Goal: Task Accomplishment & Management: Complete application form

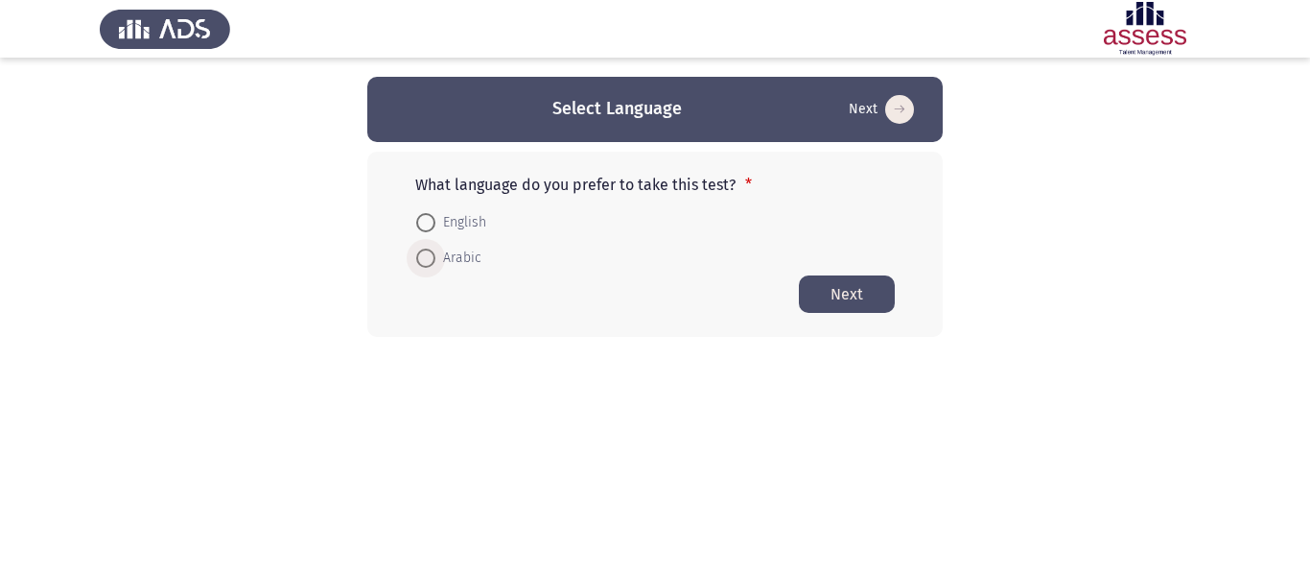
click at [435, 261] on span "Arabic" at bounding box center [458, 257] width 46 height 23
click at [435, 261] on input "Arabic" at bounding box center [425, 257] width 19 height 19
radio input "true"
click at [855, 297] on button "Next" at bounding box center [847, 292] width 96 height 37
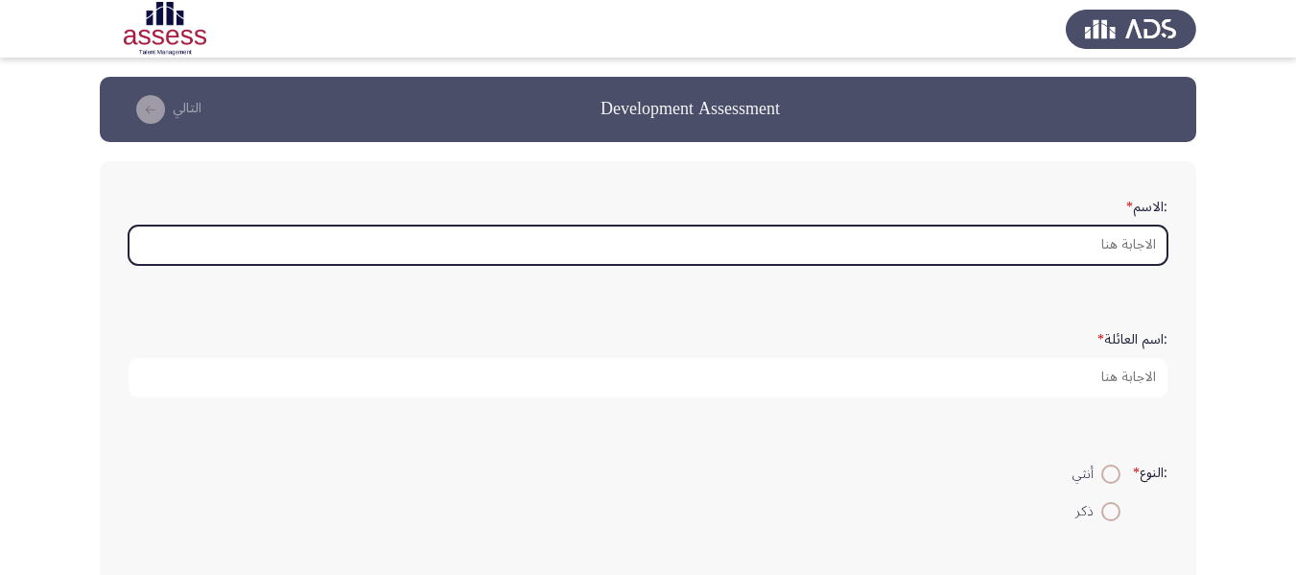
click at [1012, 242] on input ":الاسم *" at bounding box center [648, 244] width 1039 height 39
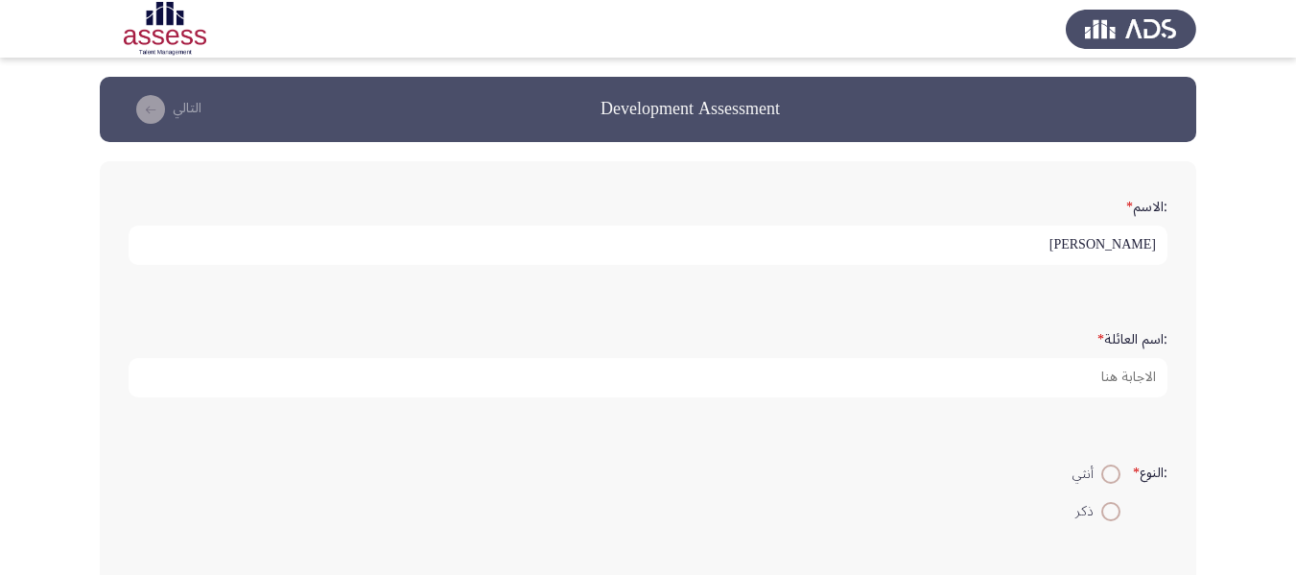
type input "[PERSON_NAME]"
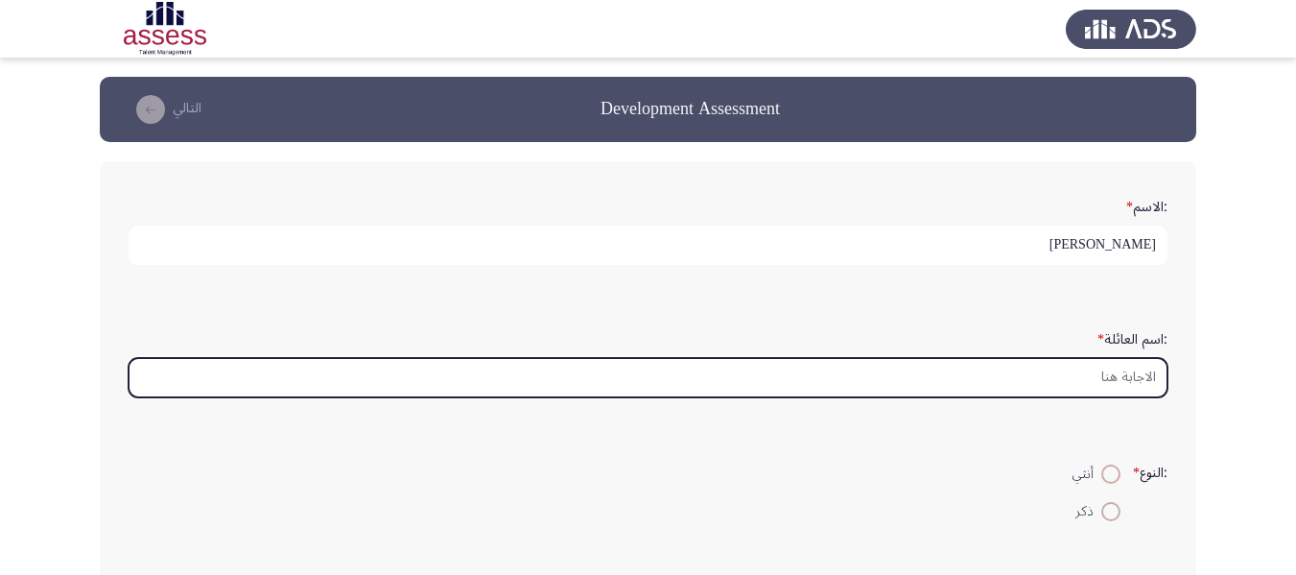
click at [1119, 384] on input ":اسم العائلة *" at bounding box center [648, 377] width 1039 height 39
click at [1087, 375] on input ":اسم العائلة *" at bounding box center [648, 377] width 1039 height 39
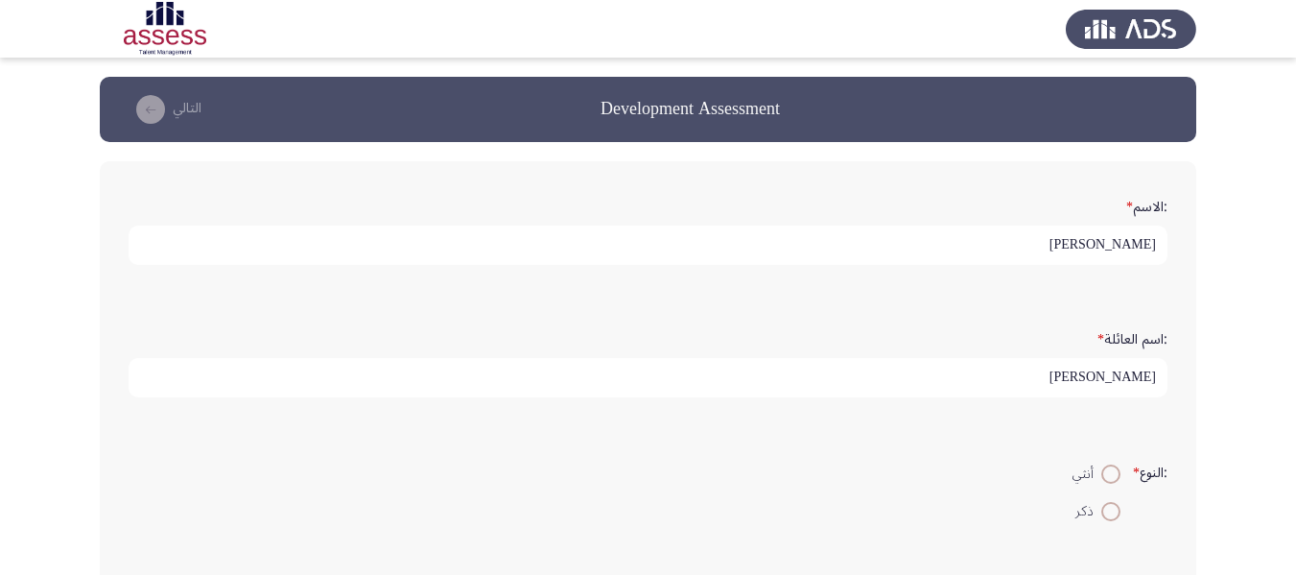
type input "[PERSON_NAME]"
click at [1105, 508] on span at bounding box center [1110, 511] width 19 height 19
click at [1105, 508] on input "ذكر" at bounding box center [1110, 511] width 19 height 19
radio input "true"
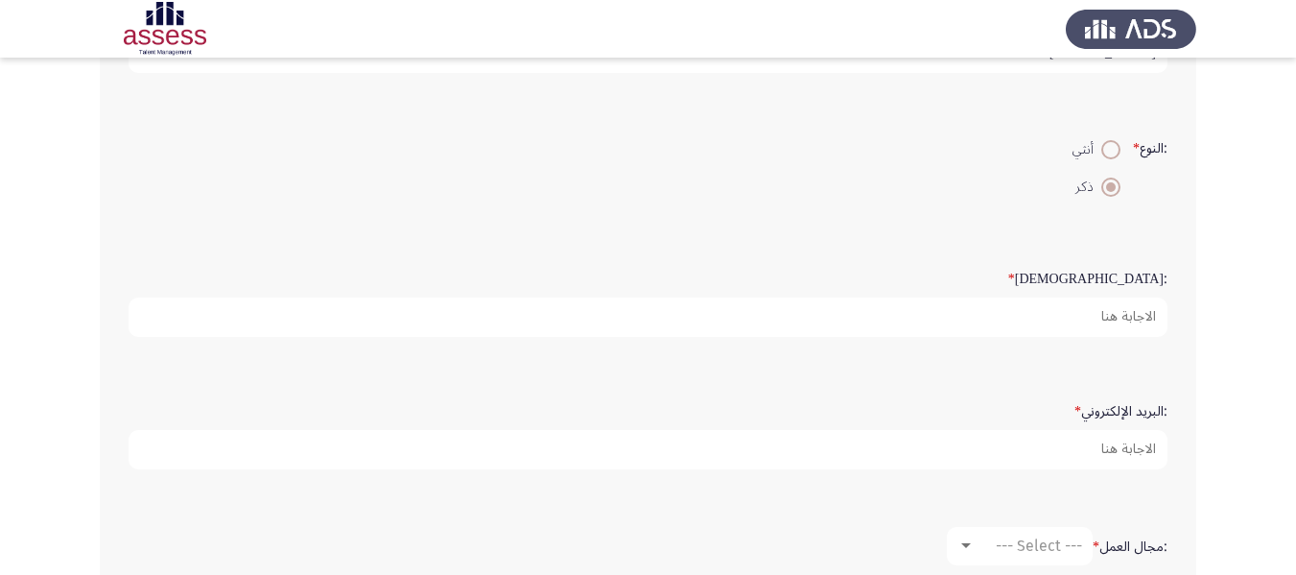
scroll to position [345, 0]
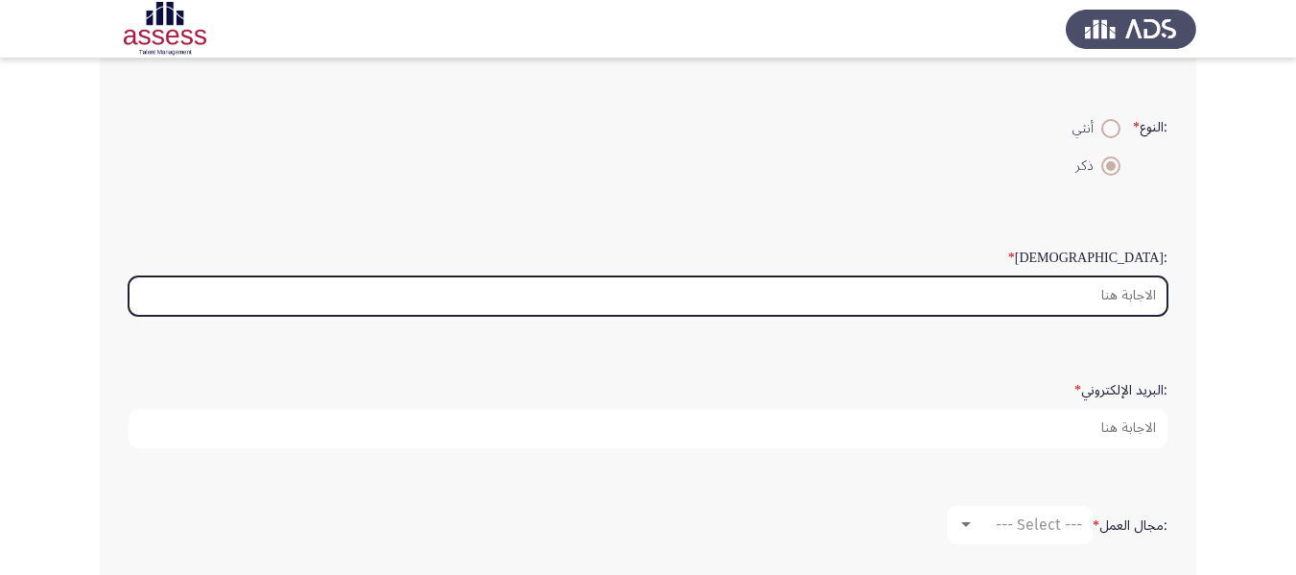
click at [1101, 296] on input ":السن *" at bounding box center [648, 295] width 1039 height 39
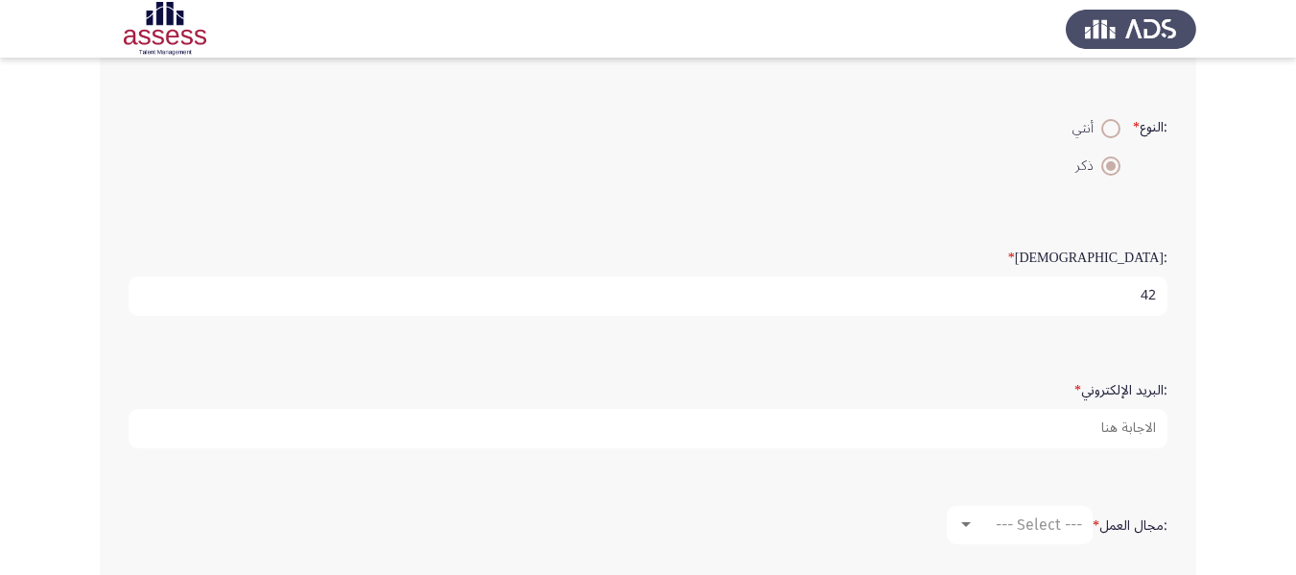
type input "42"
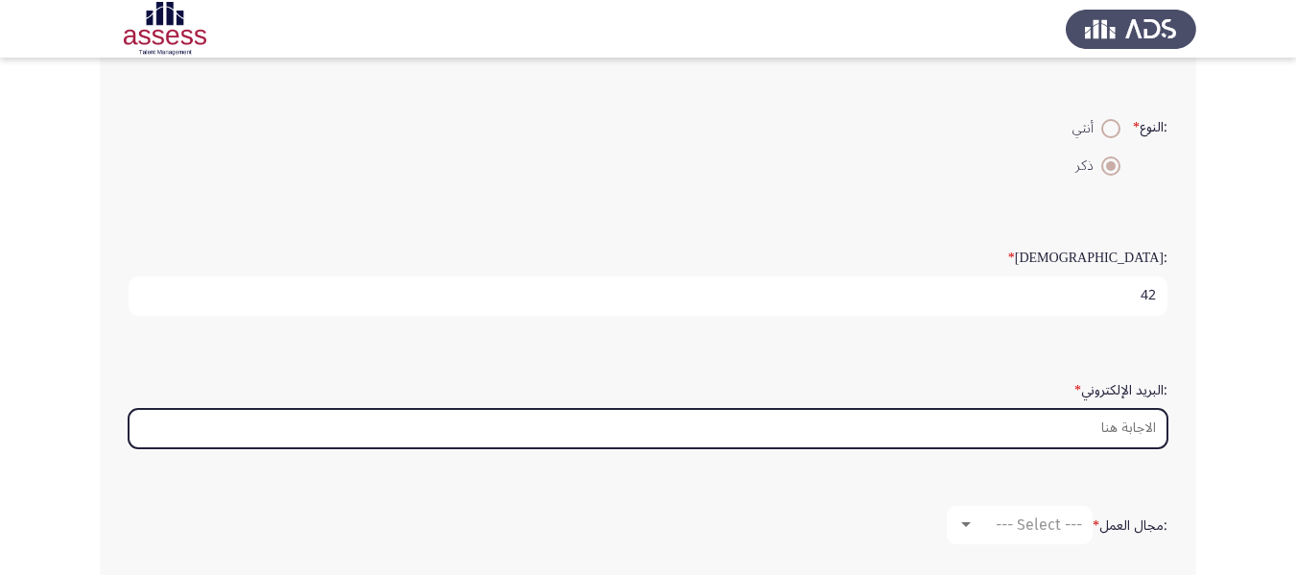
click at [1126, 429] on input ":البريد الإلكتروني *" at bounding box center [648, 428] width 1039 height 39
type input "[DOMAIN_NAME]"
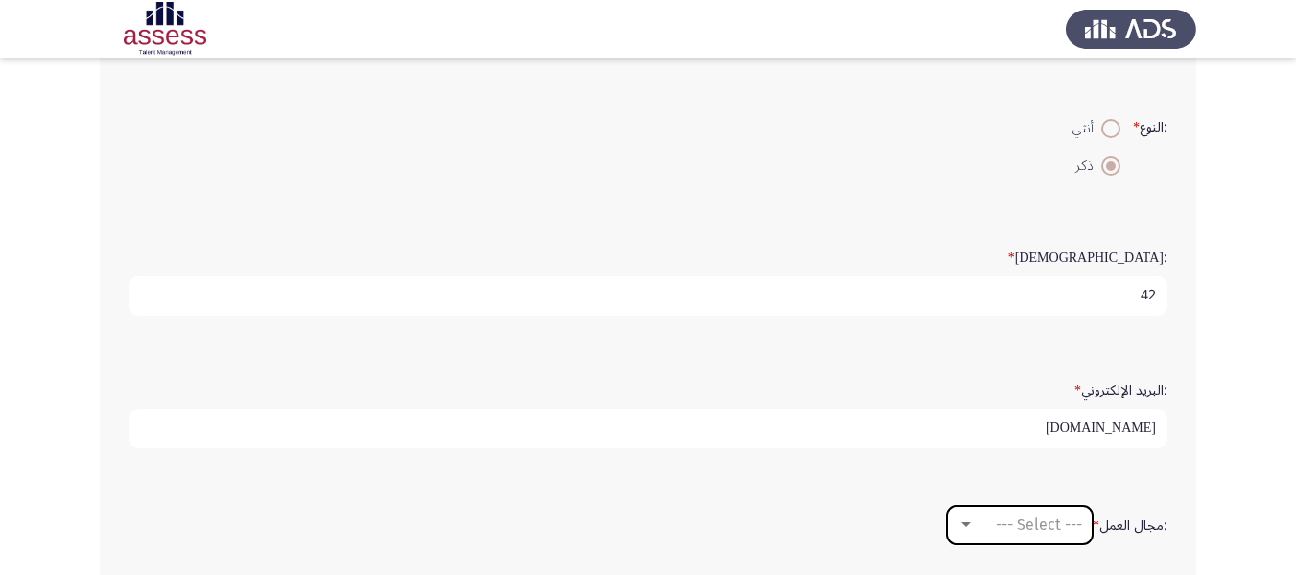
click at [966, 520] on div at bounding box center [965, 524] width 17 height 15
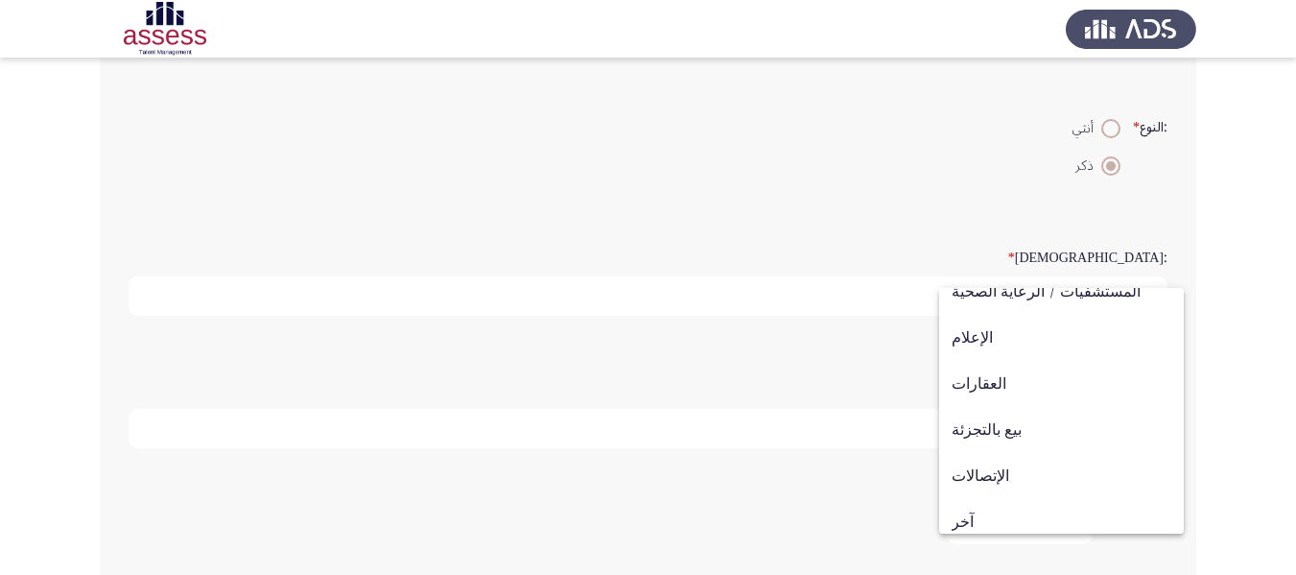
scroll to position [629, 0]
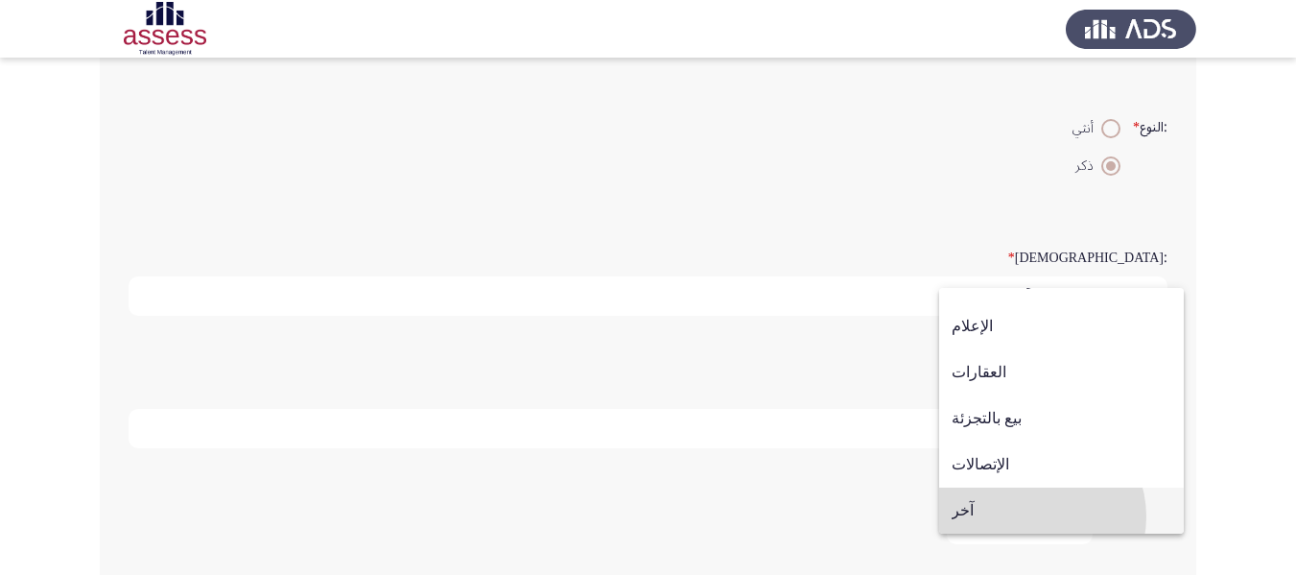
click at [1033, 516] on span "آخر" at bounding box center [1061, 510] width 220 height 46
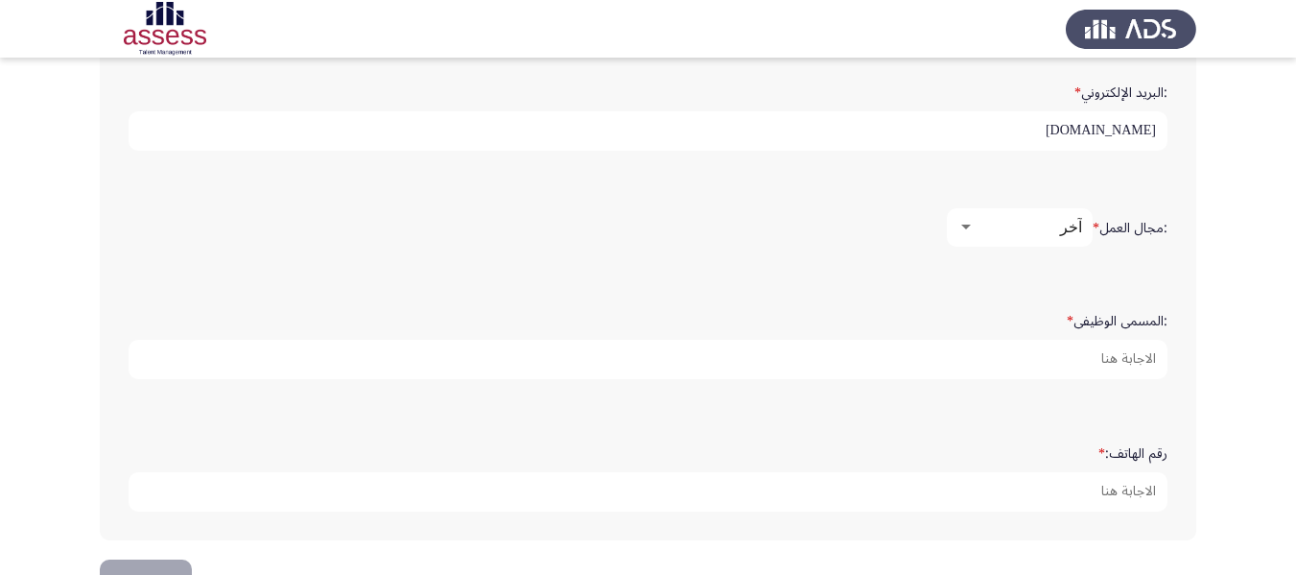
scroll to position [704, 0]
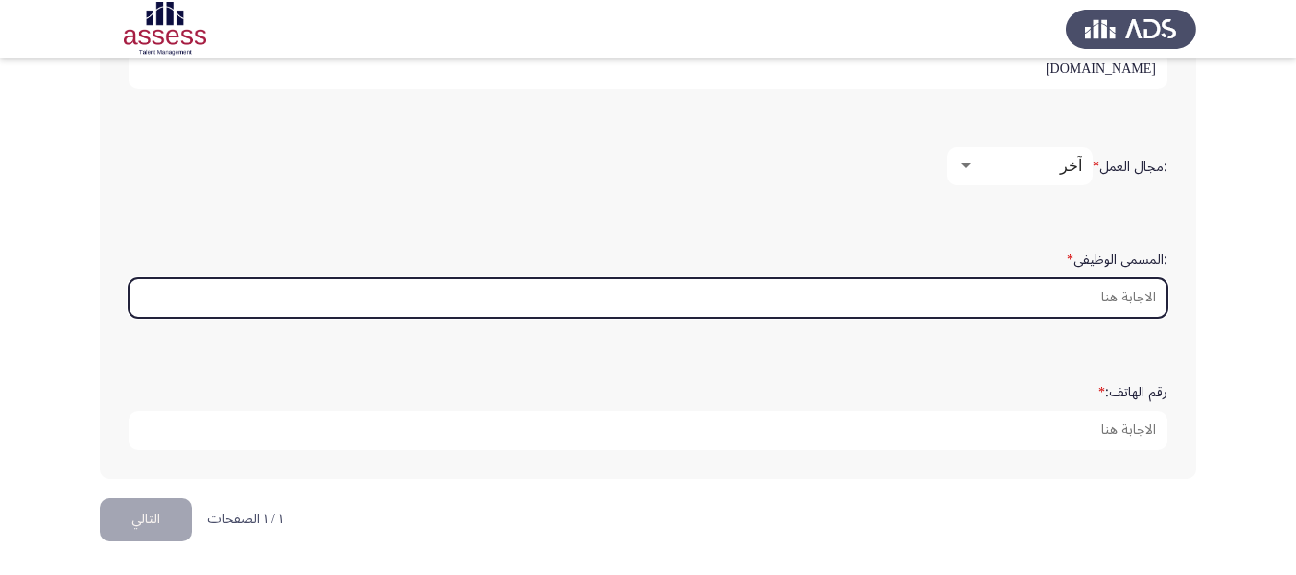
click at [1045, 289] on input ":المسمى الوظيفى *" at bounding box center [648, 297] width 1039 height 39
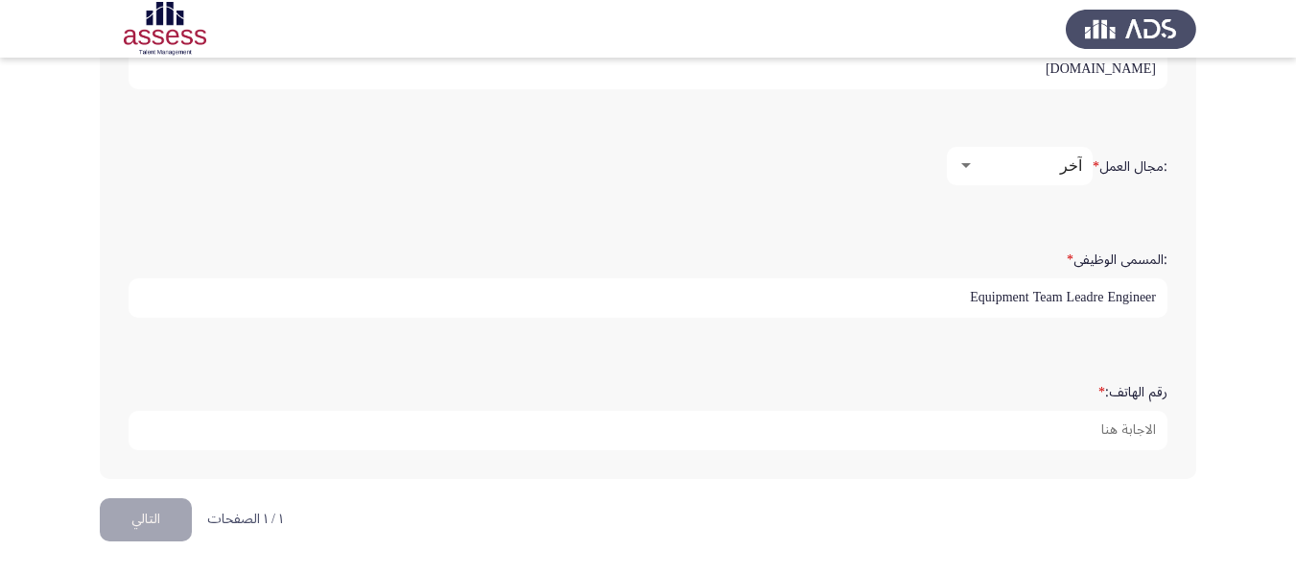
click at [1085, 296] on input "Equipment Team Leadre Engineer" at bounding box center [648, 297] width 1039 height 39
click at [1102, 297] on input "Equipment Team Leadre Engineer" at bounding box center [648, 297] width 1039 height 39
type input "Equipment Team Leadr Engineer"
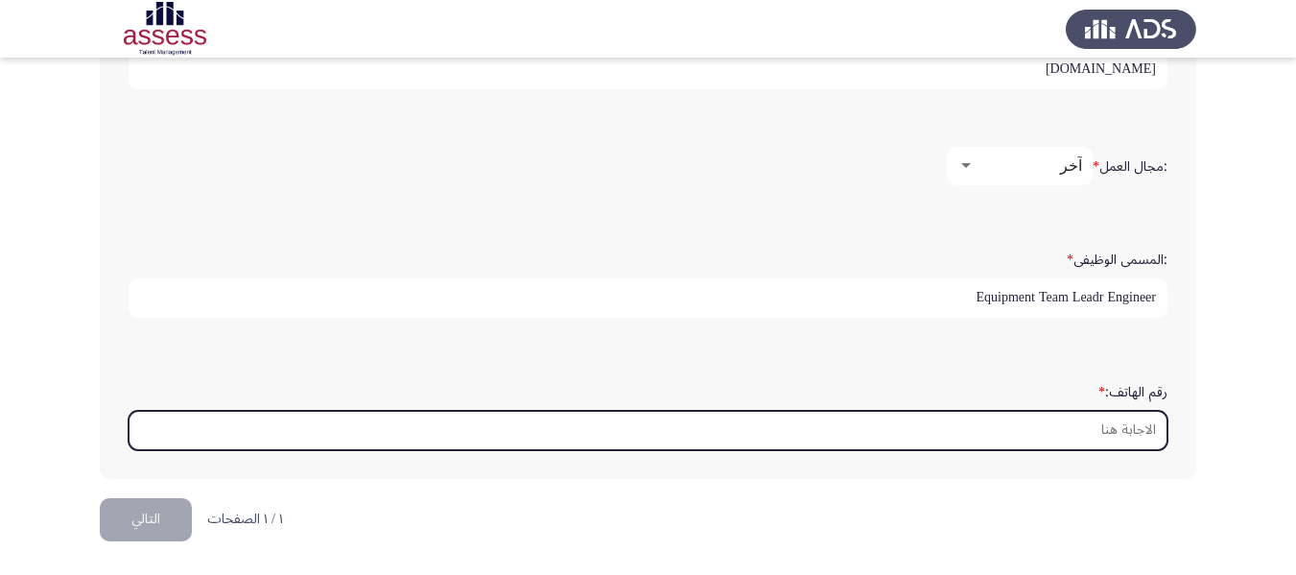
click at [1052, 432] on input "رقم الهاتف: *" at bounding box center [648, 430] width 1039 height 39
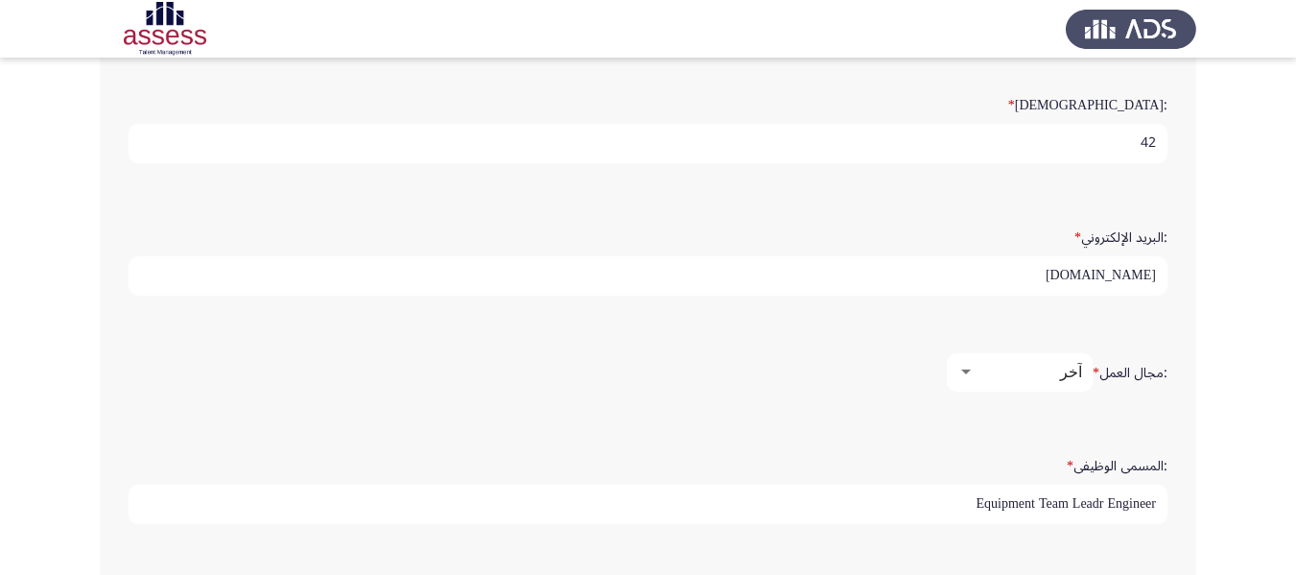
scroll to position [500, 0]
type input "01225630577"
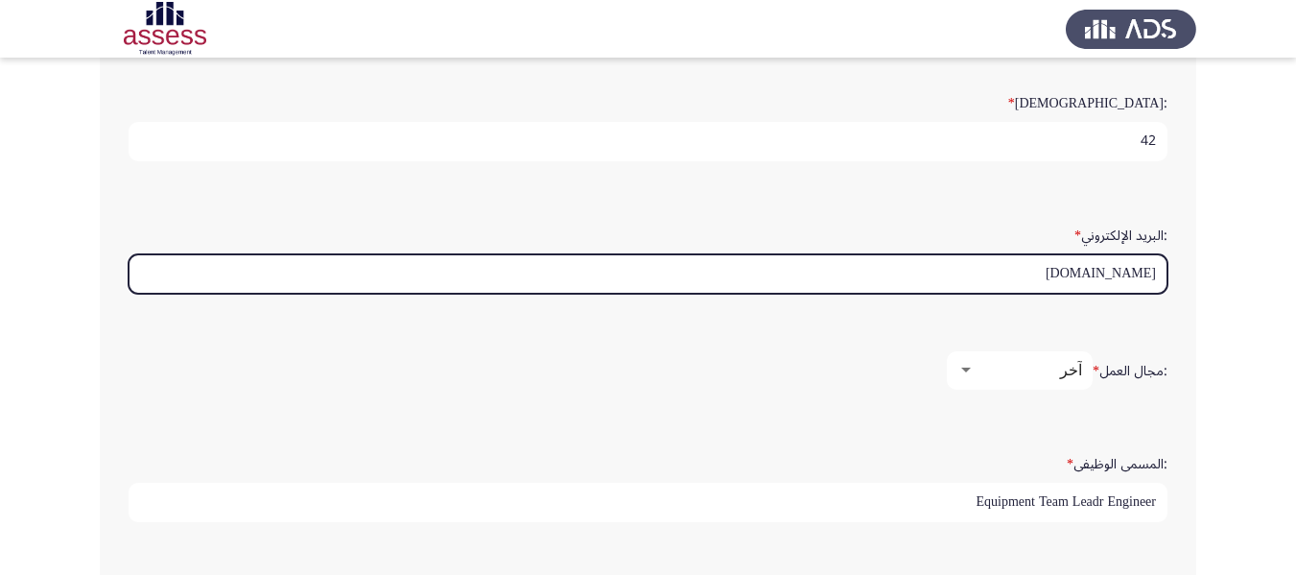
click at [1085, 274] on input "[DOMAIN_NAME]" at bounding box center [648, 273] width 1039 height 39
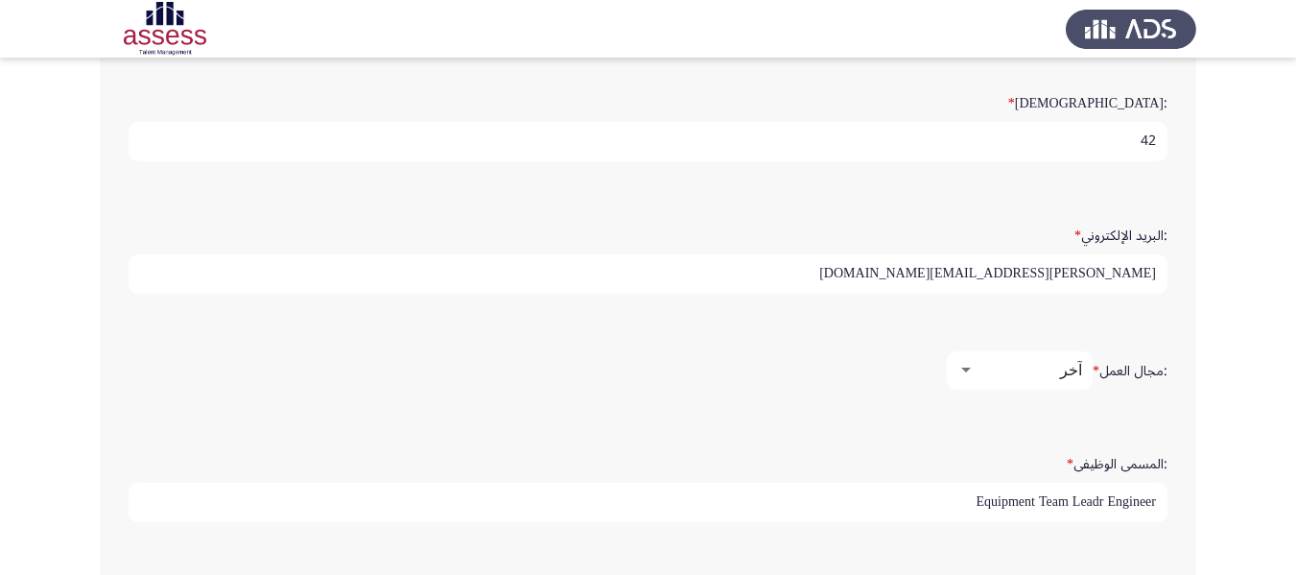
type input "[PERSON_NAME][EMAIL_ADDRESS][DOMAIN_NAME]"
click at [1028, 370] on div "آخر" at bounding box center [1027, 370] width 107 height 18
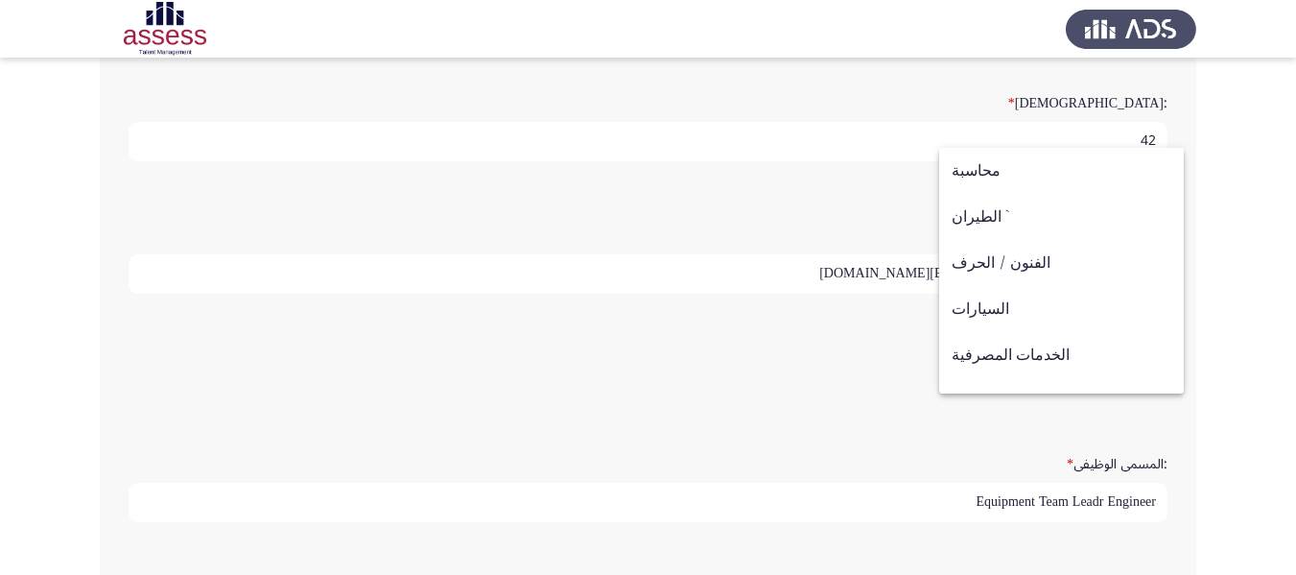
scroll to position [629, 0]
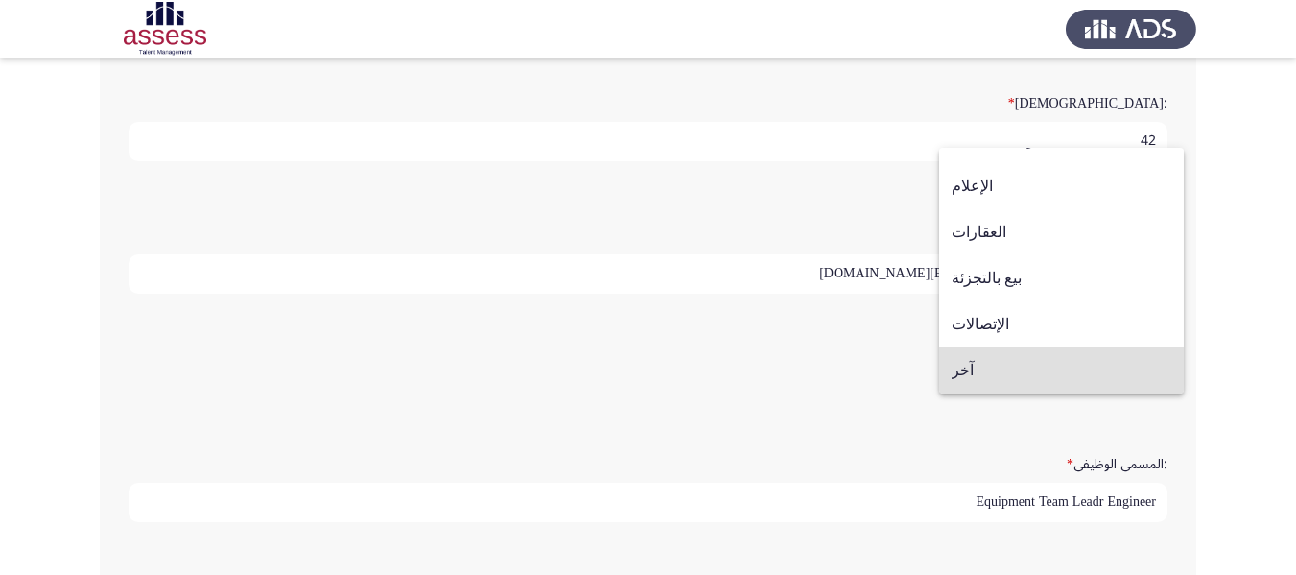
click at [845, 405] on div at bounding box center [648, 287] width 1296 height 575
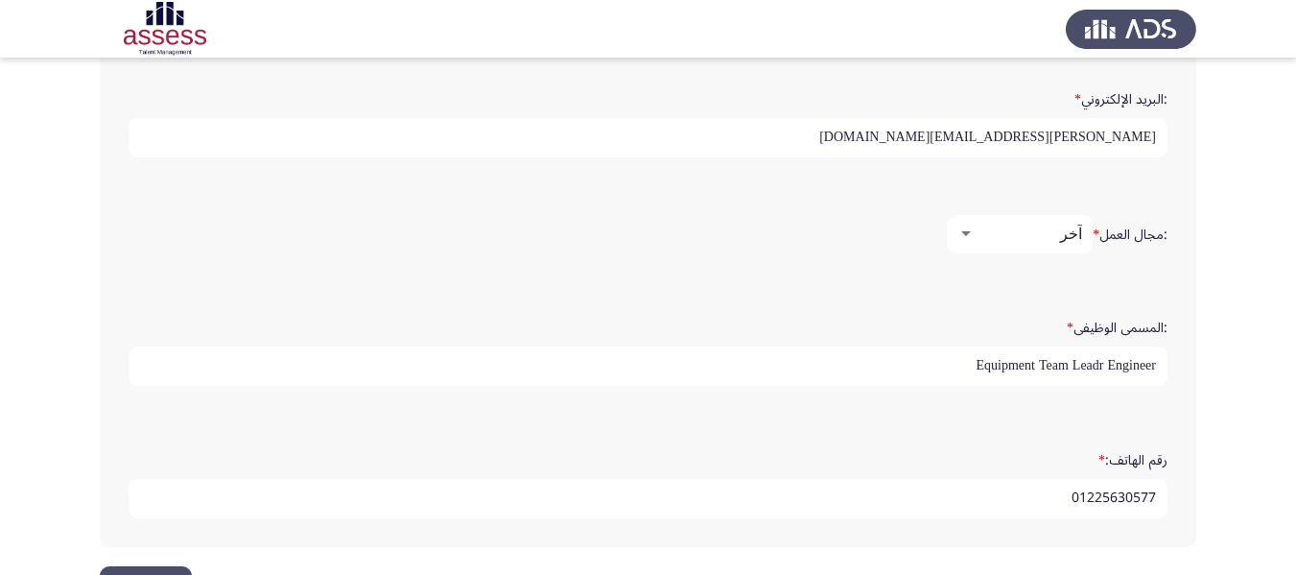
scroll to position [626, 0]
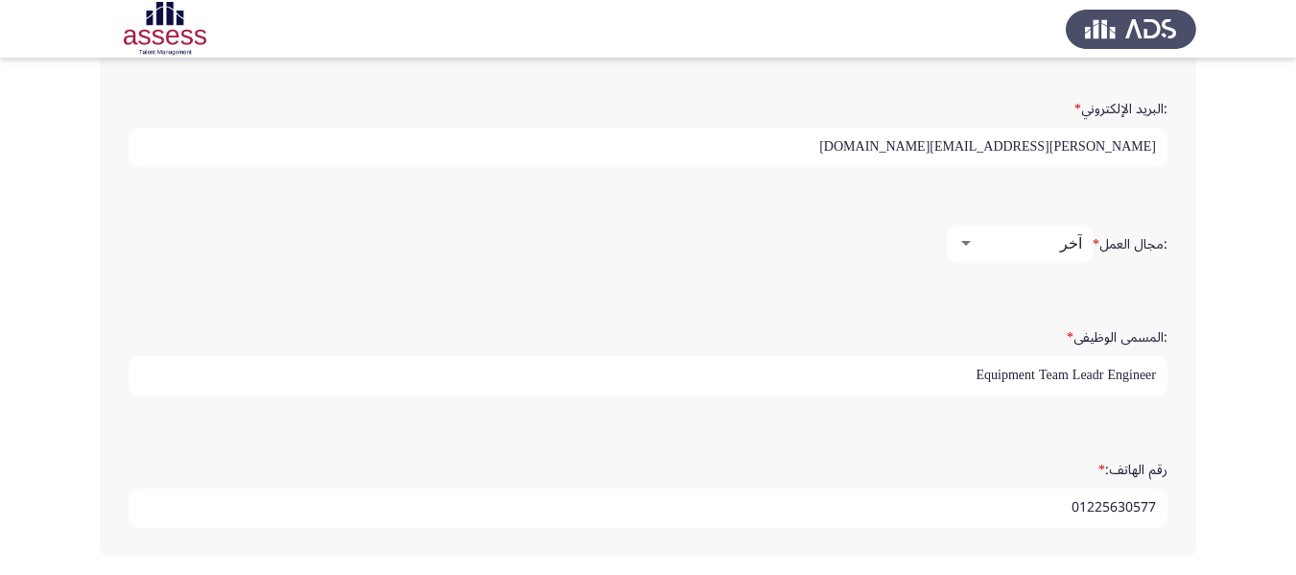
click at [965, 245] on div at bounding box center [966, 243] width 10 height 5
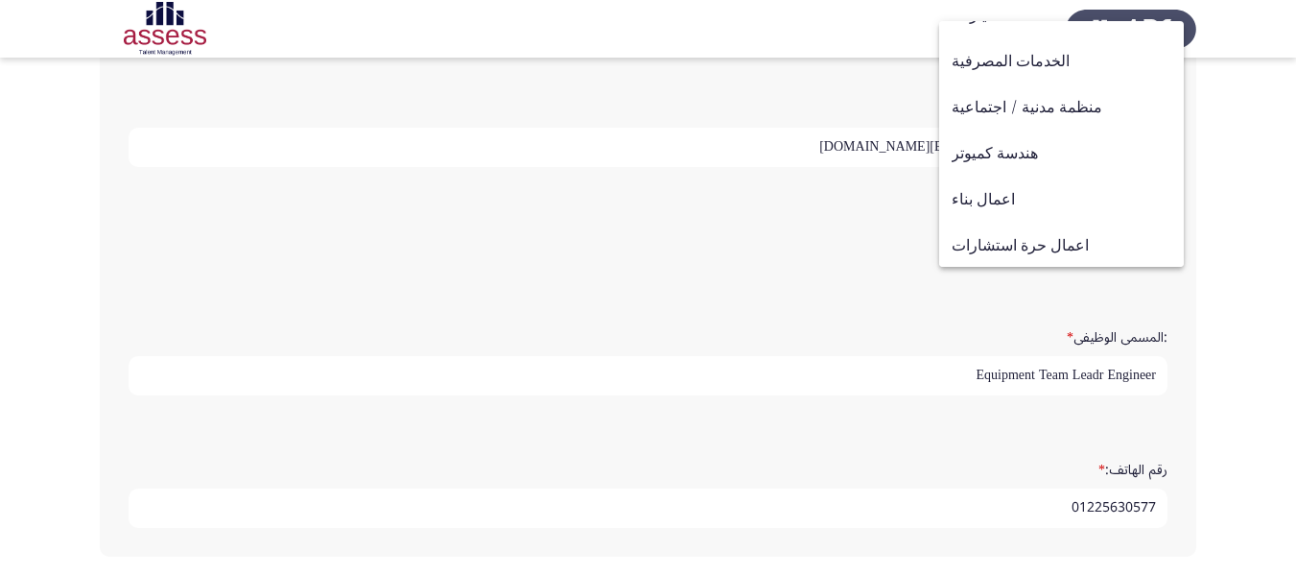
scroll to position [128, 0]
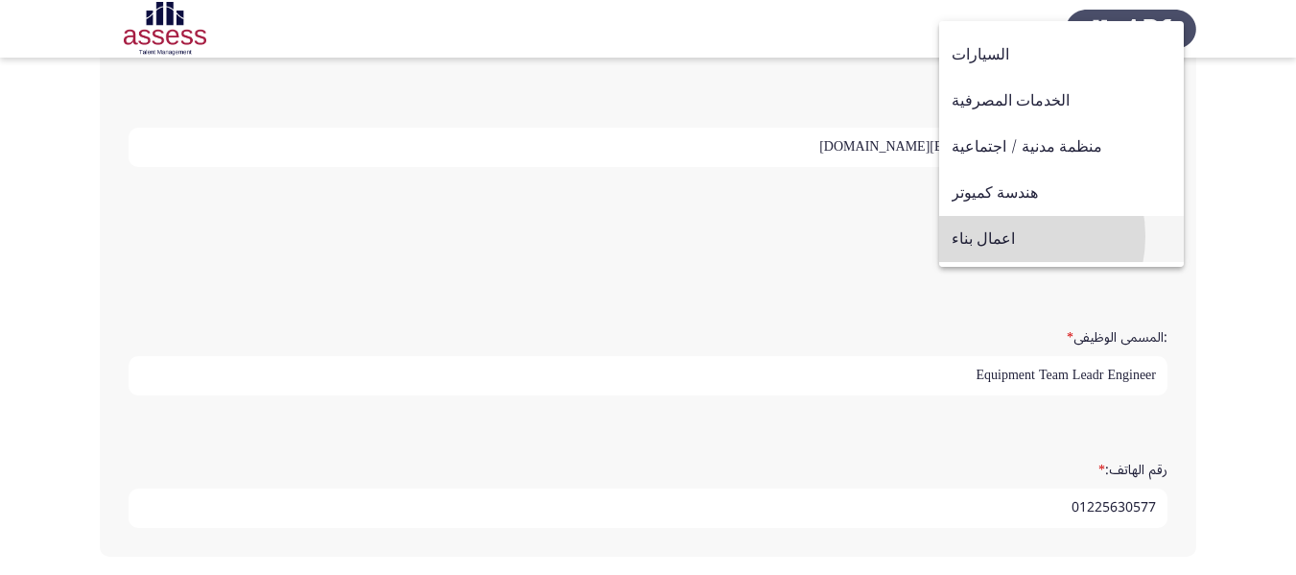
click at [1007, 236] on span "اعمال بناء" at bounding box center [1061, 239] width 220 height 46
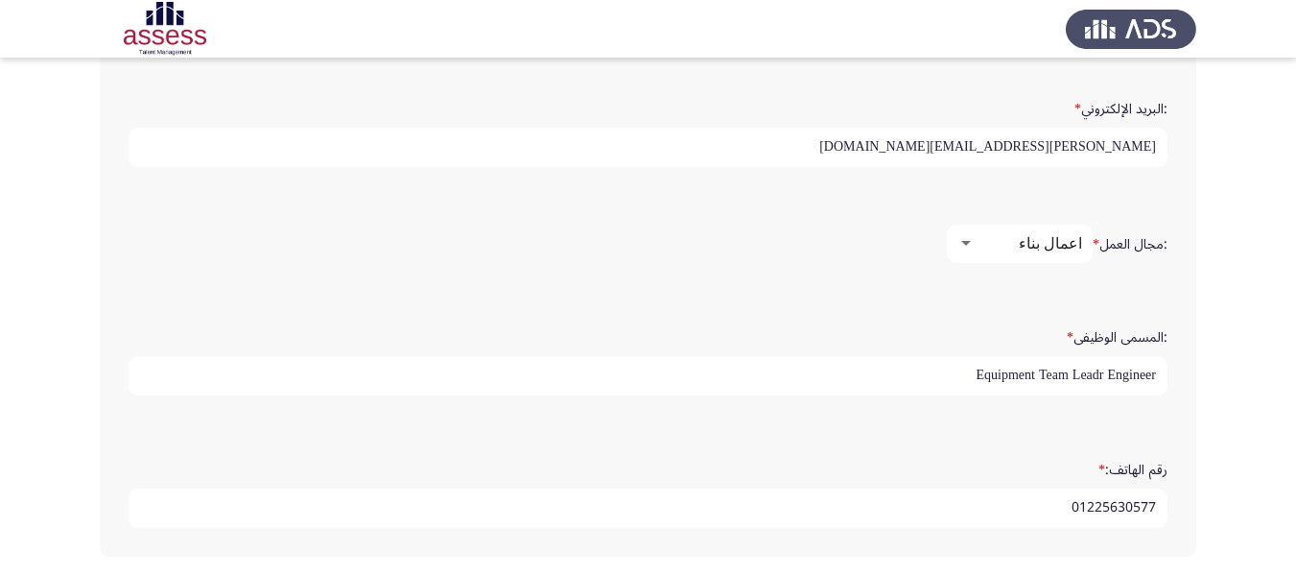
scroll to position [704, 0]
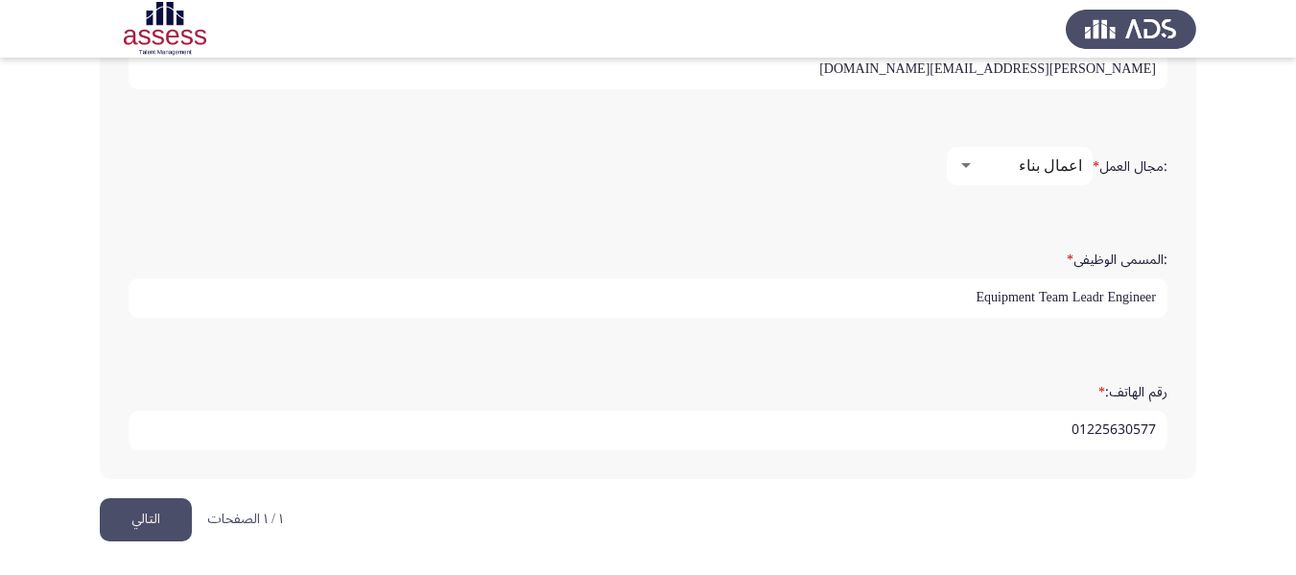
click at [155, 516] on button "التالي" at bounding box center [146, 519] width 92 height 43
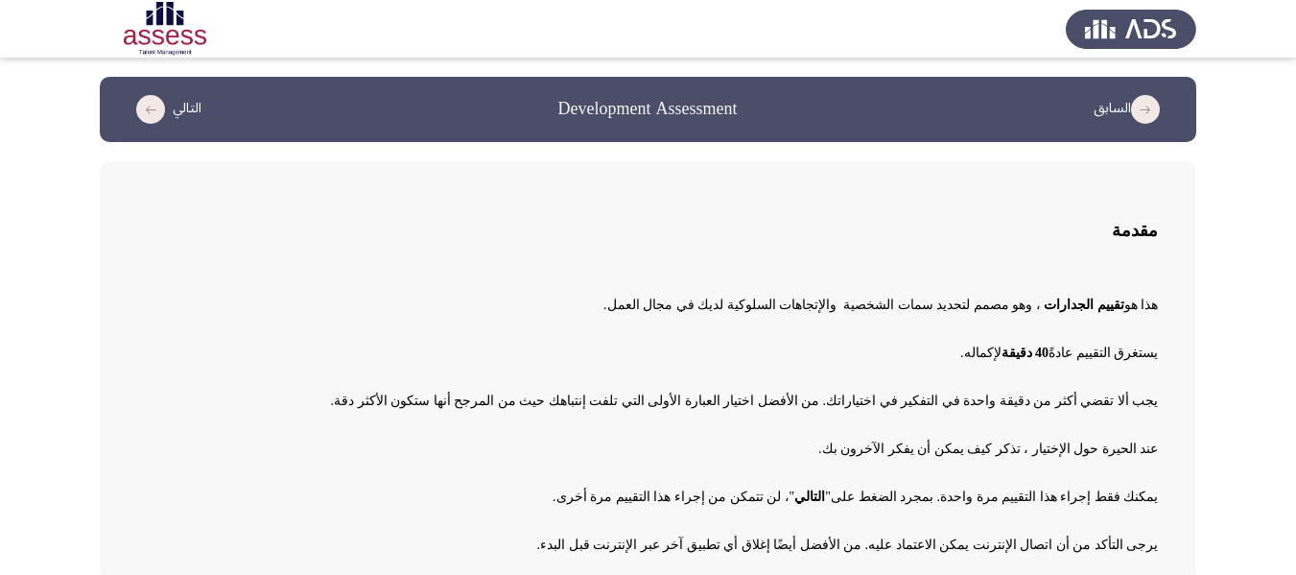
scroll to position [86, 0]
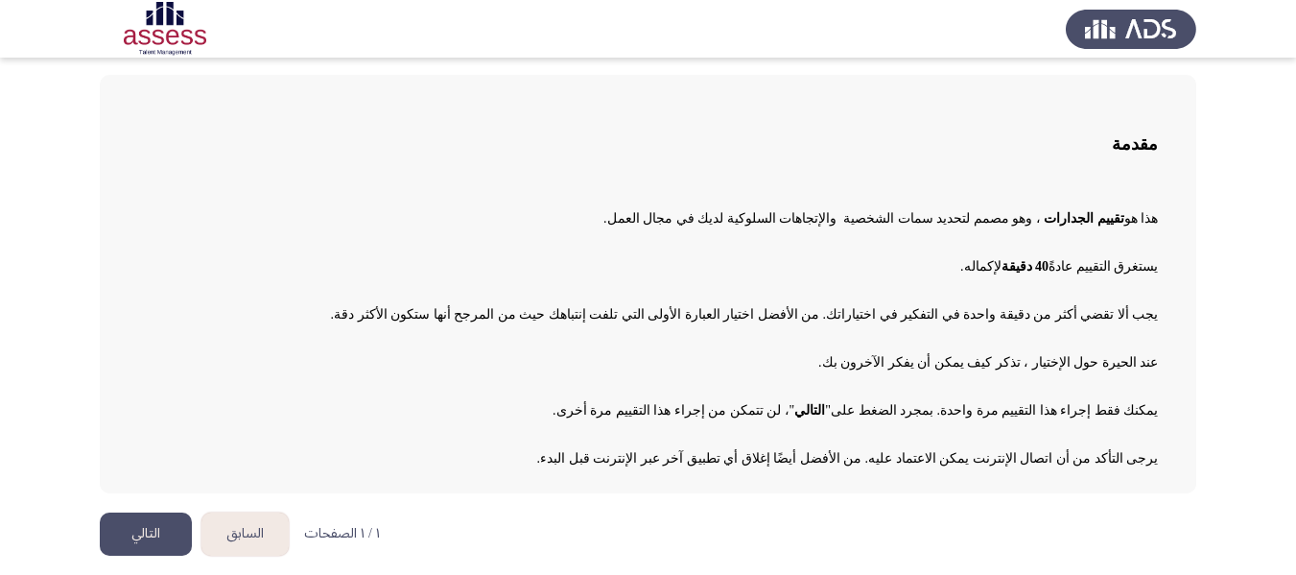
click at [141, 530] on button "التالي" at bounding box center [146, 533] width 92 height 43
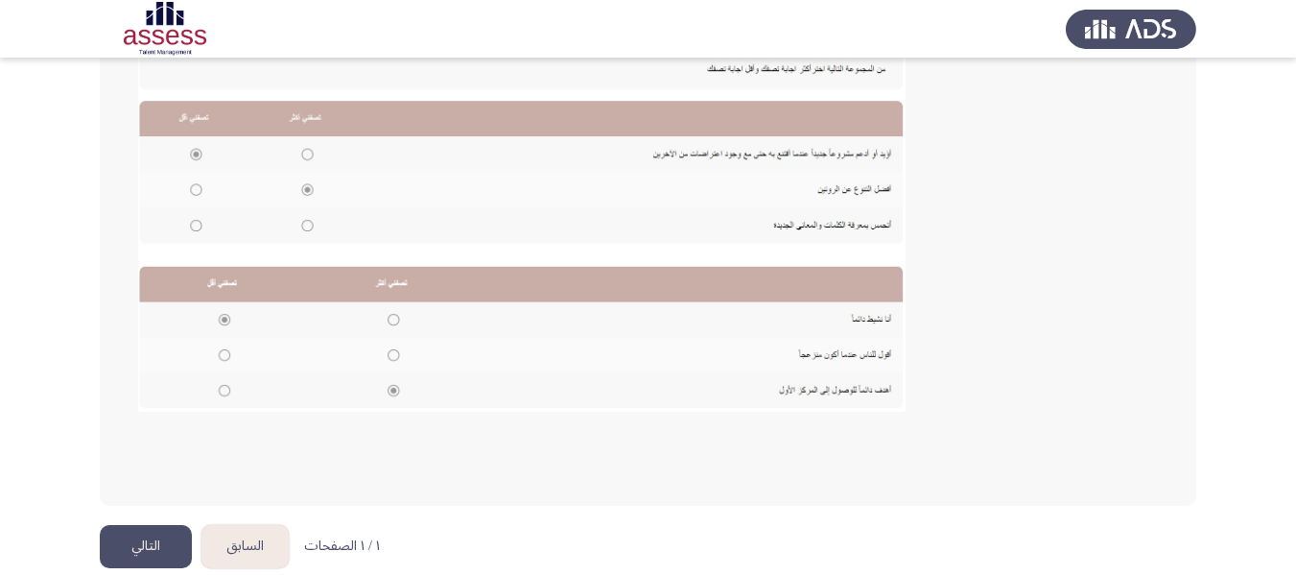
scroll to position [416, 0]
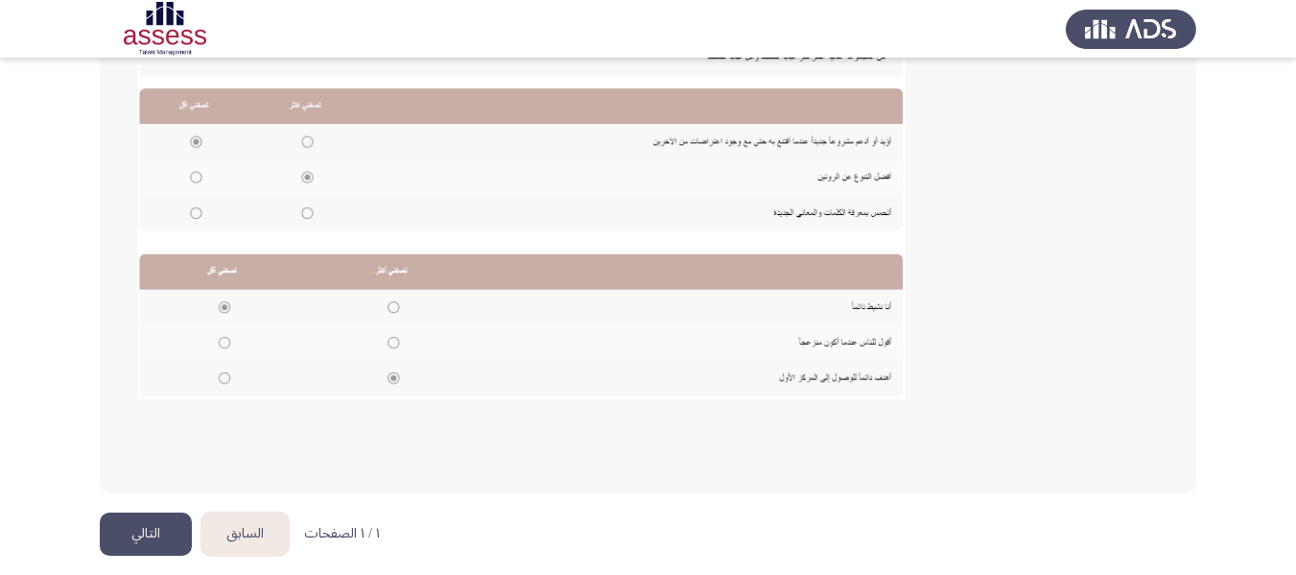
click at [157, 528] on button "التالي" at bounding box center [146, 533] width 92 height 43
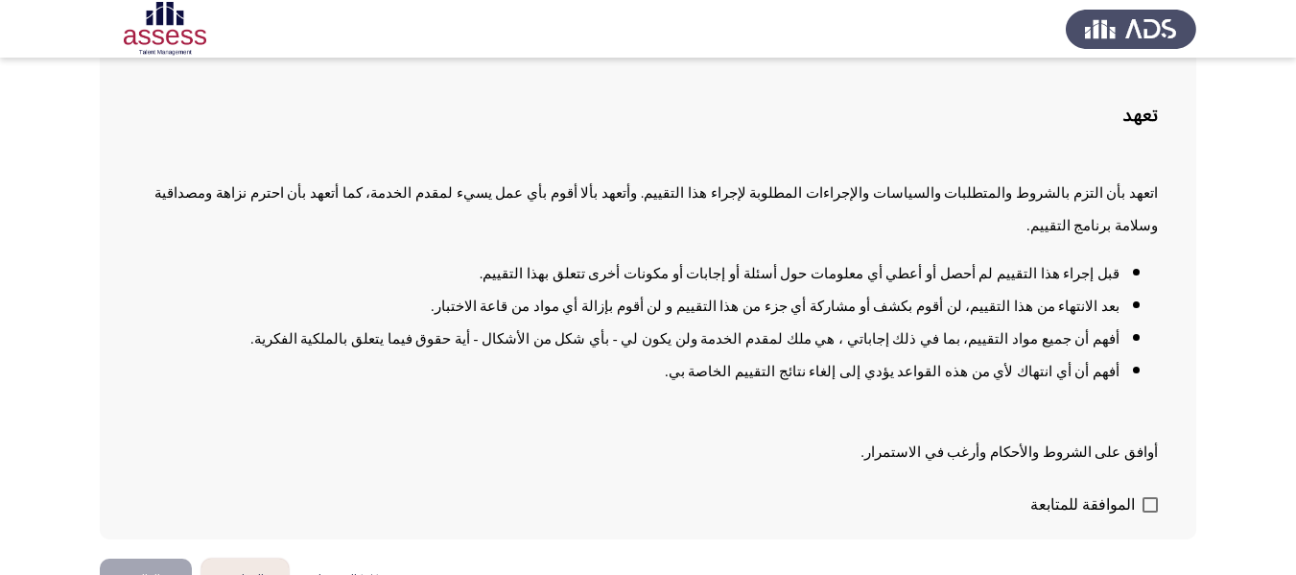
scroll to position [135, 0]
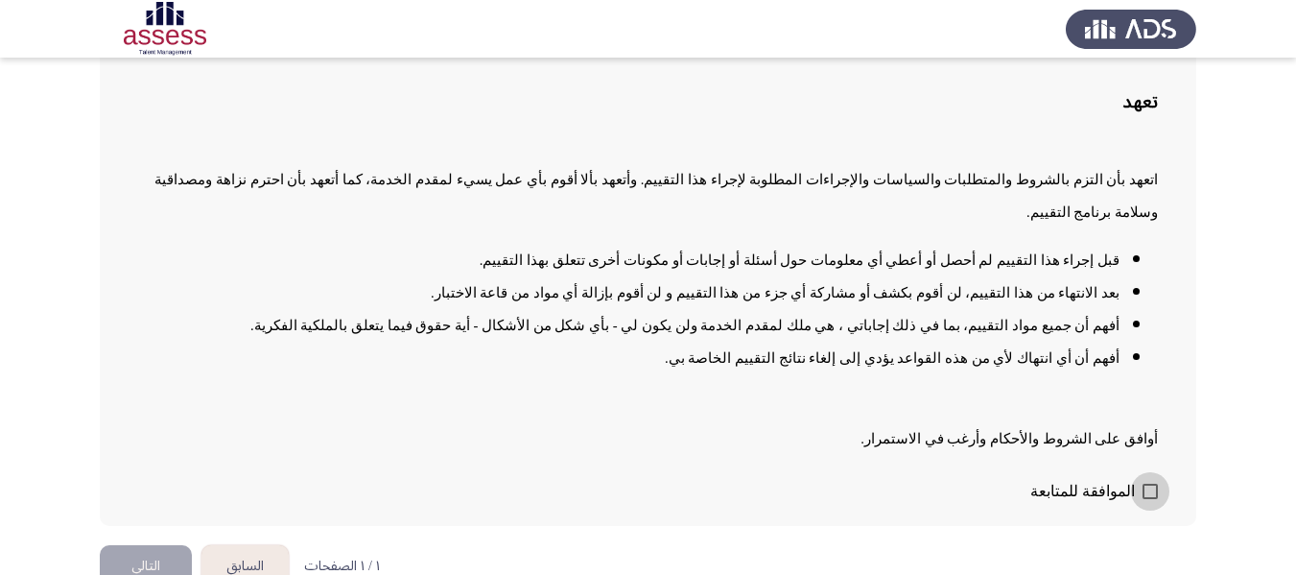
click at [1149, 483] on span at bounding box center [1149, 490] width 15 height 15
click at [1149, 499] on input "الموافقة للمتابعة" at bounding box center [1149, 499] width 1 height 1
checkbox input "true"
click at [140, 545] on button "التالي" at bounding box center [146, 566] width 92 height 43
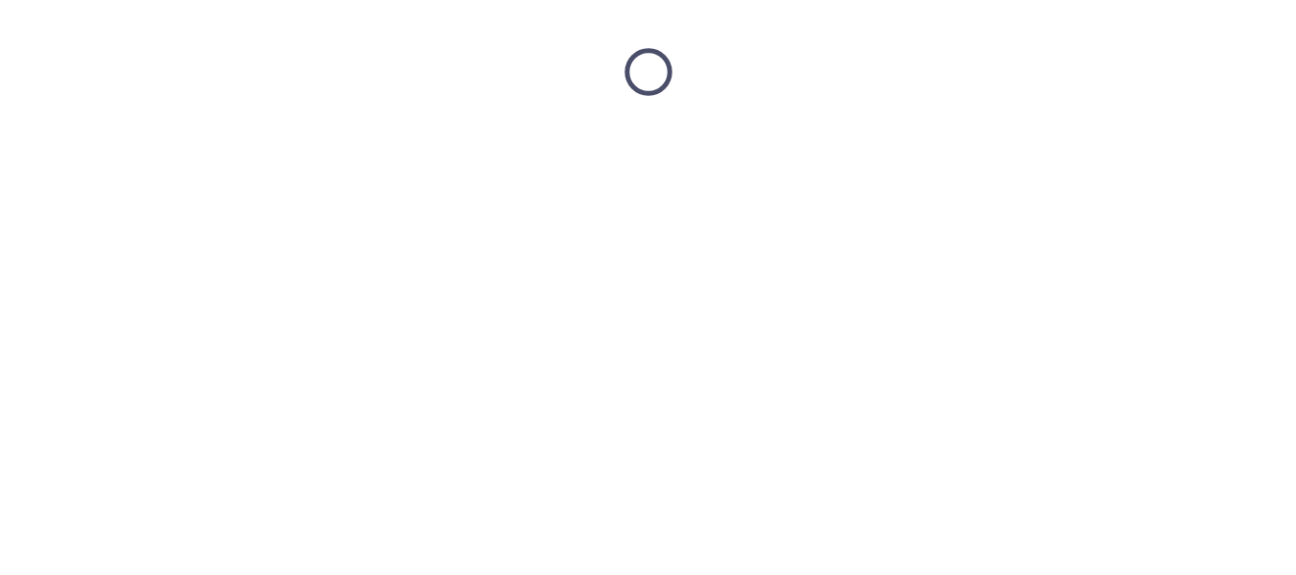
scroll to position [0, 0]
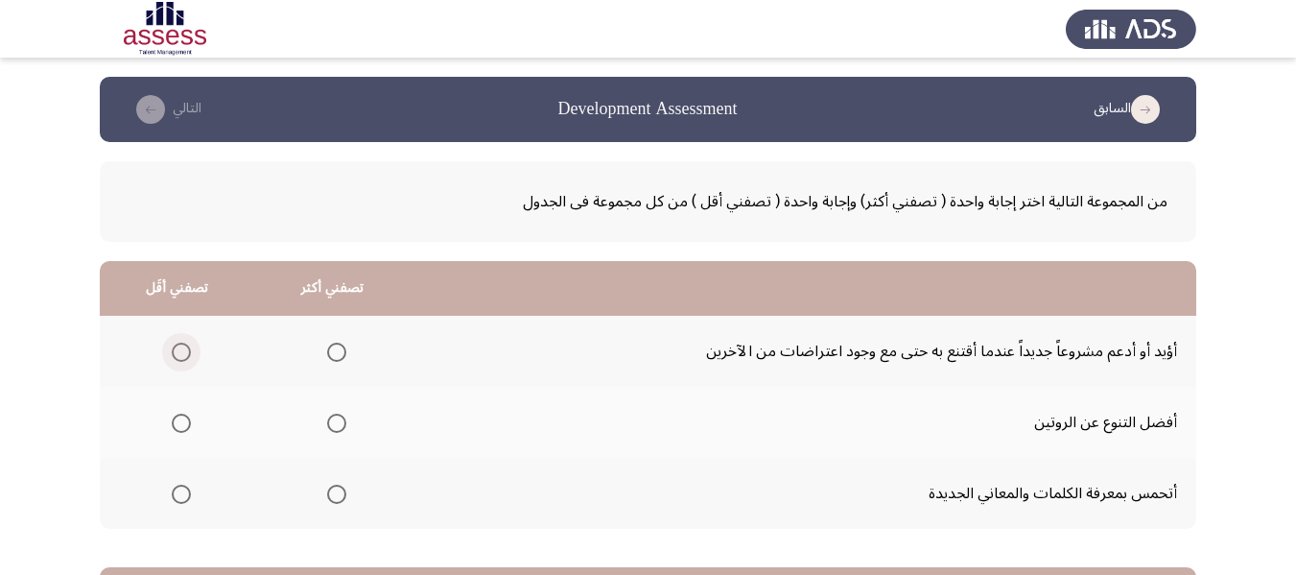
click at [186, 350] on span "Select an option" at bounding box center [181, 351] width 19 height 19
click at [186, 350] on input "Select an option" at bounding box center [181, 351] width 19 height 19
click at [338, 417] on span "Select an option" at bounding box center [336, 422] width 19 height 19
click at [338, 417] on input "Select an option" at bounding box center [336, 422] width 19 height 19
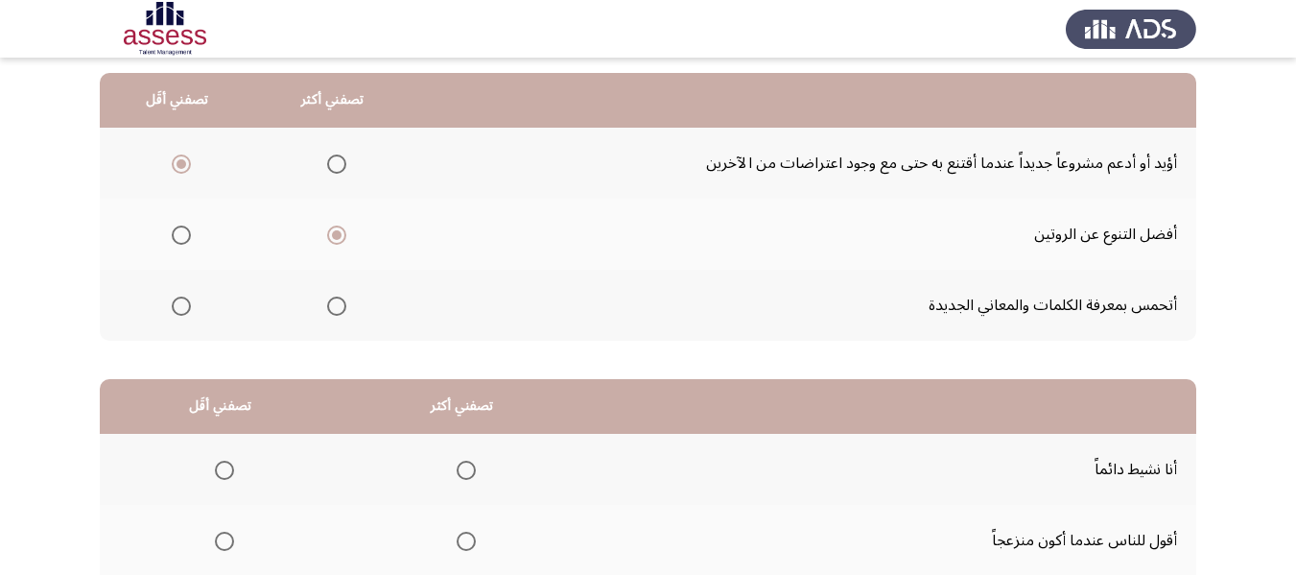
scroll to position [192, 0]
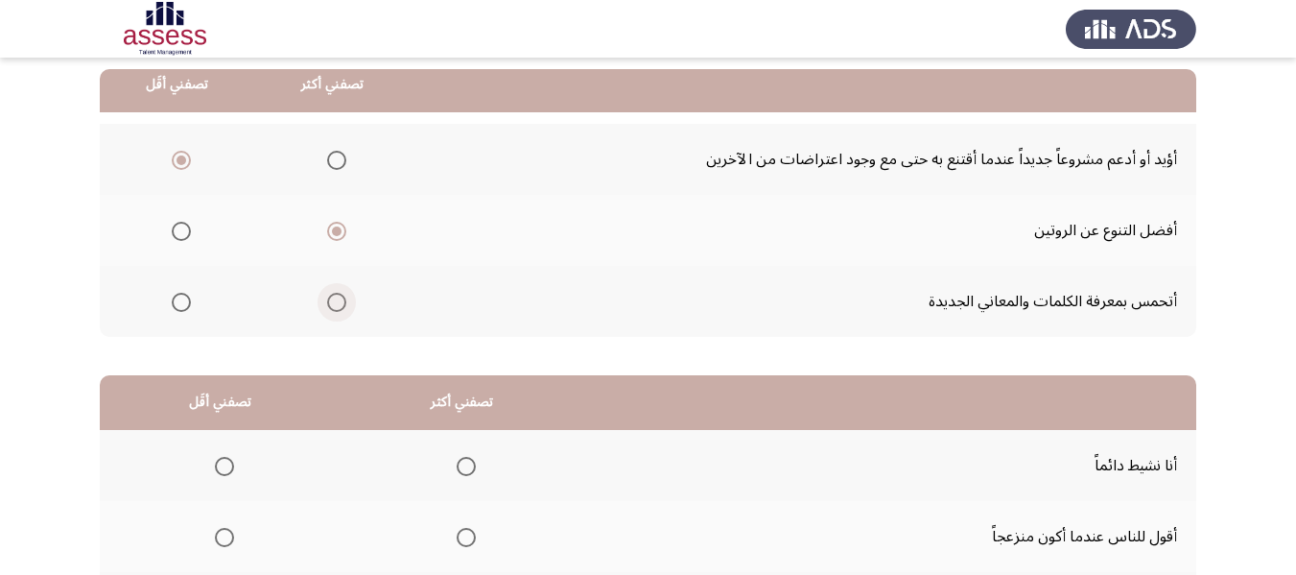
click at [327, 300] on span "Select an option" at bounding box center [336, 302] width 19 height 19
click at [327, 300] on input "Select an option" at bounding box center [336, 302] width 19 height 19
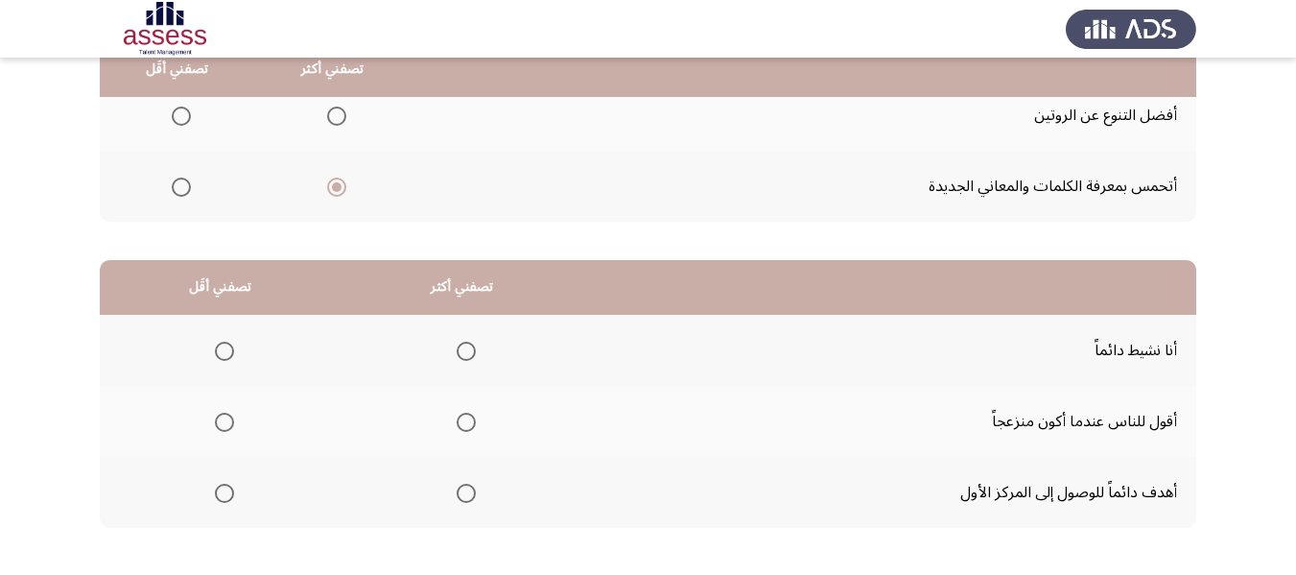
scroll to position [314, 0]
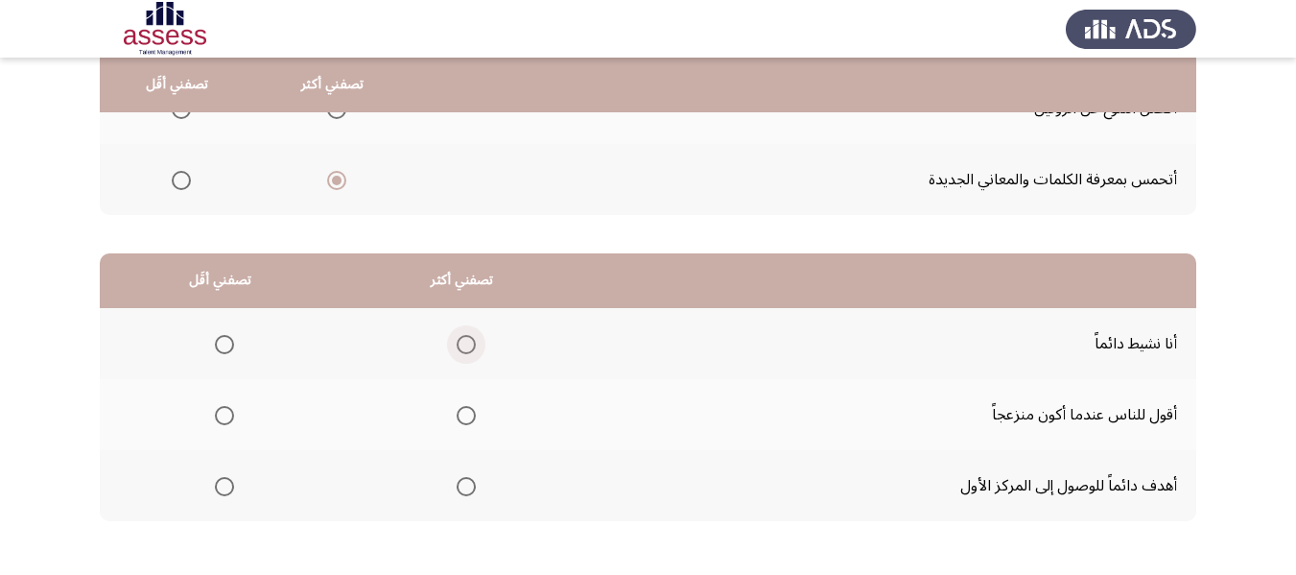
click at [458, 347] on span "Select an option" at bounding box center [466, 344] width 19 height 19
click at [458, 347] on input "Select an option" at bounding box center [466, 344] width 19 height 19
click at [228, 408] on span "Select an option" at bounding box center [224, 415] width 19 height 19
click at [228, 408] on input "Select an option" at bounding box center [224, 415] width 19 height 19
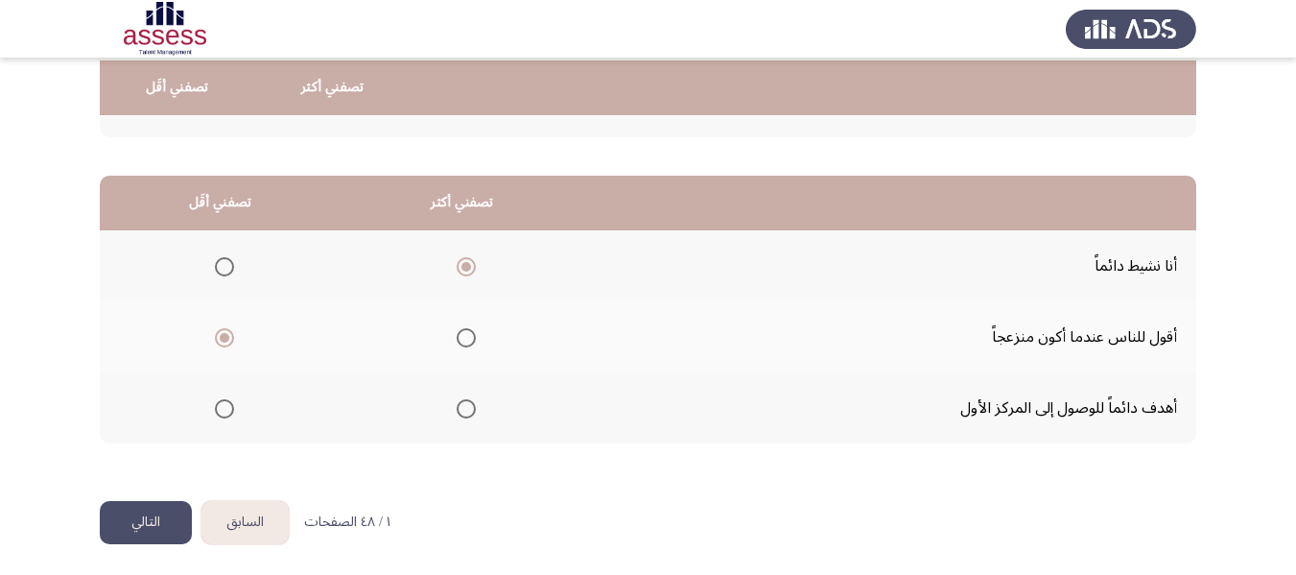
scroll to position [394, 0]
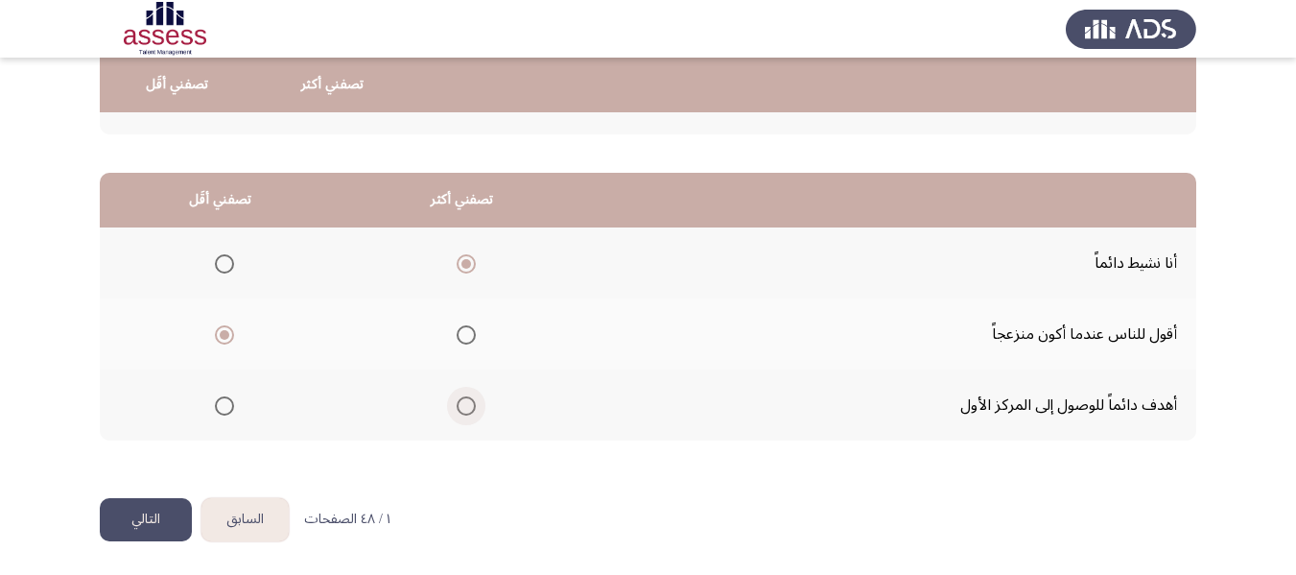
click at [460, 404] on span "Select an option" at bounding box center [466, 405] width 19 height 19
click at [460, 404] on input "Select an option" at bounding box center [466, 405] width 19 height 19
click at [145, 510] on button "التالي" at bounding box center [146, 519] width 92 height 43
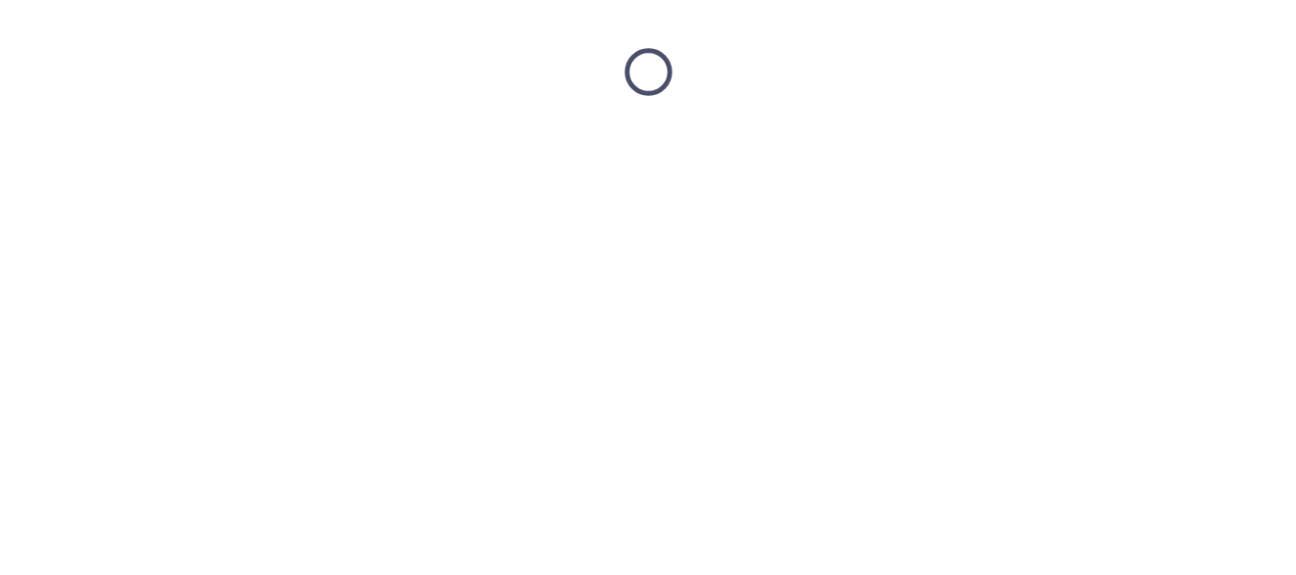
scroll to position [0, 0]
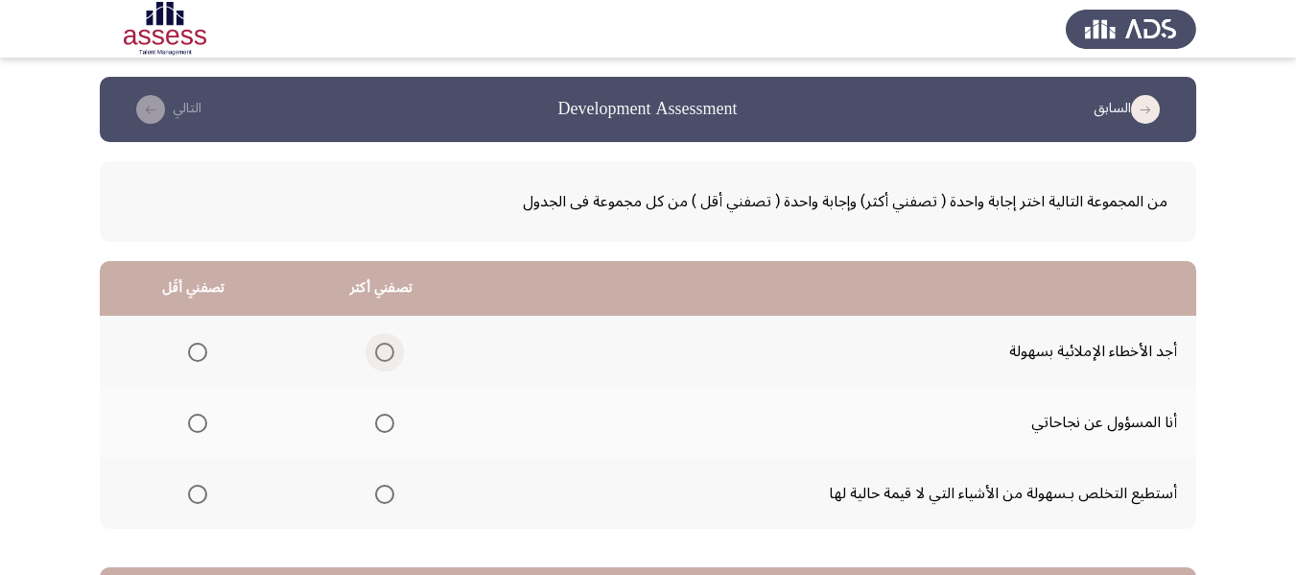
click at [387, 350] on span "Select an option" at bounding box center [384, 351] width 19 height 19
click at [387, 350] on input "Select an option" at bounding box center [384, 351] width 19 height 19
click at [199, 418] on span "Select an option" at bounding box center [197, 422] width 19 height 19
click at [199, 418] on input "Select an option" at bounding box center [197, 422] width 19 height 19
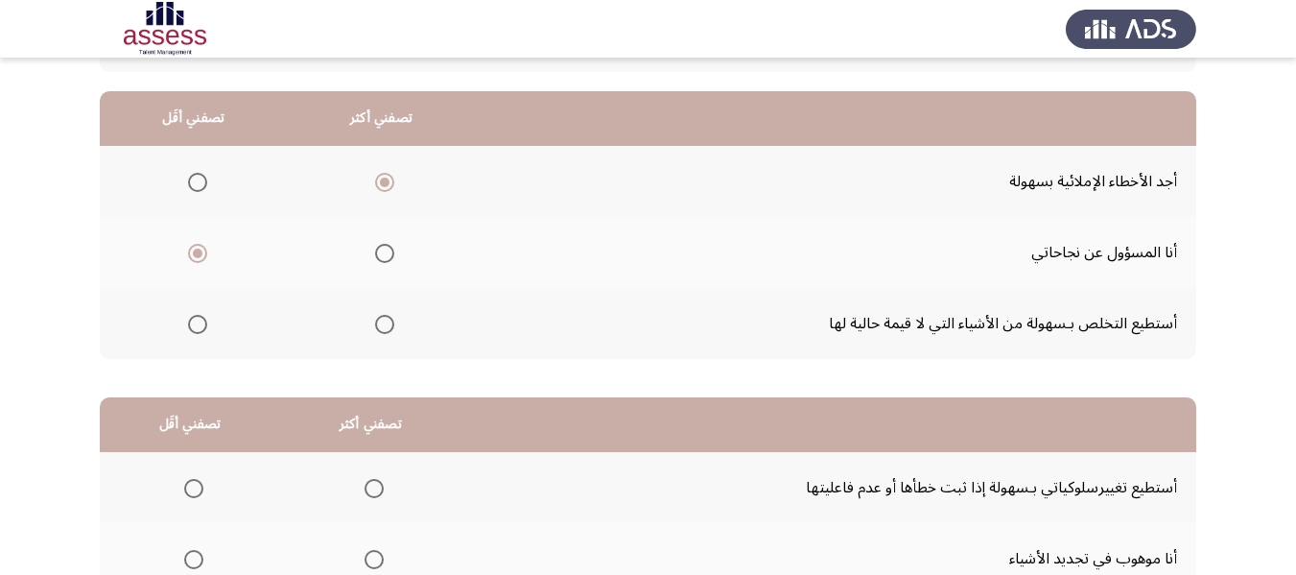
scroll to position [192, 0]
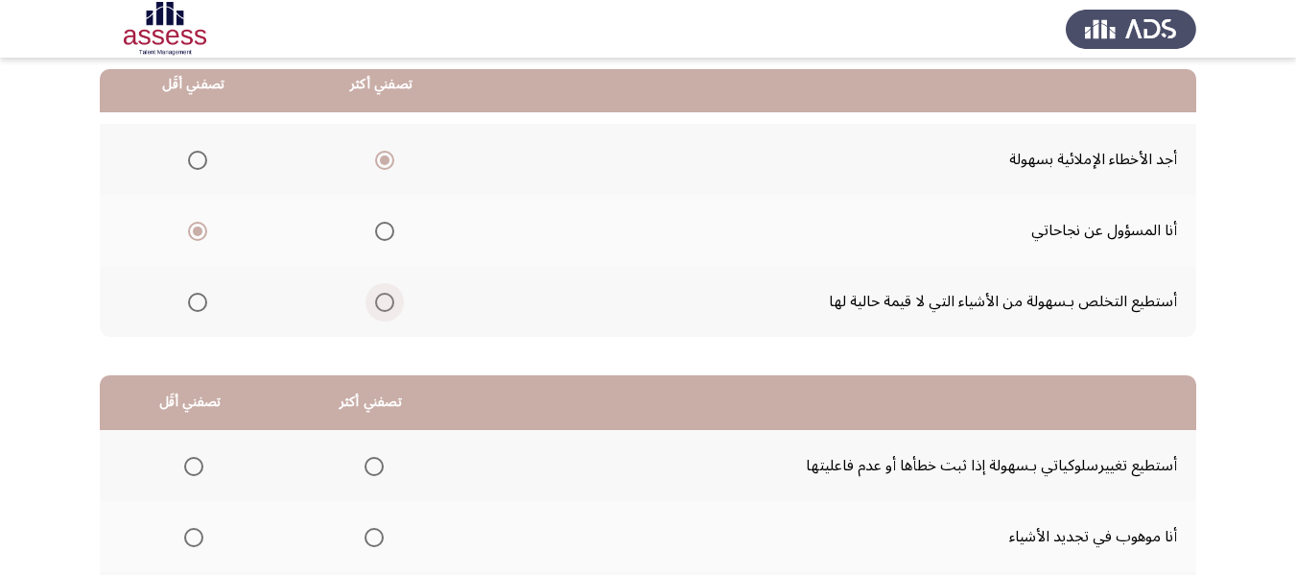
click at [383, 305] on span "Select an option" at bounding box center [384, 302] width 19 height 19
click at [383, 305] on input "Select an option" at bounding box center [384, 302] width 19 height 19
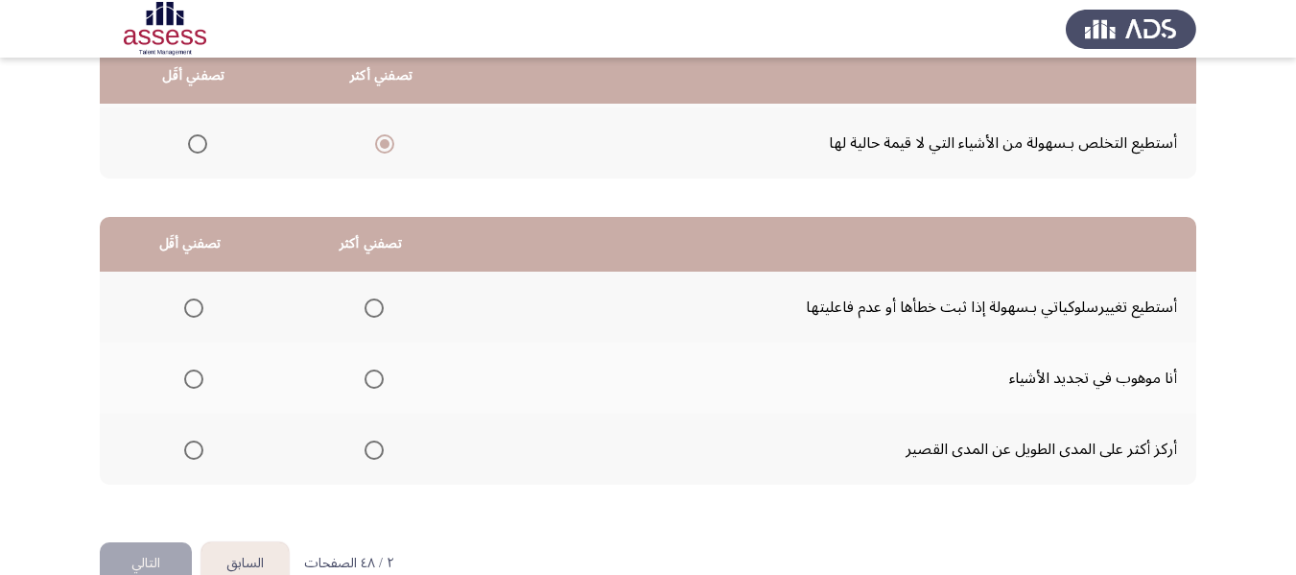
scroll to position [394, 0]
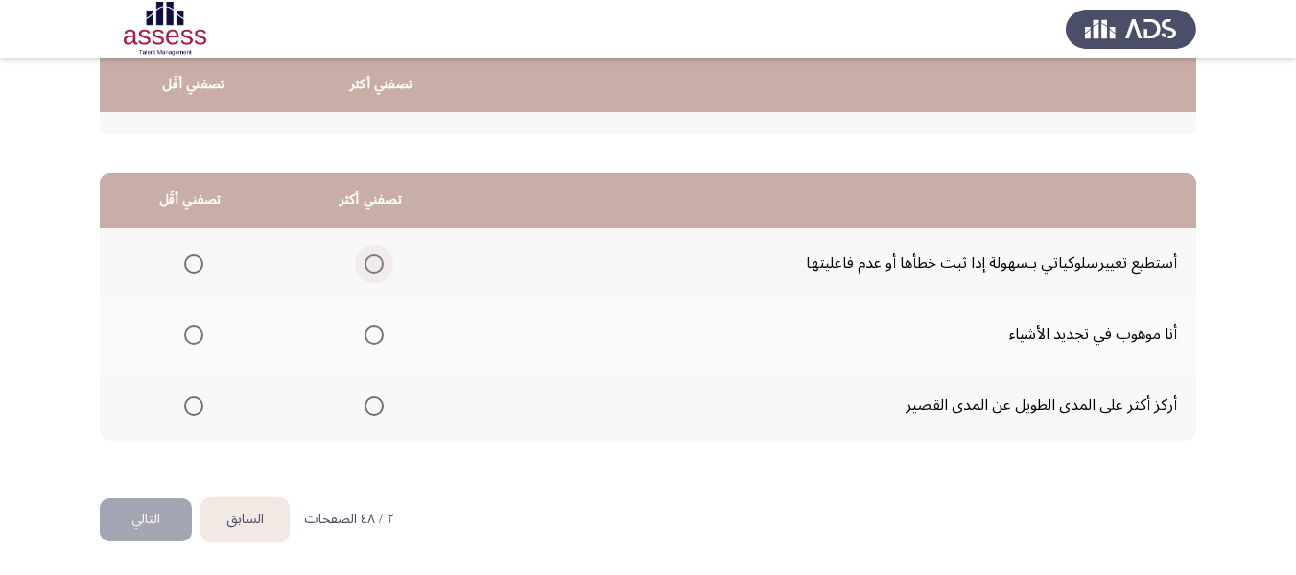
click at [371, 265] on span "Select an option" at bounding box center [373, 263] width 19 height 19
click at [371, 265] on input "Select an option" at bounding box center [373, 263] width 19 height 19
click at [366, 334] on span "Select an option" at bounding box center [373, 334] width 19 height 19
click at [366, 334] on input "Select an option" at bounding box center [373, 334] width 19 height 19
click at [369, 401] on span "Select an option" at bounding box center [373, 405] width 19 height 19
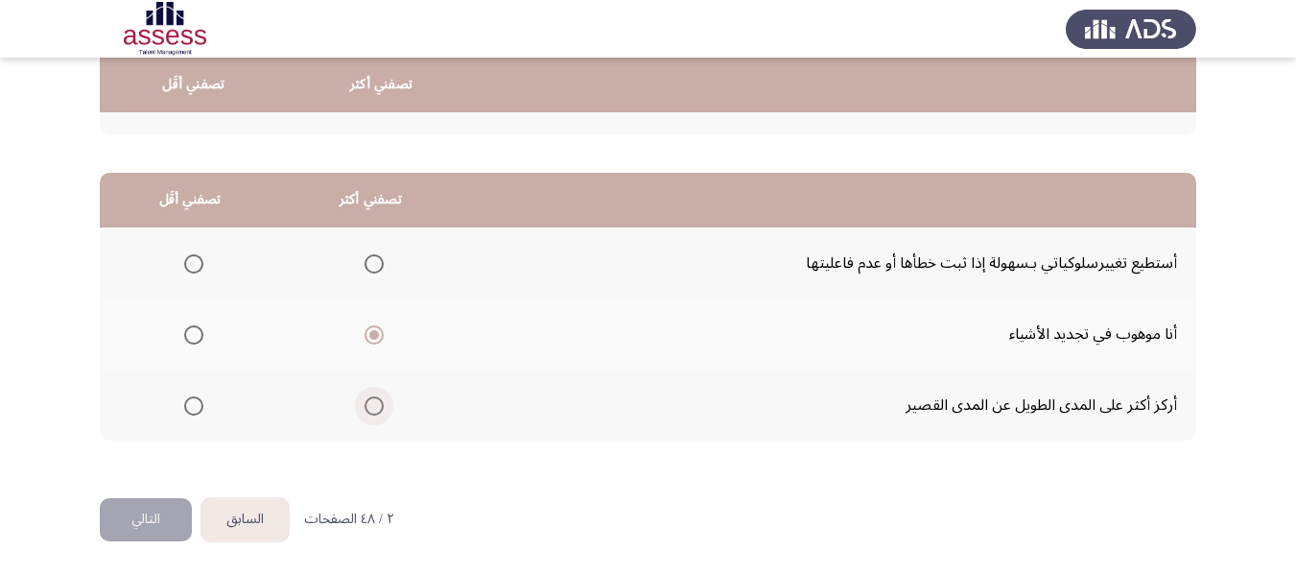
click at [369, 401] on input "Select an option" at bounding box center [373, 405] width 19 height 19
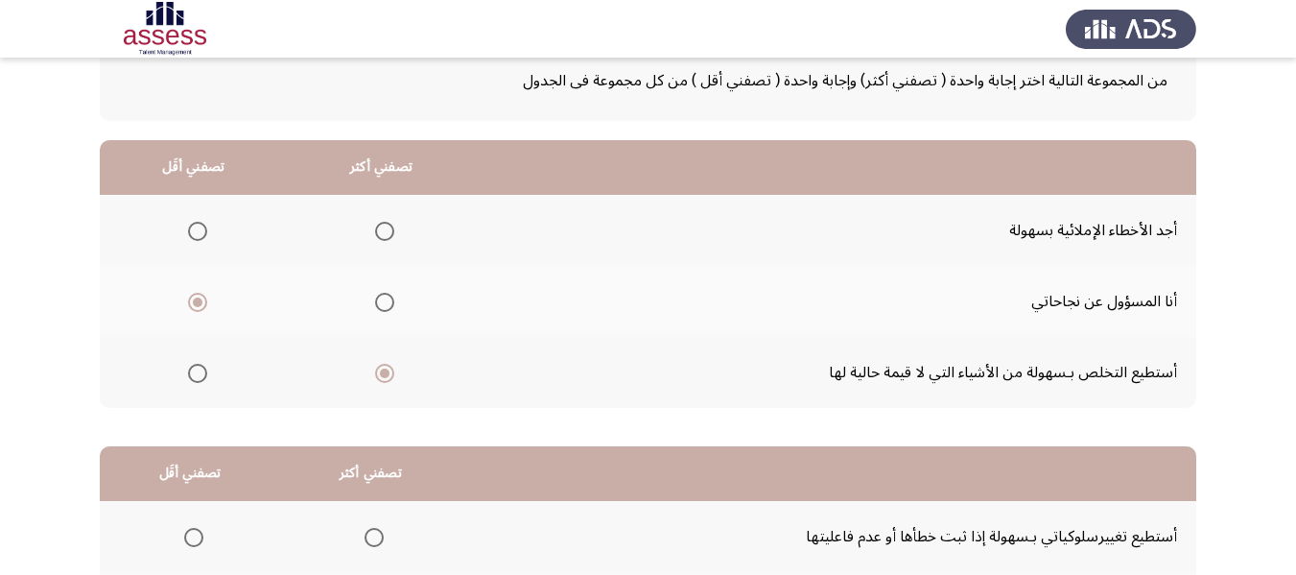
scroll to position [115, 0]
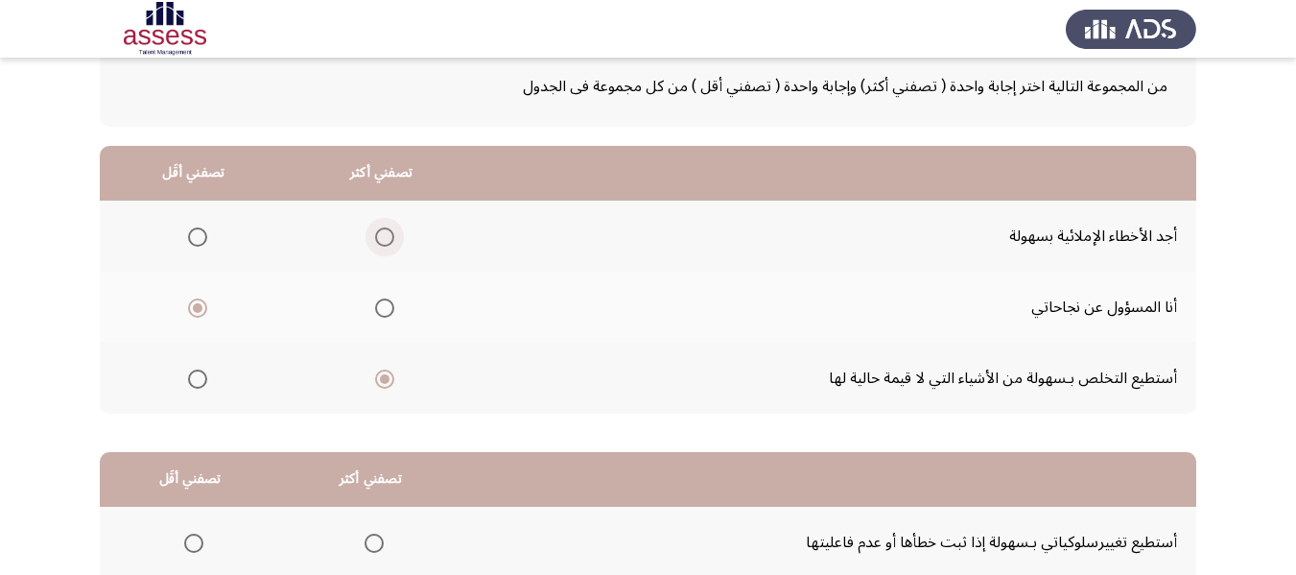
click at [375, 237] on span "Select an option" at bounding box center [384, 236] width 19 height 19
click at [375, 237] on input "Select an option" at bounding box center [384, 236] width 19 height 19
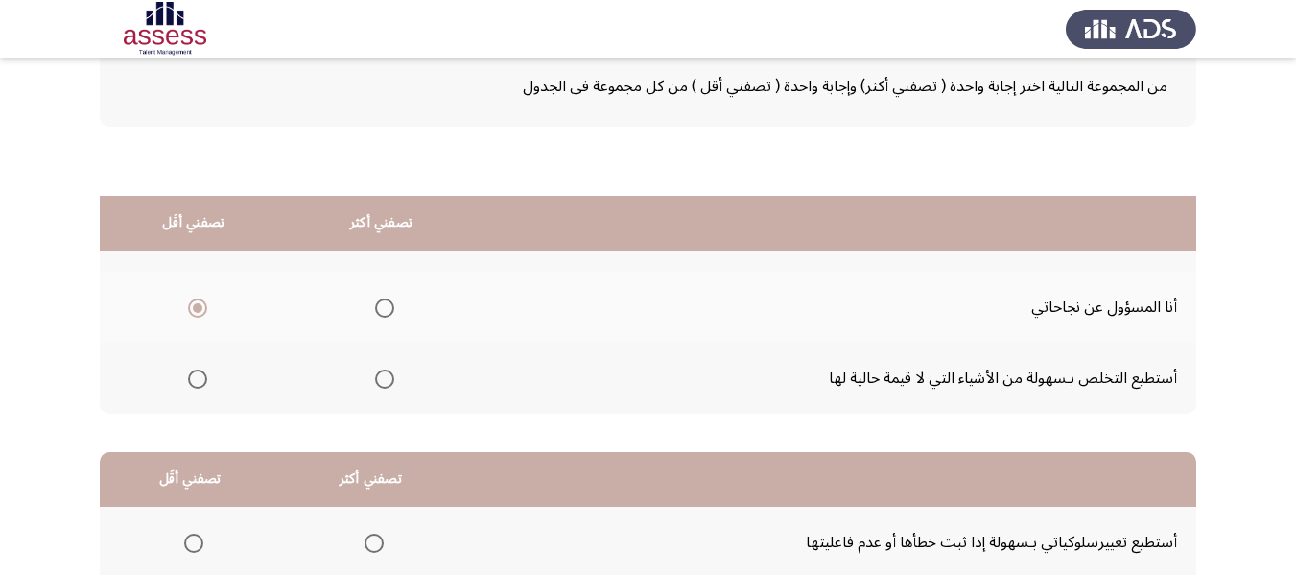
scroll to position [394, 0]
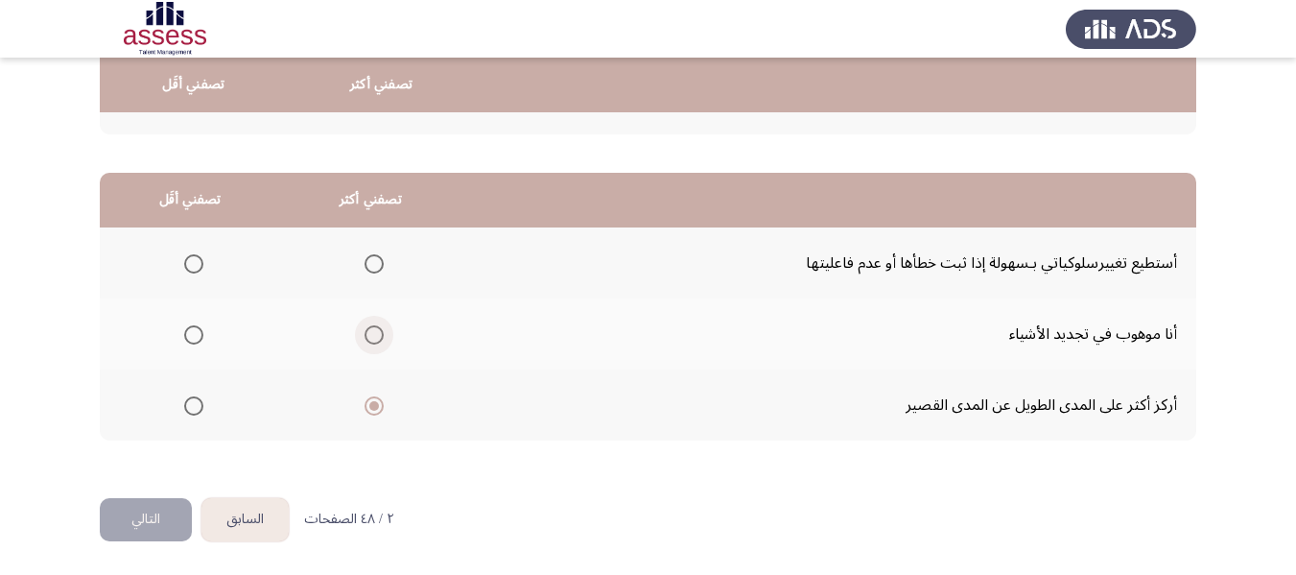
click at [376, 329] on span "Select an option" at bounding box center [373, 334] width 19 height 19
click at [376, 329] on input "Select an option" at bounding box center [373, 334] width 19 height 19
click at [371, 263] on span "Select an option" at bounding box center [373, 263] width 19 height 19
click at [371, 263] on input "Select an option" at bounding box center [373, 263] width 19 height 19
click at [377, 403] on span "Select an option" at bounding box center [373, 405] width 19 height 19
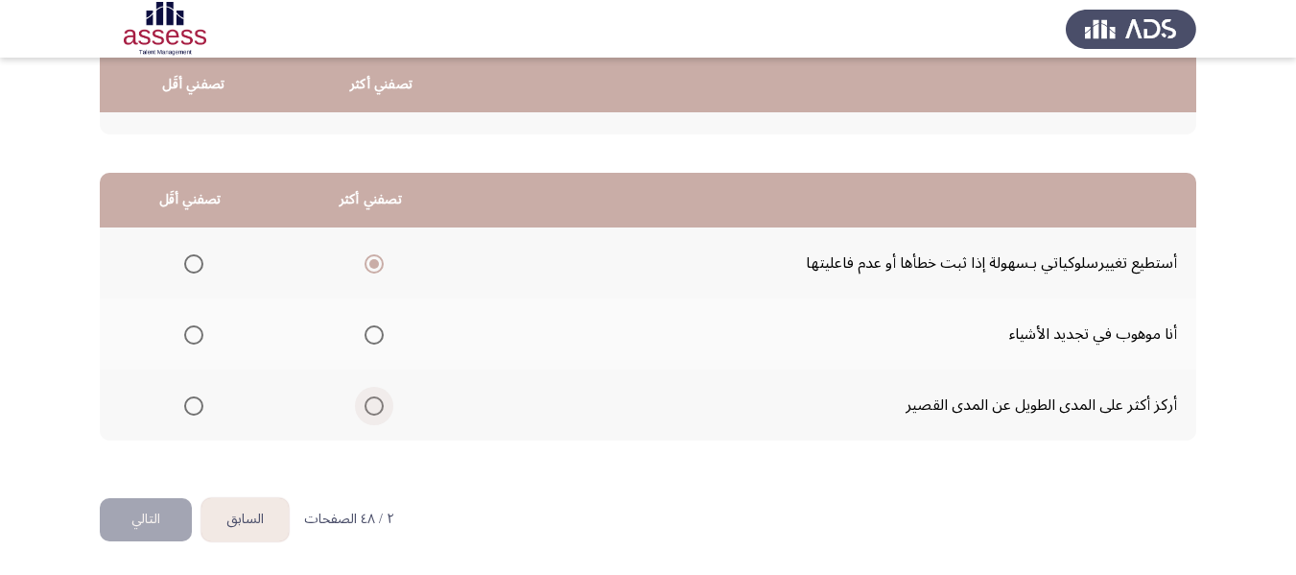
click at [377, 403] on input "Select an option" at bounding box center [373, 405] width 19 height 19
click at [369, 261] on span "Select an option" at bounding box center [373, 263] width 19 height 19
click at [369, 261] on input "Select an option" at bounding box center [373, 263] width 19 height 19
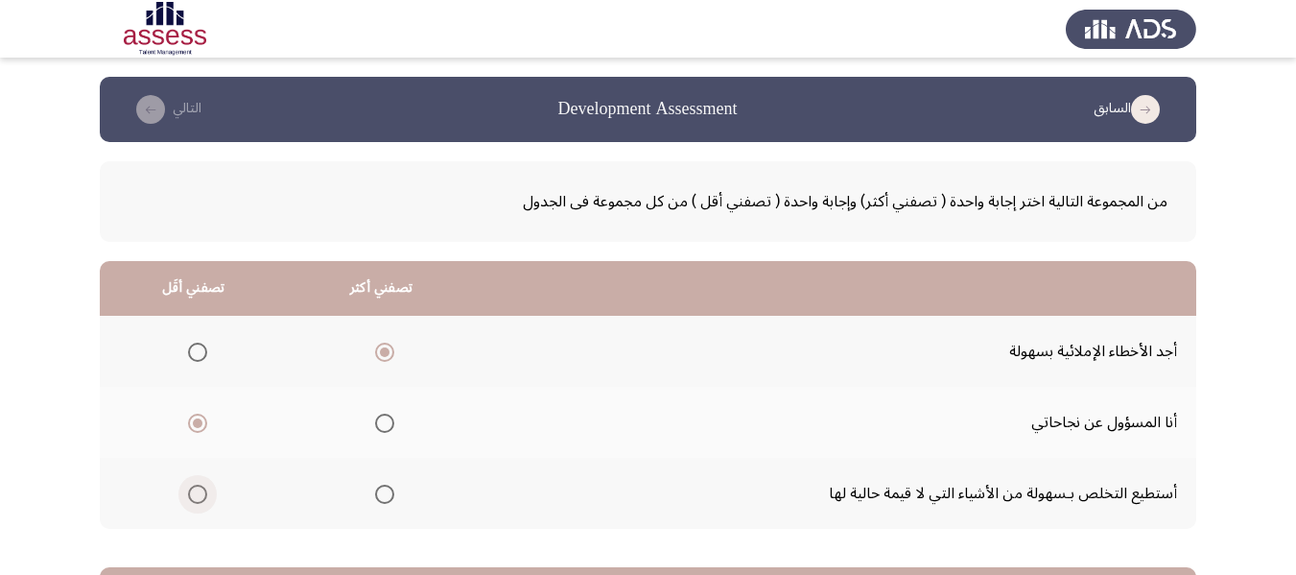
click at [198, 496] on span "Select an option" at bounding box center [197, 493] width 19 height 19
click at [198, 496] on input "Select an option" at bounding box center [197, 493] width 19 height 19
click at [201, 422] on span "Select an option" at bounding box center [197, 422] width 19 height 19
click at [201, 422] on input "Select an option" at bounding box center [197, 422] width 19 height 19
click at [194, 497] on span "Select an option" at bounding box center [197, 493] width 19 height 19
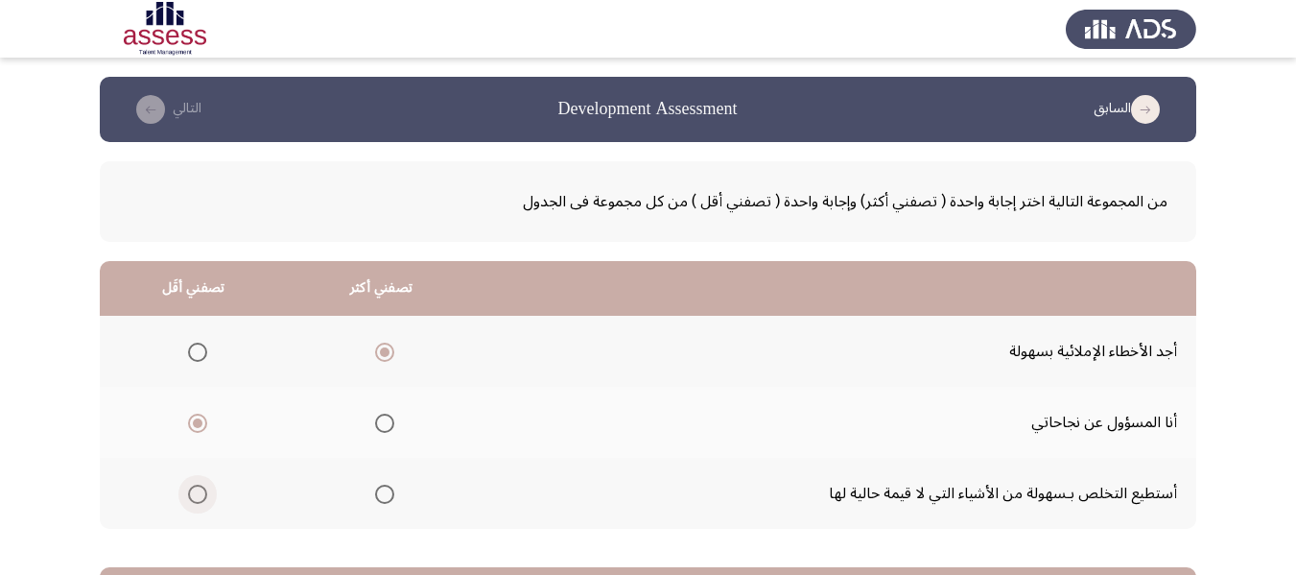
click at [194, 497] on input "Select an option" at bounding box center [197, 493] width 19 height 19
click at [385, 423] on span "Select an option" at bounding box center [385, 423] width 0 height 0
click at [381, 423] on input "Select an option" at bounding box center [384, 422] width 19 height 19
click at [194, 351] on span "Select an option" at bounding box center [197, 351] width 19 height 19
click at [194, 351] on input "Select an option" at bounding box center [197, 351] width 19 height 19
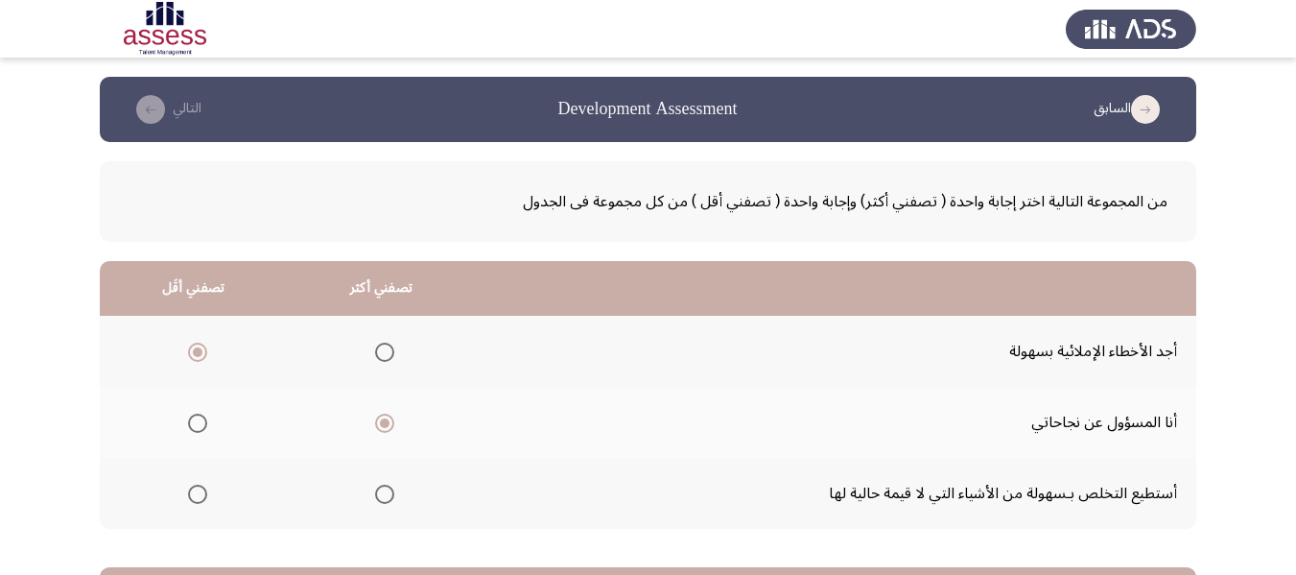
click at [384, 489] on span "Select an option" at bounding box center [384, 493] width 19 height 19
click at [384, 489] on input "Select an option" at bounding box center [384, 493] width 19 height 19
click at [382, 343] on span "Select an option" at bounding box center [384, 351] width 19 height 19
click at [382, 343] on input "Select an option" at bounding box center [384, 351] width 19 height 19
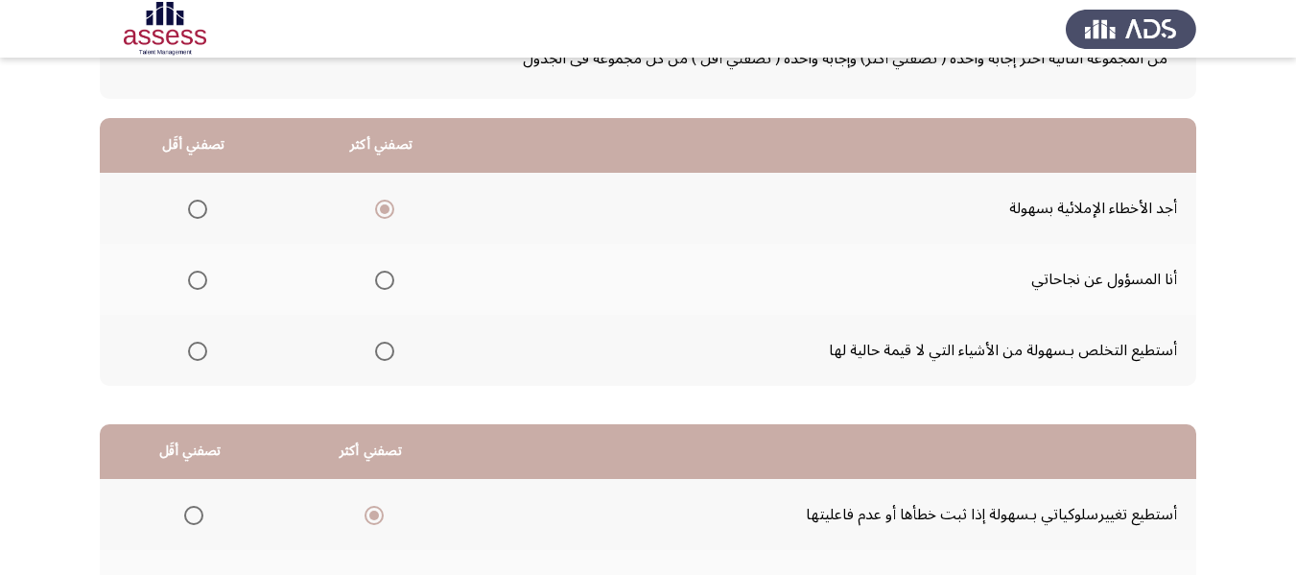
scroll to position [152, 0]
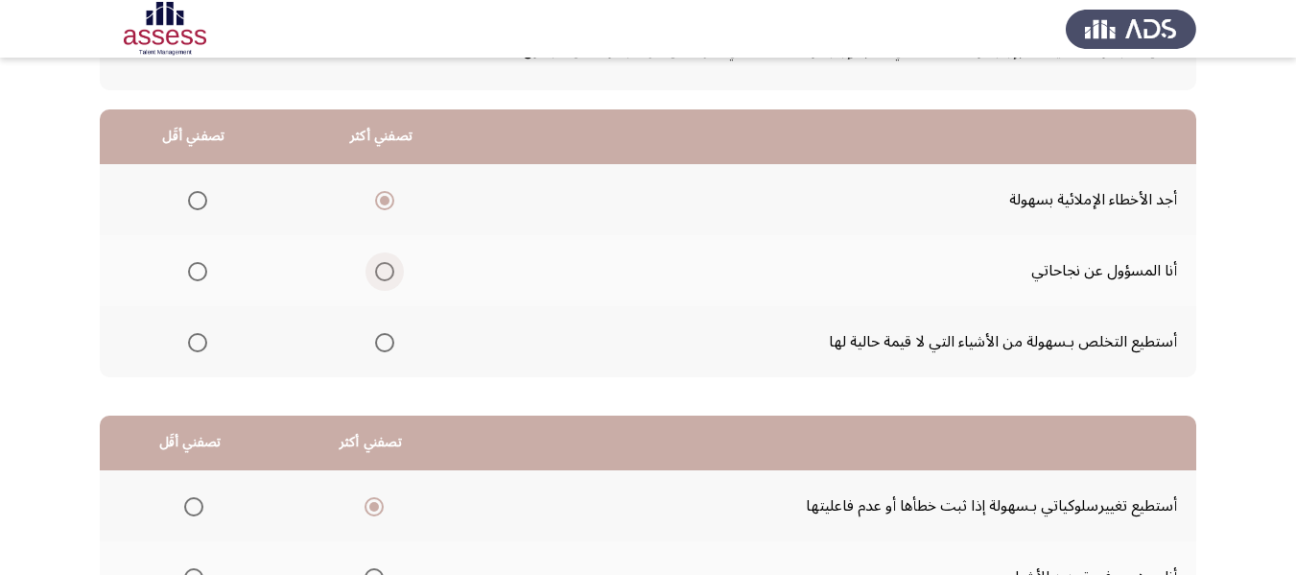
click at [375, 270] on span "Select an option" at bounding box center [384, 271] width 19 height 19
click at [375, 270] on input "Select an option" at bounding box center [384, 271] width 19 height 19
click at [378, 195] on span "Select an option" at bounding box center [384, 200] width 19 height 19
click at [378, 195] on input "Select an option" at bounding box center [384, 200] width 19 height 19
click at [386, 335] on span "Select an option" at bounding box center [384, 342] width 19 height 19
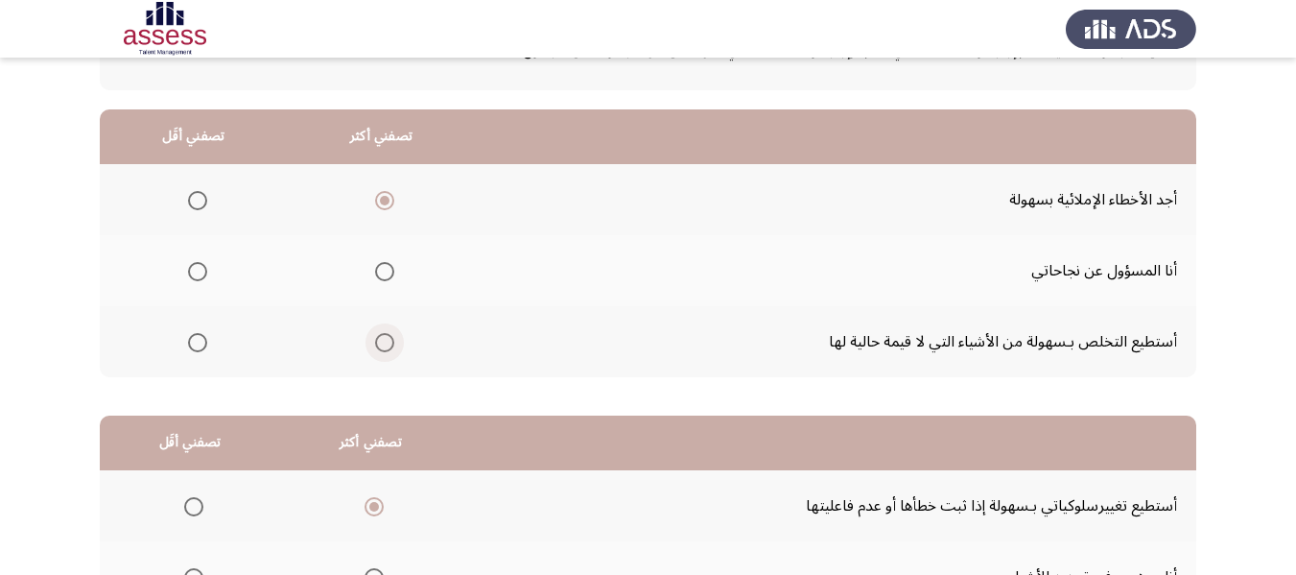
click at [386, 335] on input "Select an option" at bounding box center [384, 342] width 19 height 19
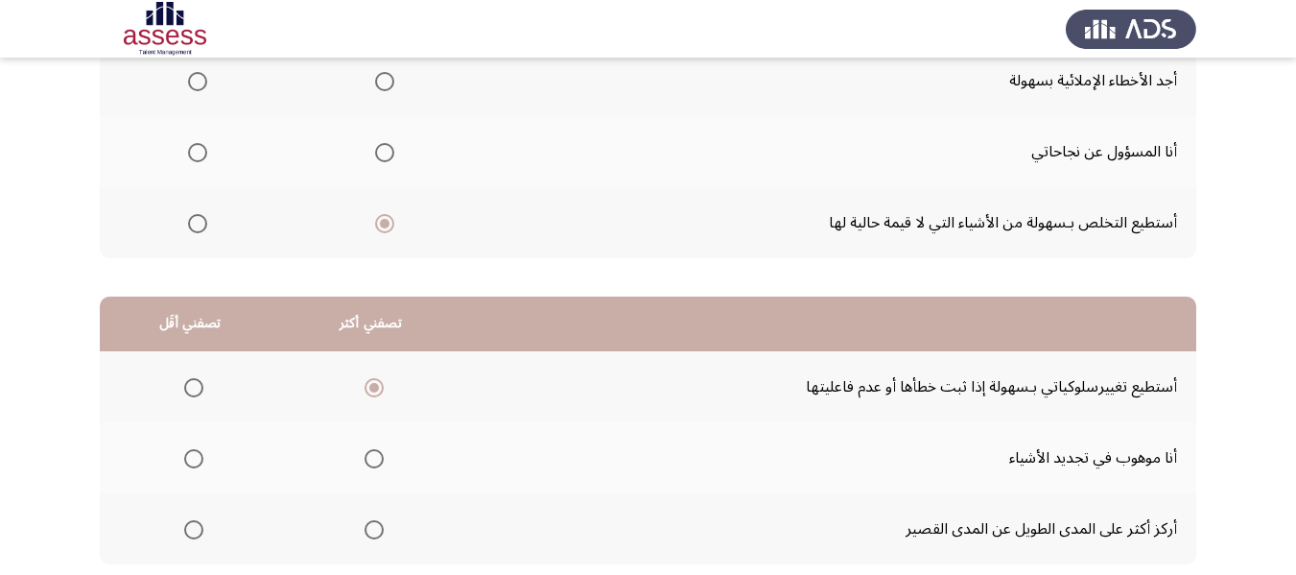
scroll to position [394, 0]
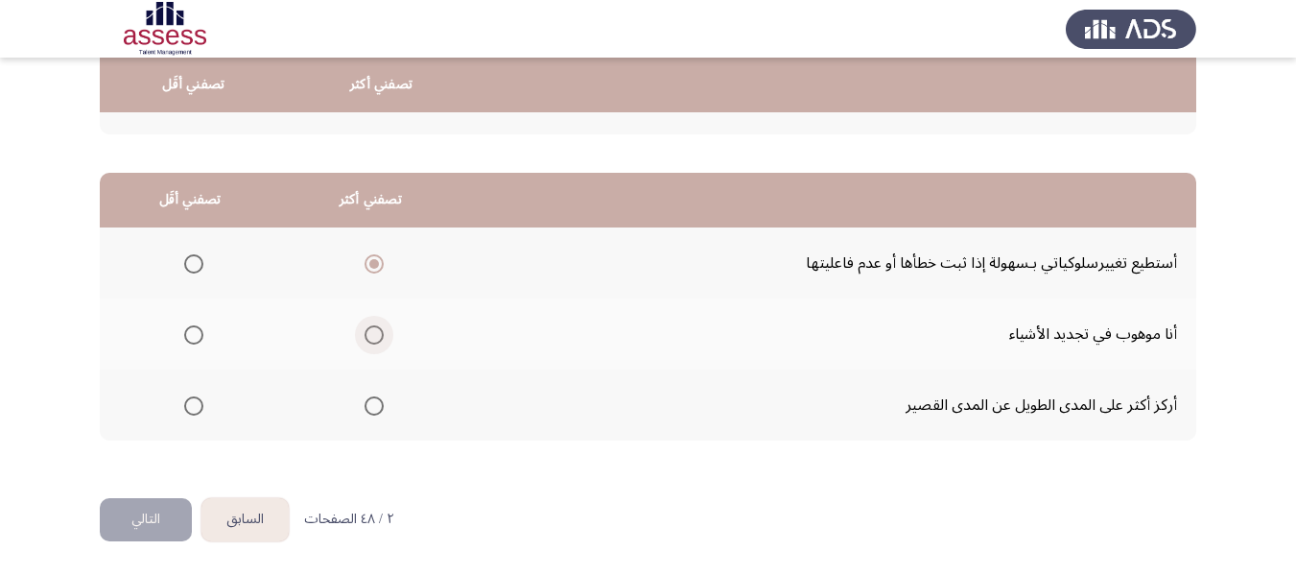
click at [359, 332] on label "Select an option" at bounding box center [370, 334] width 27 height 19
click at [364, 332] on input "Select an option" at bounding box center [373, 334] width 19 height 19
click at [190, 262] on span "Select an option" at bounding box center [193, 263] width 19 height 19
click at [190, 262] on input "Select an option" at bounding box center [193, 263] width 19 height 19
click at [374, 407] on span "Select an option" at bounding box center [373, 405] width 19 height 19
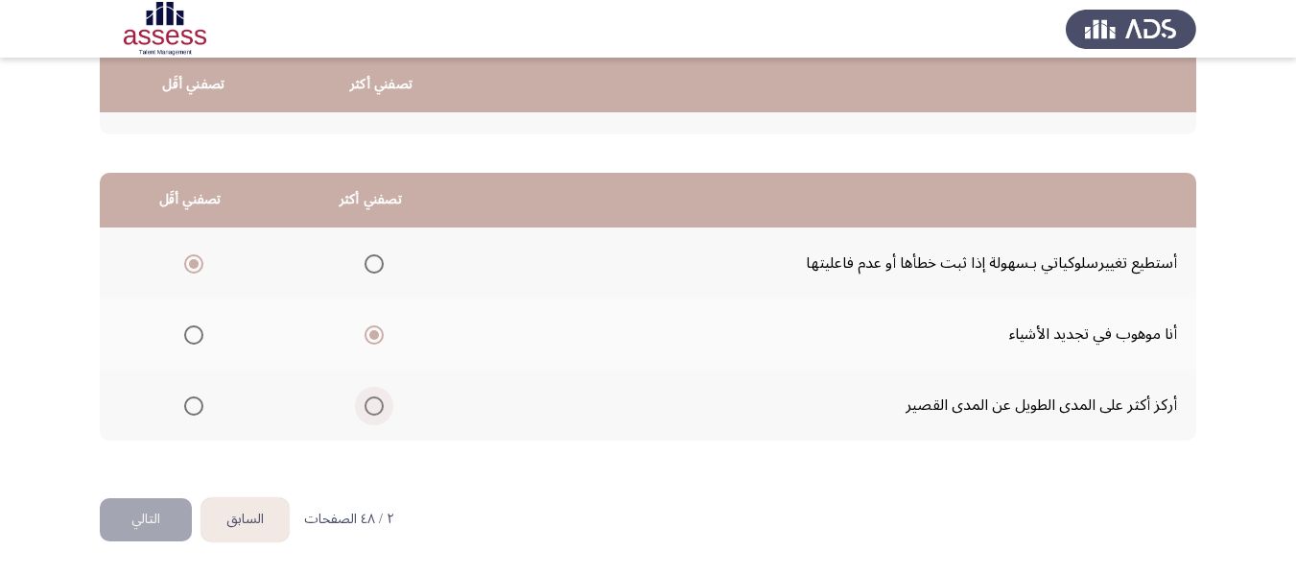
click at [374, 407] on input "Select an option" at bounding box center [373, 405] width 19 height 19
click at [372, 339] on span "Select an option" at bounding box center [373, 334] width 19 height 19
click at [372, 339] on input "Select an option" at bounding box center [373, 334] width 19 height 19
click at [194, 406] on span "Select an option" at bounding box center [194, 406] width 0 height 0
click at [193, 406] on input "Select an option" at bounding box center [193, 405] width 19 height 19
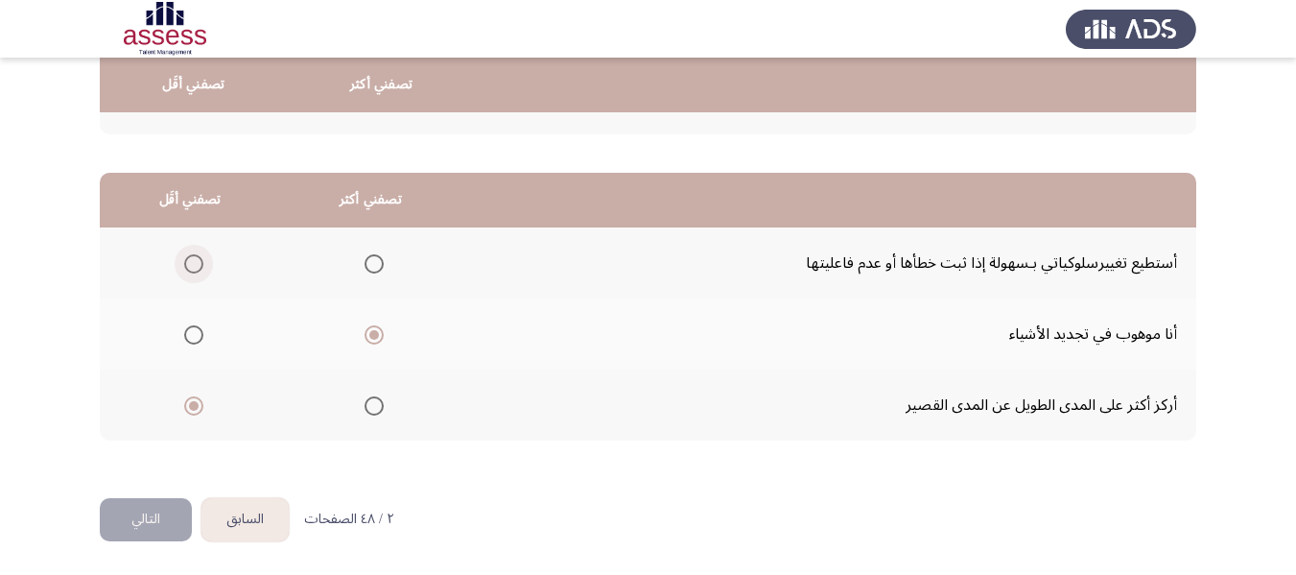
click at [189, 264] on span "Select an option" at bounding box center [193, 263] width 19 height 19
click at [189, 264] on input "Select an option" at bounding box center [193, 263] width 19 height 19
click at [366, 266] on span "Select an option" at bounding box center [373, 263] width 19 height 19
click at [366, 266] on input "Select an option" at bounding box center [373, 263] width 19 height 19
click at [195, 407] on span "Select an option" at bounding box center [193, 405] width 19 height 19
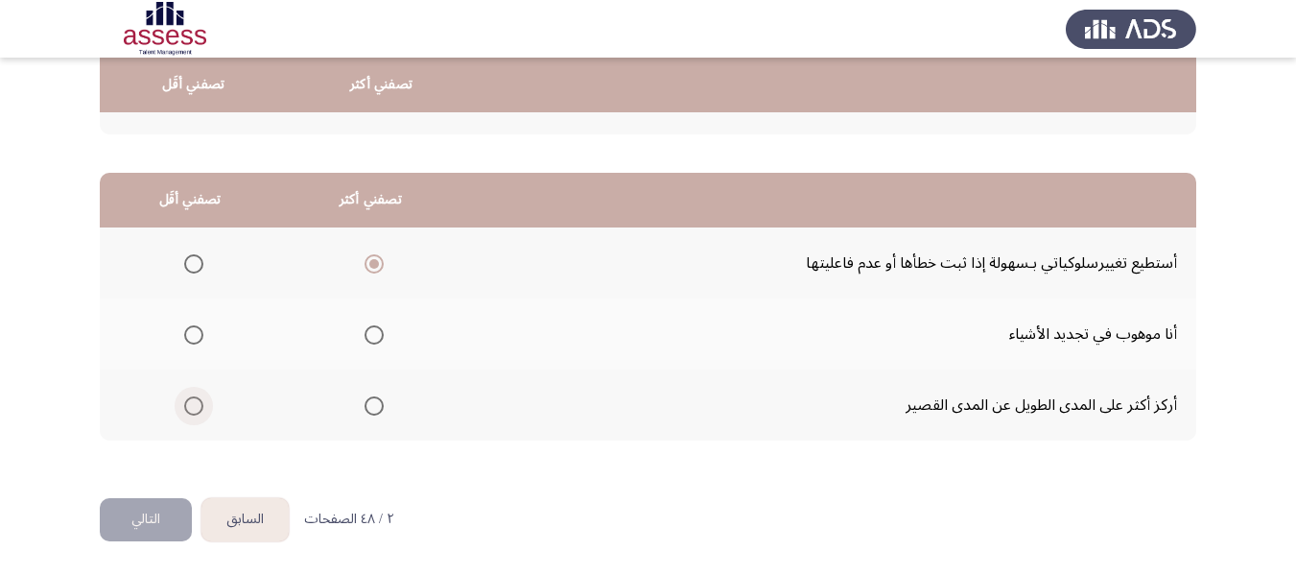
click at [195, 407] on input "Select an option" at bounding box center [193, 405] width 19 height 19
click at [189, 340] on span "Select an option" at bounding box center [193, 334] width 19 height 19
click at [189, 340] on input "Select an option" at bounding box center [193, 334] width 19 height 19
click at [364, 402] on span "Select an option" at bounding box center [373, 405] width 19 height 19
click at [364, 402] on input "Select an option" at bounding box center [373, 405] width 19 height 19
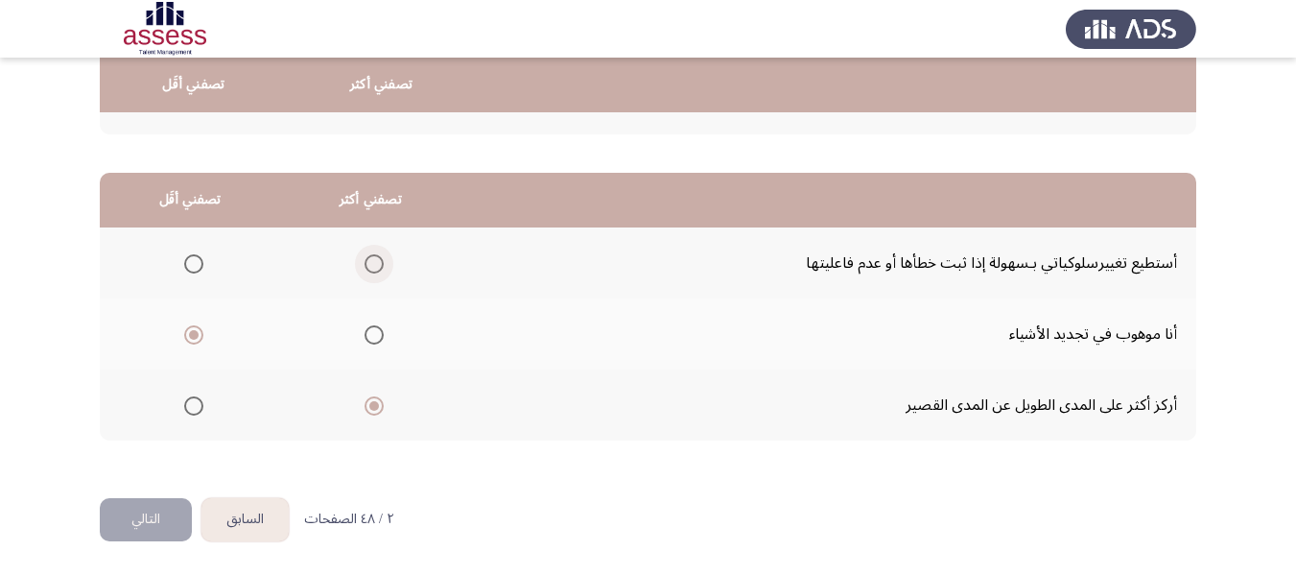
click at [364, 270] on span "Select an option" at bounding box center [373, 263] width 19 height 19
click at [364, 270] on input "Select an option" at bounding box center [373, 263] width 19 height 19
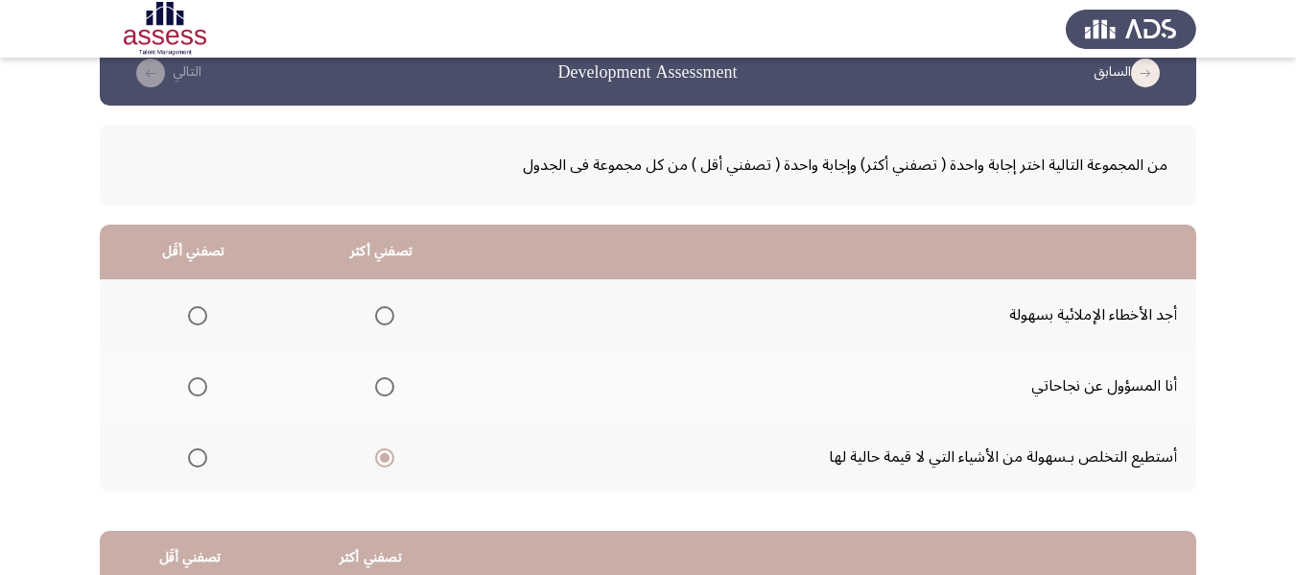
scroll to position [0, 0]
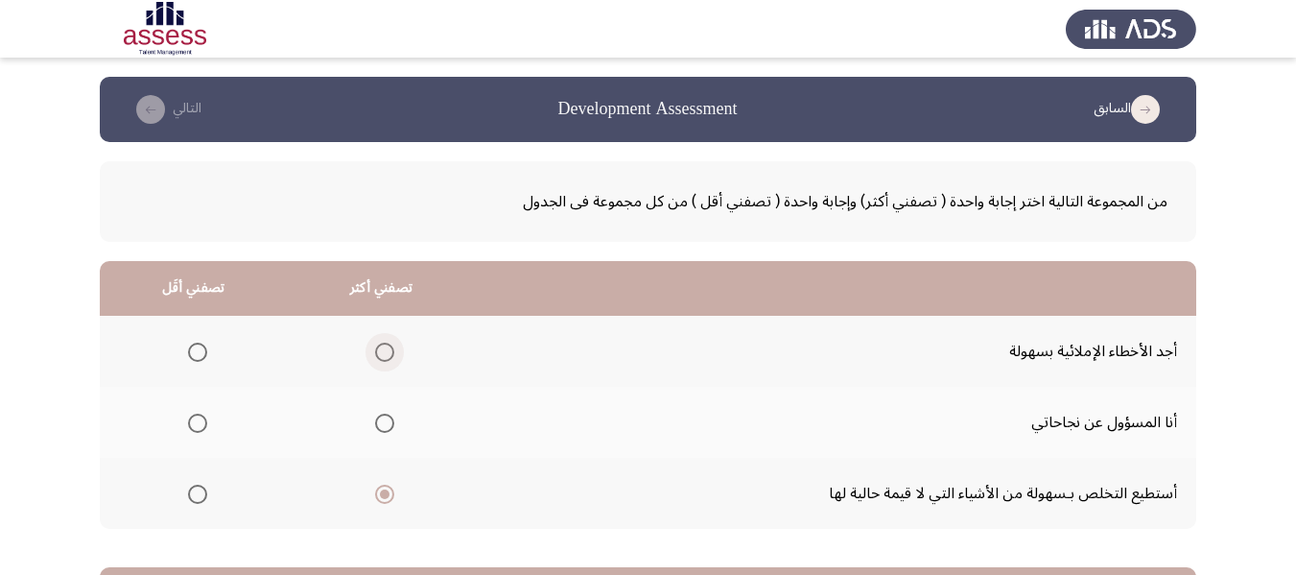
click at [380, 352] on span "Select an option" at bounding box center [384, 351] width 19 height 19
click at [380, 352] on input "Select an option" at bounding box center [384, 351] width 19 height 19
click at [196, 418] on span "Select an option" at bounding box center [197, 422] width 19 height 19
click at [196, 418] on input "Select an option" at bounding box center [197, 422] width 19 height 19
click at [384, 492] on span "Select an option" at bounding box center [384, 493] width 19 height 19
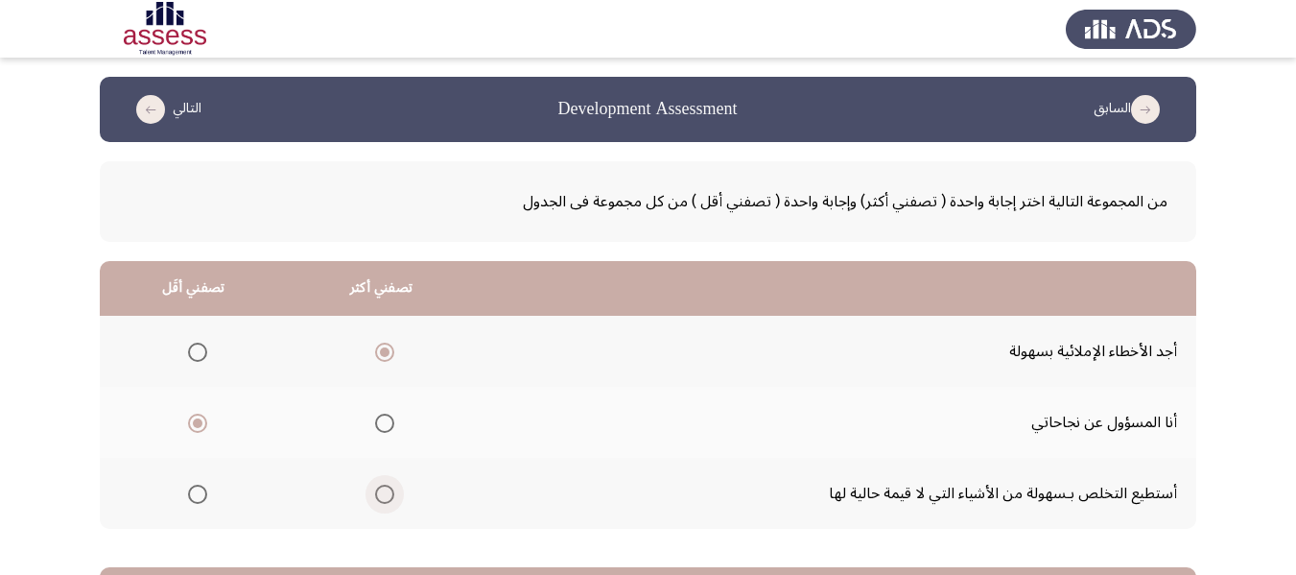
click at [384, 492] on input "Select an option" at bounding box center [384, 493] width 19 height 19
click at [196, 347] on span "Select an option" at bounding box center [197, 351] width 19 height 19
click at [196, 347] on input "Select an option" at bounding box center [197, 351] width 19 height 19
click at [383, 495] on span "Select an option" at bounding box center [385, 494] width 10 height 10
click at [383, 495] on input "Select an option" at bounding box center [384, 493] width 19 height 19
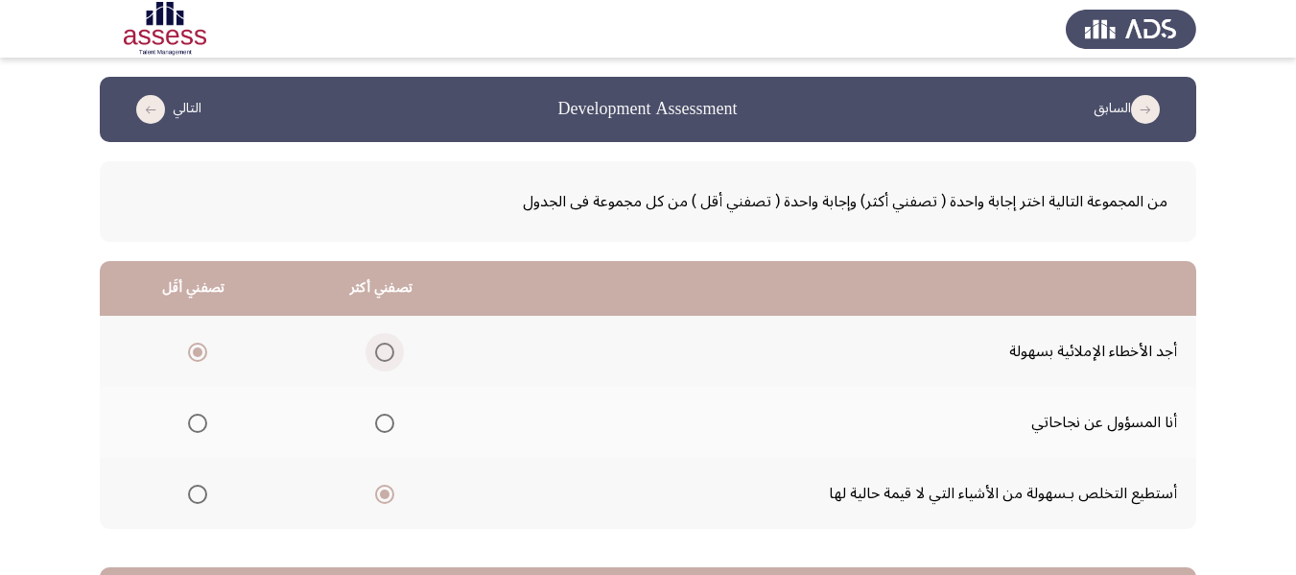
click at [383, 351] on span "Select an option" at bounding box center [384, 351] width 19 height 19
click at [383, 351] on input "Select an option" at bounding box center [384, 351] width 19 height 19
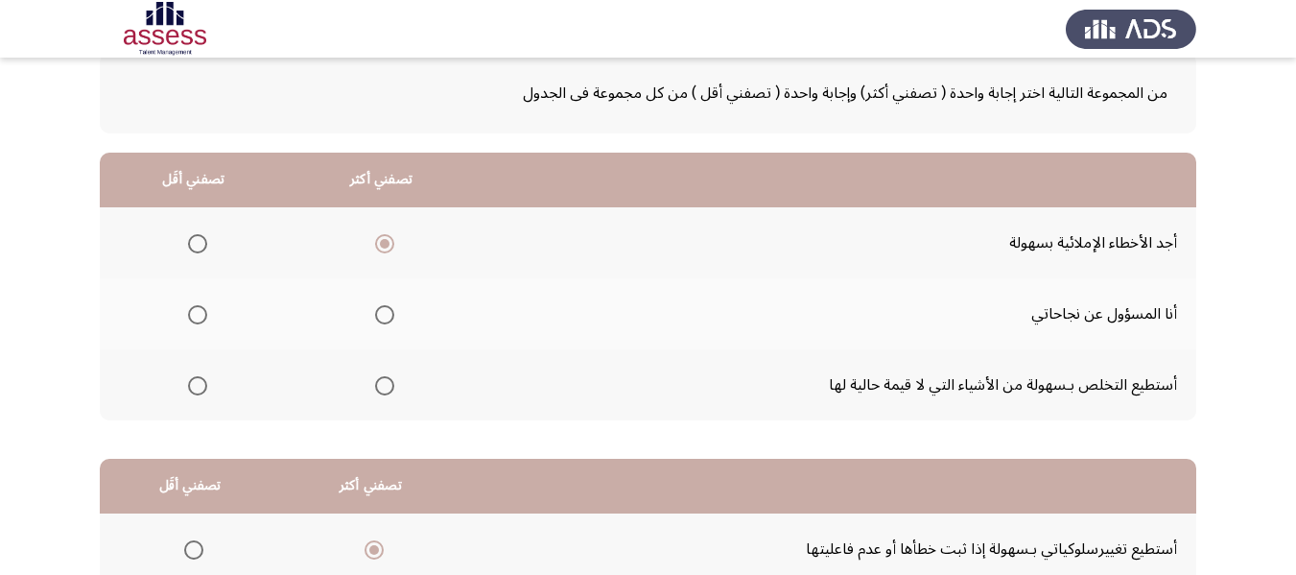
scroll to position [115, 0]
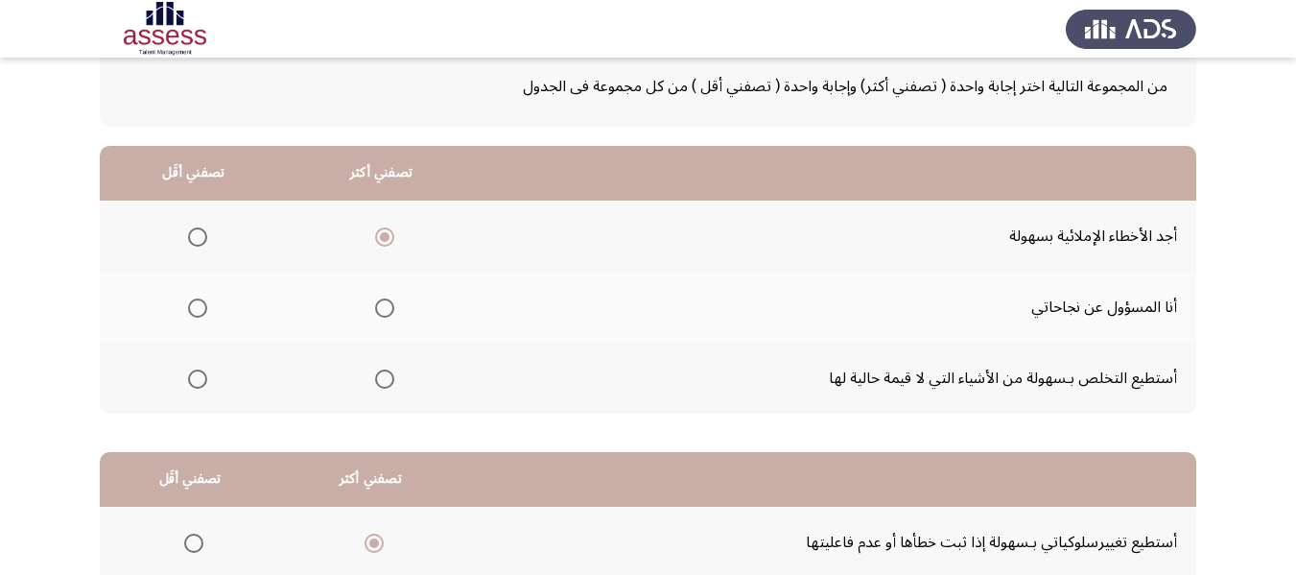
click at [383, 381] on span "Select an option" at bounding box center [384, 378] width 19 height 19
click at [383, 381] on input "Select an option" at bounding box center [384, 378] width 19 height 19
click at [379, 241] on span "Select an option" at bounding box center [384, 236] width 19 height 19
click at [379, 241] on input "Select an option" at bounding box center [384, 236] width 19 height 19
click at [199, 308] on span "Select an option" at bounding box center [197, 307] width 19 height 19
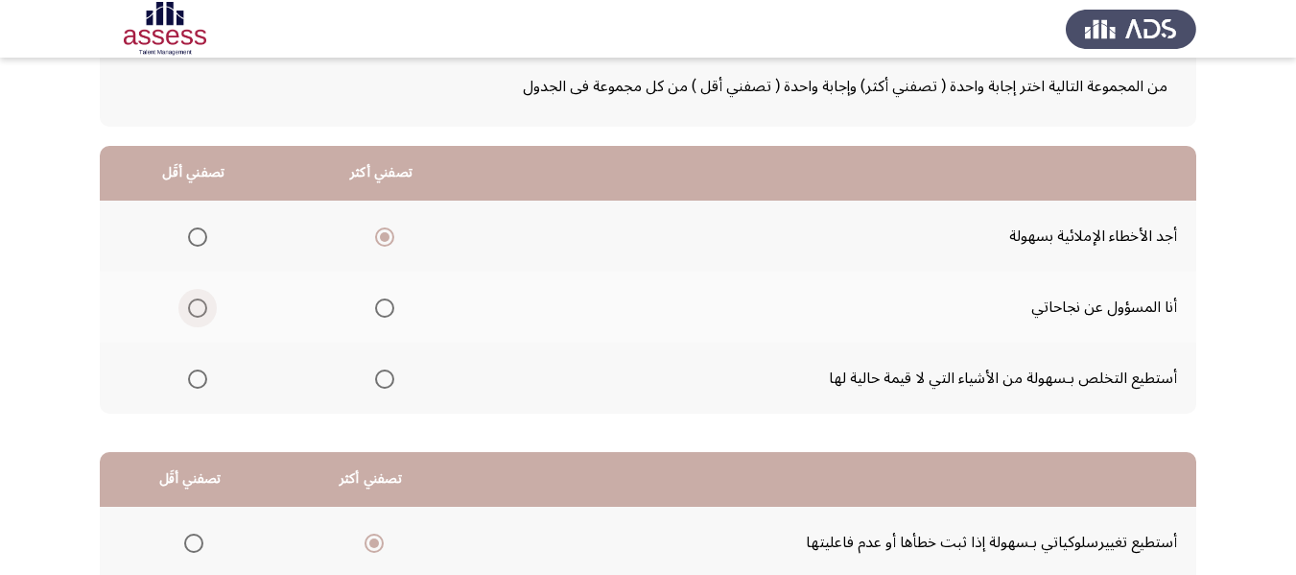
click at [199, 308] on input "Select an option" at bounding box center [197, 307] width 19 height 19
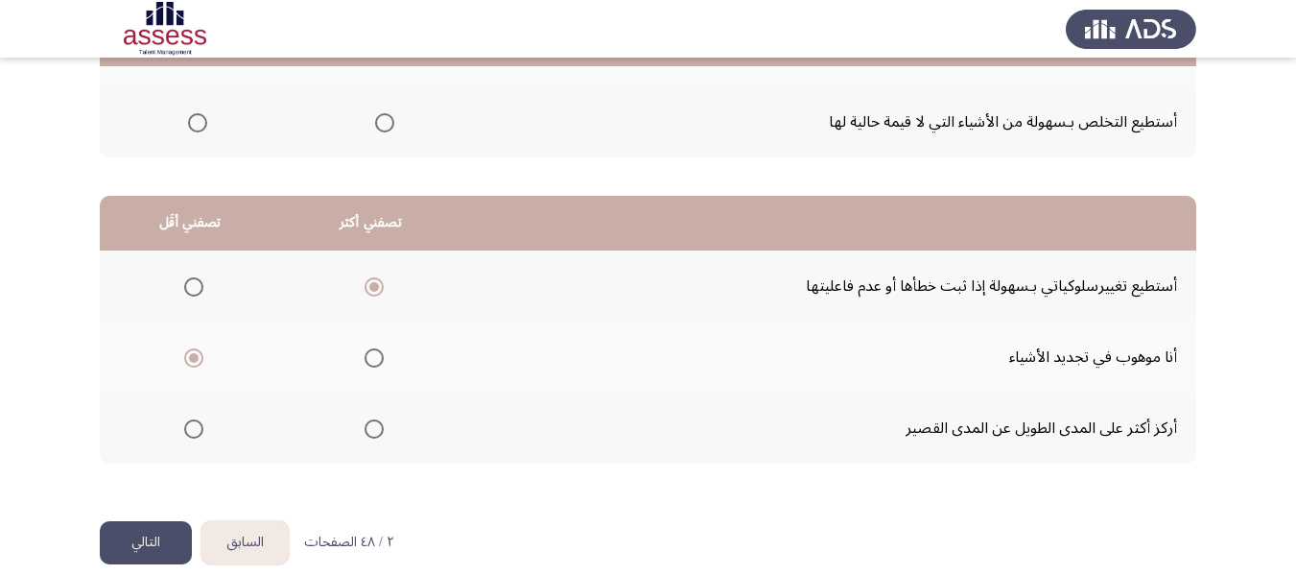
scroll to position [394, 0]
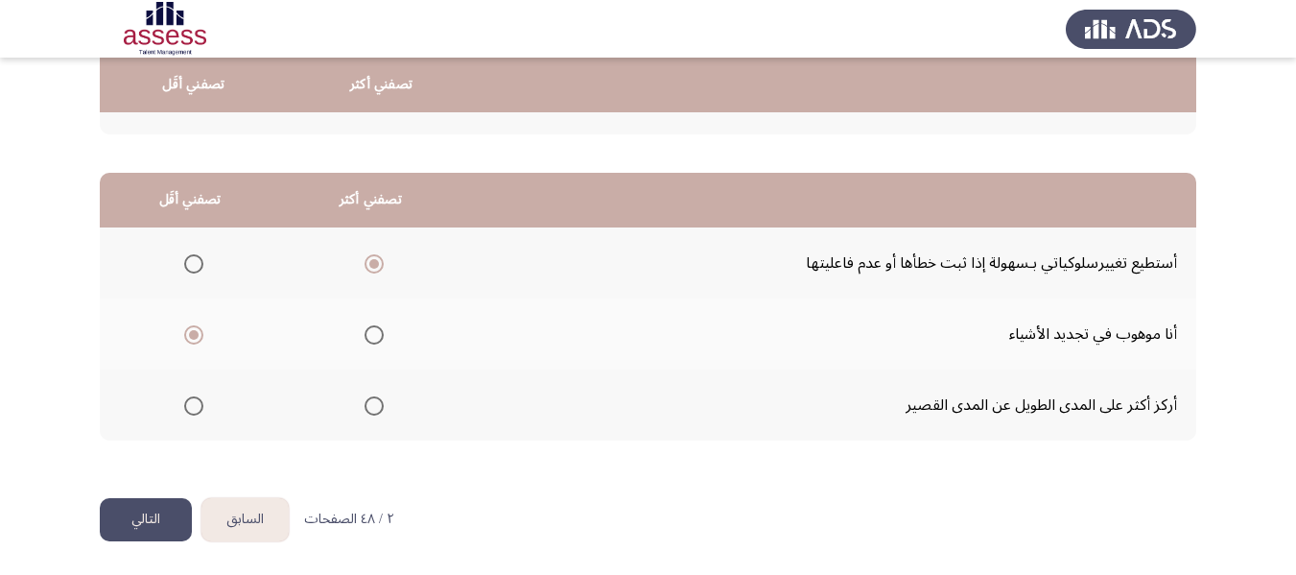
click at [129, 522] on button "التالي" at bounding box center [146, 519] width 92 height 43
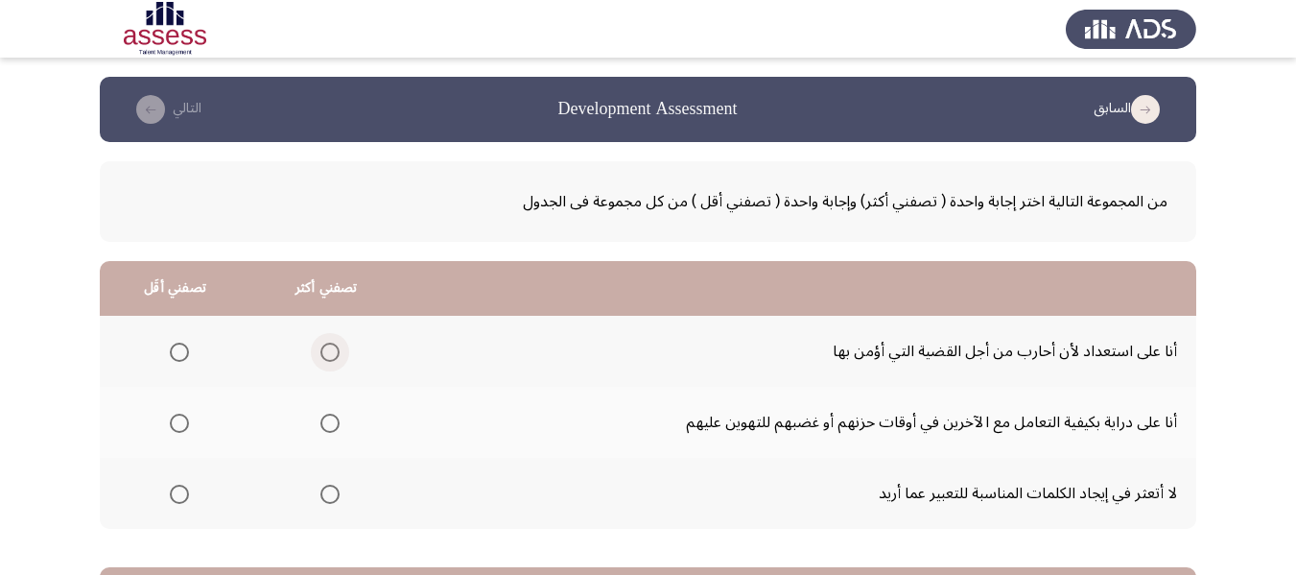
click at [326, 354] on span "Select an option" at bounding box center [329, 351] width 19 height 19
click at [326, 354] on input "Select an option" at bounding box center [329, 351] width 19 height 19
click at [326, 489] on span "Select an option" at bounding box center [329, 493] width 19 height 19
click at [326, 489] on input "Select an option" at bounding box center [329, 493] width 19 height 19
click at [327, 357] on span "Select an option" at bounding box center [329, 351] width 19 height 19
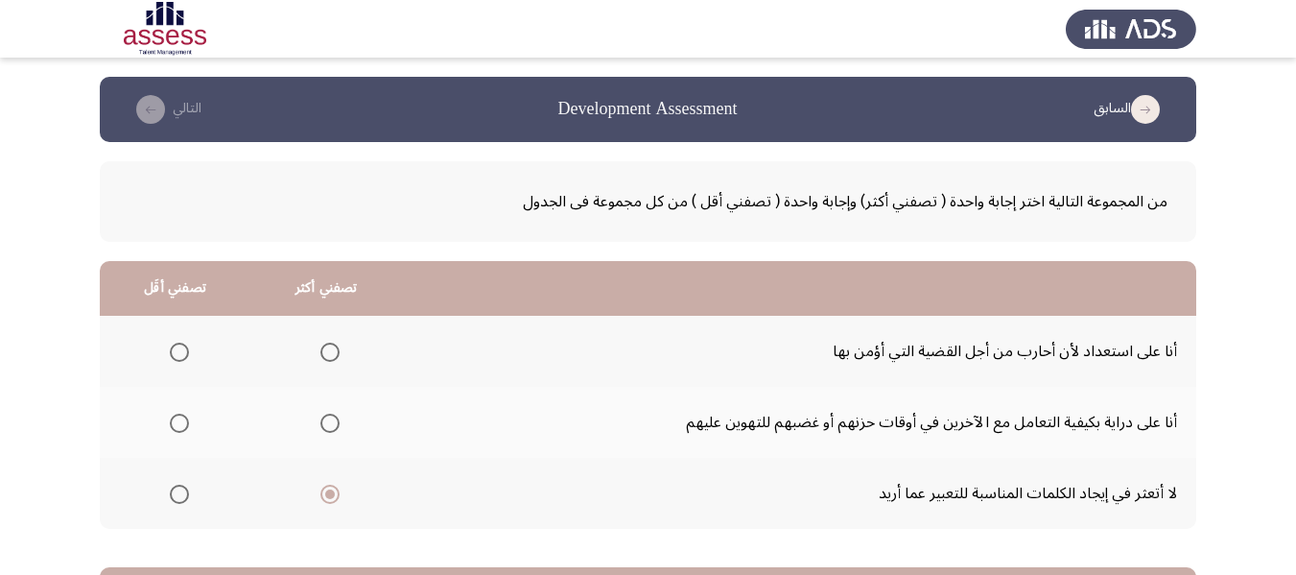
click at [327, 357] on input "Select an option" at bounding box center [329, 351] width 19 height 19
click at [176, 416] on span "Select an option" at bounding box center [179, 422] width 19 height 19
click at [176, 416] on input "Select an option" at bounding box center [179, 422] width 19 height 19
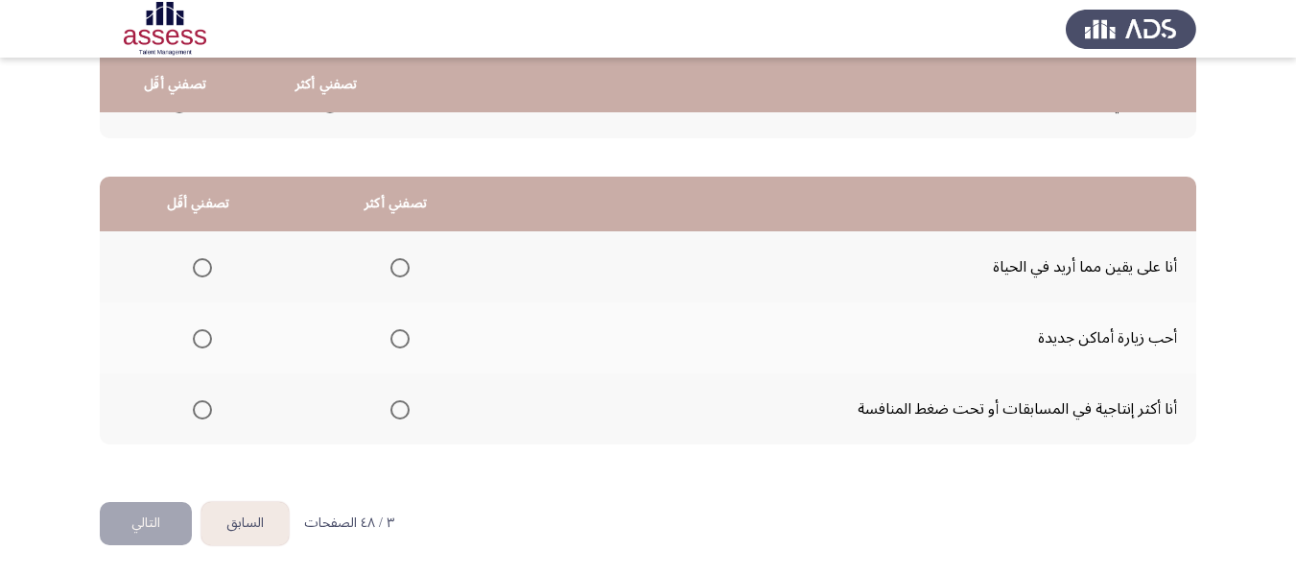
scroll to position [394, 0]
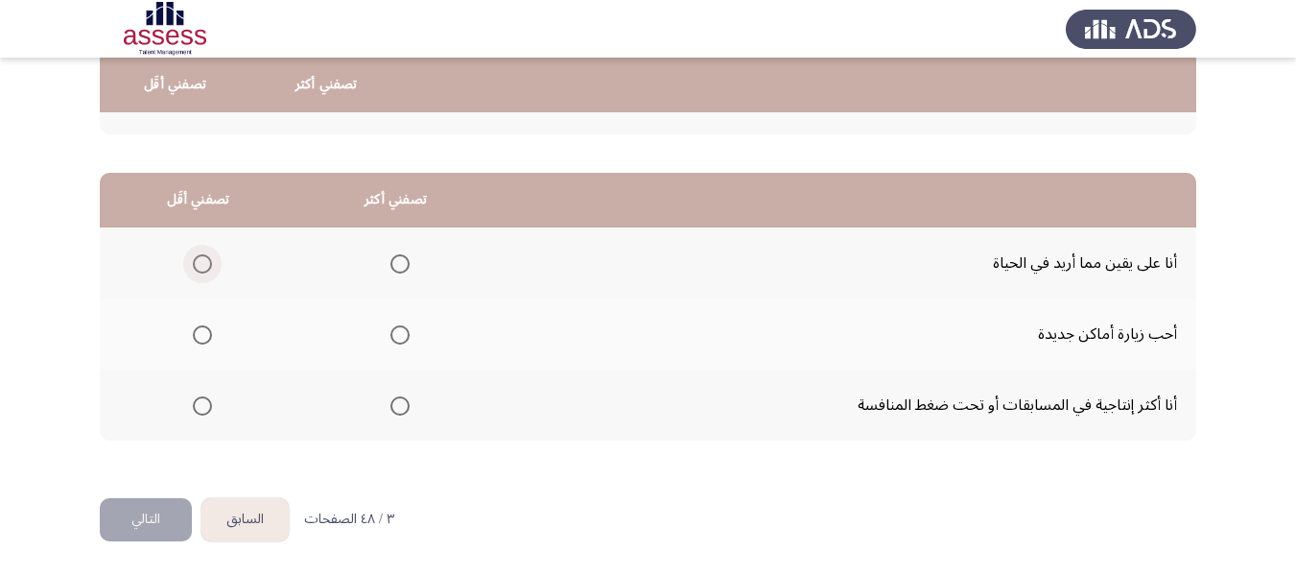
click at [202, 264] on span "Select an option" at bounding box center [202, 264] width 0 height 0
click at [201, 264] on input "Select an option" at bounding box center [202, 263] width 19 height 19
click at [401, 337] on span "Select an option" at bounding box center [399, 334] width 19 height 19
click at [401, 337] on input "Select an option" at bounding box center [399, 334] width 19 height 19
click at [402, 406] on span "Select an option" at bounding box center [399, 405] width 19 height 19
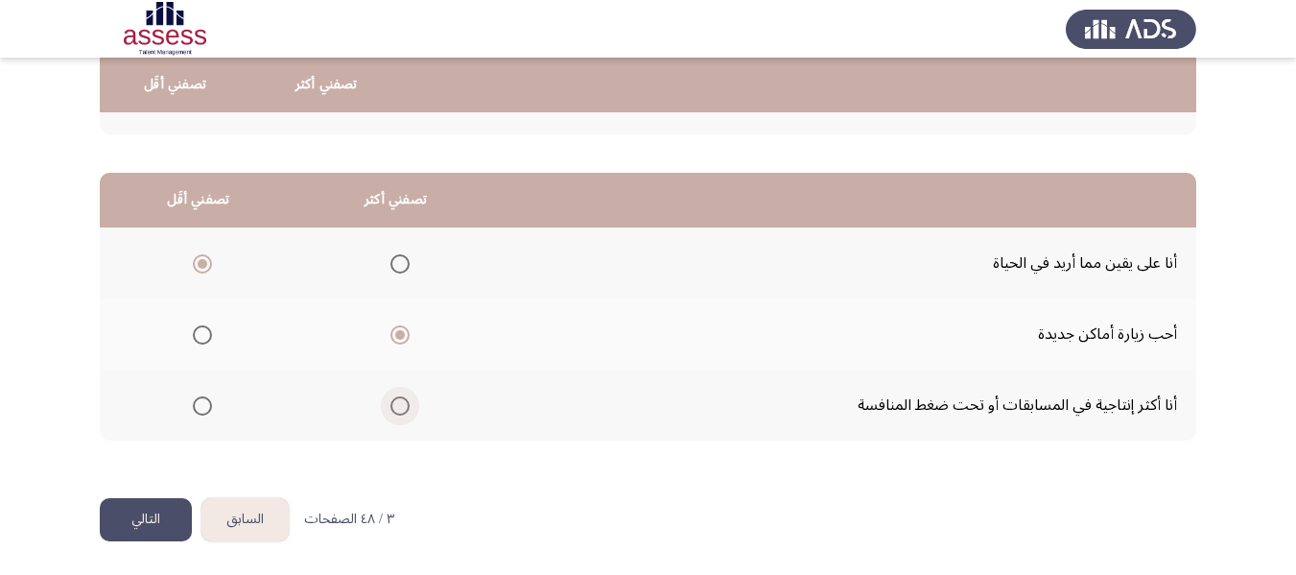
click at [402, 406] on input "Select an option" at bounding box center [399, 405] width 19 height 19
click at [394, 333] on span "Select an option" at bounding box center [399, 334] width 19 height 19
click at [394, 333] on input "Select an option" at bounding box center [399, 334] width 19 height 19
click at [160, 520] on button "التالي" at bounding box center [146, 519] width 92 height 43
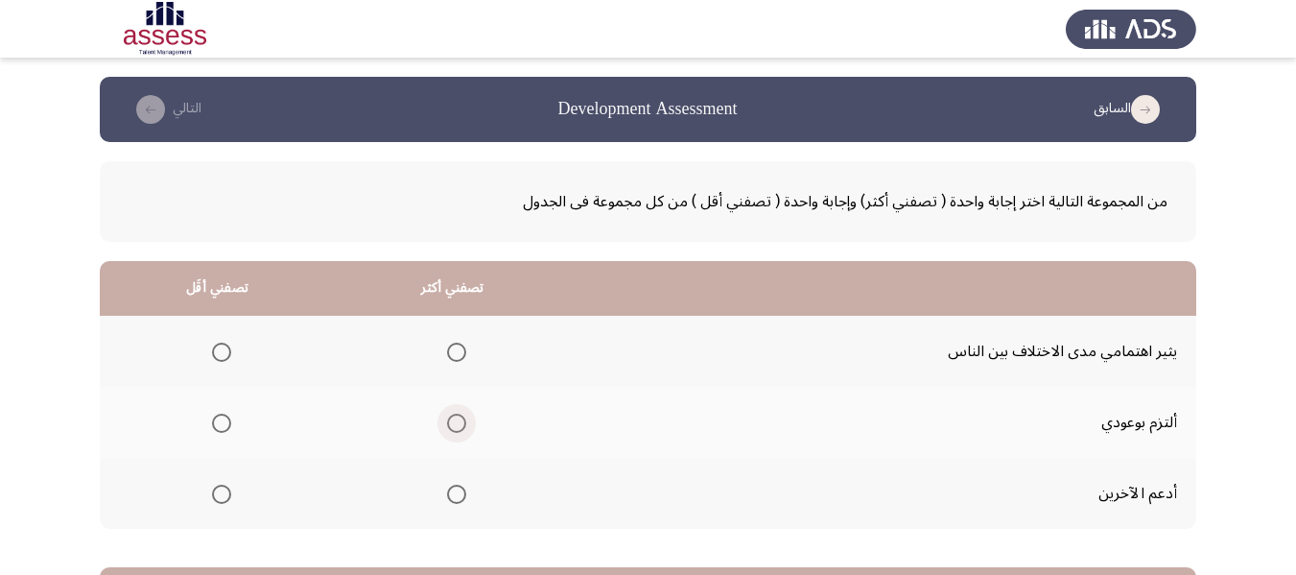
click at [450, 424] on span "Select an option" at bounding box center [456, 422] width 19 height 19
click at [450, 424] on input "Select an option" at bounding box center [456, 422] width 19 height 19
click at [454, 501] on span "Select an option" at bounding box center [456, 493] width 19 height 19
click at [454, 501] on input "Select an option" at bounding box center [456, 493] width 19 height 19
click at [450, 429] on span "Select an option" at bounding box center [456, 422] width 19 height 19
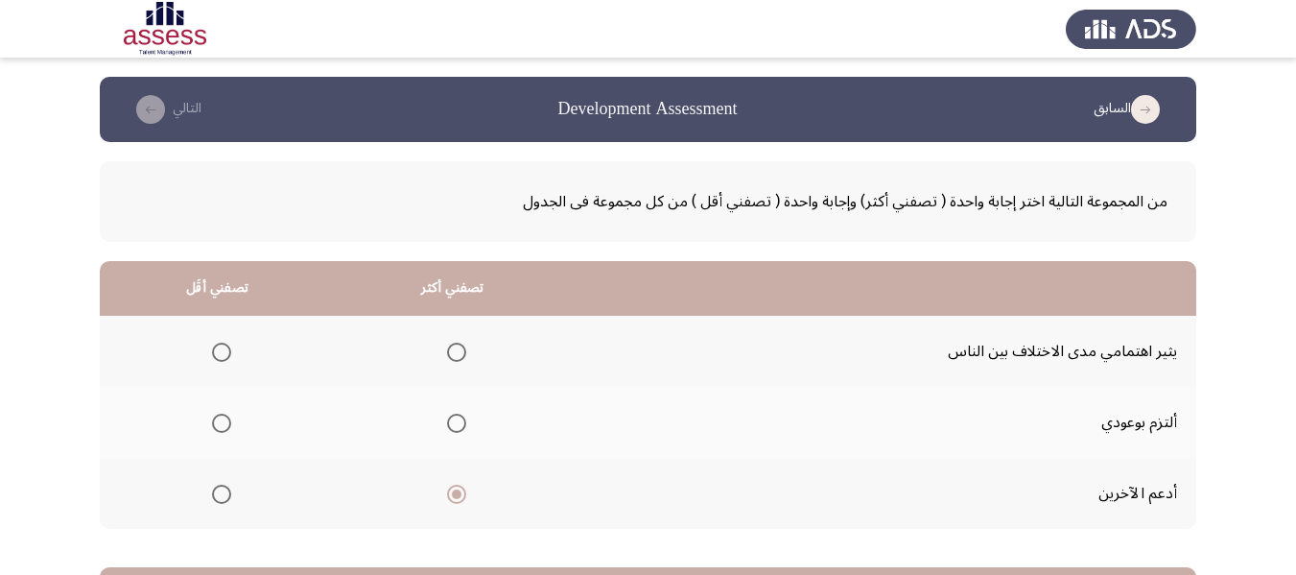
click at [450, 429] on input "Select an option" at bounding box center [456, 422] width 19 height 19
click at [449, 343] on span "Select an option" at bounding box center [456, 351] width 19 height 19
click at [449, 343] on input "Select an option" at bounding box center [456, 351] width 19 height 19
click at [456, 424] on span "Select an option" at bounding box center [456, 422] width 19 height 19
click at [456, 424] on input "Select an option" at bounding box center [456, 422] width 19 height 19
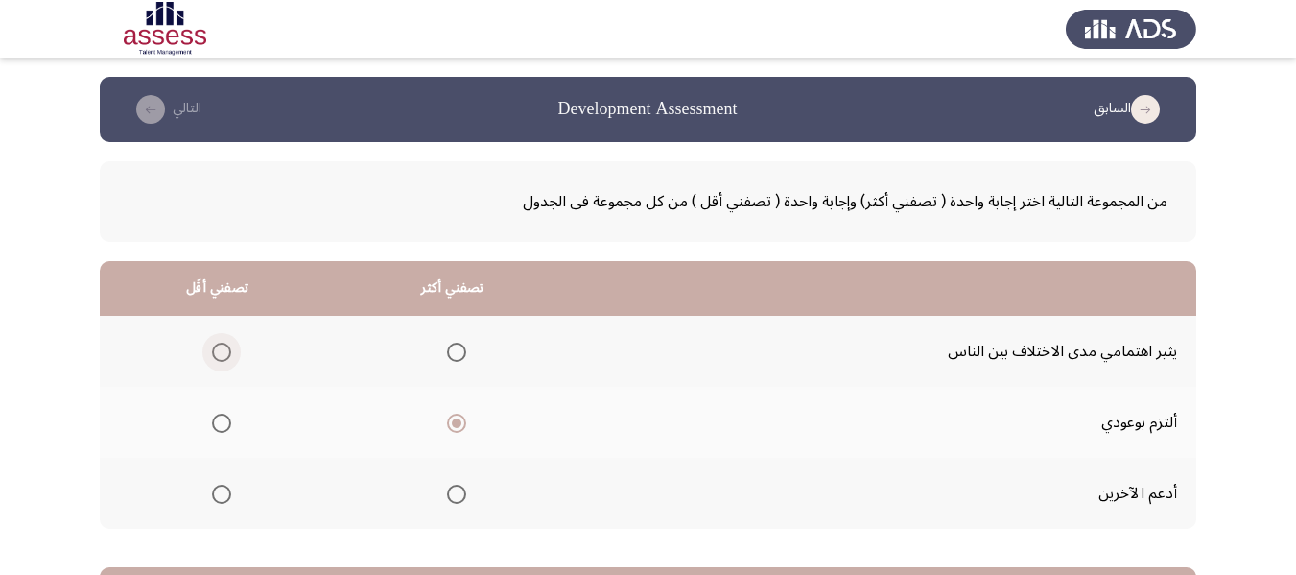
click at [223, 351] on span "Select an option" at bounding box center [221, 351] width 19 height 19
click at [223, 351] on input "Select an option" at bounding box center [221, 351] width 19 height 19
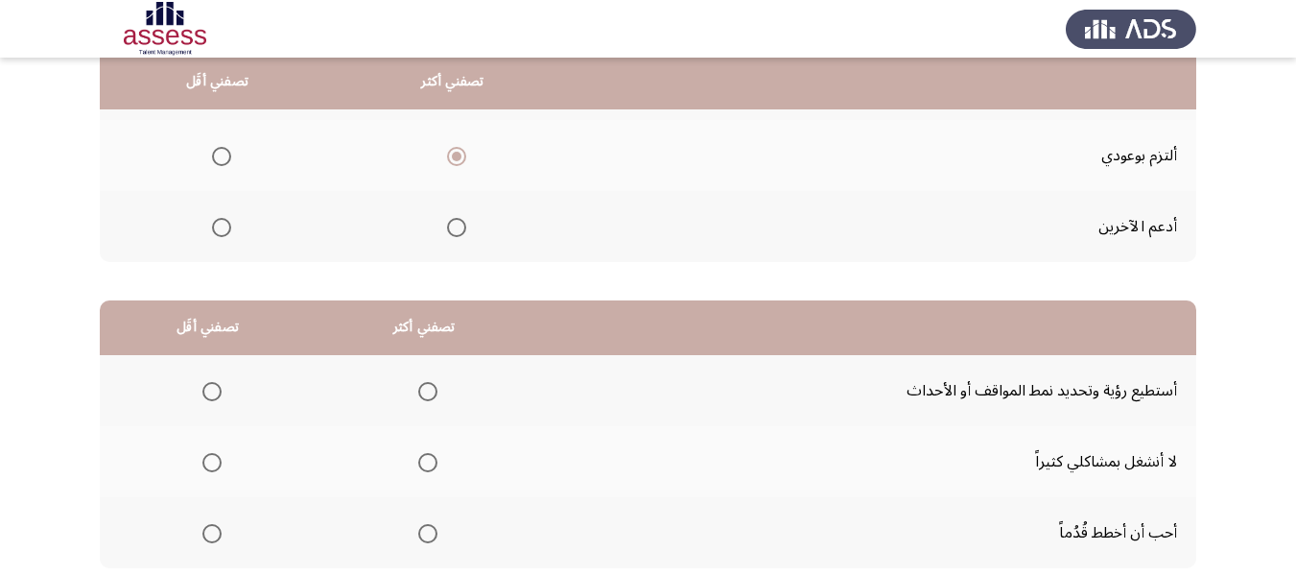
scroll to position [262, 0]
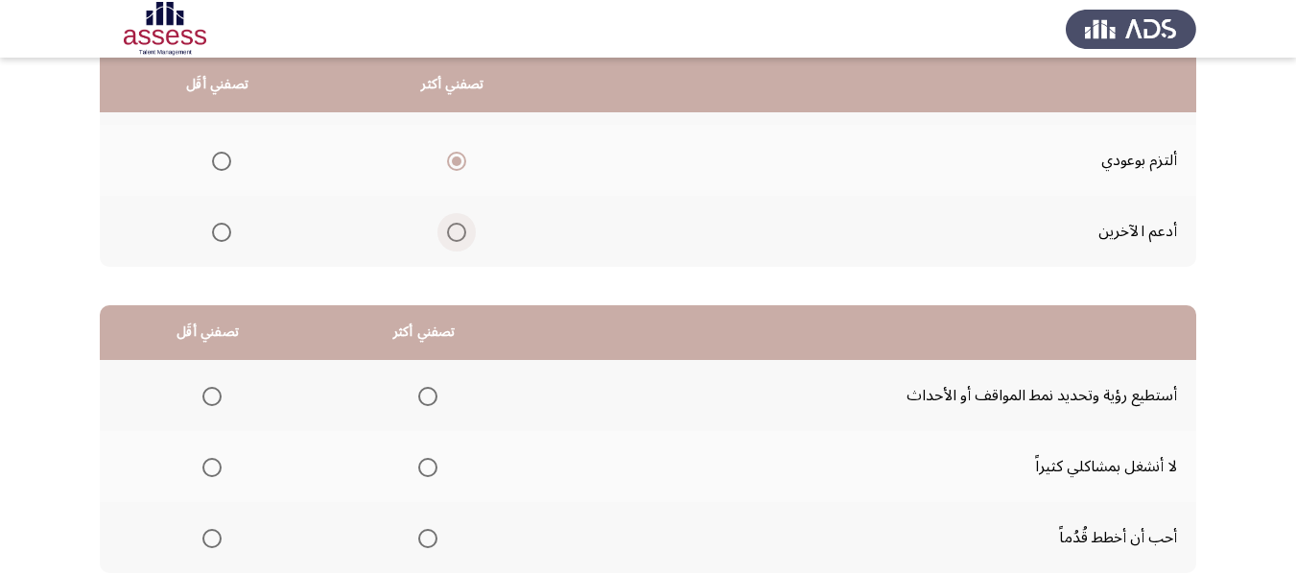
click at [454, 226] on span "Select an option" at bounding box center [456, 232] width 19 height 19
click at [454, 226] on input "Select an option" at bounding box center [456, 232] width 19 height 19
click at [457, 161] on span "Select an option" at bounding box center [457, 161] width 0 height 0
click at [452, 160] on input "Select an option" at bounding box center [456, 161] width 19 height 19
click at [215, 233] on span "Select an option" at bounding box center [221, 232] width 19 height 19
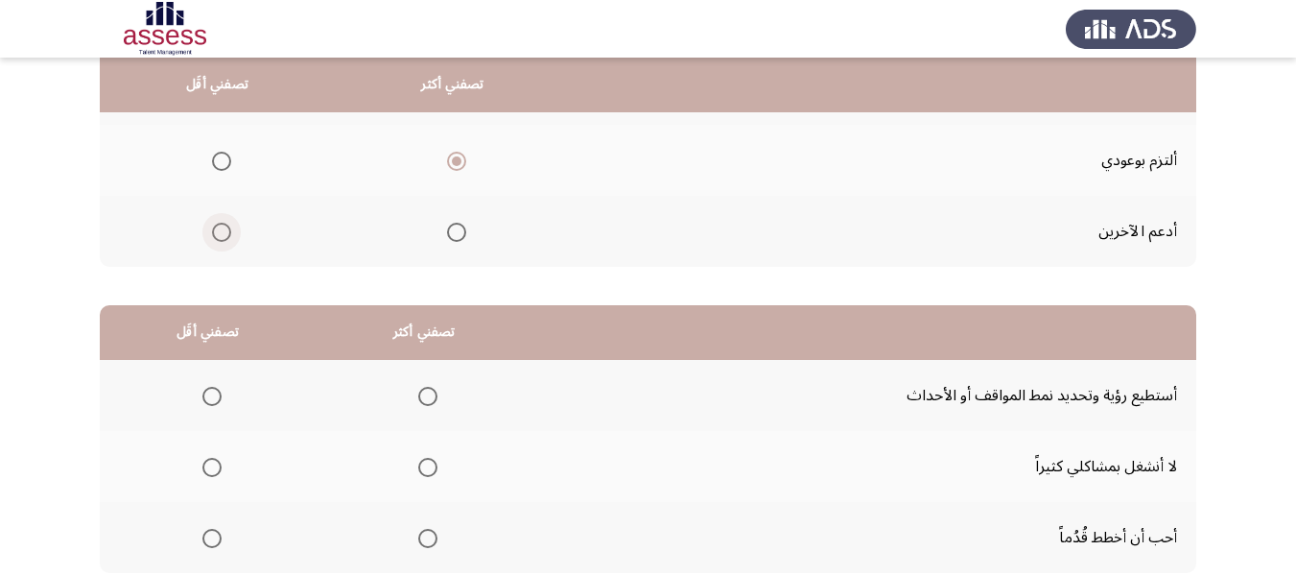
click at [215, 233] on input "Select an option" at bounding box center [221, 232] width 19 height 19
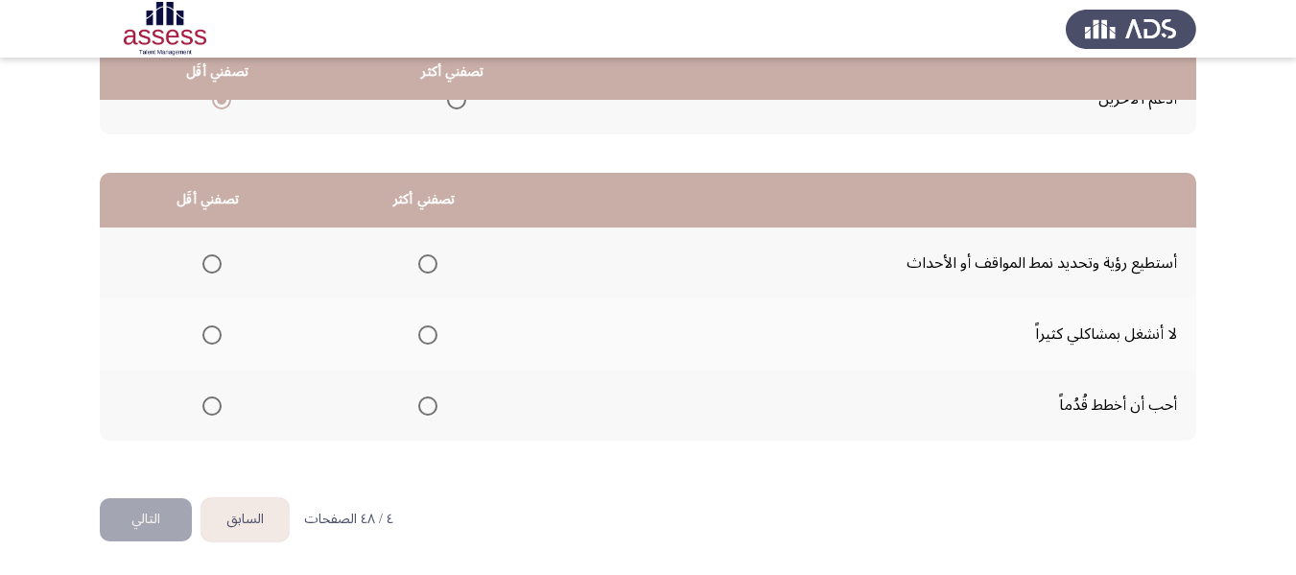
scroll to position [381, 0]
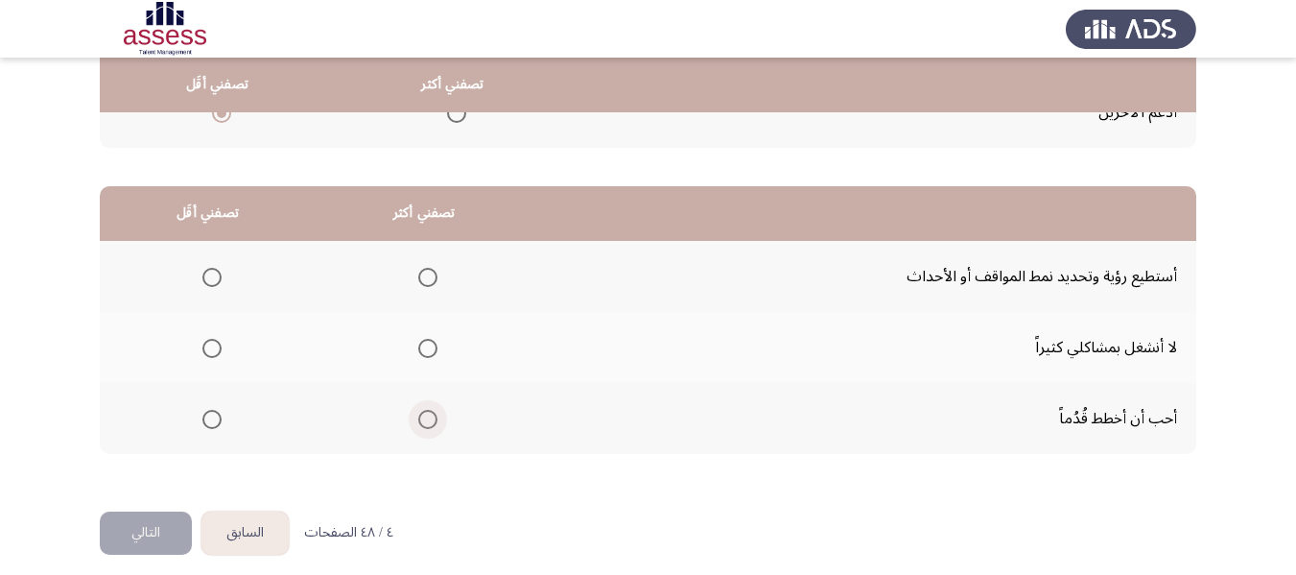
click at [423, 422] on span "Select an option" at bounding box center [427, 419] width 19 height 19
click at [423, 422] on input "Select an option" at bounding box center [427, 419] width 19 height 19
click at [418, 271] on span "Select an option" at bounding box center [427, 277] width 19 height 19
click at [418, 271] on input "Select an option" at bounding box center [427, 277] width 19 height 19
click at [205, 275] on span "Select an option" at bounding box center [211, 277] width 19 height 19
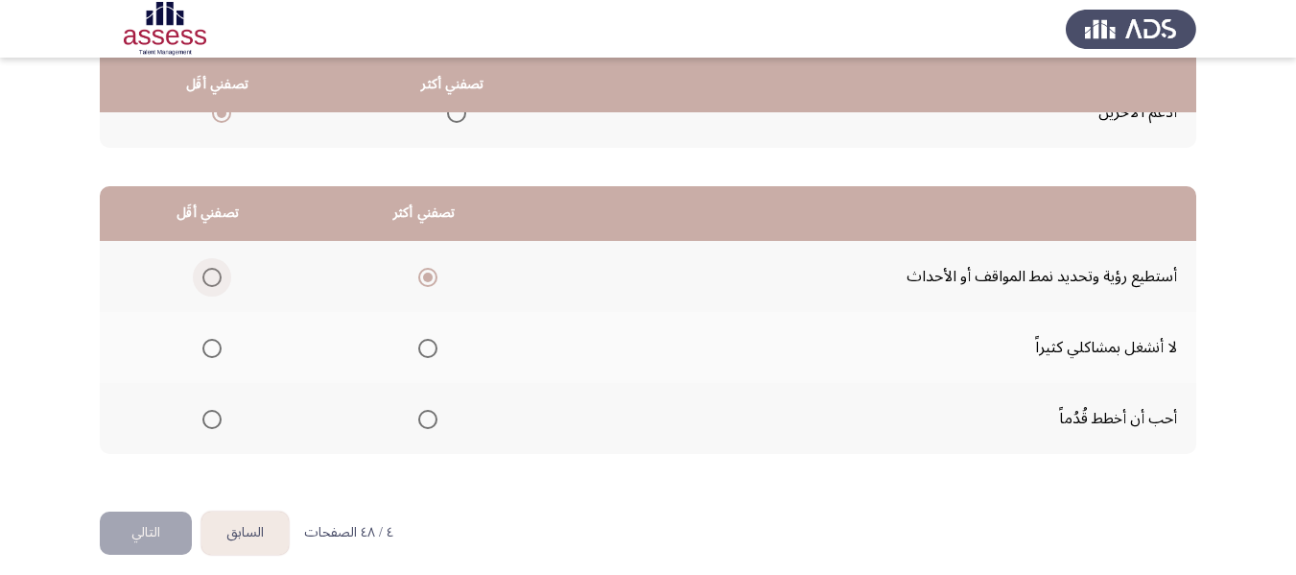
click at [205, 275] on input "Select an option" at bounding box center [211, 277] width 19 height 19
click at [422, 415] on span "Select an option" at bounding box center [427, 419] width 19 height 19
click at [422, 415] on input "Select an option" at bounding box center [427, 419] width 19 height 19
click at [163, 534] on button "التالي" at bounding box center [146, 532] width 92 height 43
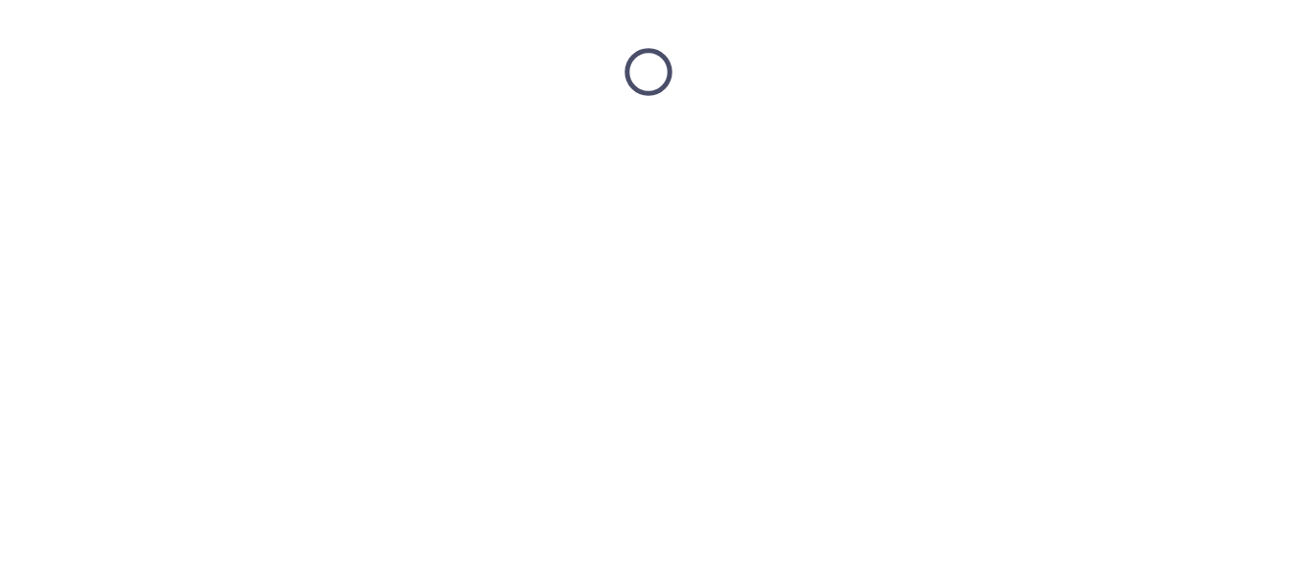
scroll to position [0, 0]
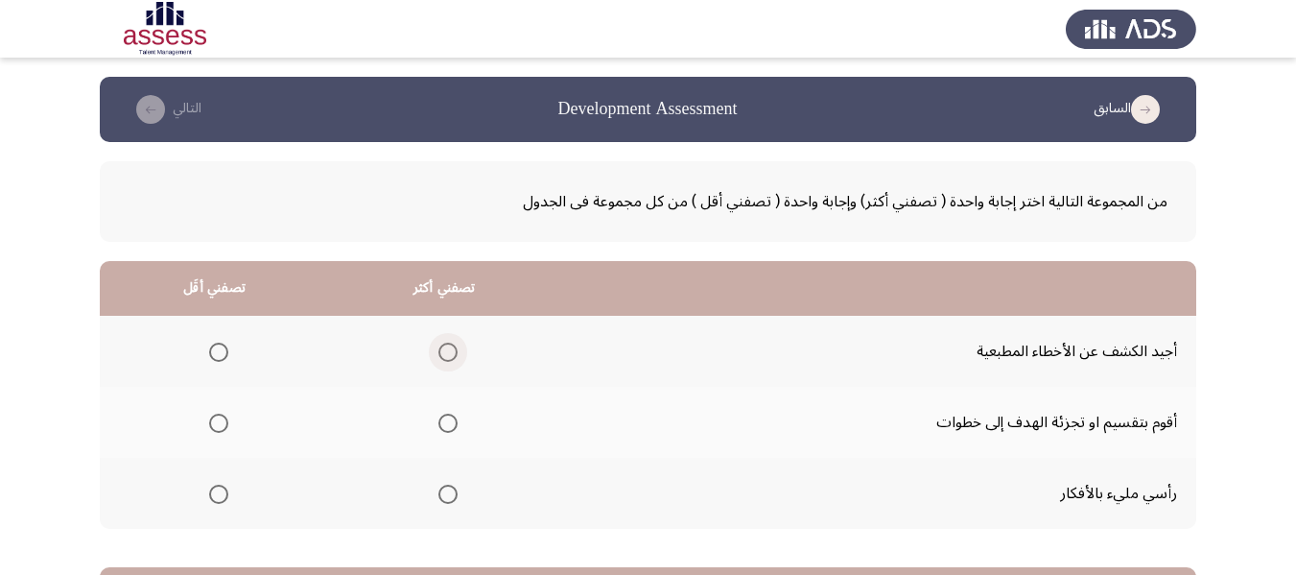
click at [449, 353] on span "Select an option" at bounding box center [447, 351] width 19 height 19
click at [449, 353] on input "Select an option" at bounding box center [447, 351] width 19 height 19
click at [447, 488] on span "Select an option" at bounding box center [447, 493] width 19 height 19
click at [447, 488] on input "Select an option" at bounding box center [447, 493] width 19 height 19
click at [442, 346] on span "Select an option" at bounding box center [447, 351] width 19 height 19
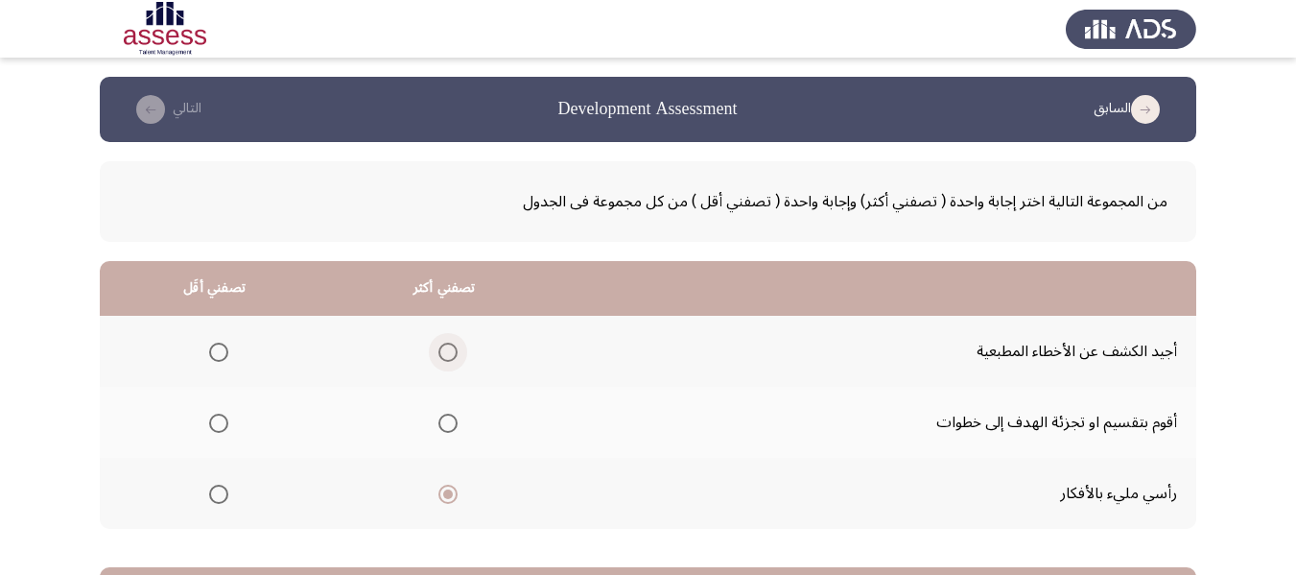
click at [442, 346] on input "Select an option" at bounding box center [447, 351] width 19 height 19
click at [441, 423] on span "Select an option" at bounding box center [447, 422] width 19 height 19
click at [441, 423] on input "Select an option" at bounding box center [447, 422] width 19 height 19
click at [443, 349] on span "Select an option" at bounding box center [447, 351] width 19 height 19
click at [443, 349] on input "Select an option" at bounding box center [447, 351] width 19 height 19
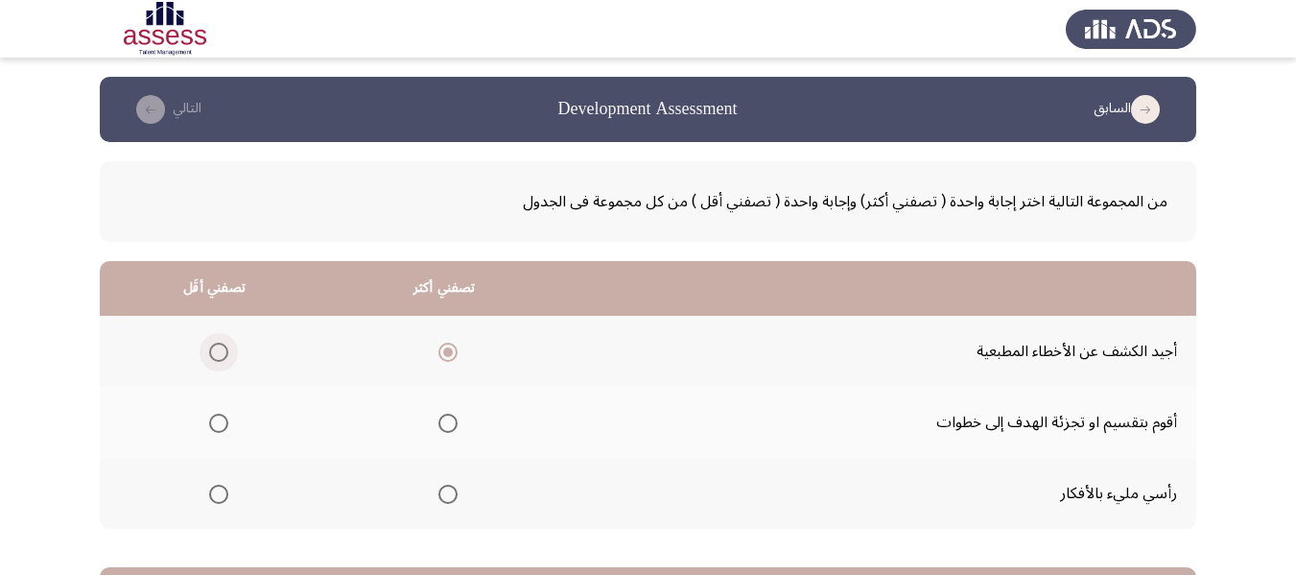
click at [212, 352] on span "Select an option" at bounding box center [218, 351] width 19 height 19
click at [212, 352] on input "Select an option" at bounding box center [218, 351] width 19 height 19
click at [447, 351] on span "Select an option" at bounding box center [447, 351] width 19 height 19
click at [447, 351] on input "Select an option" at bounding box center [447, 351] width 19 height 19
click at [219, 423] on span "Select an option" at bounding box center [218, 422] width 19 height 19
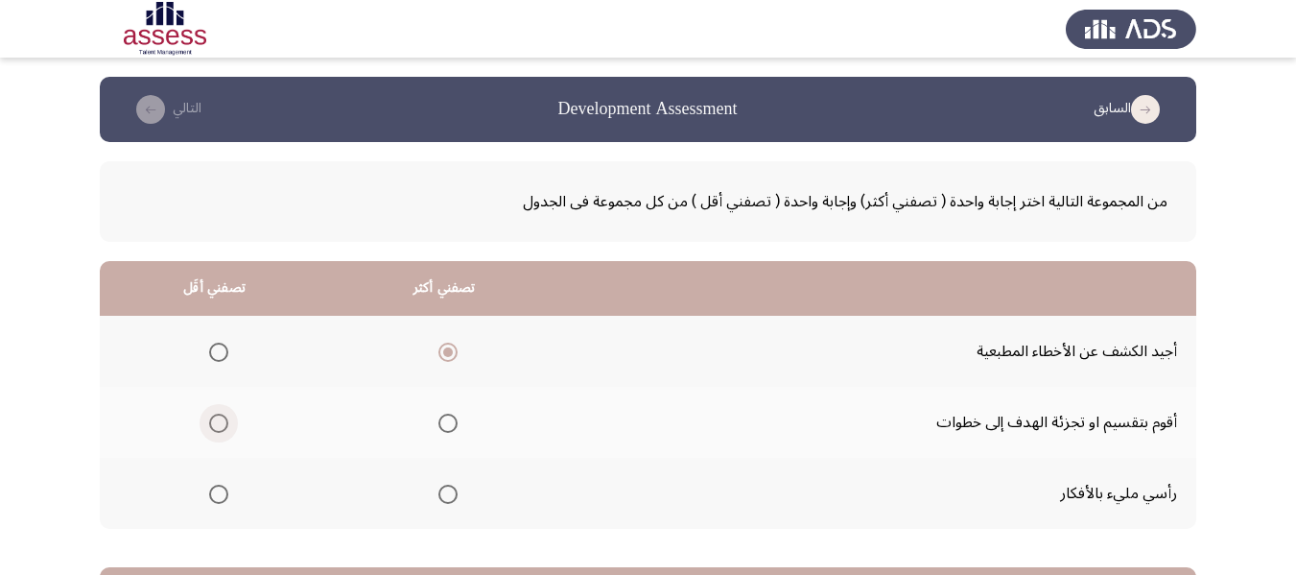
click at [219, 423] on input "Select an option" at bounding box center [218, 422] width 19 height 19
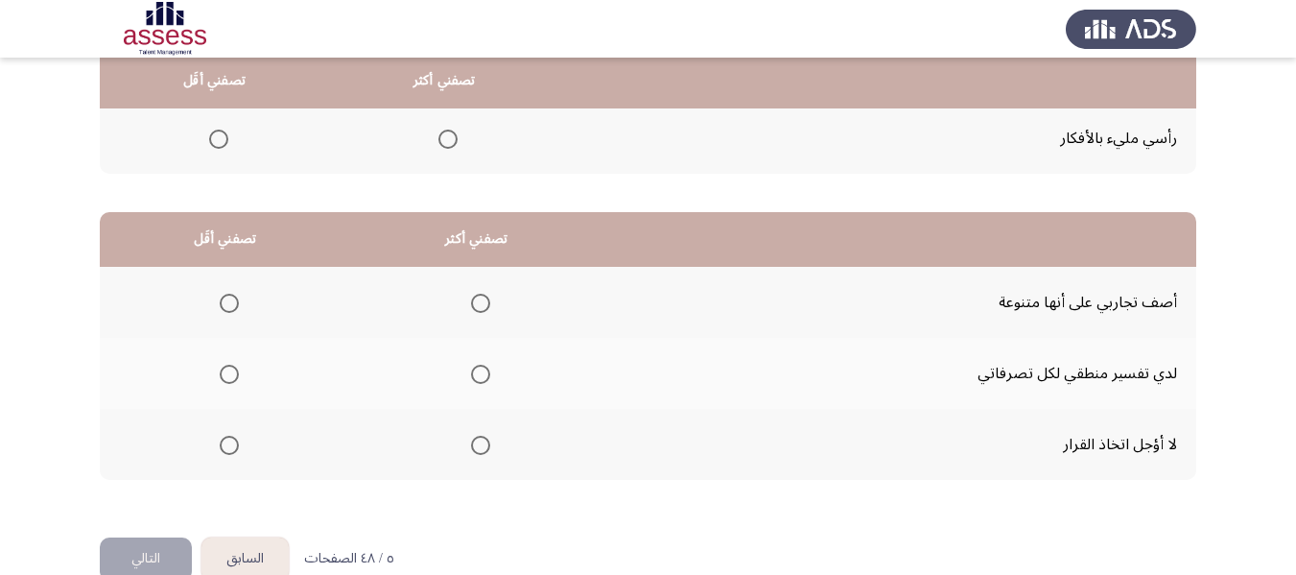
scroll to position [357, 0]
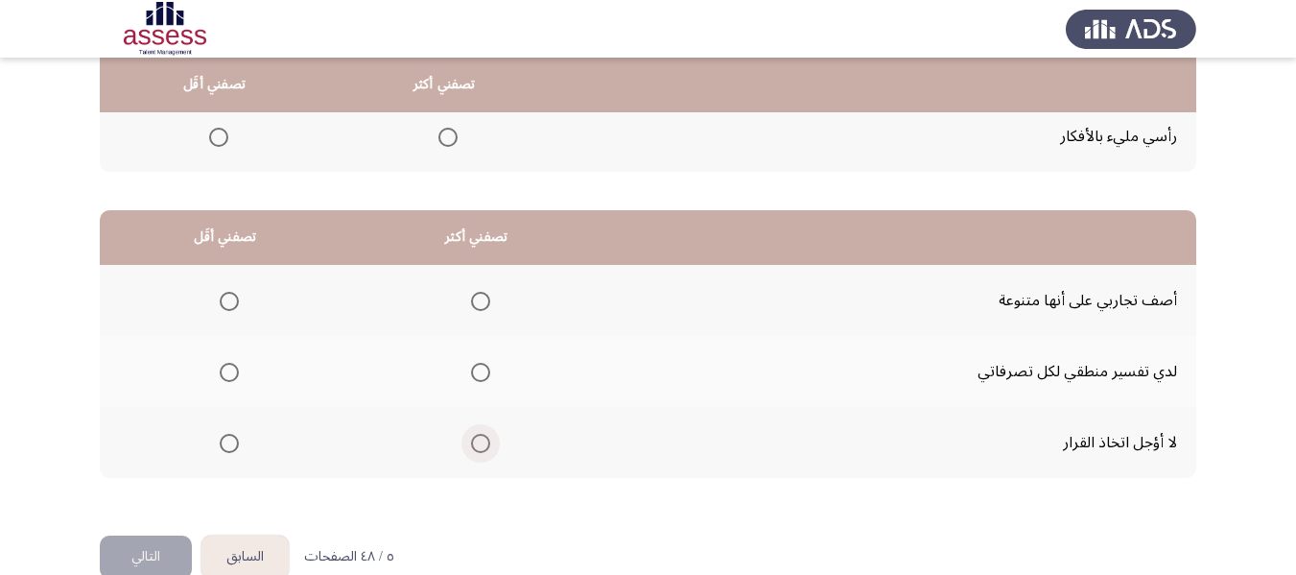
click at [482, 440] on span "Select an option" at bounding box center [480, 443] width 19 height 19
click at [482, 440] on input "Select an option" at bounding box center [480, 443] width 19 height 19
click at [480, 304] on span "Select an option" at bounding box center [480, 301] width 19 height 19
click at [480, 304] on input "Select an option" at bounding box center [480, 301] width 19 height 19
click at [481, 441] on span "Select an option" at bounding box center [480, 443] width 19 height 19
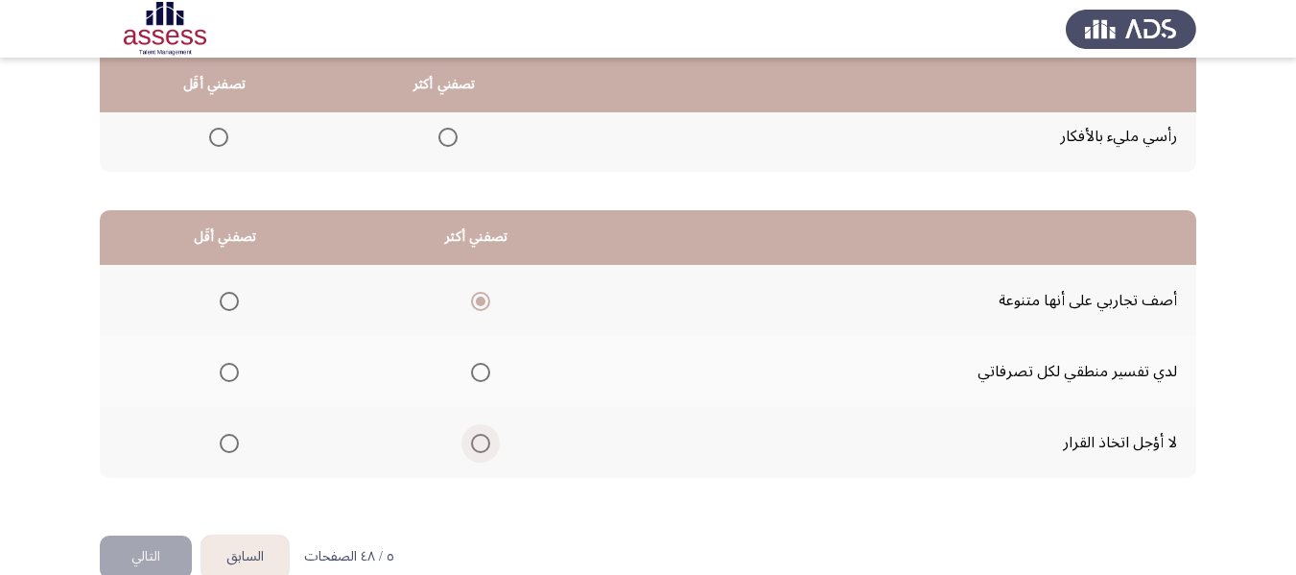
click at [481, 441] on input "Select an option" at bounding box center [480, 443] width 19 height 19
click at [227, 302] on span "Select an option" at bounding box center [229, 301] width 19 height 19
click at [227, 302] on input "Select an option" at bounding box center [229, 301] width 19 height 19
click at [151, 543] on button "التالي" at bounding box center [146, 556] width 92 height 43
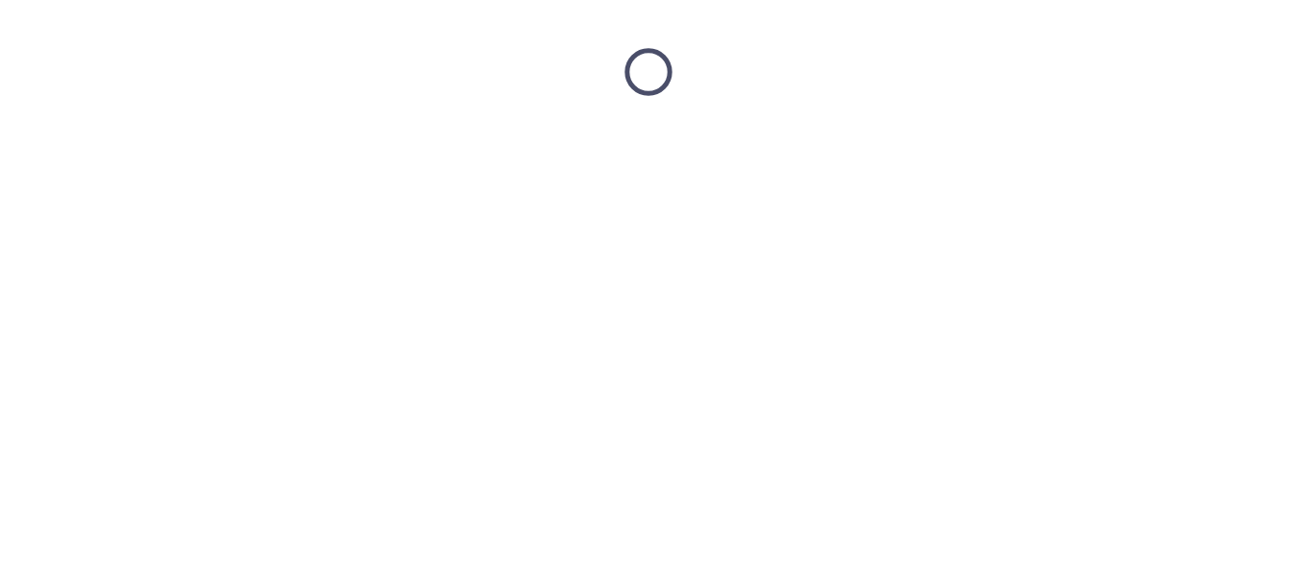
scroll to position [0, 0]
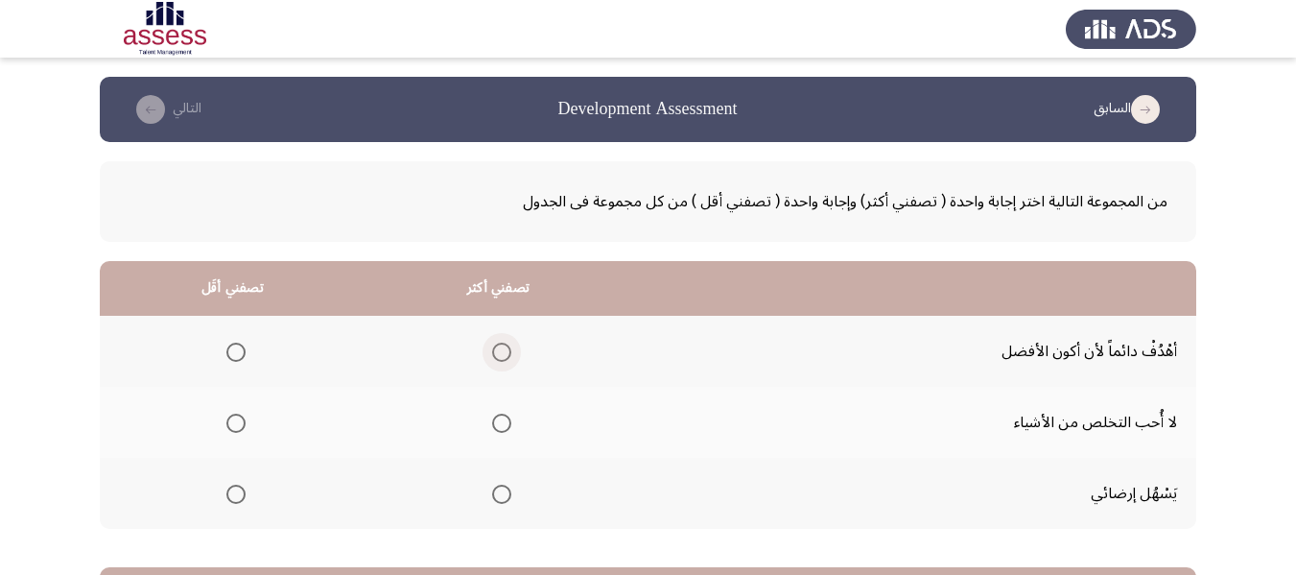
click at [504, 350] on span "Select an option" at bounding box center [501, 351] width 19 height 19
click at [504, 350] on input "Select an option" at bounding box center [501, 351] width 19 height 19
click at [504, 497] on span "Select an option" at bounding box center [501, 493] width 19 height 19
click at [504, 497] on input "Select an option" at bounding box center [501, 493] width 19 height 19
click at [232, 485] on span "Select an option" at bounding box center [235, 493] width 19 height 19
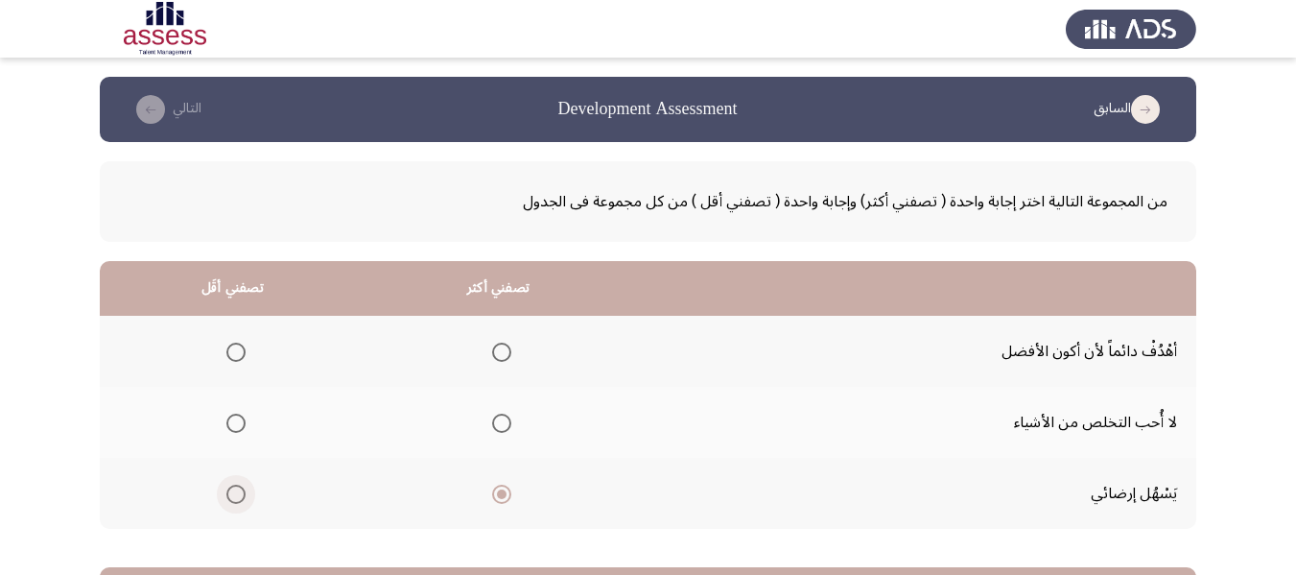
click at [232, 485] on input "Select an option" at bounding box center [235, 493] width 19 height 19
click at [503, 348] on span "Select an option" at bounding box center [501, 351] width 19 height 19
click at [503, 348] on input "Select an option" at bounding box center [501, 351] width 19 height 19
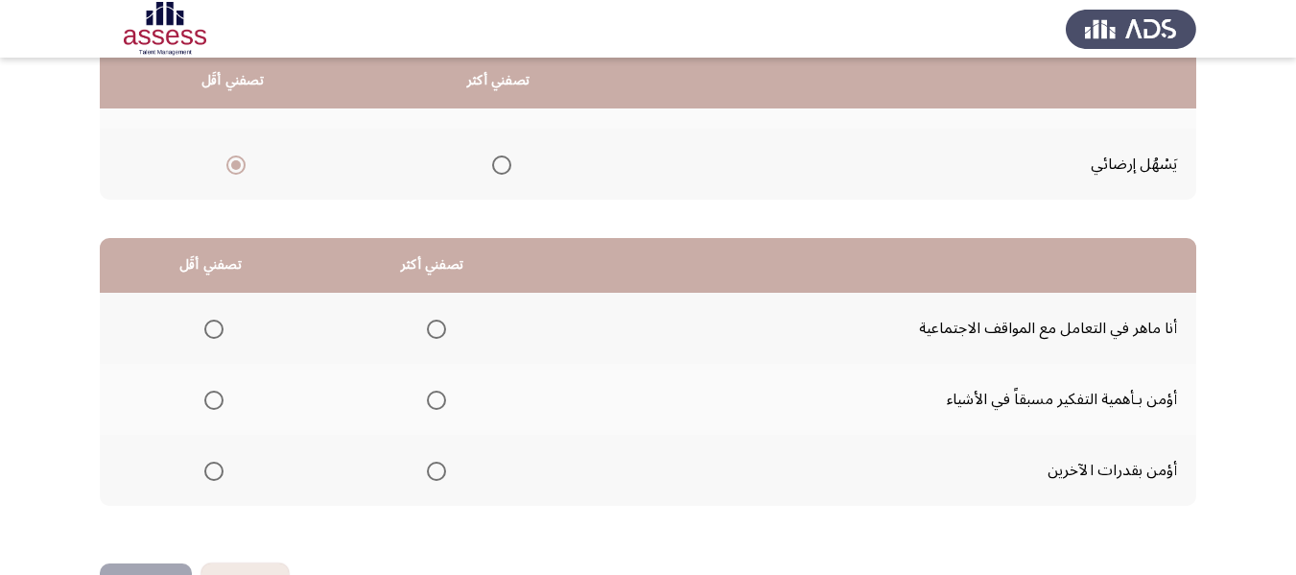
scroll to position [394, 0]
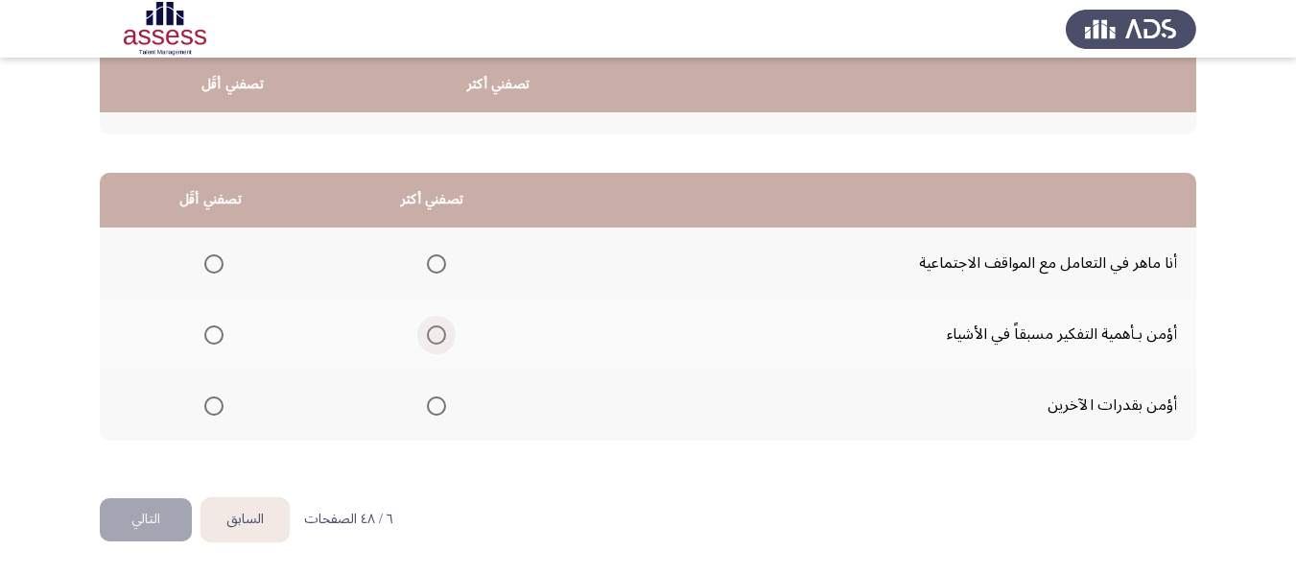
click at [437, 329] on span "Select an option" at bounding box center [436, 334] width 19 height 19
click at [437, 329] on input "Select an option" at bounding box center [436, 334] width 19 height 19
click at [434, 402] on span "Select an option" at bounding box center [436, 405] width 19 height 19
click at [434, 402] on input "Select an option" at bounding box center [436, 405] width 19 height 19
click at [433, 340] on span "Select an option" at bounding box center [436, 334] width 19 height 19
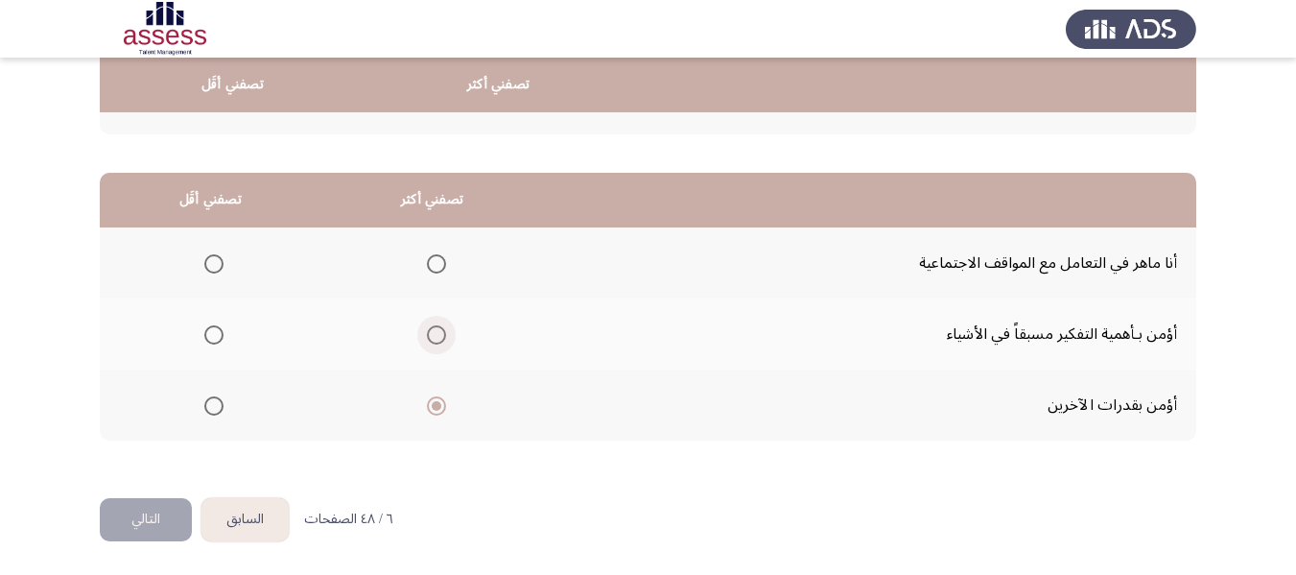
click at [433, 340] on input "Select an option" at bounding box center [436, 334] width 19 height 19
click at [218, 405] on span "Select an option" at bounding box center [213, 405] width 19 height 19
click at [218, 405] on input "Select an option" at bounding box center [213, 405] width 19 height 19
click at [140, 511] on button "التالي" at bounding box center [146, 519] width 92 height 43
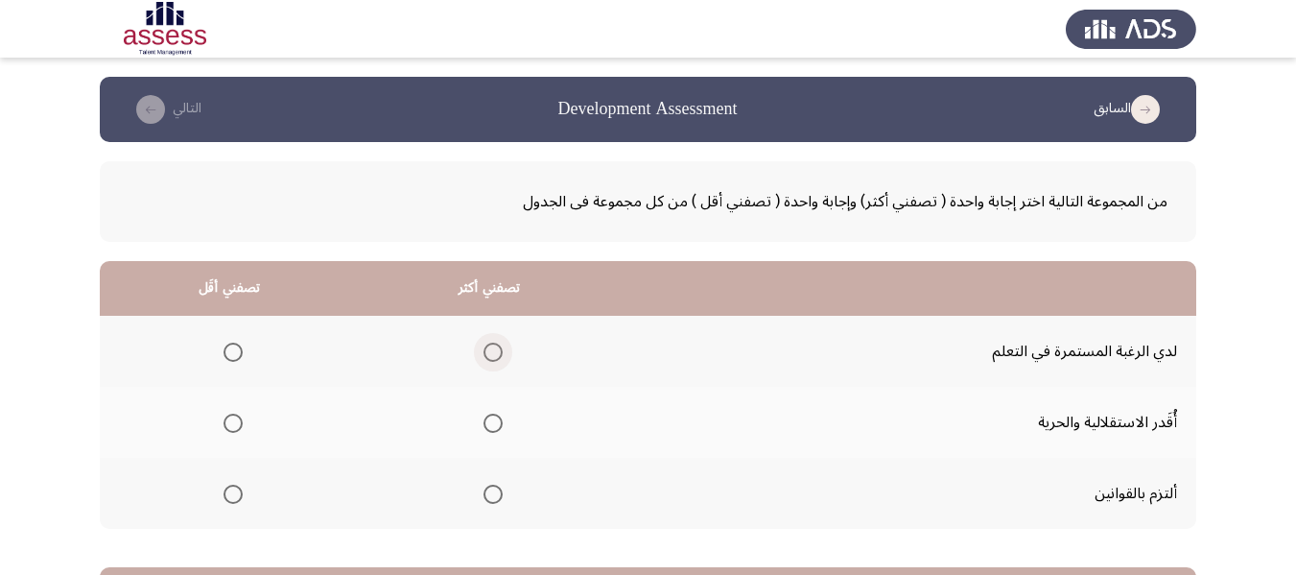
click at [491, 353] on span "Select an option" at bounding box center [492, 351] width 19 height 19
click at [491, 353] on input "Select an option" at bounding box center [492, 351] width 19 height 19
click at [488, 489] on span "Select an option" at bounding box center [492, 493] width 19 height 19
click at [488, 489] on input "Select an option" at bounding box center [492, 493] width 19 height 19
click at [488, 423] on span "Select an option" at bounding box center [492, 422] width 19 height 19
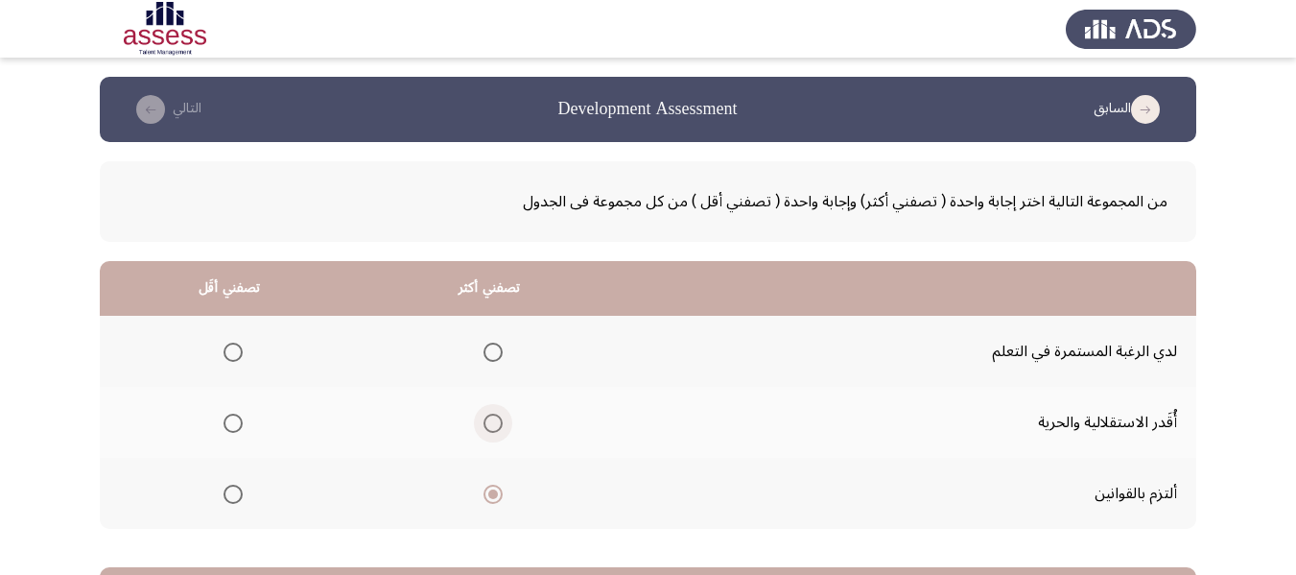
click at [488, 423] on input "Select an option" at bounding box center [492, 422] width 19 height 19
click at [494, 495] on span "Select an option" at bounding box center [492, 493] width 19 height 19
click at [494, 495] on input "Select an option" at bounding box center [492, 493] width 19 height 19
click at [234, 350] on span "Select an option" at bounding box center [232, 351] width 19 height 19
click at [234, 350] on input "Select an option" at bounding box center [232, 351] width 19 height 19
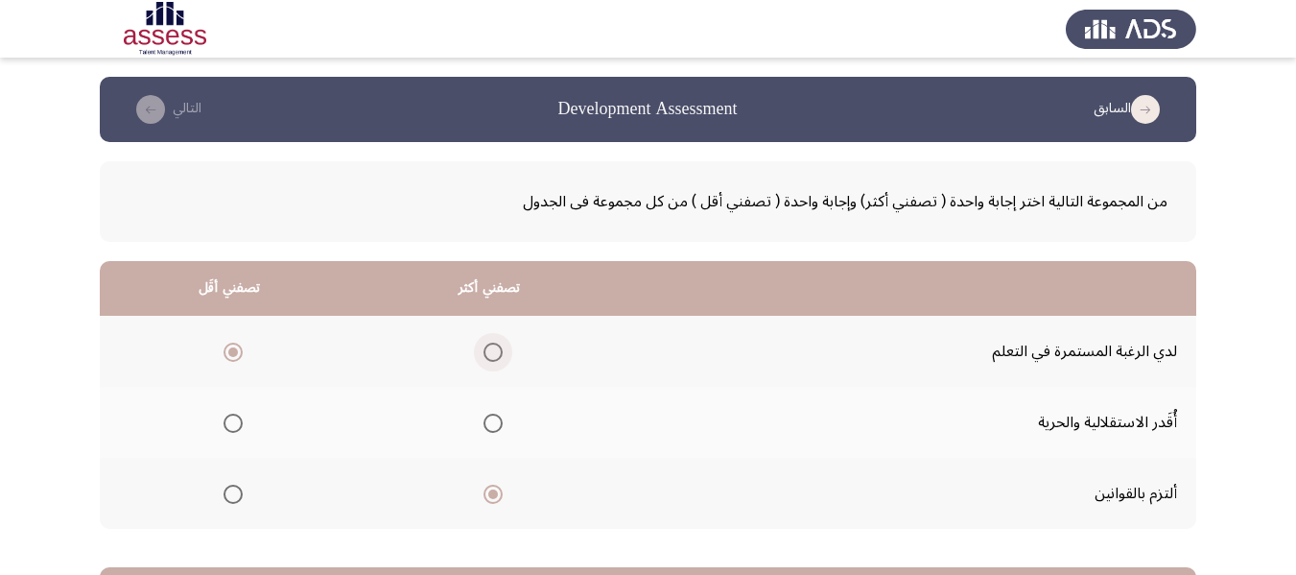
click at [495, 355] on span "Select an option" at bounding box center [492, 351] width 19 height 19
click at [495, 355] on input "Select an option" at bounding box center [492, 351] width 19 height 19
click at [236, 494] on span "Select an option" at bounding box center [232, 493] width 19 height 19
click at [236, 494] on input "Select an option" at bounding box center [232, 493] width 19 height 19
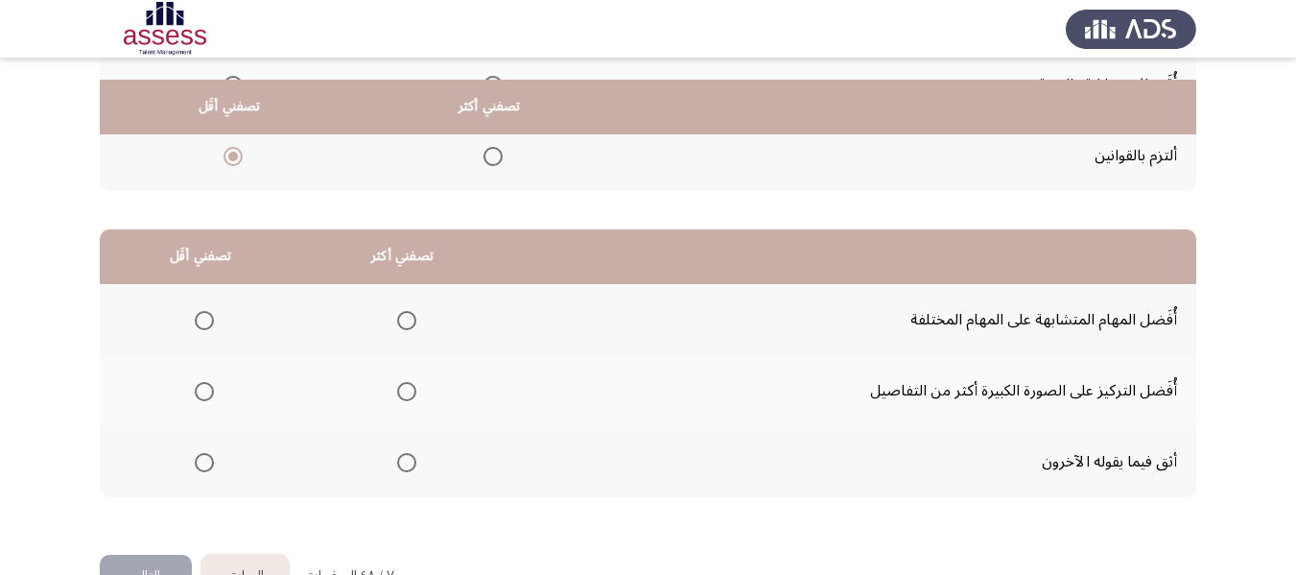
scroll to position [394, 0]
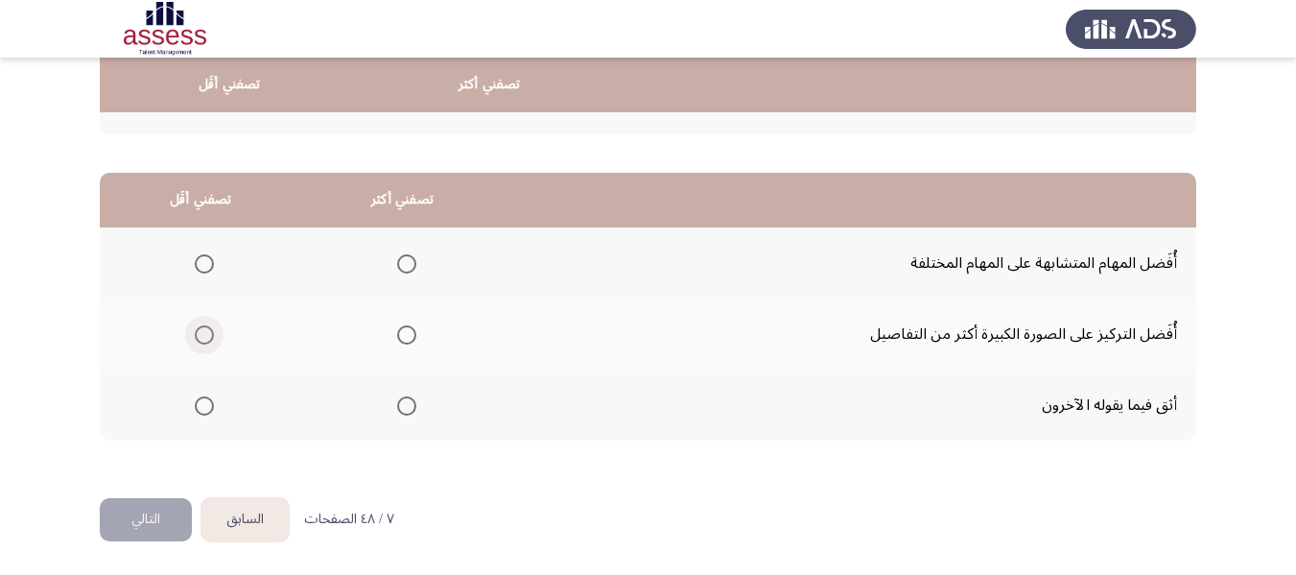
click at [208, 339] on span "Select an option" at bounding box center [204, 334] width 19 height 19
click at [208, 339] on input "Select an option" at bounding box center [204, 334] width 19 height 19
click at [201, 263] on span "Select an option" at bounding box center [204, 263] width 19 height 19
click at [201, 263] on input "Select an option" at bounding box center [204, 263] width 19 height 19
click at [212, 401] on span "Select an option" at bounding box center [204, 405] width 19 height 19
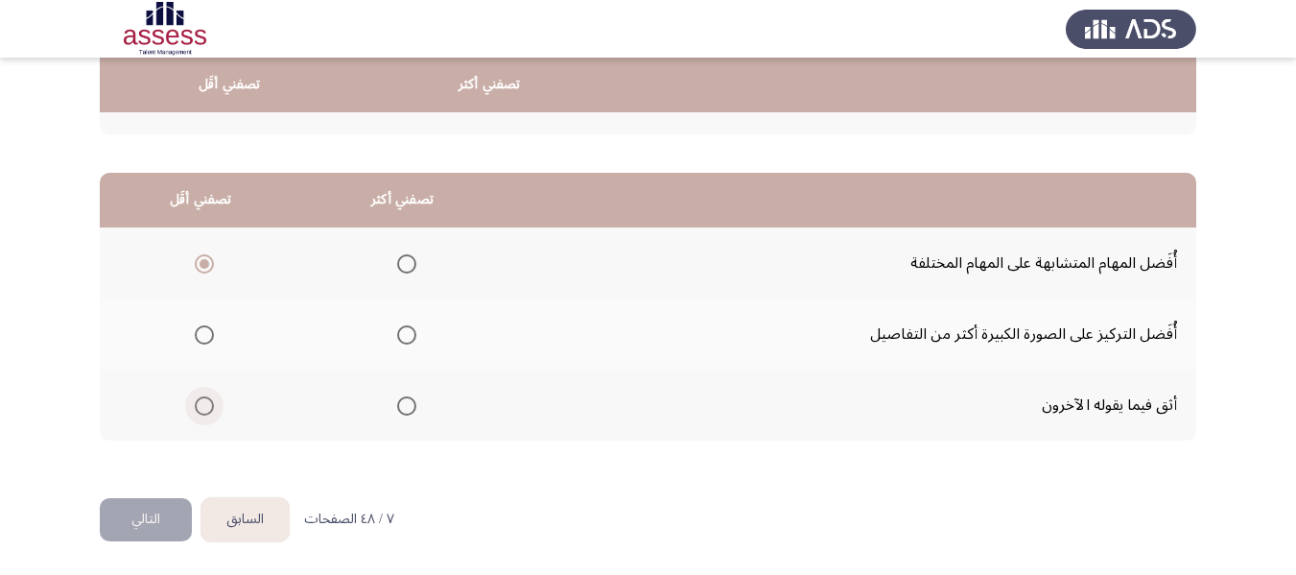
click at [212, 401] on input "Select an option" at bounding box center [204, 405] width 19 height 19
click at [405, 261] on span "Select an option" at bounding box center [406, 263] width 19 height 19
click at [405, 261] on input "Select an option" at bounding box center [406, 263] width 19 height 19
click at [206, 266] on span "Select an option" at bounding box center [204, 263] width 19 height 19
click at [206, 266] on input "Select an option" at bounding box center [204, 263] width 19 height 19
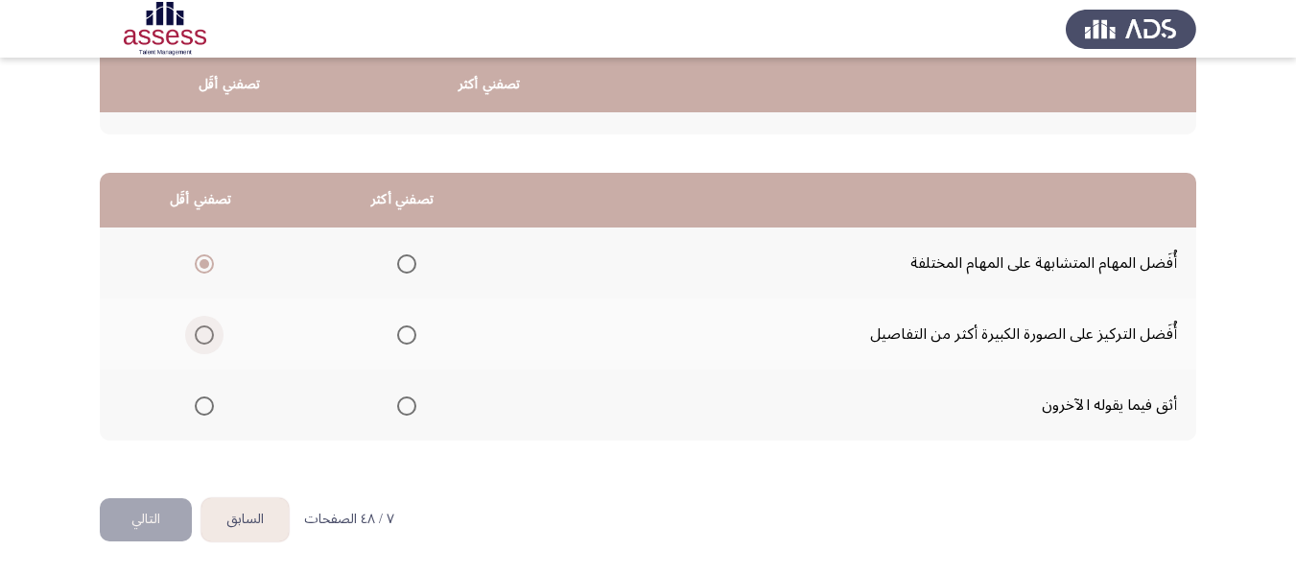
click at [207, 340] on span "Select an option" at bounding box center [204, 334] width 19 height 19
click at [207, 340] on input "Select an option" at bounding box center [204, 334] width 19 height 19
click at [200, 270] on span "Select an option" at bounding box center [204, 263] width 19 height 19
click at [200, 270] on input "Select an option" at bounding box center [204, 263] width 19 height 19
click at [409, 404] on span "Select an option" at bounding box center [406, 405] width 19 height 19
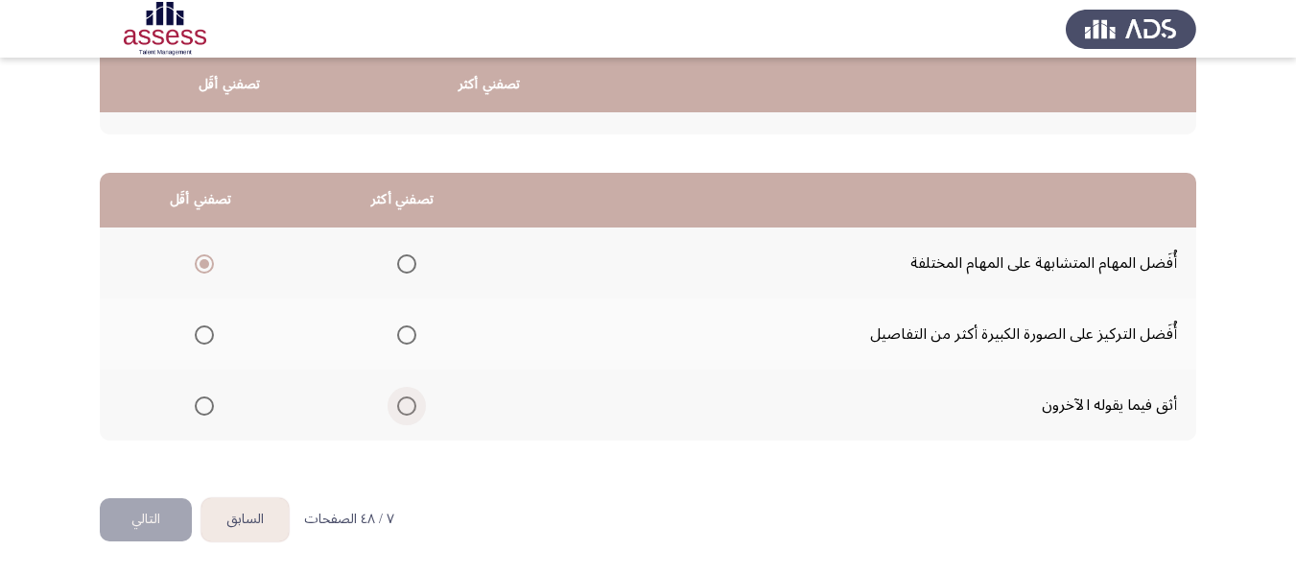
click at [409, 404] on input "Select an option" at bounding box center [406, 405] width 19 height 19
click at [201, 399] on span "Select an option" at bounding box center [204, 405] width 19 height 19
click at [201, 399] on input "Select an option" at bounding box center [204, 405] width 19 height 19
click at [206, 339] on span "Select an option" at bounding box center [204, 334] width 19 height 19
click at [206, 339] on input "Select an option" at bounding box center [204, 334] width 19 height 19
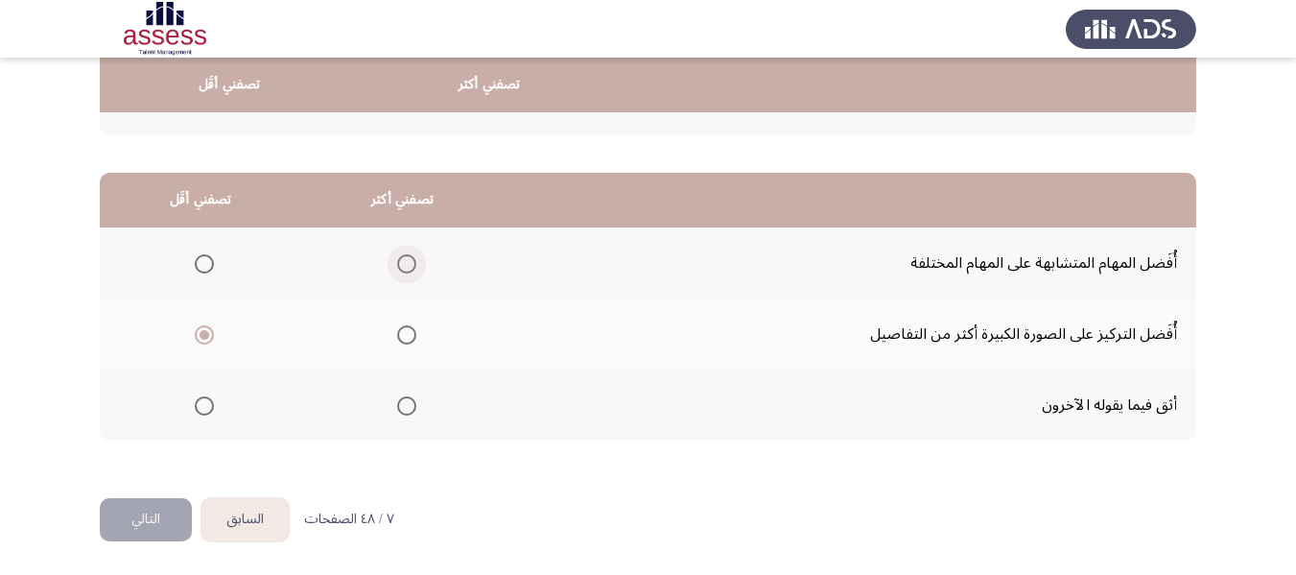
click at [408, 264] on span "Select an option" at bounding box center [406, 263] width 19 height 19
click at [408, 264] on input "Select an option" at bounding box center [406, 263] width 19 height 19
click at [200, 255] on span "Select an option" at bounding box center [204, 263] width 19 height 19
click at [200, 255] on input "Select an option" at bounding box center [204, 263] width 19 height 19
click at [199, 407] on span "Select an option" at bounding box center [204, 405] width 19 height 19
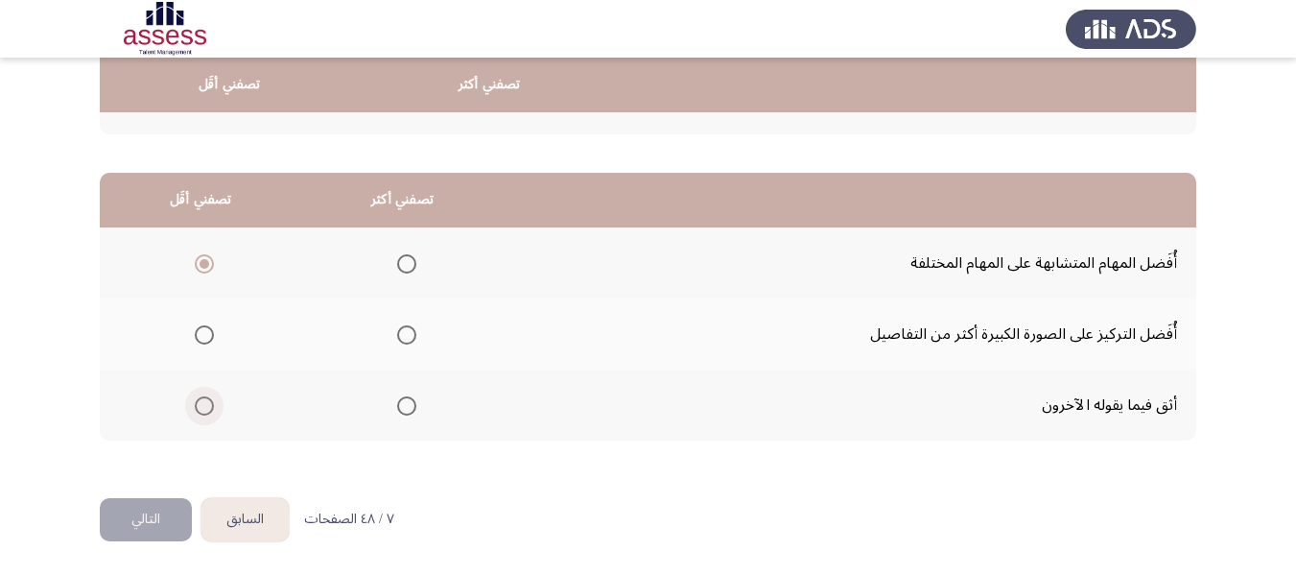
click at [199, 407] on input "Select an option" at bounding box center [204, 405] width 19 height 19
click at [209, 332] on span "Select an option" at bounding box center [204, 334] width 19 height 19
click at [209, 332] on input "Select an option" at bounding box center [204, 334] width 19 height 19
click at [202, 258] on span "Select an option" at bounding box center [204, 263] width 19 height 19
click at [202, 258] on input "Select an option" at bounding box center [204, 263] width 19 height 19
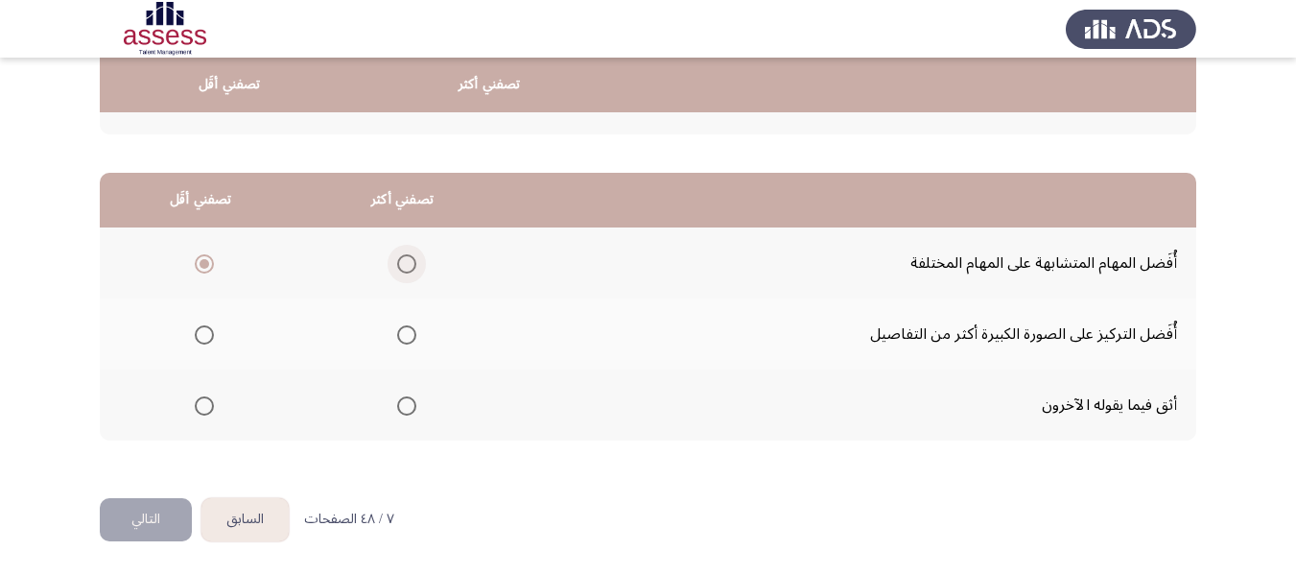
click at [397, 261] on span "Select an option" at bounding box center [406, 263] width 19 height 19
click at [397, 261] on input "Select an option" at bounding box center [406, 263] width 19 height 19
click at [407, 338] on span "Select an option" at bounding box center [406, 334] width 19 height 19
click at [407, 338] on input "Select an option" at bounding box center [406, 334] width 19 height 19
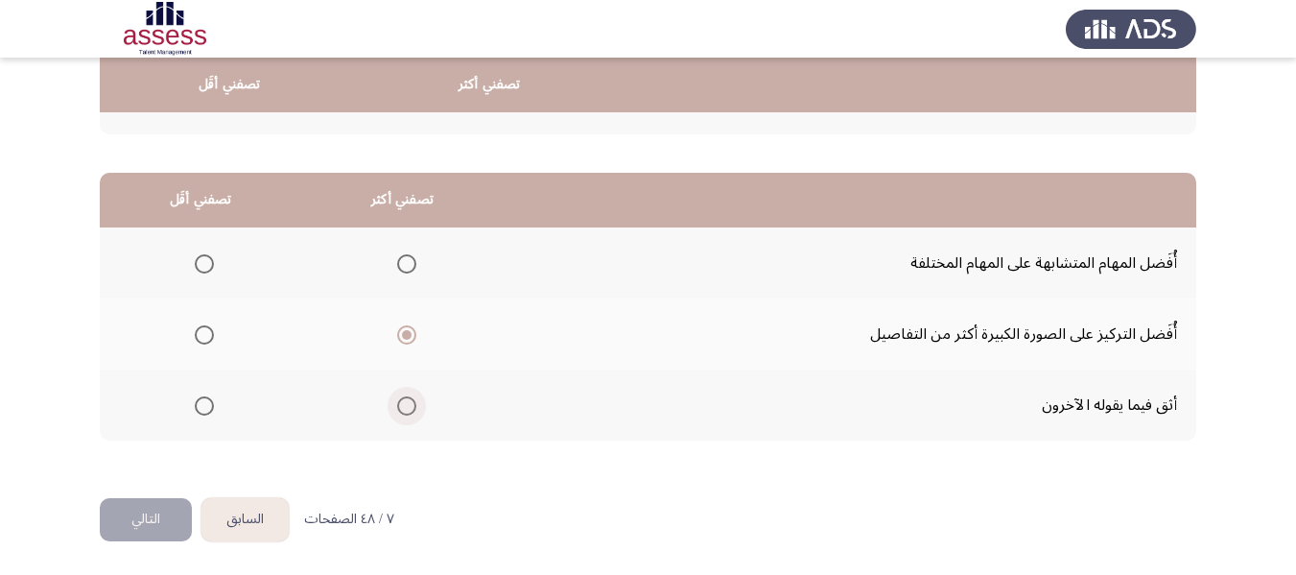
click at [406, 396] on span "Select an option" at bounding box center [406, 405] width 19 height 19
click at [406, 396] on input "Select an option" at bounding box center [406, 405] width 19 height 19
click at [205, 406] on span "Select an option" at bounding box center [204, 405] width 19 height 19
click at [205, 406] on input "Select an option" at bounding box center [204, 405] width 19 height 19
click at [411, 267] on span "Select an option" at bounding box center [406, 263] width 19 height 19
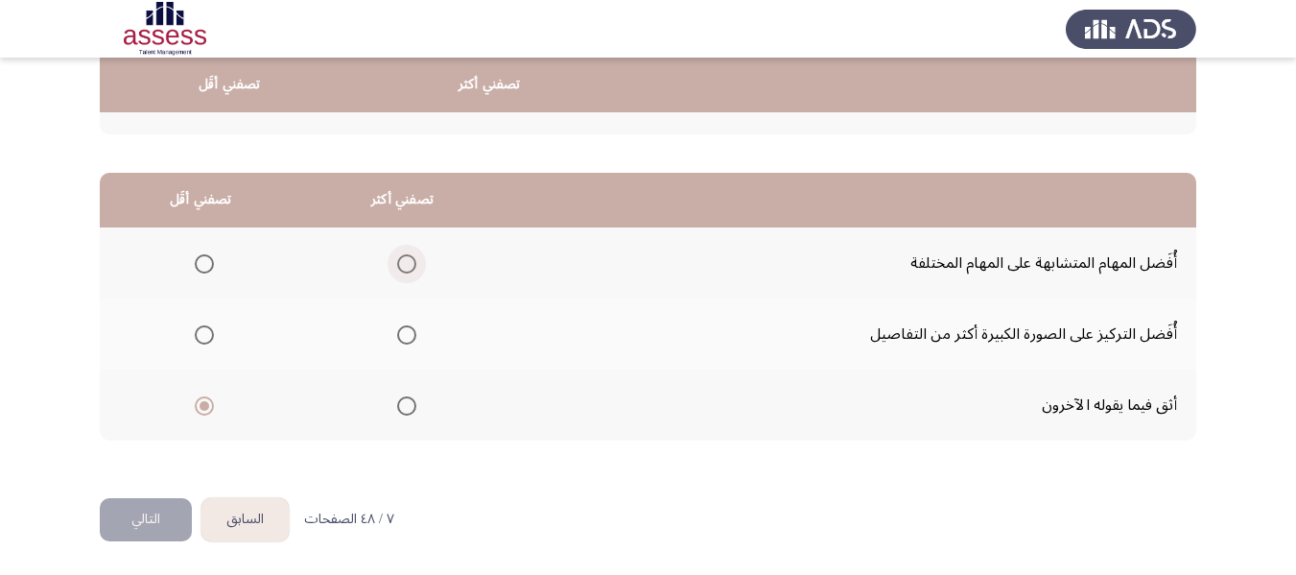
click at [411, 267] on input "Select an option" at bounding box center [406, 263] width 19 height 19
click at [169, 519] on button "التالي" at bounding box center [146, 519] width 92 height 43
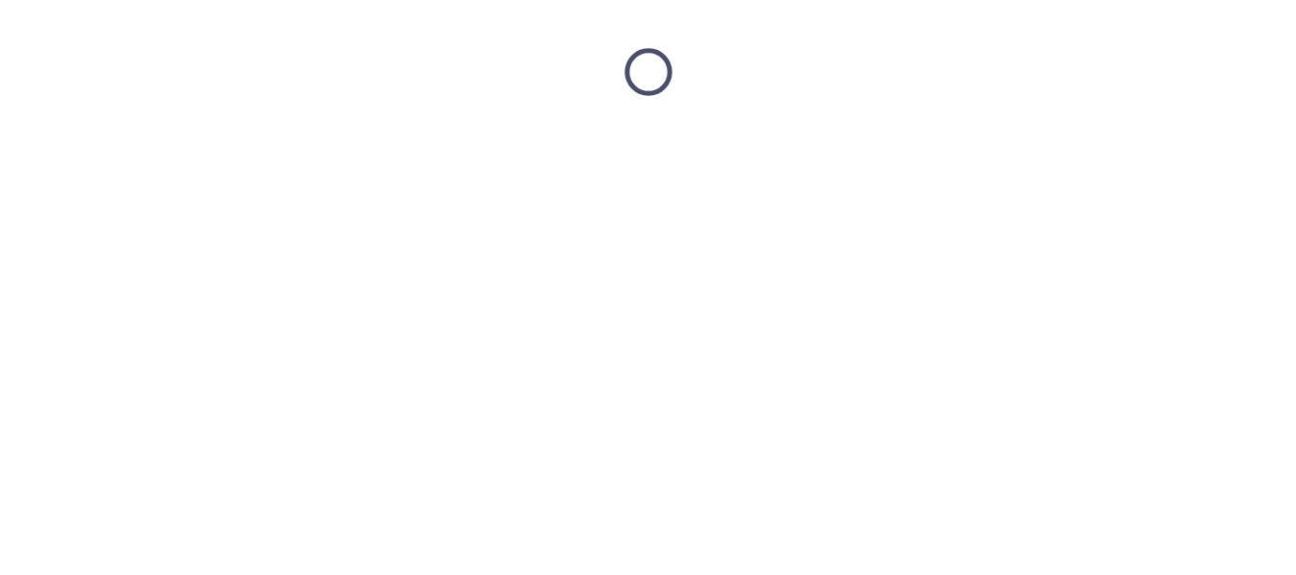
scroll to position [0, 0]
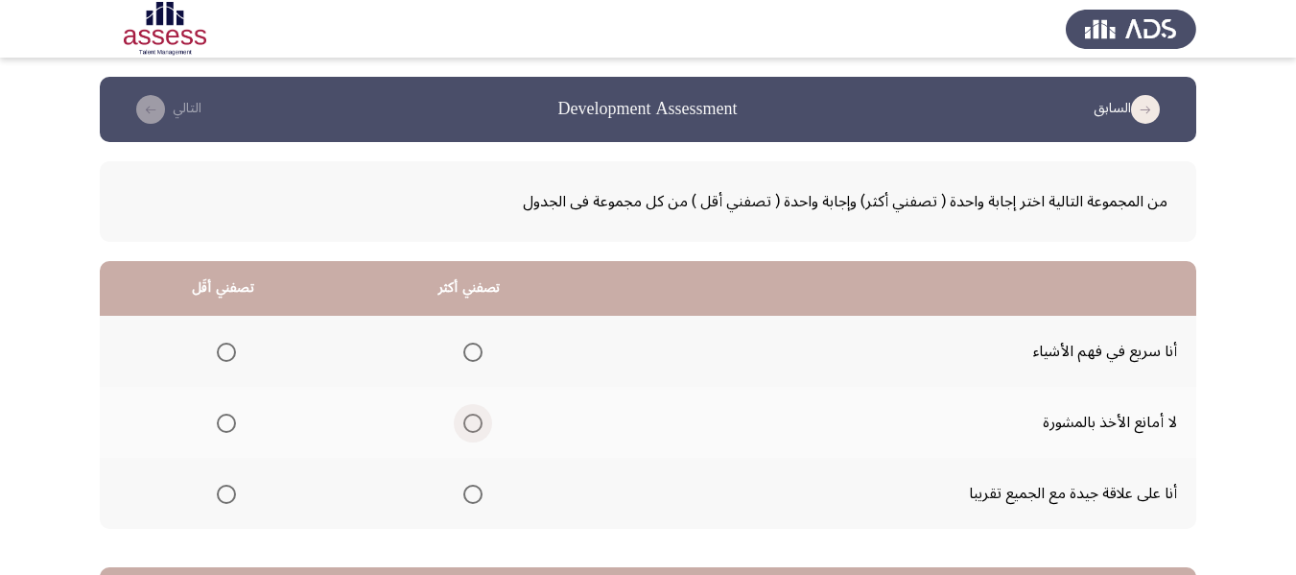
click at [469, 422] on span "Select an option" at bounding box center [472, 422] width 19 height 19
click at [469, 422] on input "Select an option" at bounding box center [472, 422] width 19 height 19
click at [223, 492] on span "Select an option" at bounding box center [226, 493] width 19 height 19
click at [223, 492] on input "Select an option" at bounding box center [226, 493] width 19 height 19
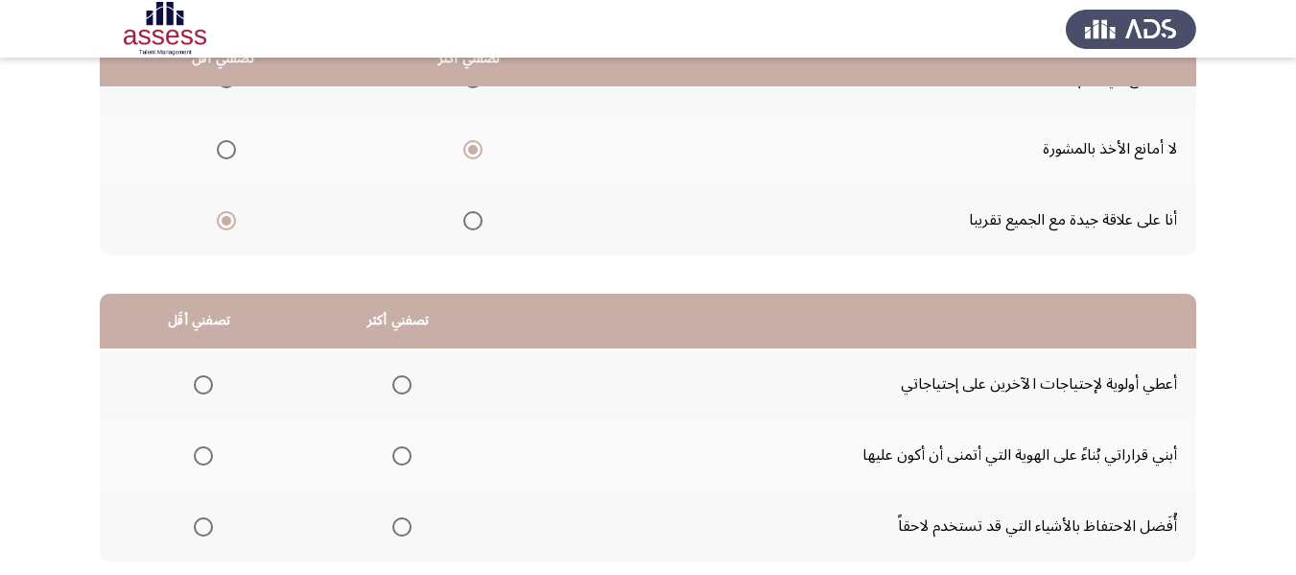
scroll to position [293, 0]
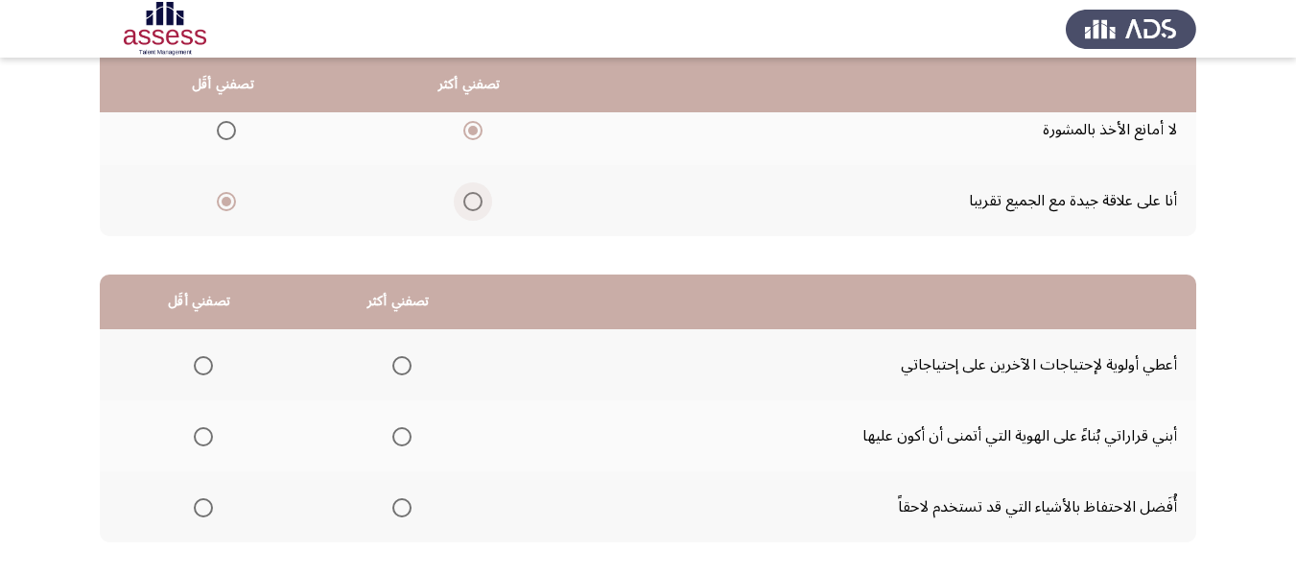
click at [465, 203] on span "Select an option" at bounding box center [472, 201] width 19 height 19
click at [465, 203] on input "Select an option" at bounding box center [472, 201] width 19 height 19
click at [225, 124] on span "Select an option" at bounding box center [226, 130] width 19 height 19
click at [225, 124] on input "Select an option" at bounding box center [226, 130] width 19 height 19
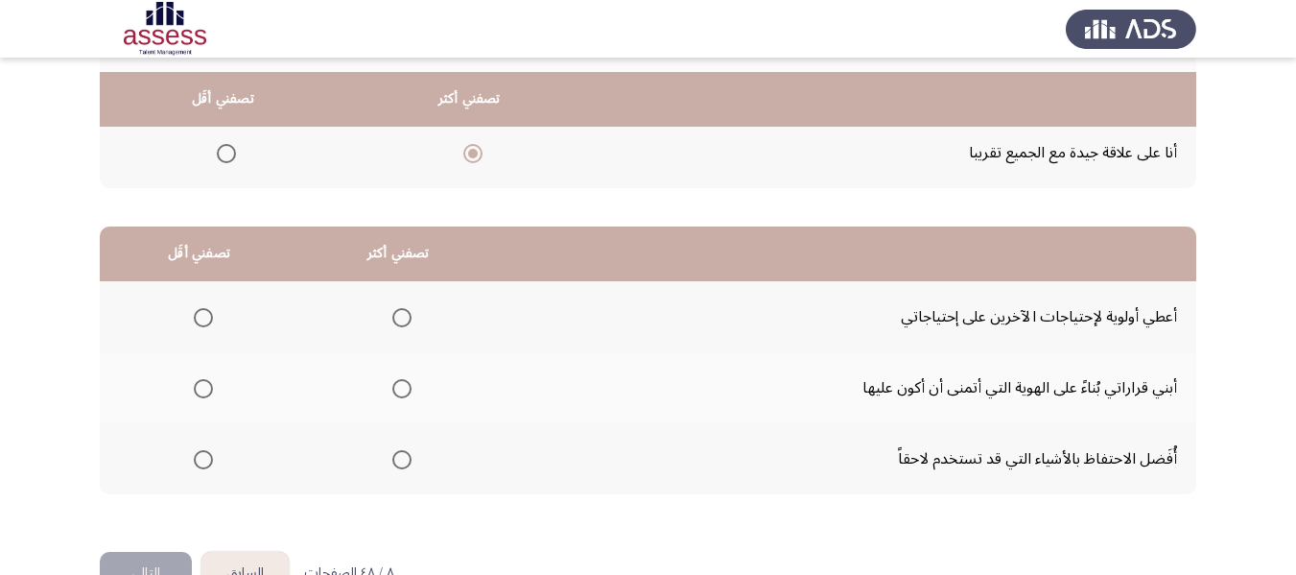
scroll to position [394, 0]
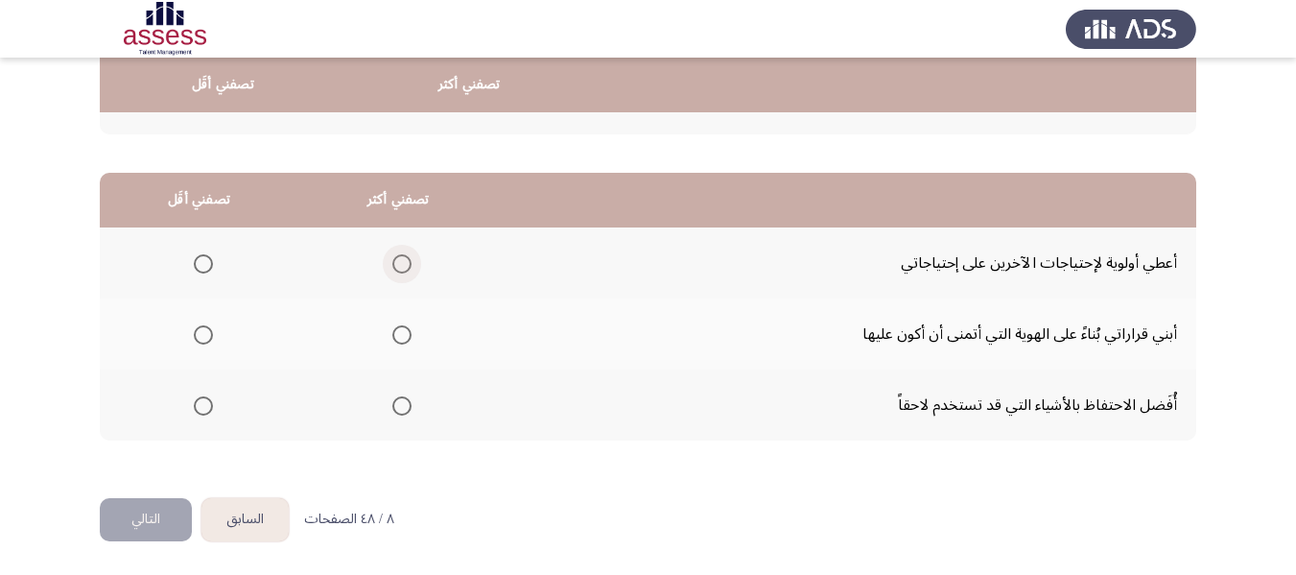
click at [400, 267] on span "Select an option" at bounding box center [401, 263] width 19 height 19
click at [400, 267] on input "Select an option" at bounding box center [401, 263] width 19 height 19
click at [206, 340] on span "Select an option" at bounding box center [203, 334] width 19 height 19
click at [206, 340] on input "Select an option" at bounding box center [203, 334] width 19 height 19
click at [169, 515] on button "التالي" at bounding box center [146, 519] width 92 height 43
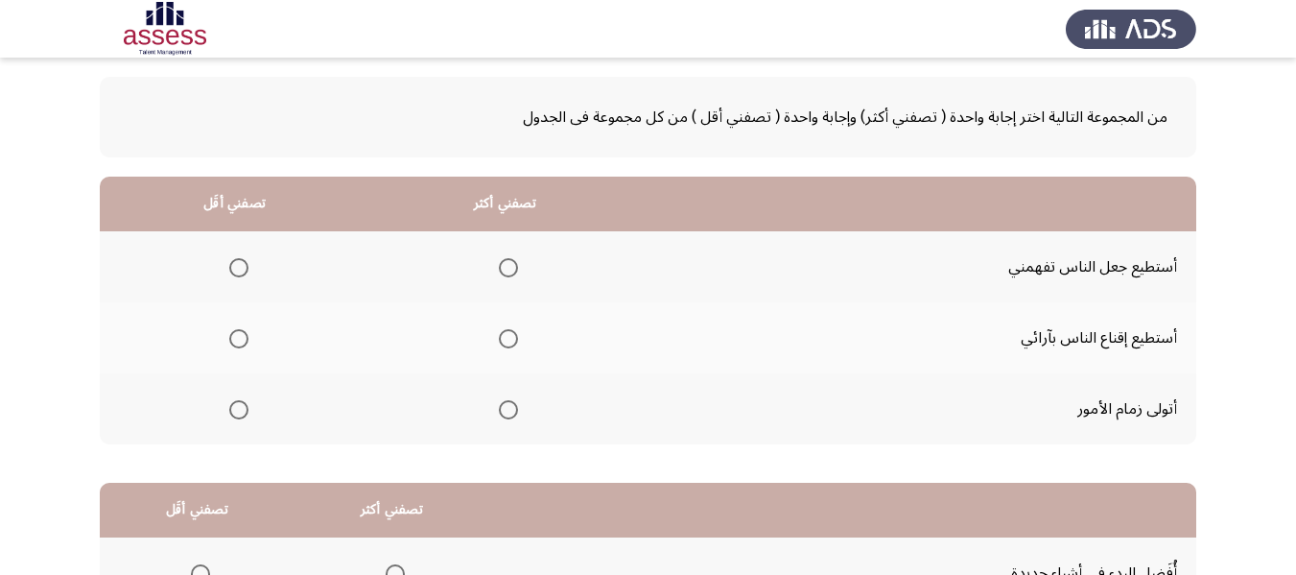
scroll to position [95, 0]
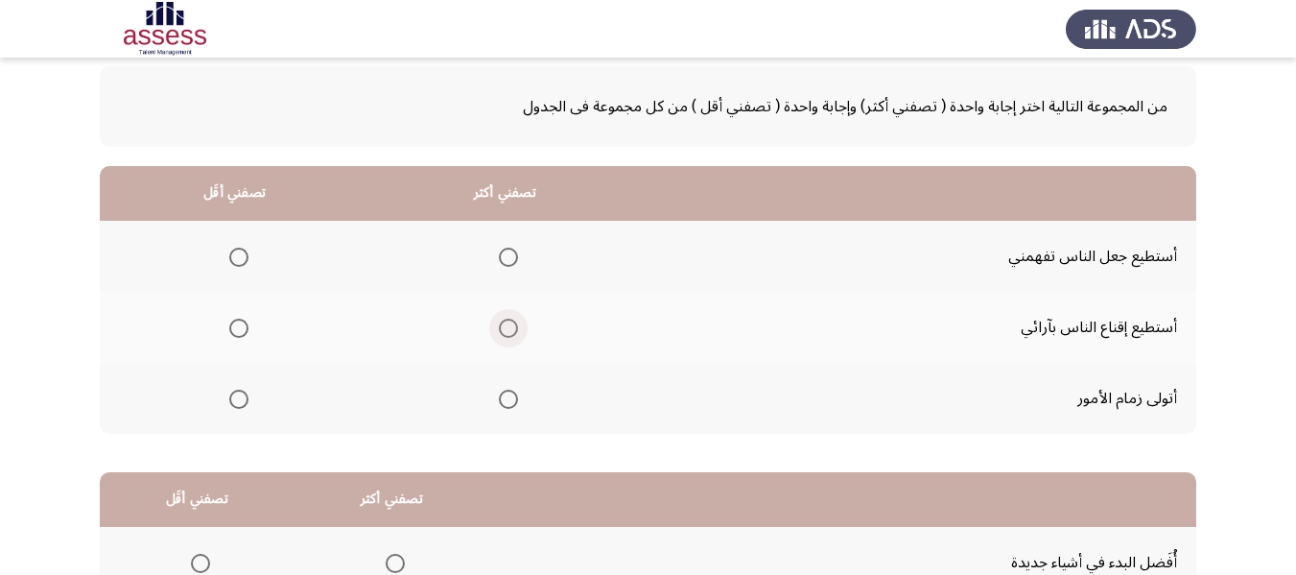
click at [504, 331] on span "Select an option" at bounding box center [508, 327] width 19 height 19
click at [504, 331] on input "Select an option" at bounding box center [508, 327] width 19 height 19
click at [507, 397] on span "Select an option" at bounding box center [508, 398] width 19 height 19
click at [507, 397] on input "Select an option" at bounding box center [508, 398] width 19 height 19
click at [245, 329] on span "Select an option" at bounding box center [238, 327] width 19 height 19
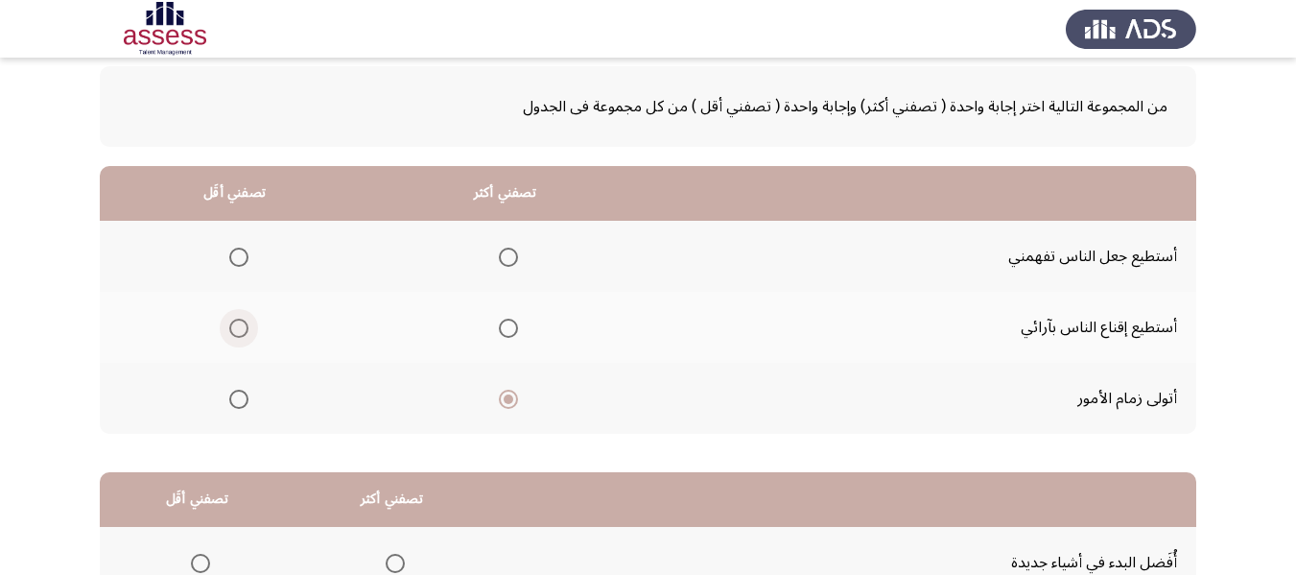
click at [245, 329] on input "Select an option" at bounding box center [238, 327] width 19 height 19
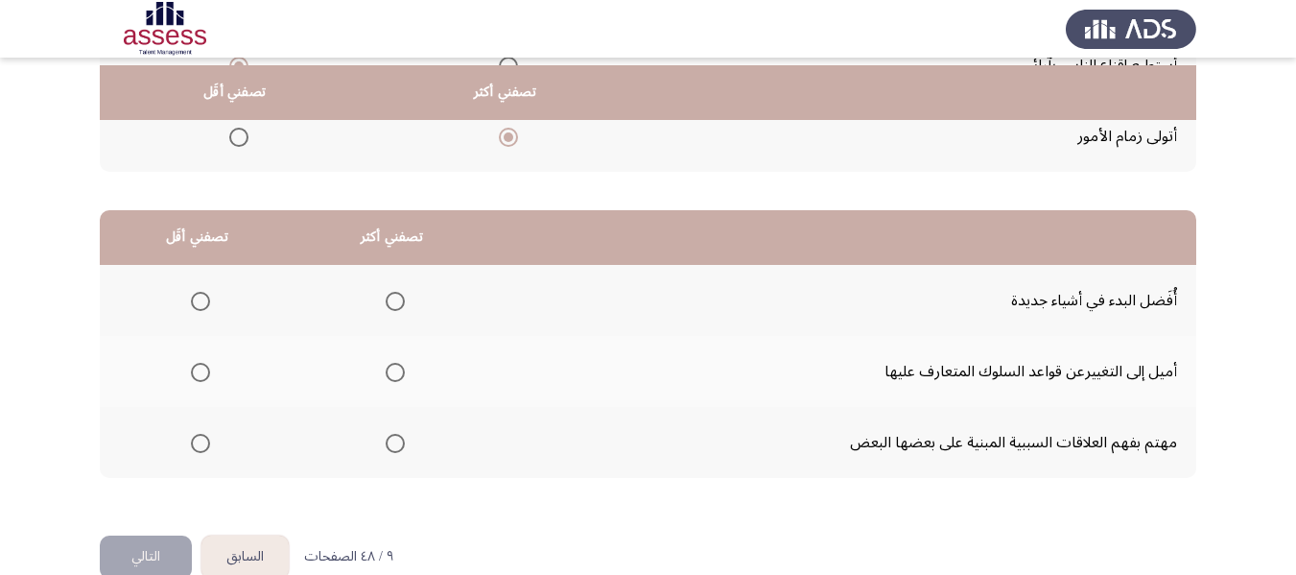
scroll to position [375, 0]
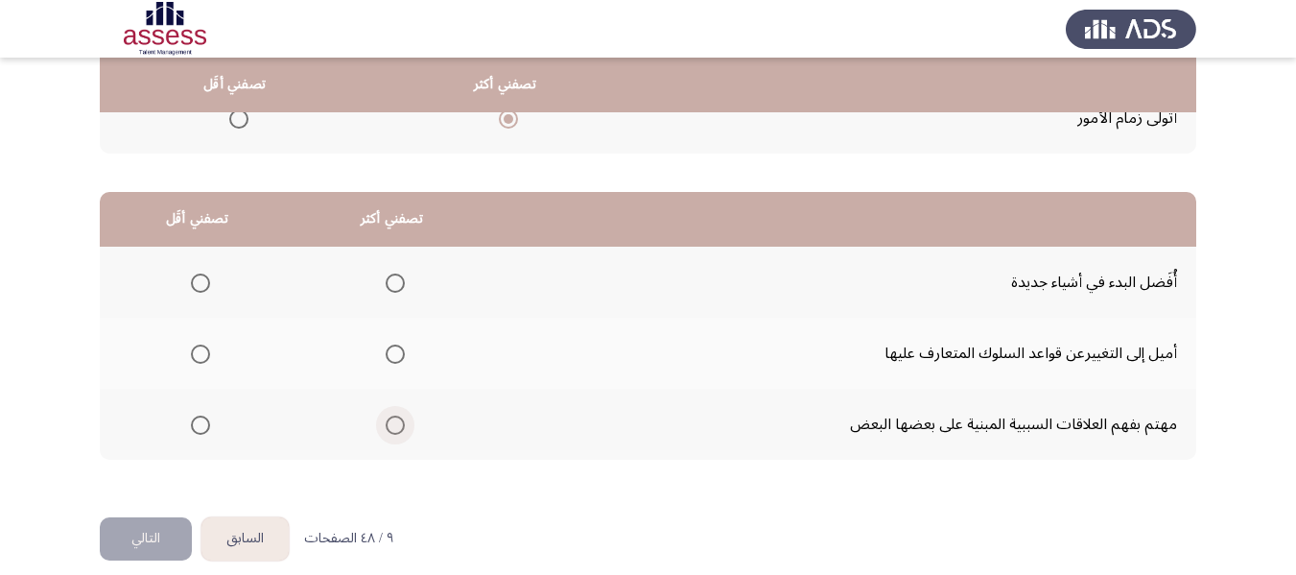
click at [396, 415] on span "Select an option" at bounding box center [395, 424] width 19 height 19
click at [396, 415] on input "Select an option" at bounding box center [395, 424] width 19 height 19
click at [202, 282] on span "Select an option" at bounding box center [200, 282] width 19 height 19
click at [202, 282] on input "Select an option" at bounding box center [200, 282] width 19 height 19
click at [163, 529] on button "التالي" at bounding box center [146, 538] width 92 height 43
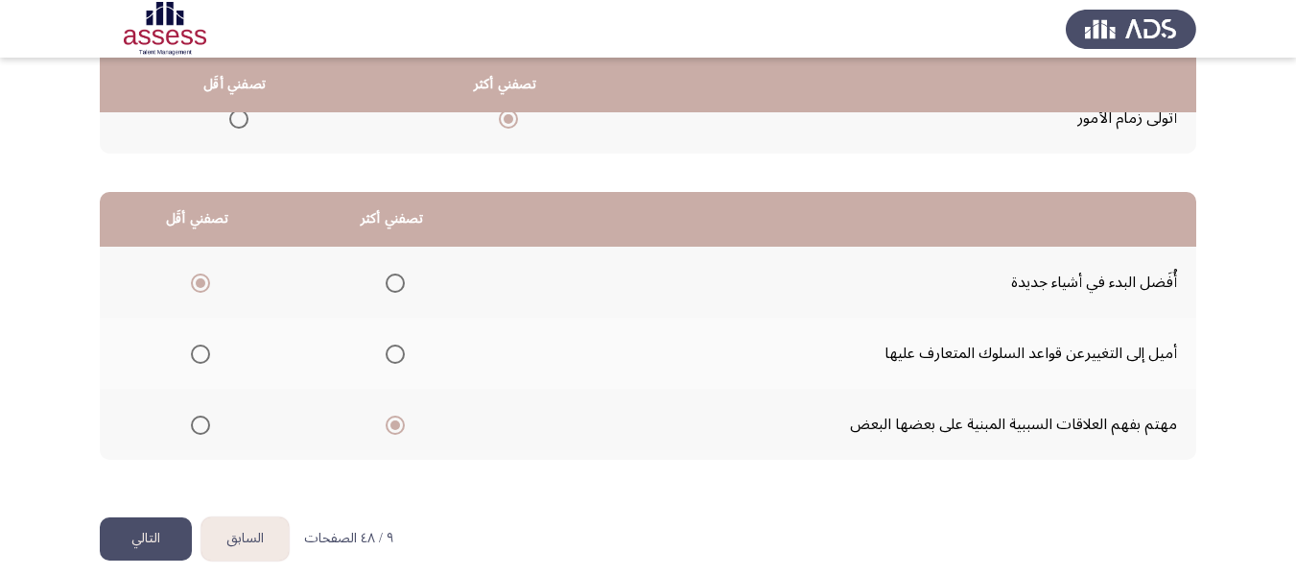
scroll to position [0, 0]
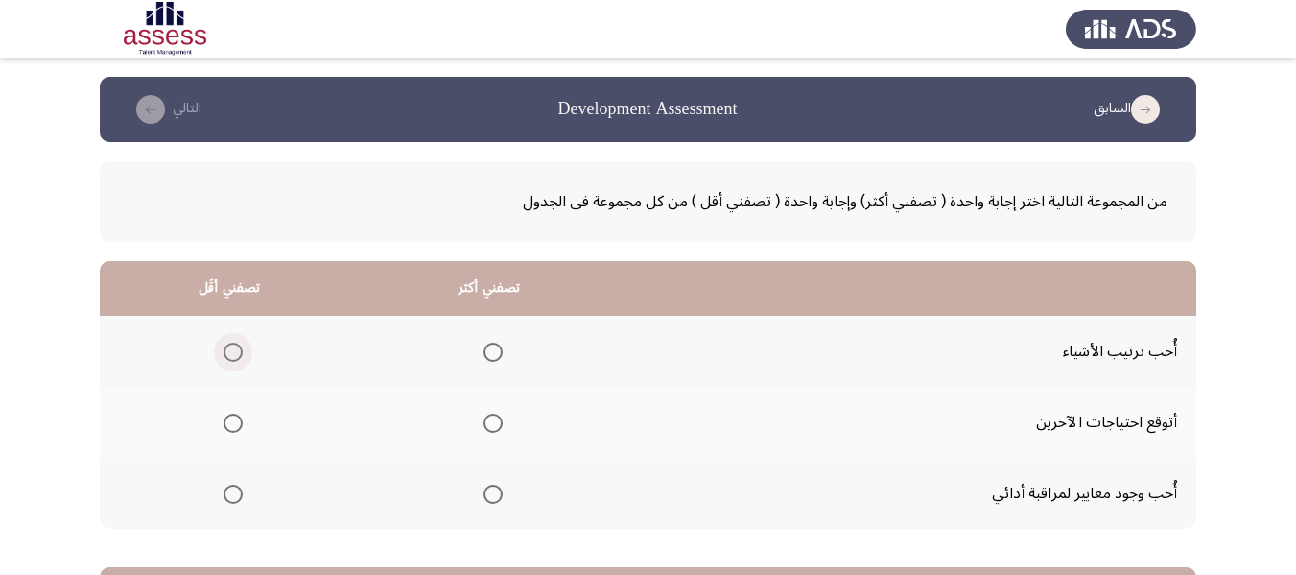
click at [237, 353] on span "Select an option" at bounding box center [232, 351] width 19 height 19
click at [237, 353] on input "Select an option" at bounding box center [232, 351] width 19 height 19
click at [491, 495] on span "Select an option" at bounding box center [492, 493] width 19 height 19
click at [491, 495] on input "Select an option" at bounding box center [492, 493] width 19 height 19
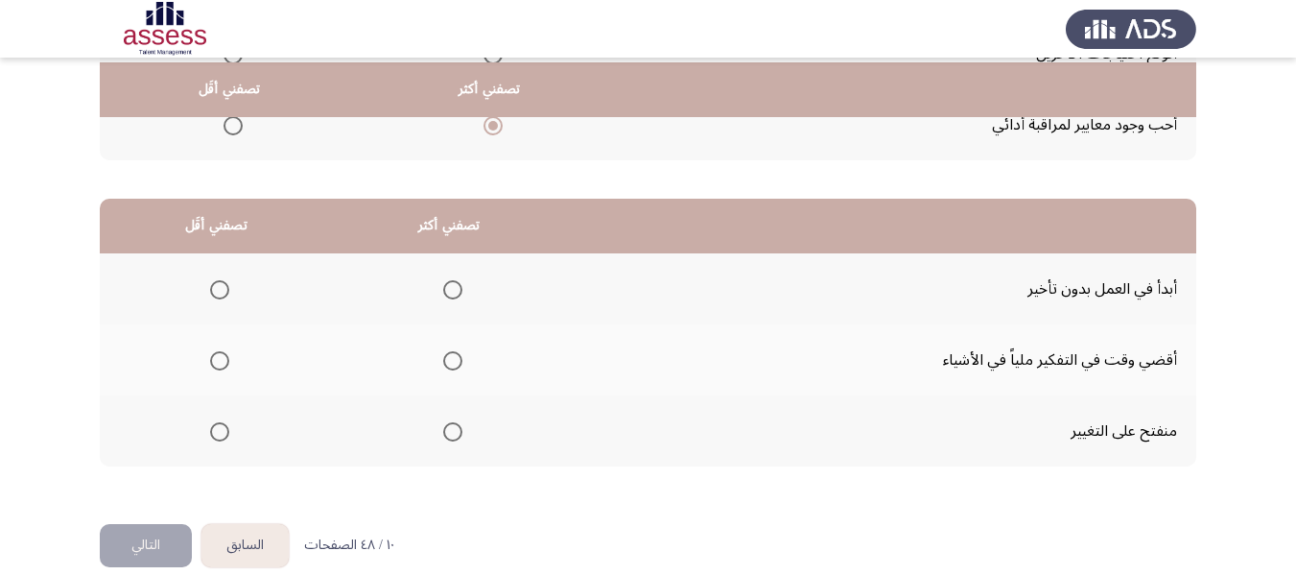
scroll to position [373, 0]
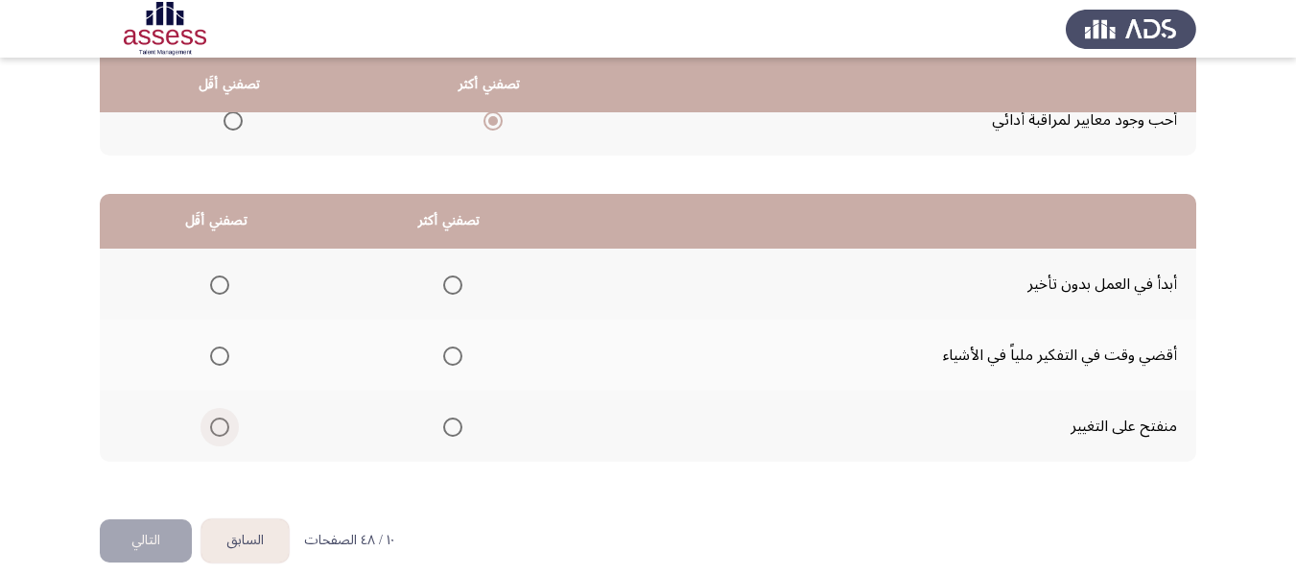
click at [211, 427] on span "Select an option" at bounding box center [219, 426] width 19 height 19
click at [211, 427] on input "Select an option" at bounding box center [219, 426] width 19 height 19
click at [449, 360] on span "Select an option" at bounding box center [452, 355] width 19 height 19
click at [449, 360] on input "Select an option" at bounding box center [452, 355] width 19 height 19
click at [167, 539] on button "التالي" at bounding box center [146, 540] width 92 height 43
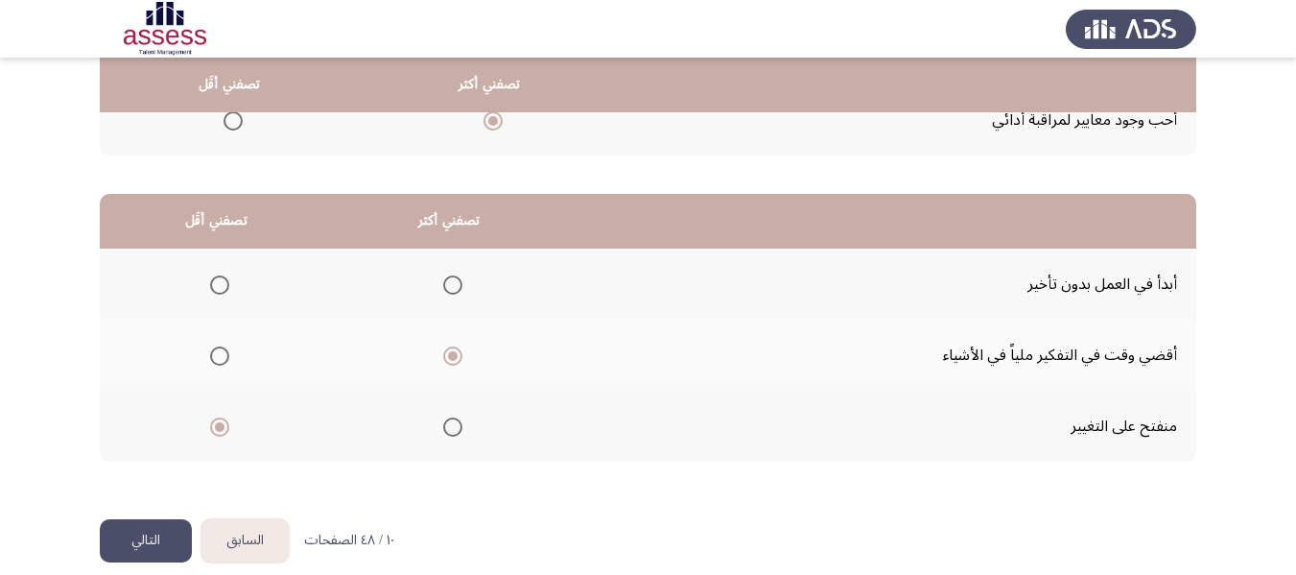
scroll to position [0, 0]
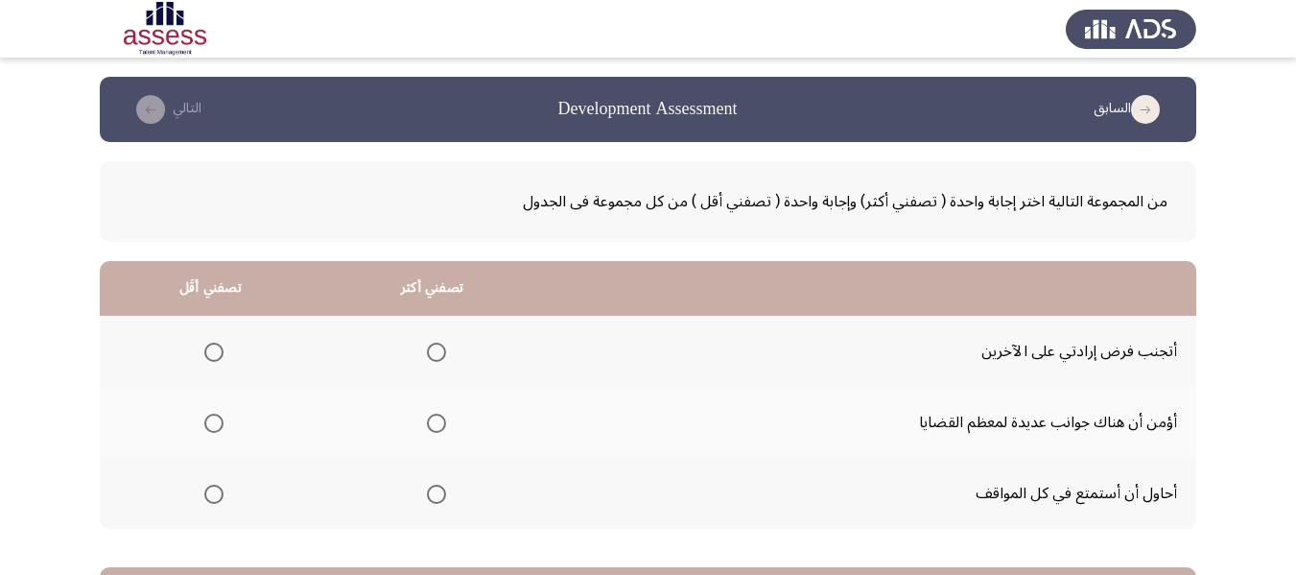
click at [435, 424] on span "Select an option" at bounding box center [436, 422] width 19 height 19
click at [435, 424] on input "Select an option" at bounding box center [436, 422] width 19 height 19
click at [205, 486] on span "Select an option" at bounding box center [213, 493] width 19 height 19
click at [205, 486] on input "Select an option" at bounding box center [213, 493] width 19 height 19
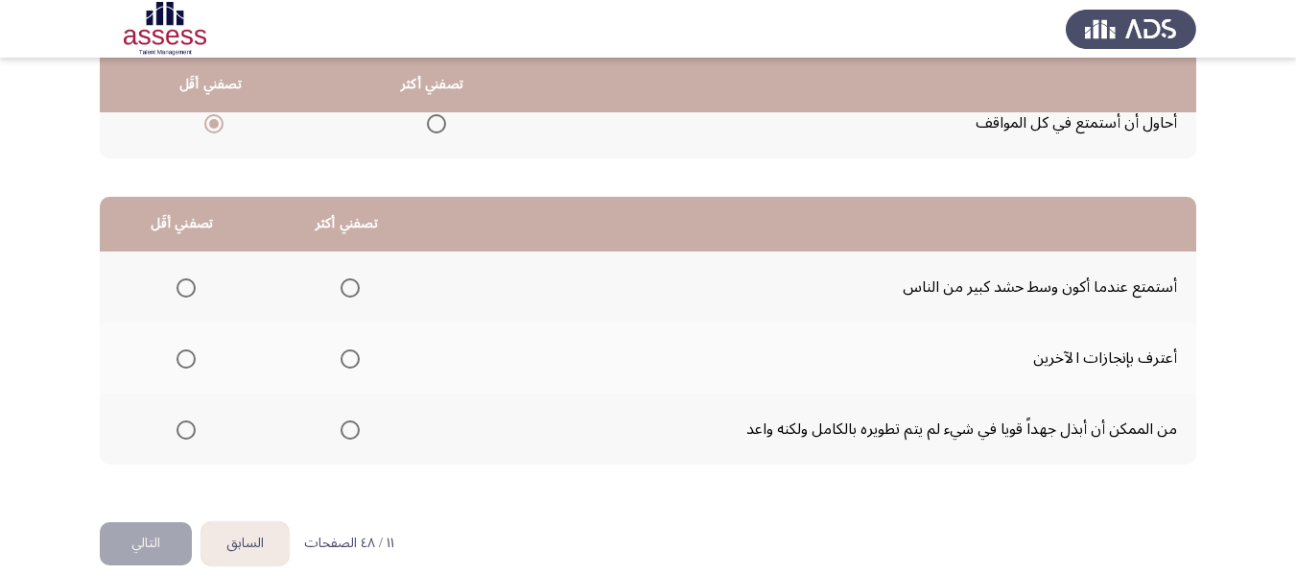
scroll to position [394, 0]
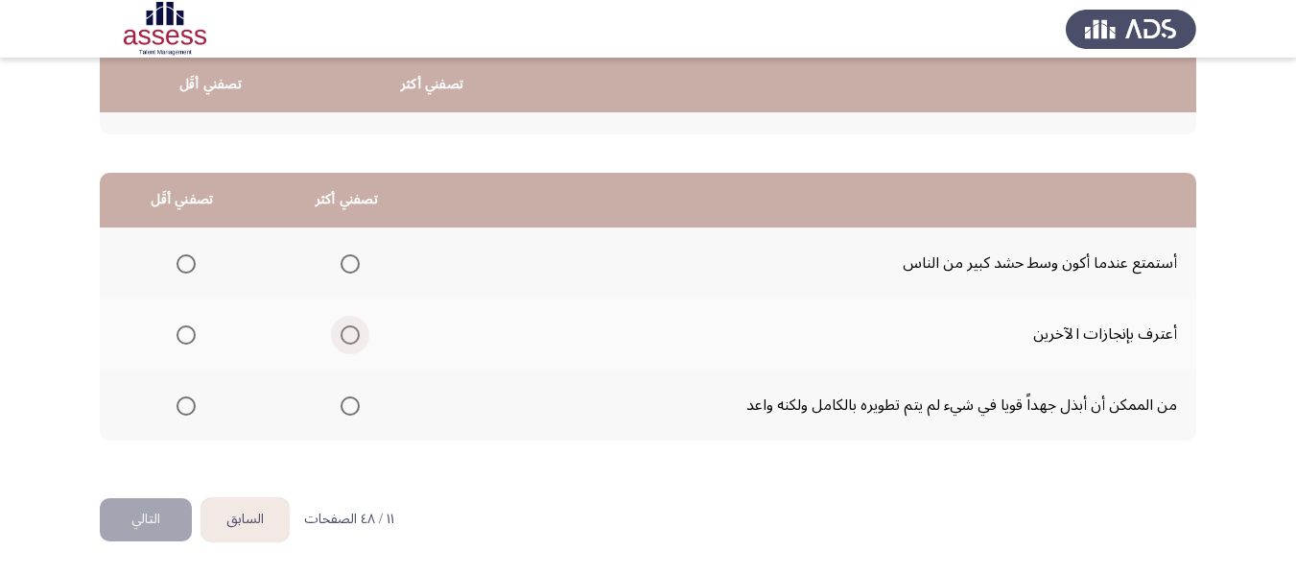
click at [346, 332] on span "Select an option" at bounding box center [349, 334] width 19 height 19
click at [346, 332] on input "Select an option" at bounding box center [349, 334] width 19 height 19
click at [182, 411] on span "Select an option" at bounding box center [185, 405] width 19 height 19
click at [182, 411] on input "Select an option" at bounding box center [185, 405] width 19 height 19
click at [159, 516] on button "التالي" at bounding box center [146, 519] width 92 height 43
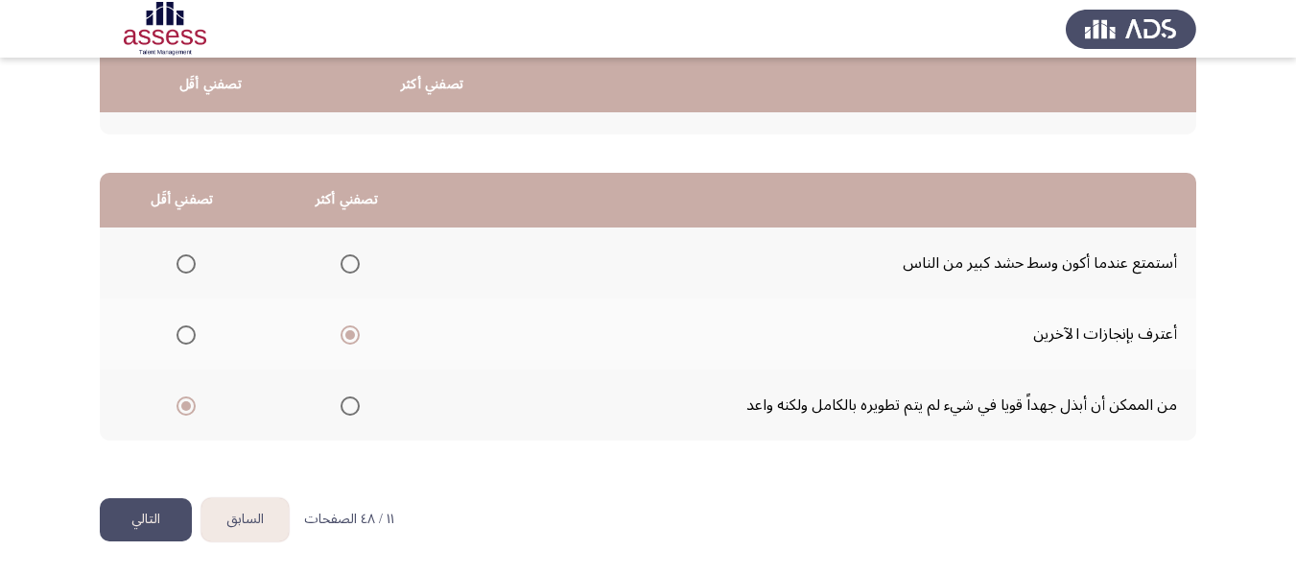
scroll to position [0, 0]
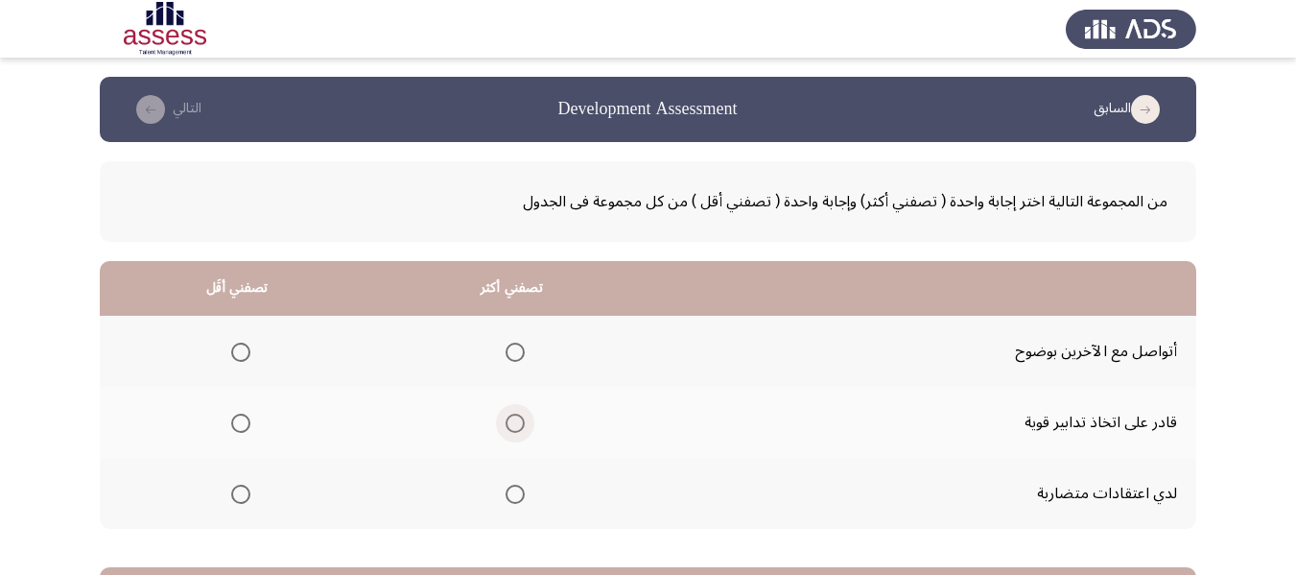
click at [512, 420] on span "Select an option" at bounding box center [514, 422] width 19 height 19
click at [512, 420] on input "Select an option" at bounding box center [514, 422] width 19 height 19
click at [234, 343] on span "Select an option" at bounding box center [240, 351] width 19 height 19
click at [234, 343] on input "Select an option" at bounding box center [240, 351] width 19 height 19
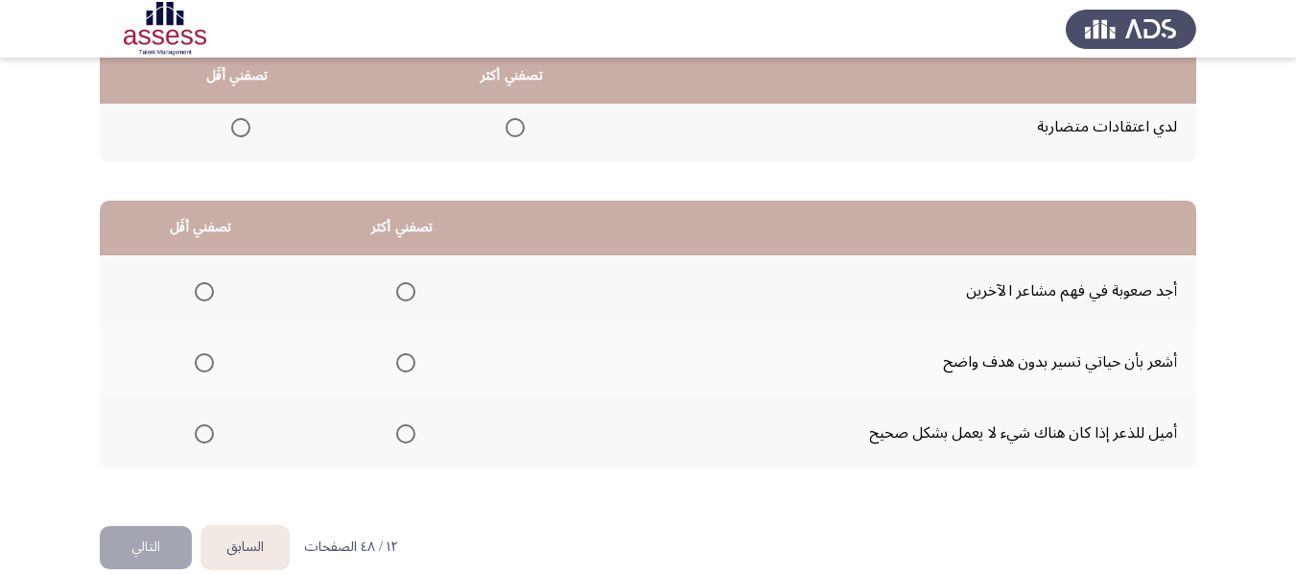
scroll to position [394, 0]
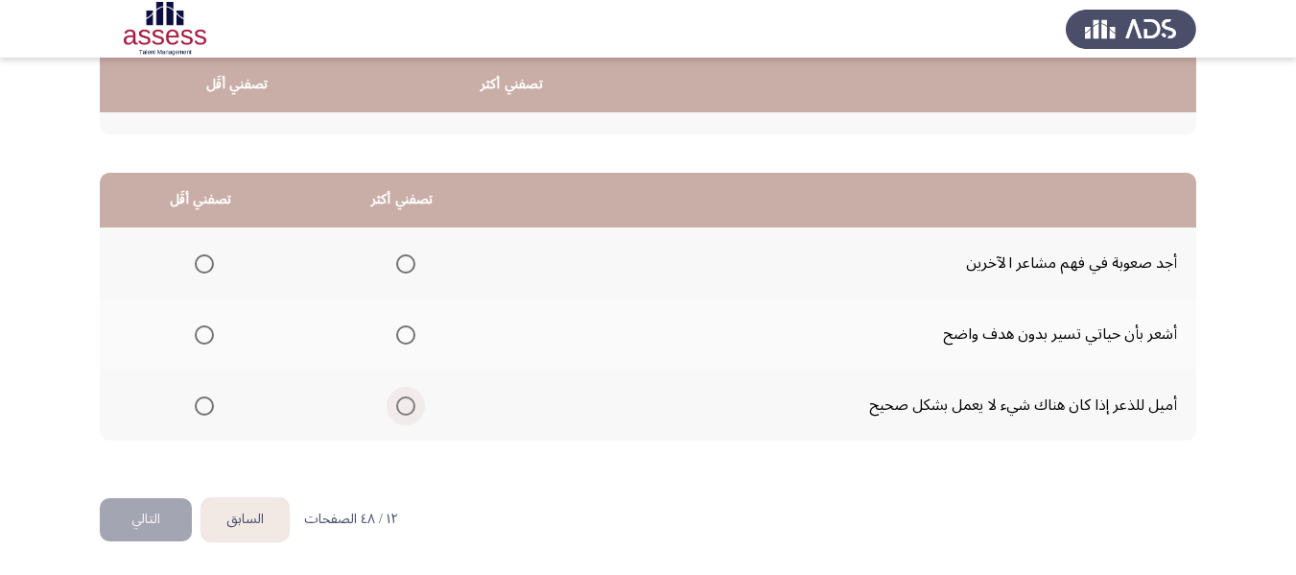
click at [401, 400] on span "Select an option" at bounding box center [405, 405] width 19 height 19
click at [401, 400] on input "Select an option" at bounding box center [405, 405] width 19 height 19
click at [204, 258] on span "Select an option" at bounding box center [204, 263] width 19 height 19
click at [204, 258] on input "Select an option" at bounding box center [204, 263] width 19 height 19
click at [164, 510] on button "التالي" at bounding box center [146, 519] width 92 height 43
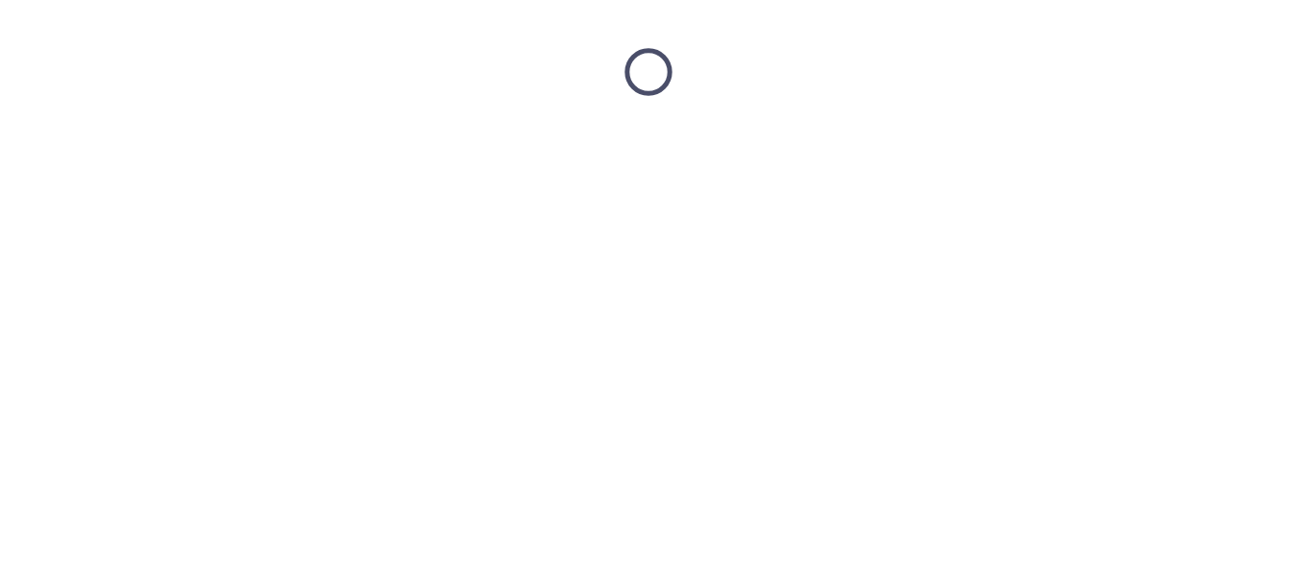
scroll to position [0, 0]
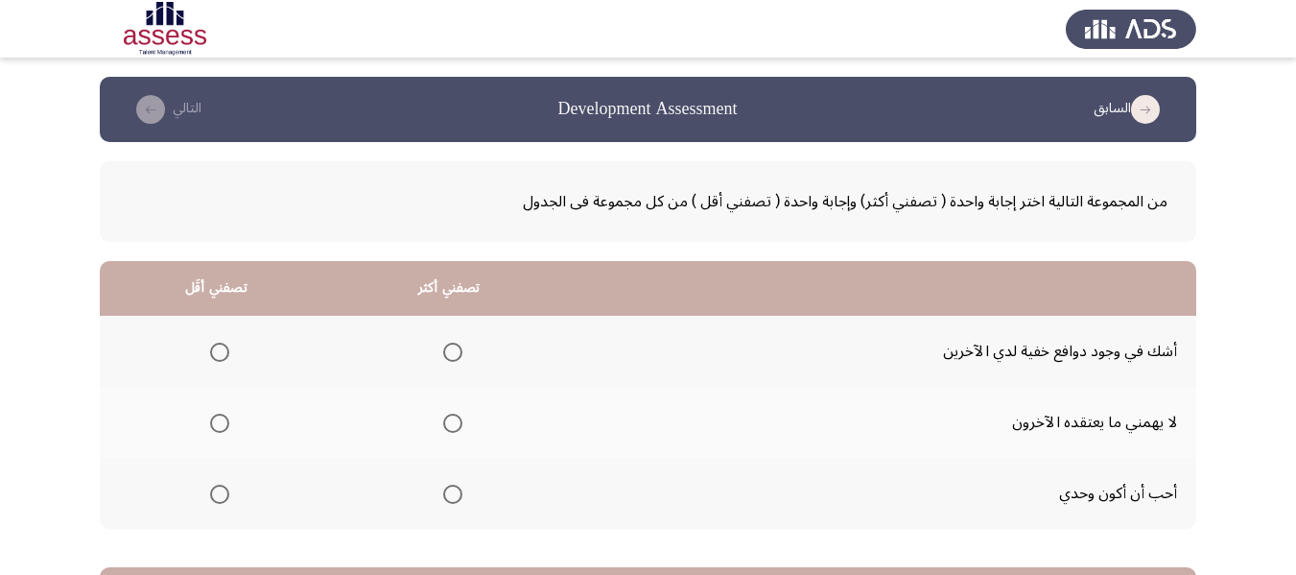
click at [217, 499] on span "Select an option" at bounding box center [219, 493] width 19 height 19
click at [217, 499] on input "Select an option" at bounding box center [219, 493] width 19 height 19
click at [451, 423] on span "Select an option" at bounding box center [452, 422] width 19 height 19
click at [451, 423] on input "Select an option" at bounding box center [452, 422] width 19 height 19
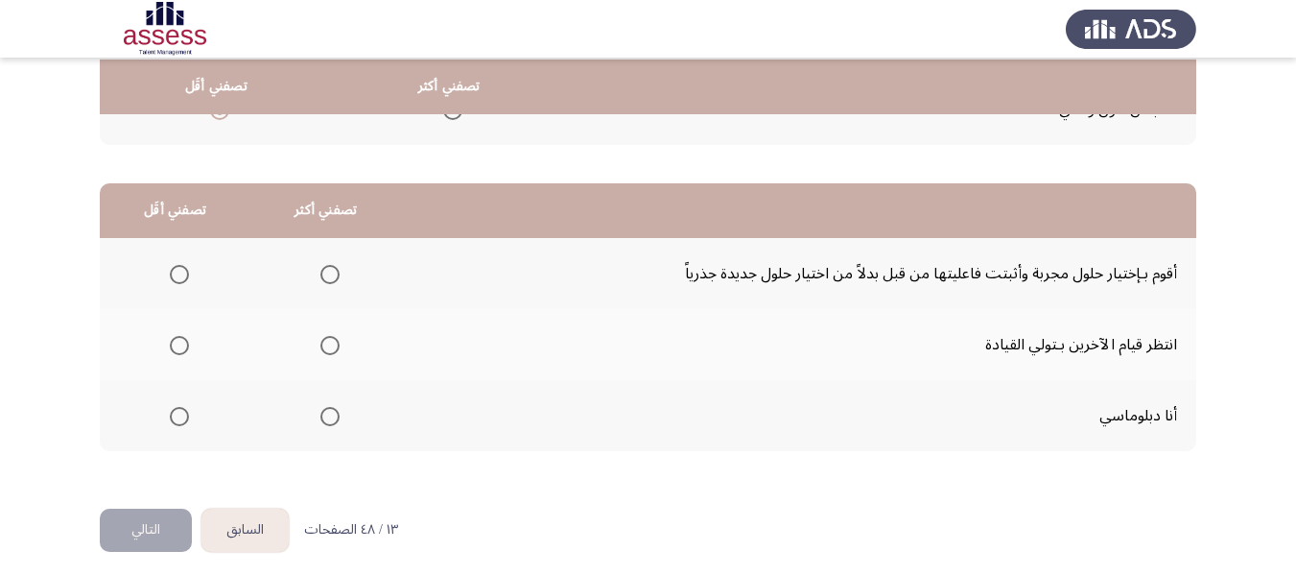
scroll to position [386, 0]
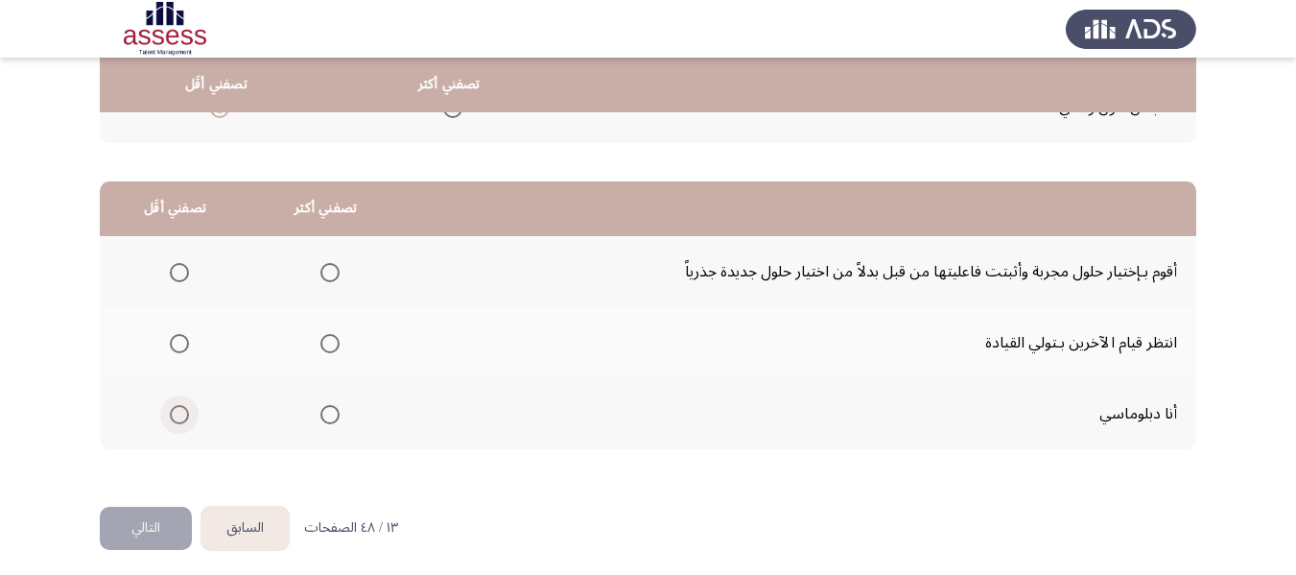
click at [184, 414] on span "Select an option" at bounding box center [179, 414] width 19 height 19
click at [184, 414] on input "Select an option" at bounding box center [179, 414] width 19 height 19
click at [326, 267] on span "Select an option" at bounding box center [329, 272] width 19 height 19
click at [326, 267] on input "Select an option" at bounding box center [329, 272] width 19 height 19
click at [155, 530] on button "التالي" at bounding box center [146, 527] width 92 height 43
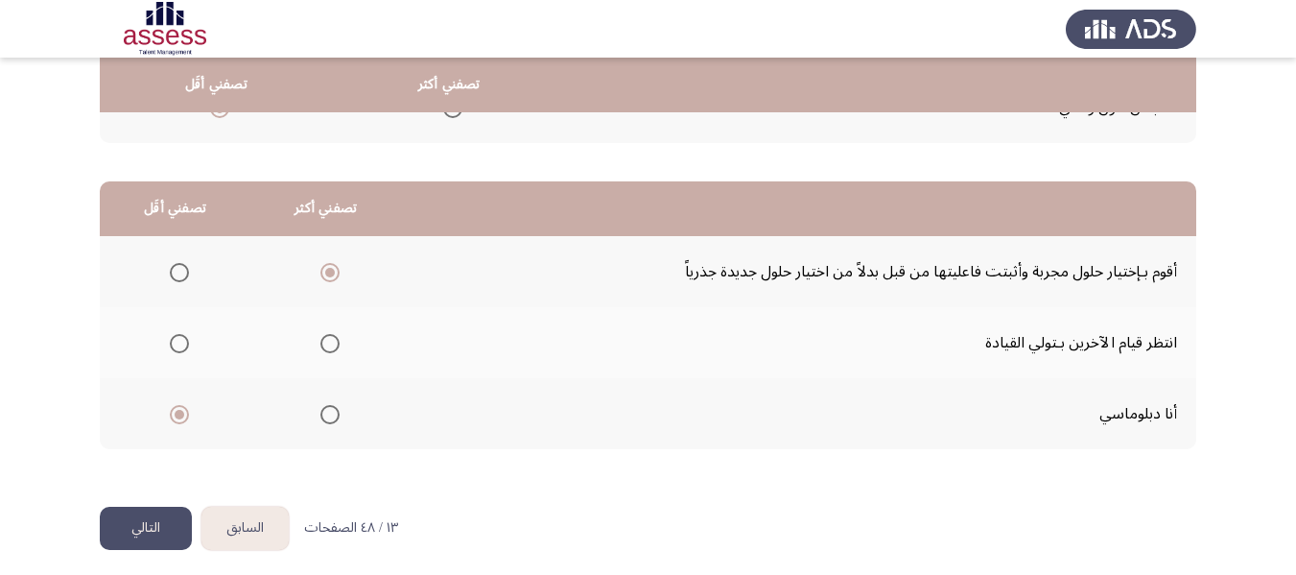
scroll to position [0, 0]
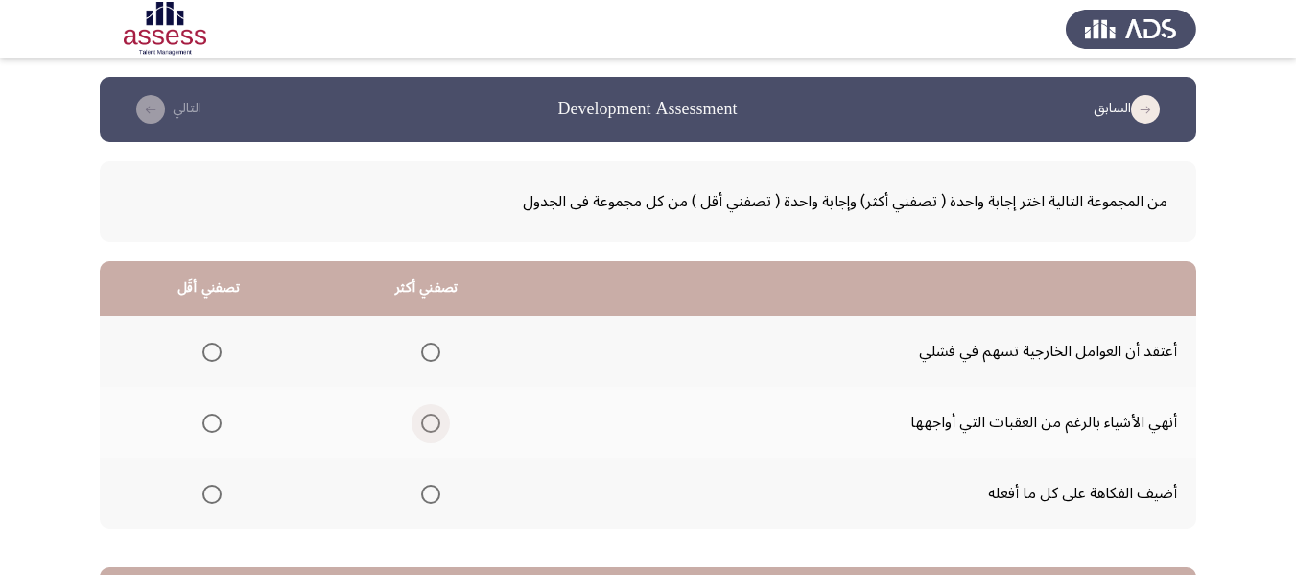
click at [428, 425] on span "Select an option" at bounding box center [430, 422] width 19 height 19
click at [428, 425] on input "Select an option" at bounding box center [430, 422] width 19 height 19
click at [216, 493] on span "Select an option" at bounding box center [211, 493] width 19 height 19
click at [216, 493] on input "Select an option" at bounding box center [211, 493] width 19 height 19
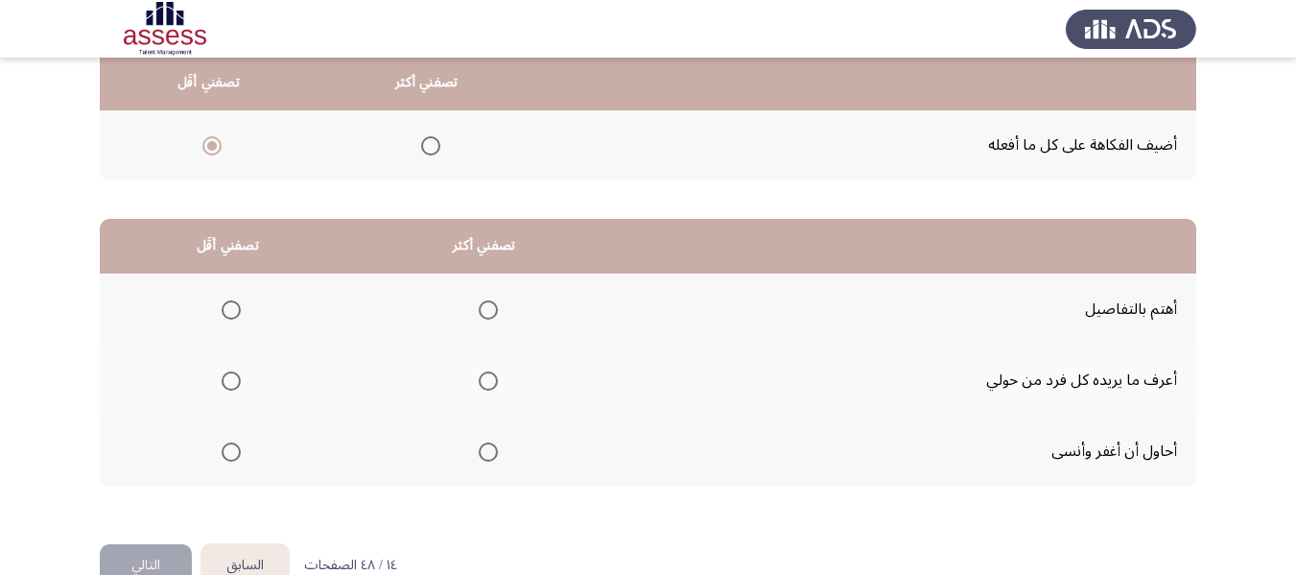
scroll to position [351, 0]
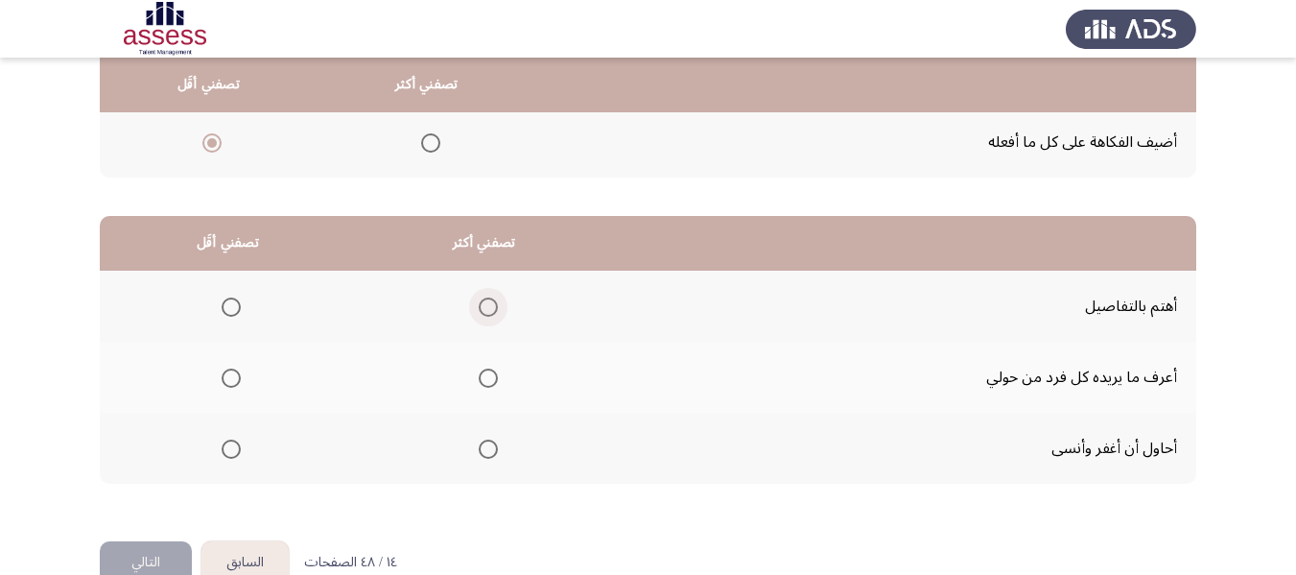
click at [492, 297] on span "Select an option" at bounding box center [488, 306] width 19 height 19
click at [492, 297] on input "Select an option" at bounding box center [488, 306] width 19 height 19
click at [235, 449] on span "Select an option" at bounding box center [231, 448] width 19 height 19
click at [235, 449] on input "Select an option" at bounding box center [231, 448] width 19 height 19
click at [146, 553] on button "التالي" at bounding box center [146, 562] width 92 height 43
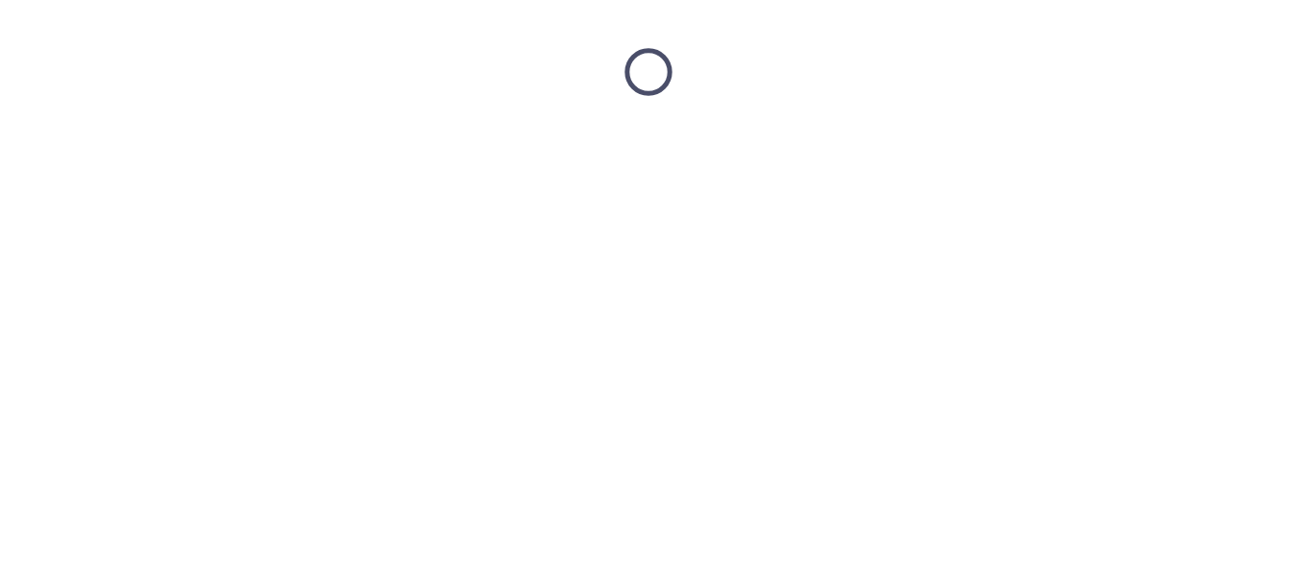
scroll to position [0, 0]
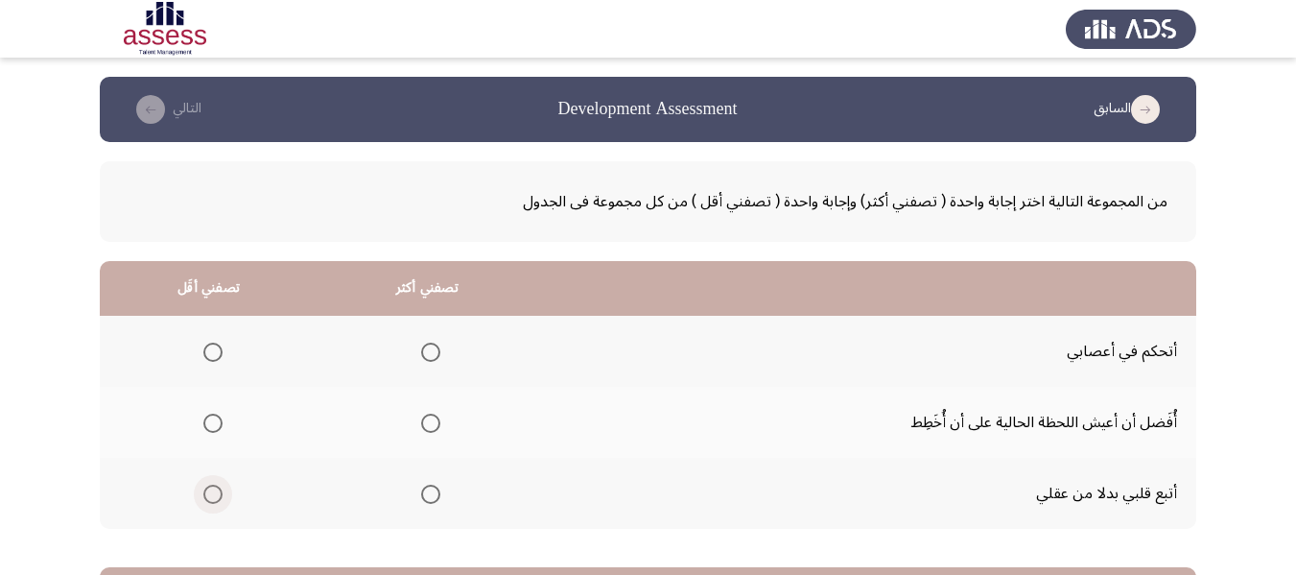
click at [203, 498] on span "Select an option" at bounding box center [212, 493] width 19 height 19
click at [203, 498] on input "Select an option" at bounding box center [212, 493] width 19 height 19
click at [213, 355] on span "Select an option" at bounding box center [212, 351] width 19 height 19
click at [213, 355] on input "Select an option" at bounding box center [212, 351] width 19 height 19
click at [432, 357] on span "Select an option" at bounding box center [430, 351] width 19 height 19
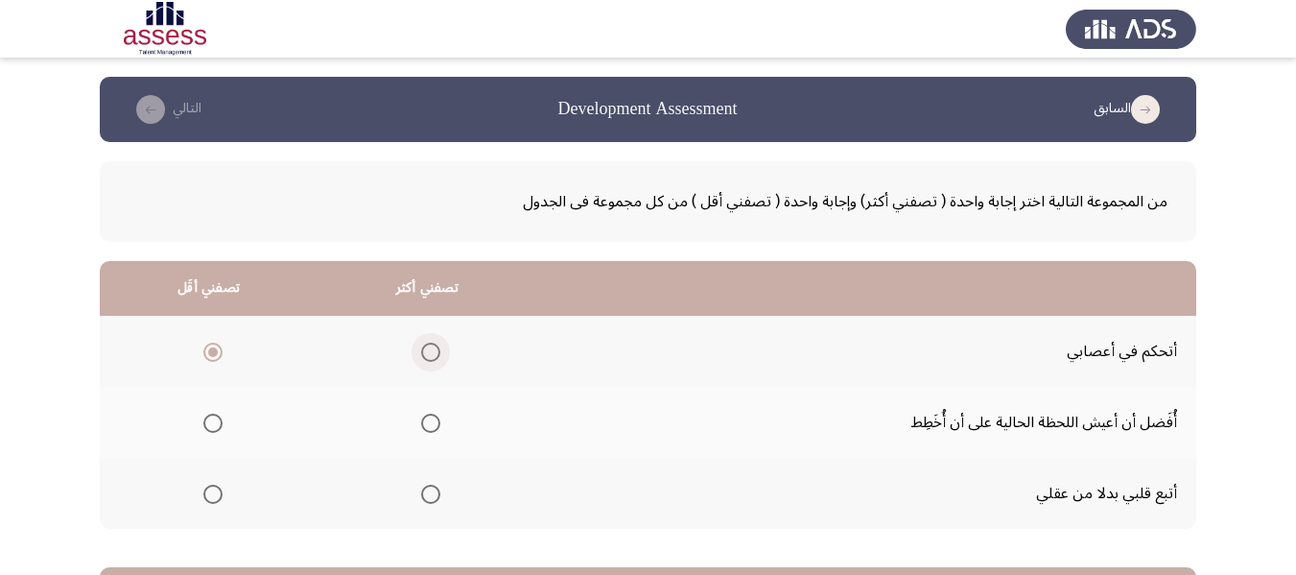
click at [432, 357] on input "Select an option" at bounding box center [430, 351] width 19 height 19
click at [210, 492] on span "Select an option" at bounding box center [212, 493] width 19 height 19
click at [210, 492] on input "Select an option" at bounding box center [212, 493] width 19 height 19
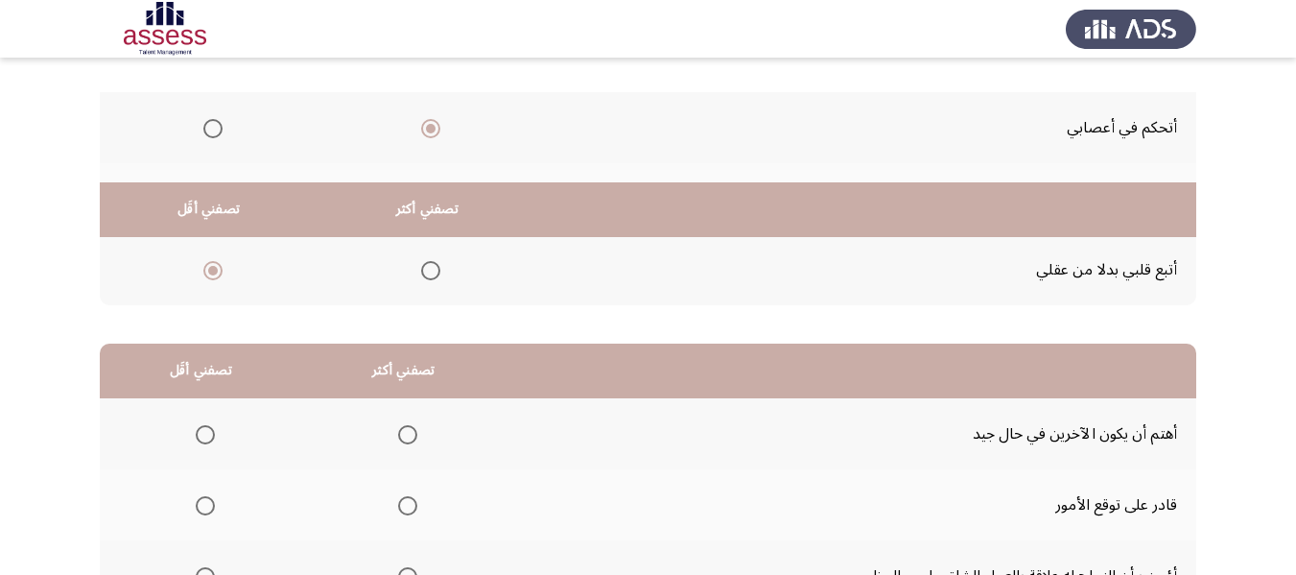
scroll to position [394, 0]
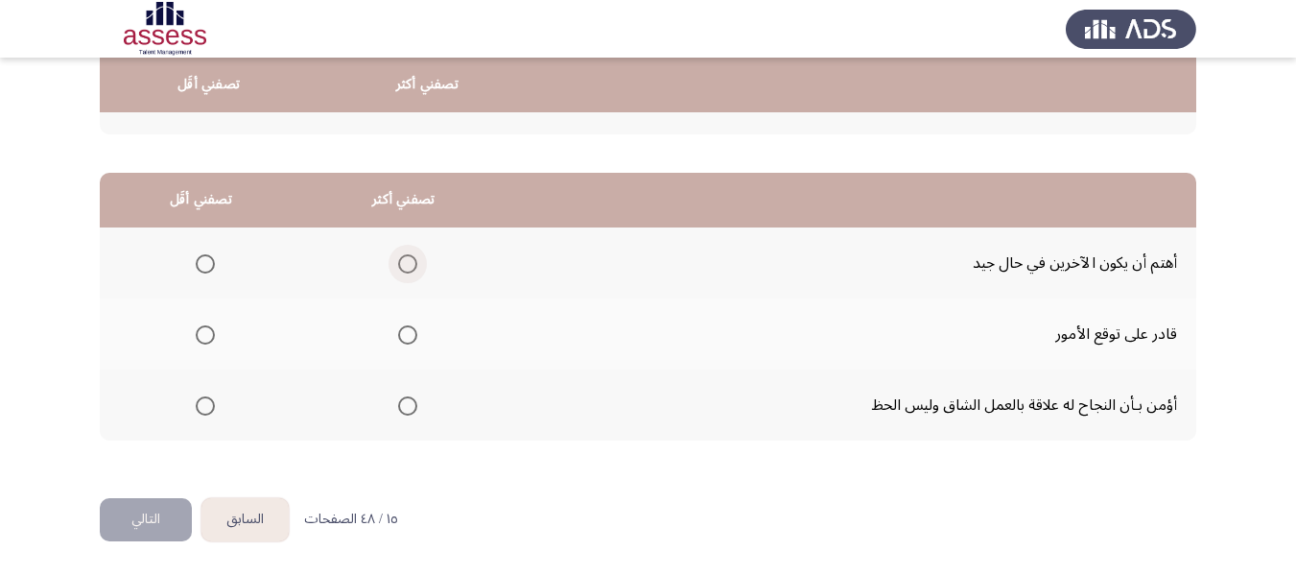
click at [398, 268] on span "Select an option" at bounding box center [407, 263] width 19 height 19
click at [398, 268] on input "Select an option" at bounding box center [407, 263] width 19 height 19
click at [199, 401] on span "Select an option" at bounding box center [205, 405] width 19 height 19
click at [199, 401] on input "Select an option" at bounding box center [205, 405] width 19 height 19
click at [156, 522] on button "التالي" at bounding box center [146, 519] width 92 height 43
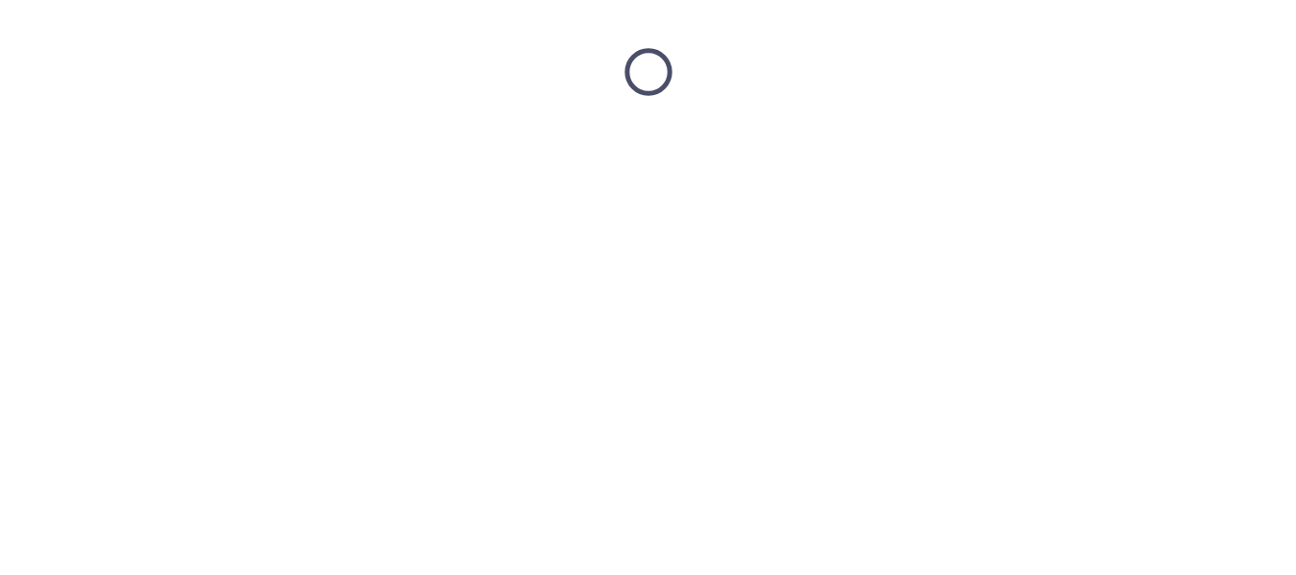
scroll to position [0, 0]
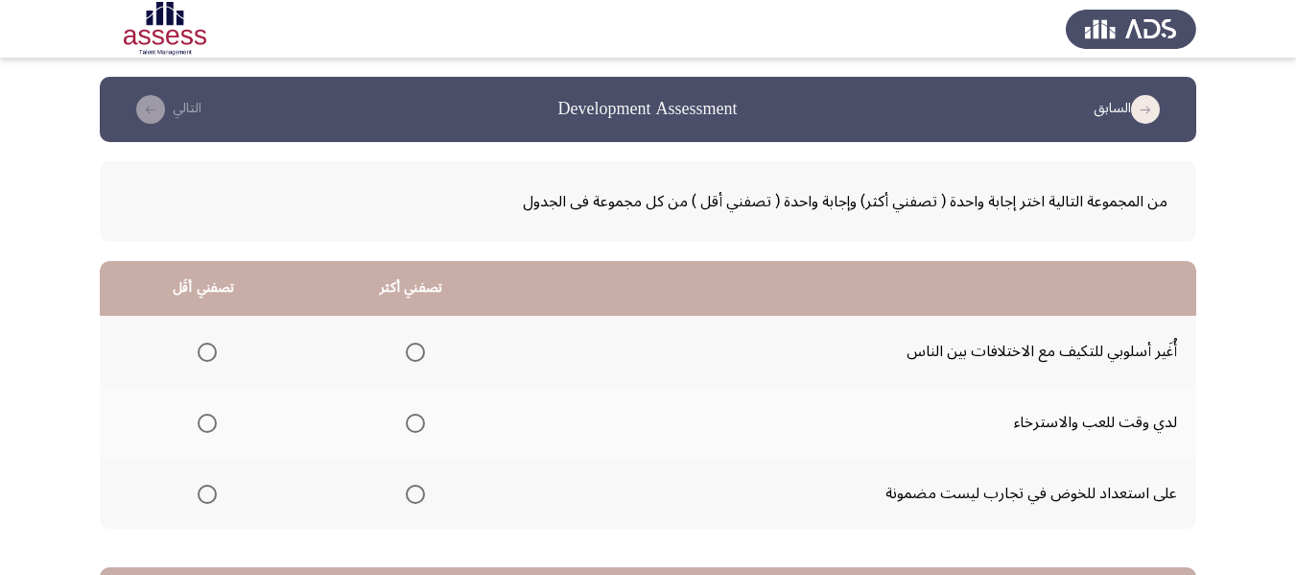
click at [411, 496] on span "Select an option" at bounding box center [415, 493] width 19 height 19
click at [411, 496] on input "Select an option" at bounding box center [415, 493] width 19 height 19
click at [205, 345] on span "Select an option" at bounding box center [207, 351] width 19 height 19
click at [205, 345] on input "Select an option" at bounding box center [207, 351] width 19 height 19
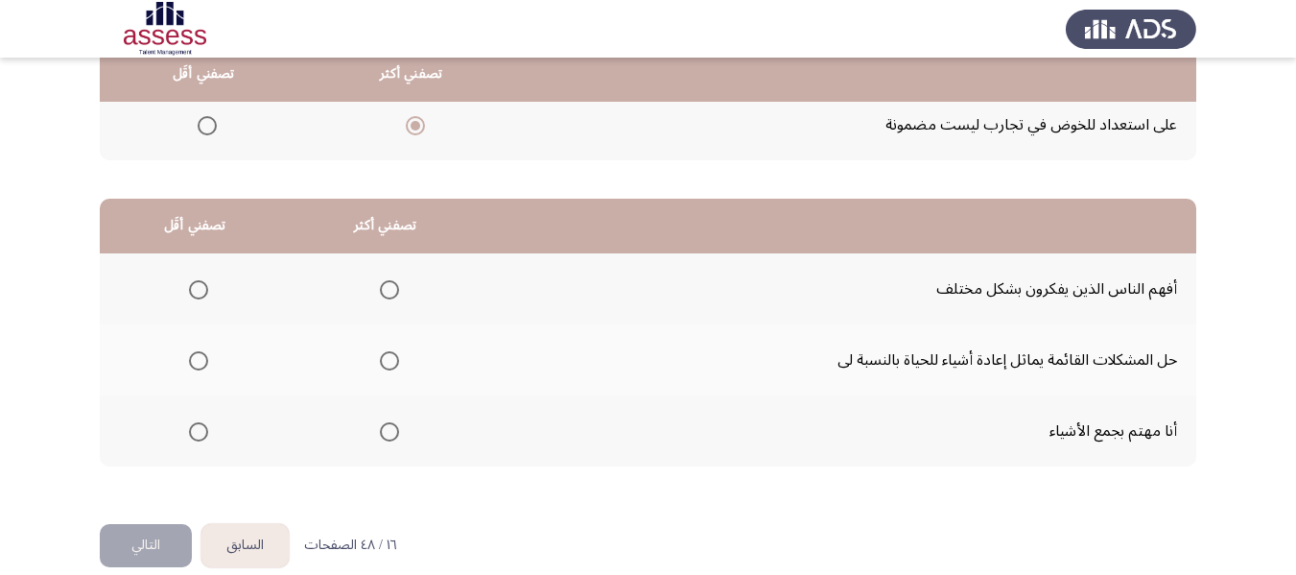
scroll to position [394, 0]
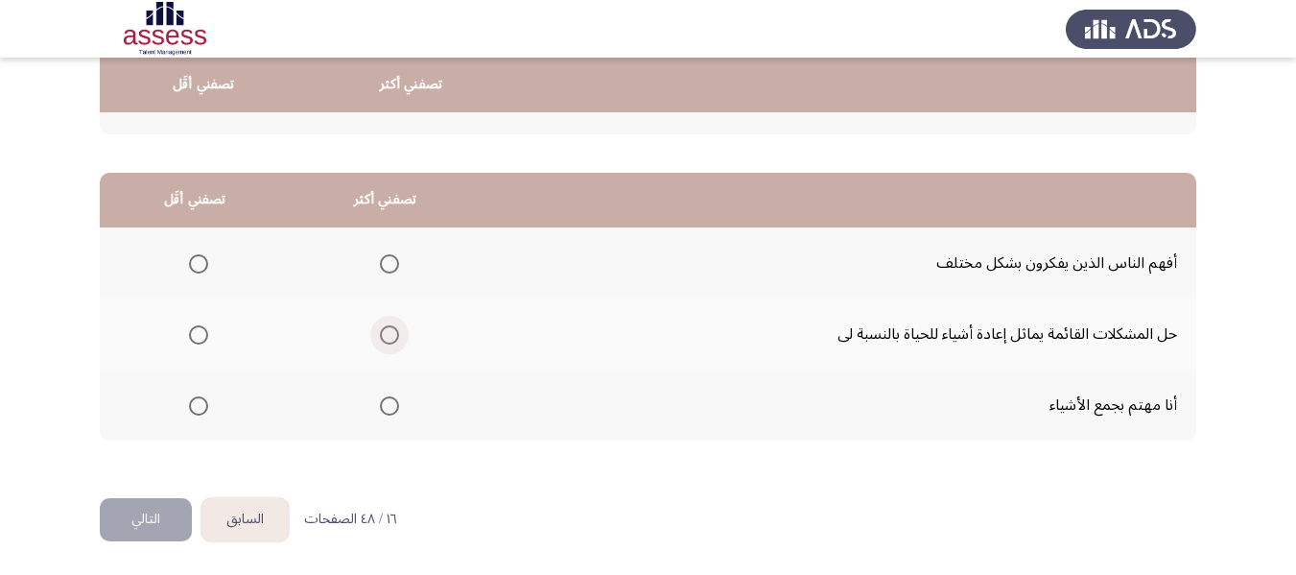
click at [380, 334] on span "Select an option" at bounding box center [389, 334] width 19 height 19
click at [380, 334] on input "Select an option" at bounding box center [389, 334] width 19 height 19
click at [198, 262] on span "Select an option" at bounding box center [198, 263] width 19 height 19
click at [198, 262] on input "Select an option" at bounding box center [198, 263] width 19 height 19
click at [145, 516] on button "التالي" at bounding box center [146, 519] width 92 height 43
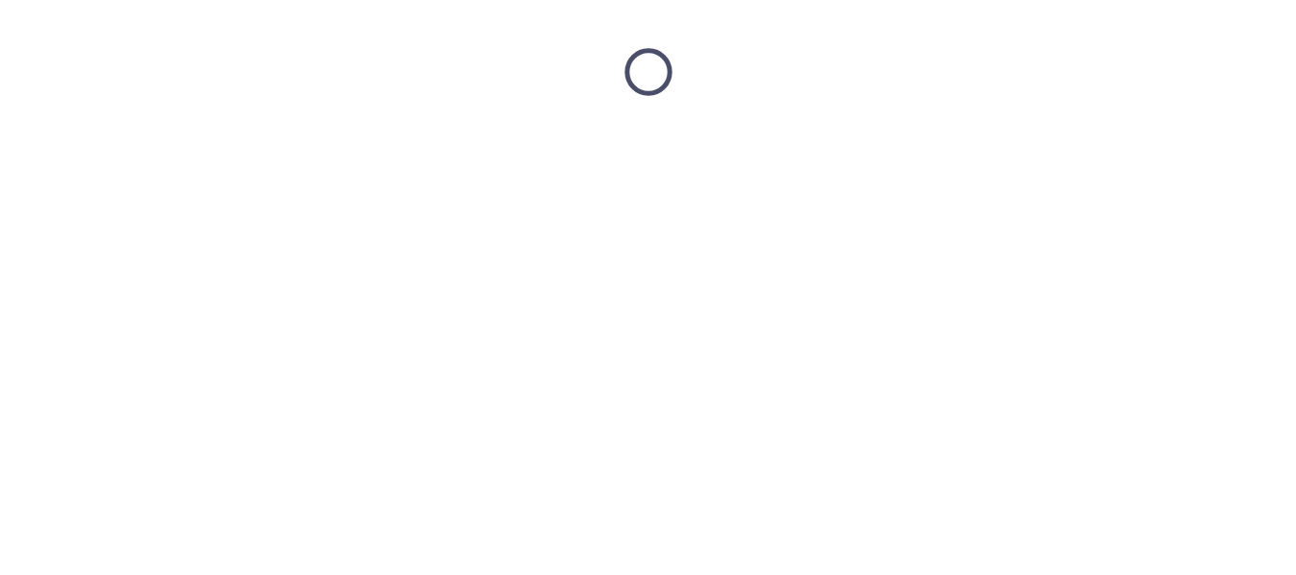
scroll to position [0, 0]
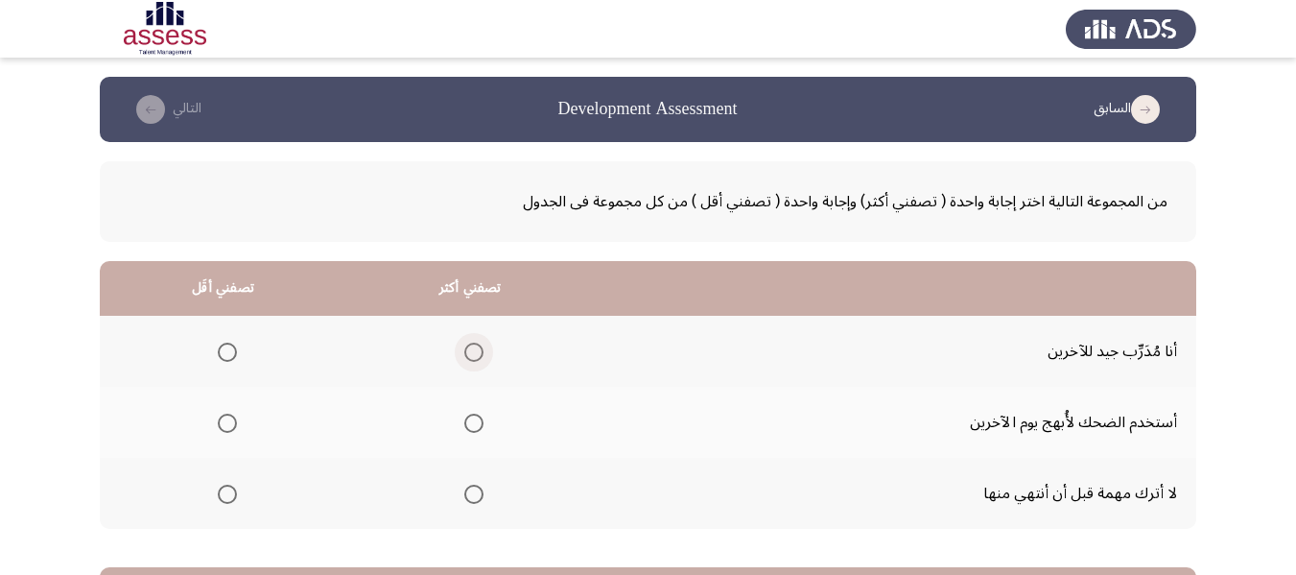
click at [472, 349] on span "Select an option" at bounding box center [473, 351] width 19 height 19
click at [472, 349] on input "Select an option" at bounding box center [473, 351] width 19 height 19
click at [470, 497] on span "Select an option" at bounding box center [473, 493] width 19 height 19
click at [470, 497] on input "Select an option" at bounding box center [473, 493] width 19 height 19
click at [225, 417] on span "Select an option" at bounding box center [227, 422] width 19 height 19
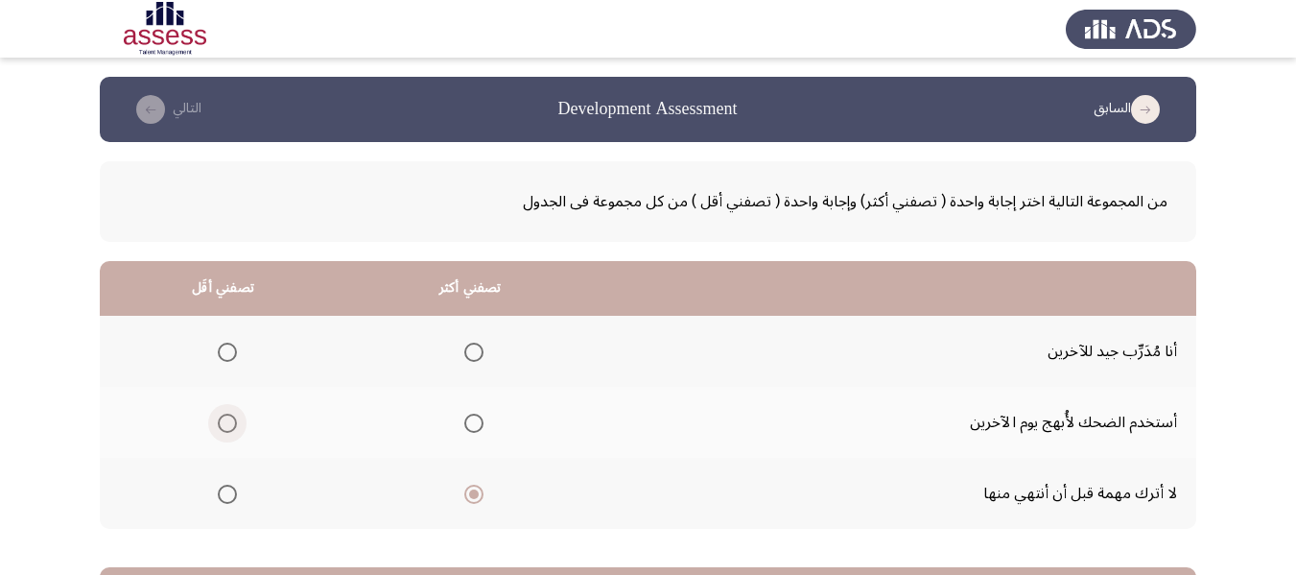
click at [225, 417] on input "Select an option" at bounding box center [227, 422] width 19 height 19
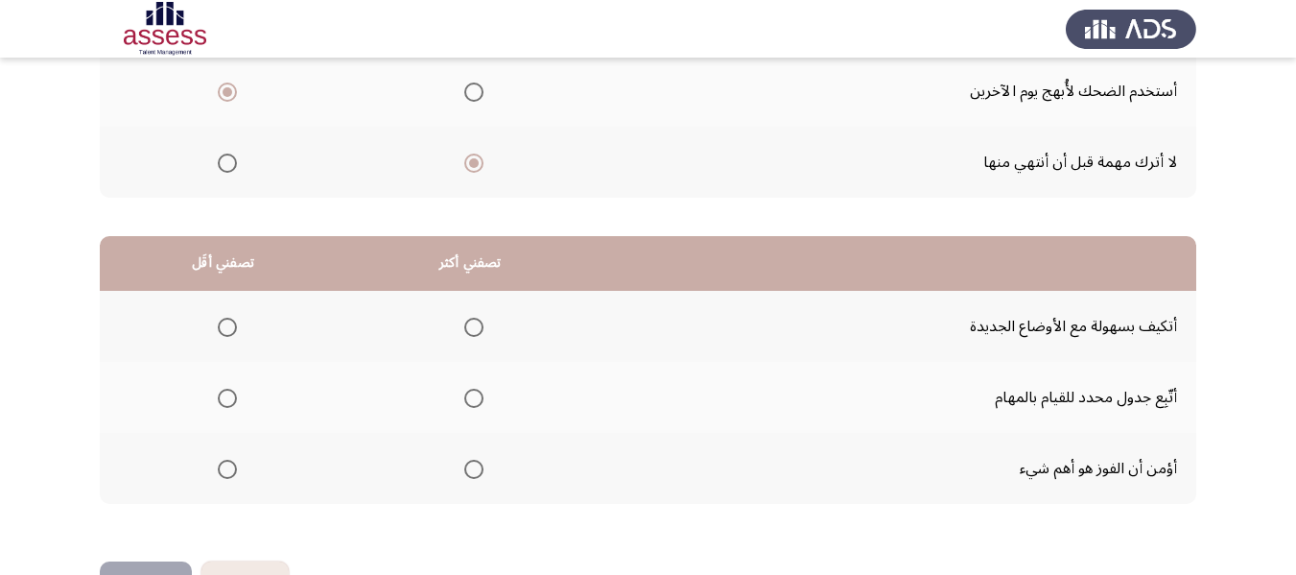
scroll to position [394, 0]
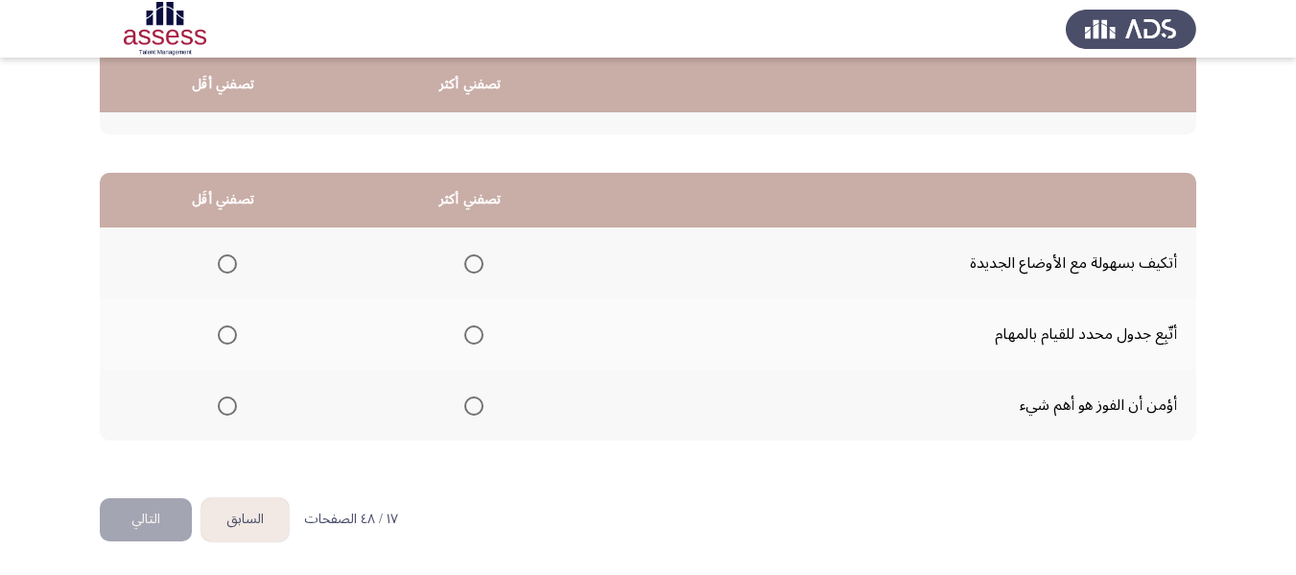
click at [231, 259] on span "Select an option" at bounding box center [227, 263] width 19 height 19
click at [231, 259] on input "Select an option" at bounding box center [227, 263] width 19 height 19
click at [466, 339] on span "Select an option" at bounding box center [473, 334] width 19 height 19
click at [466, 339] on input "Select an option" at bounding box center [473, 334] width 19 height 19
click at [167, 512] on button "التالي" at bounding box center [146, 519] width 92 height 43
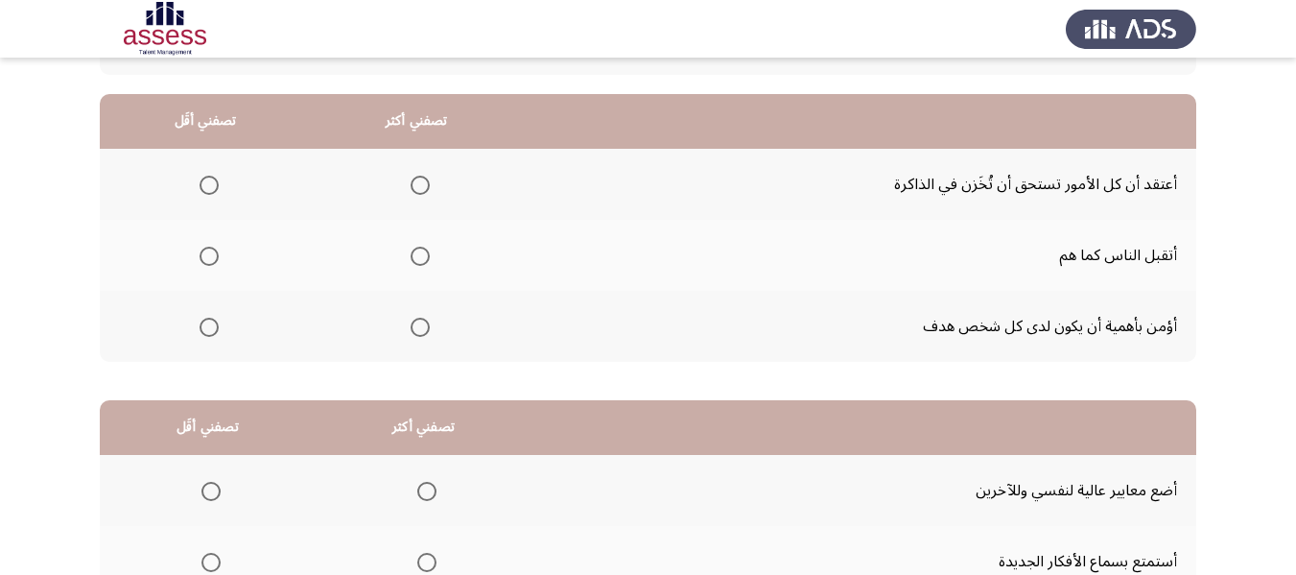
scroll to position [169, 0]
click at [214, 182] on span "Select an option" at bounding box center [209, 183] width 19 height 19
click at [214, 182] on input "Select an option" at bounding box center [209, 183] width 19 height 19
click at [418, 317] on span "Select an option" at bounding box center [420, 325] width 19 height 19
click at [418, 317] on input "Select an option" at bounding box center [420, 325] width 19 height 19
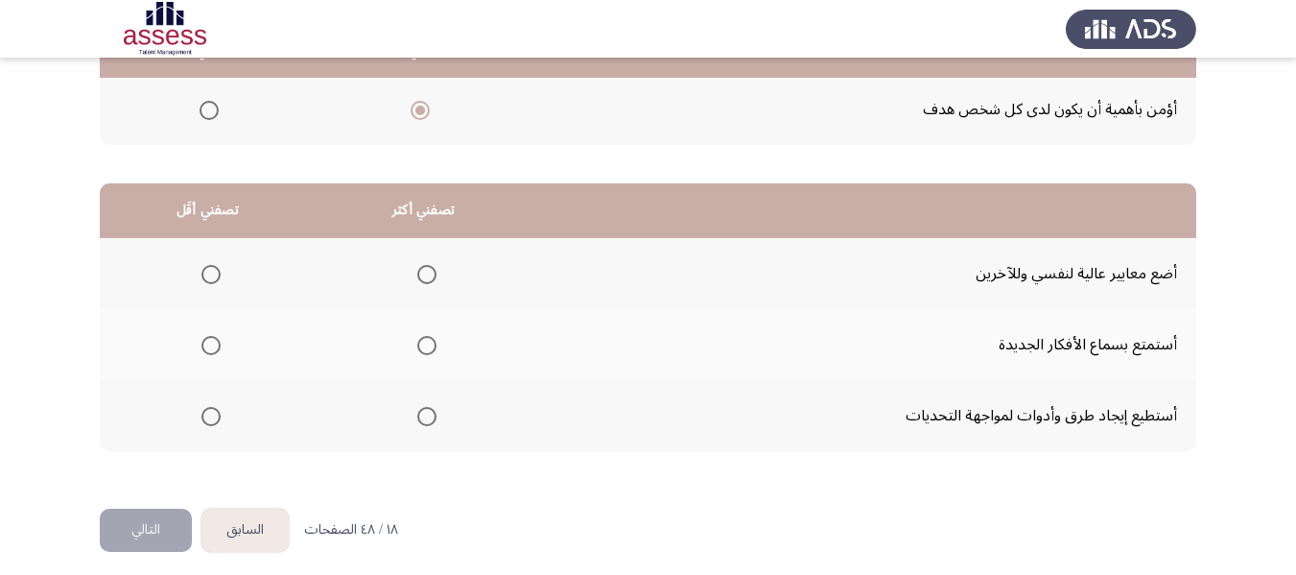
scroll to position [394, 0]
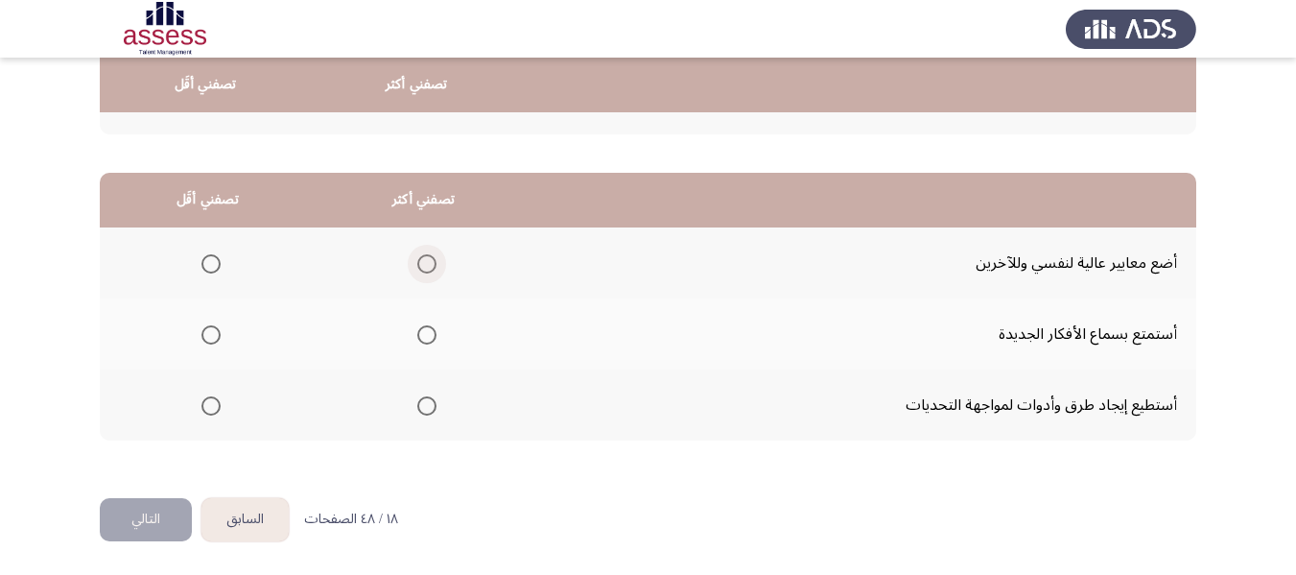
click at [425, 264] on span "Select an option" at bounding box center [426, 263] width 19 height 19
click at [425, 264] on input "Select an option" at bounding box center [426, 263] width 19 height 19
click at [427, 335] on span "Select an option" at bounding box center [427, 335] width 0 height 0
click at [423, 334] on input "Select an option" at bounding box center [426, 334] width 19 height 19
click at [429, 397] on span "Select an option" at bounding box center [426, 405] width 19 height 19
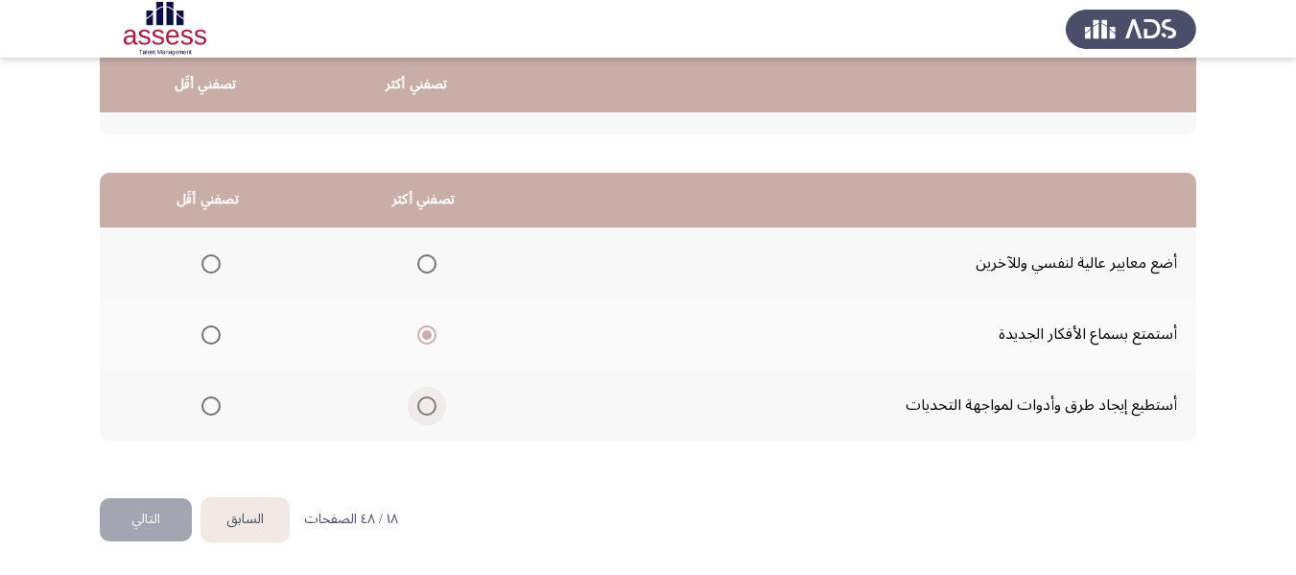
click at [429, 397] on input "Select an option" at bounding box center [426, 405] width 19 height 19
click at [213, 259] on span "Select an option" at bounding box center [210, 263] width 19 height 19
click at [213, 259] on input "Select an option" at bounding box center [210, 263] width 19 height 19
click at [165, 527] on button "التالي" at bounding box center [146, 519] width 92 height 43
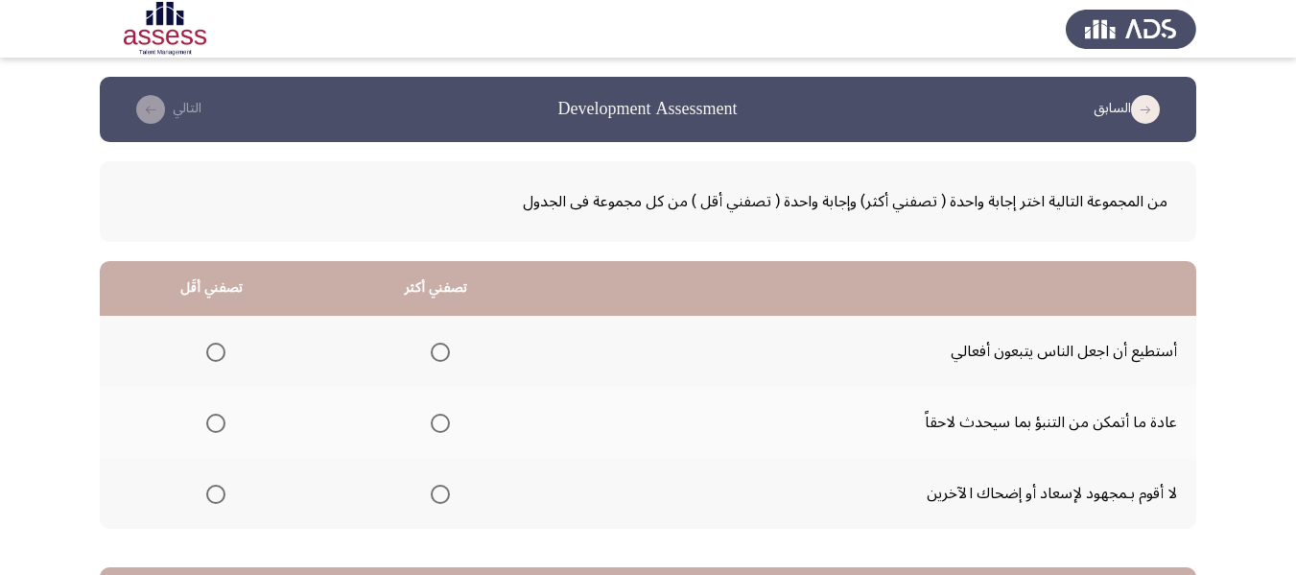
click at [436, 362] on mat-radio-group "Select an option" at bounding box center [436, 351] width 27 height 33
click at [440, 352] on span "Select an option" at bounding box center [440, 352] width 0 height 0
click at [437, 352] on input "Select an option" at bounding box center [440, 351] width 19 height 19
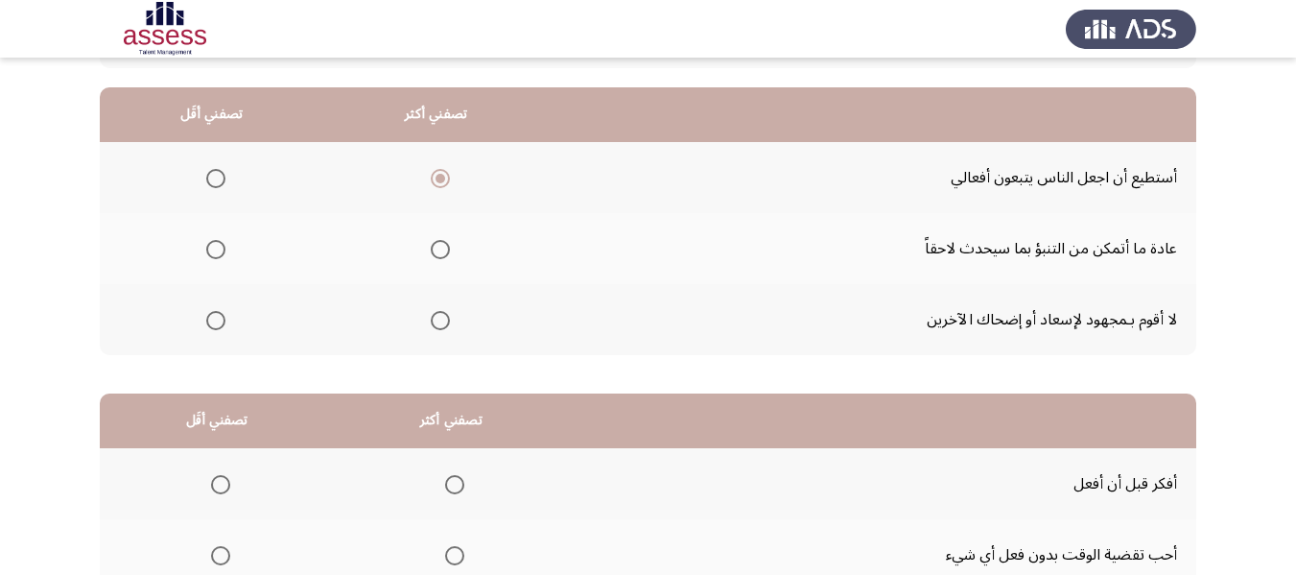
scroll to position [177, 0]
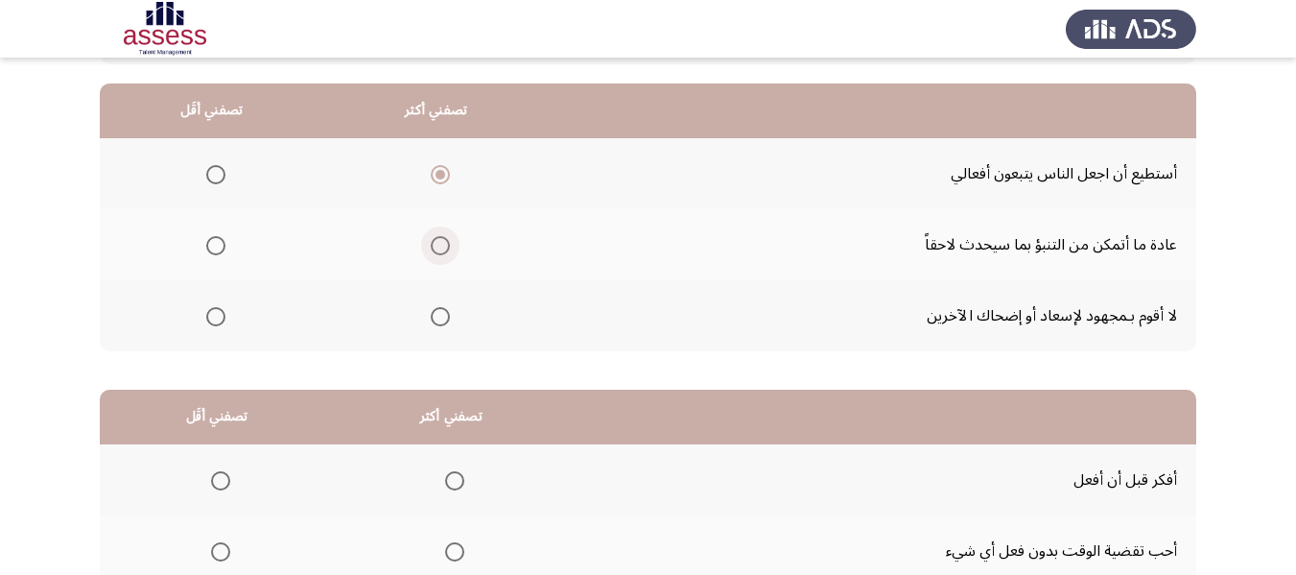
click at [441, 238] on span "Select an option" at bounding box center [440, 245] width 19 height 19
click at [441, 238] on input "Select an option" at bounding box center [440, 245] width 19 height 19
click at [219, 241] on span "Select an option" at bounding box center [215, 245] width 19 height 19
click at [219, 241] on input "Select an option" at bounding box center [215, 245] width 19 height 19
click at [434, 175] on span "Select an option" at bounding box center [440, 174] width 19 height 19
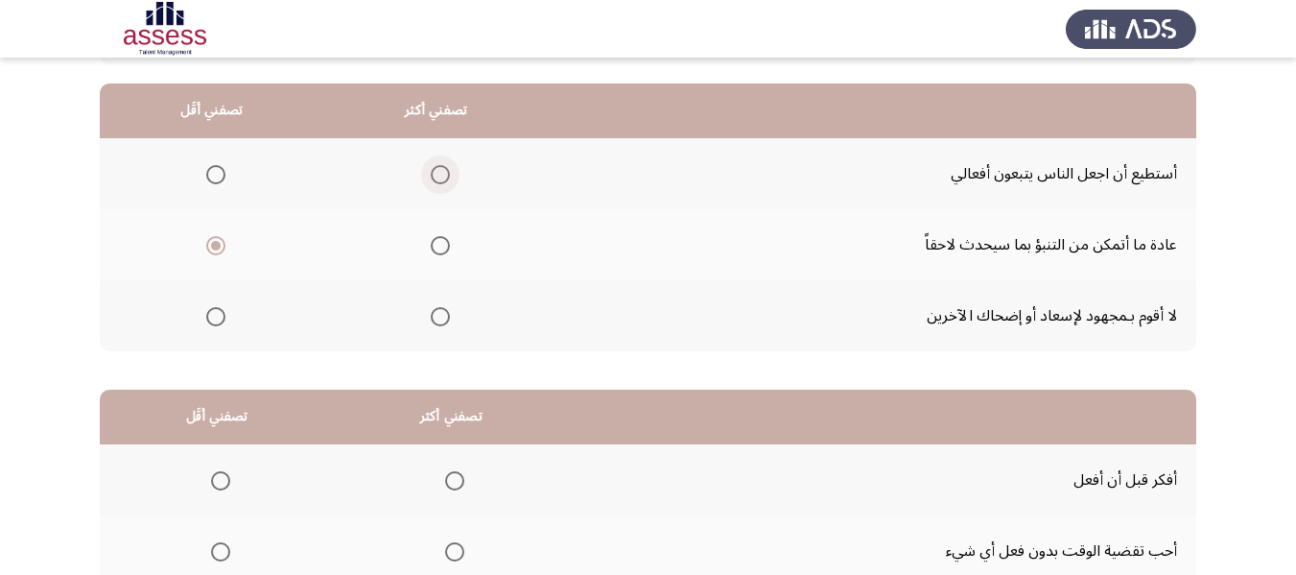
click at [434, 175] on input "Select an option" at bounding box center [440, 174] width 19 height 19
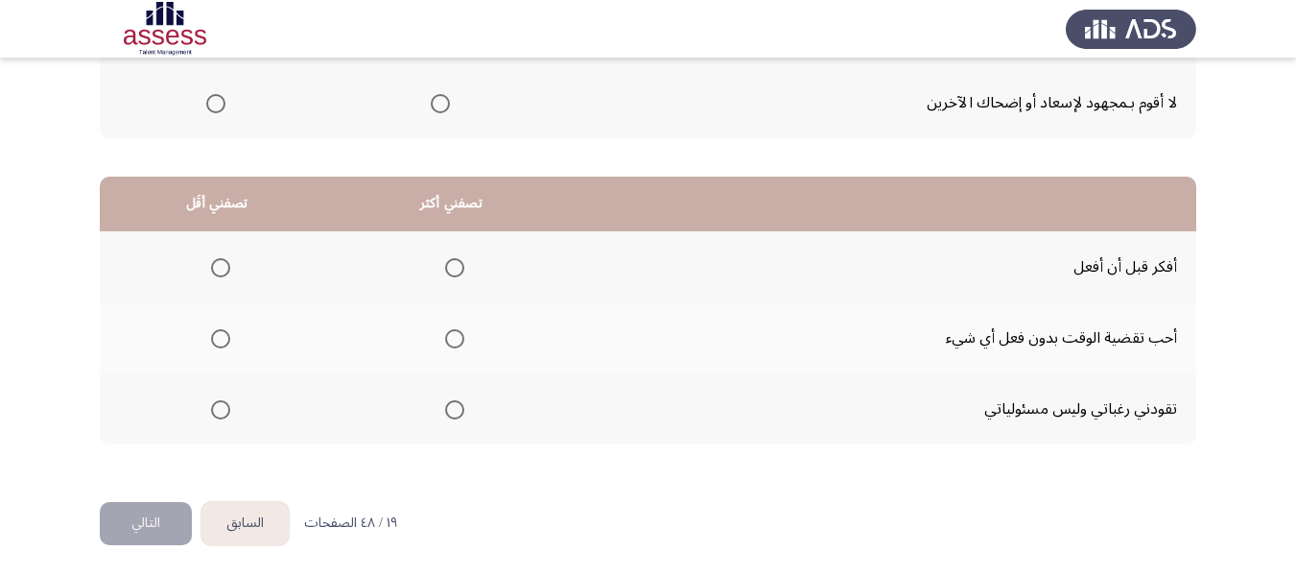
scroll to position [394, 0]
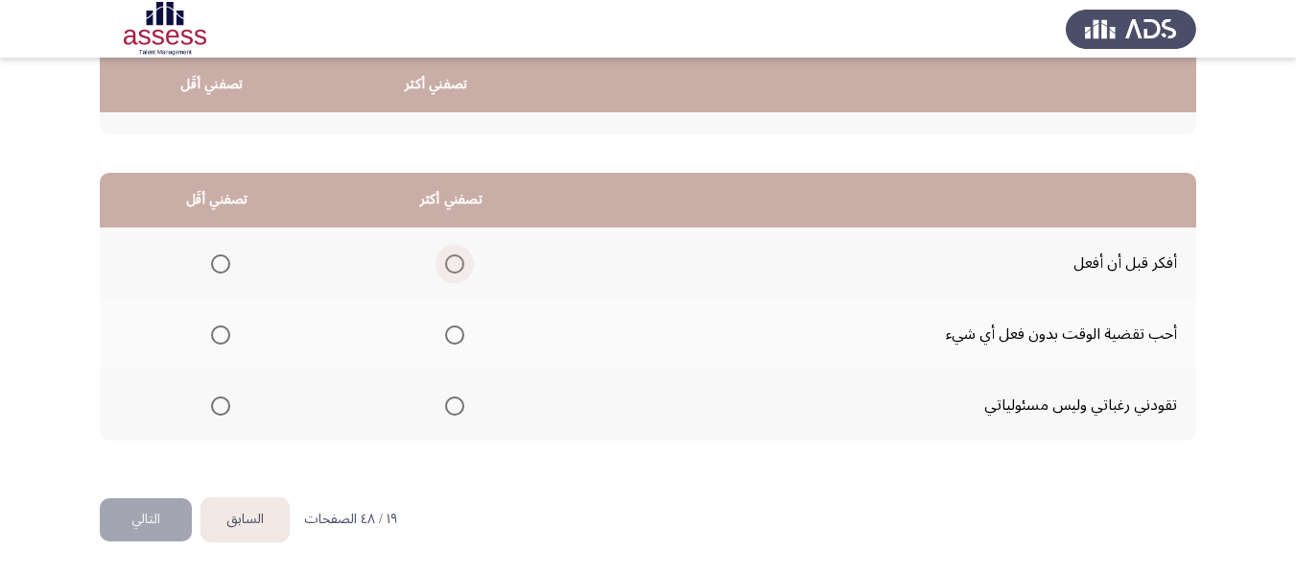
click at [455, 264] on span "Select an option" at bounding box center [455, 264] width 0 height 0
click at [450, 263] on input "Select an option" at bounding box center [454, 263] width 19 height 19
click at [448, 409] on span "Select an option" at bounding box center [454, 405] width 19 height 19
click at [448, 409] on input "Select an option" at bounding box center [454, 405] width 19 height 19
click at [446, 261] on span "Select an option" at bounding box center [454, 263] width 19 height 19
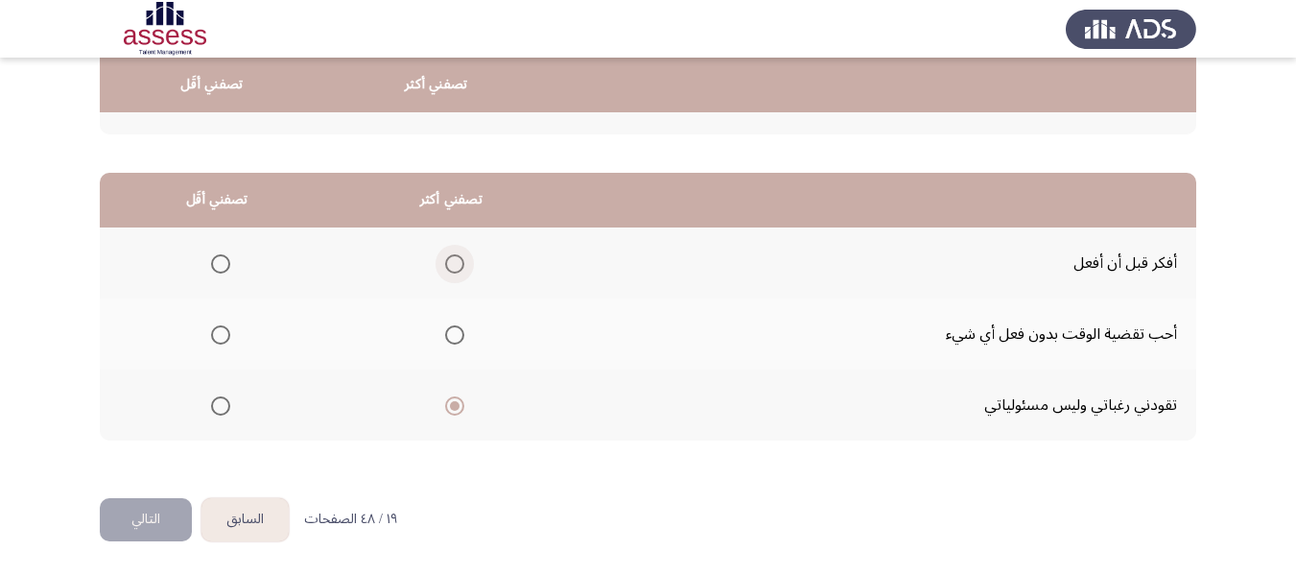
click at [446, 261] on input "Select an option" at bounding box center [454, 263] width 19 height 19
click at [217, 408] on span "Select an option" at bounding box center [220, 405] width 19 height 19
click at [217, 408] on input "Select an option" at bounding box center [220, 405] width 19 height 19
click at [159, 524] on button "التالي" at bounding box center [146, 519] width 92 height 43
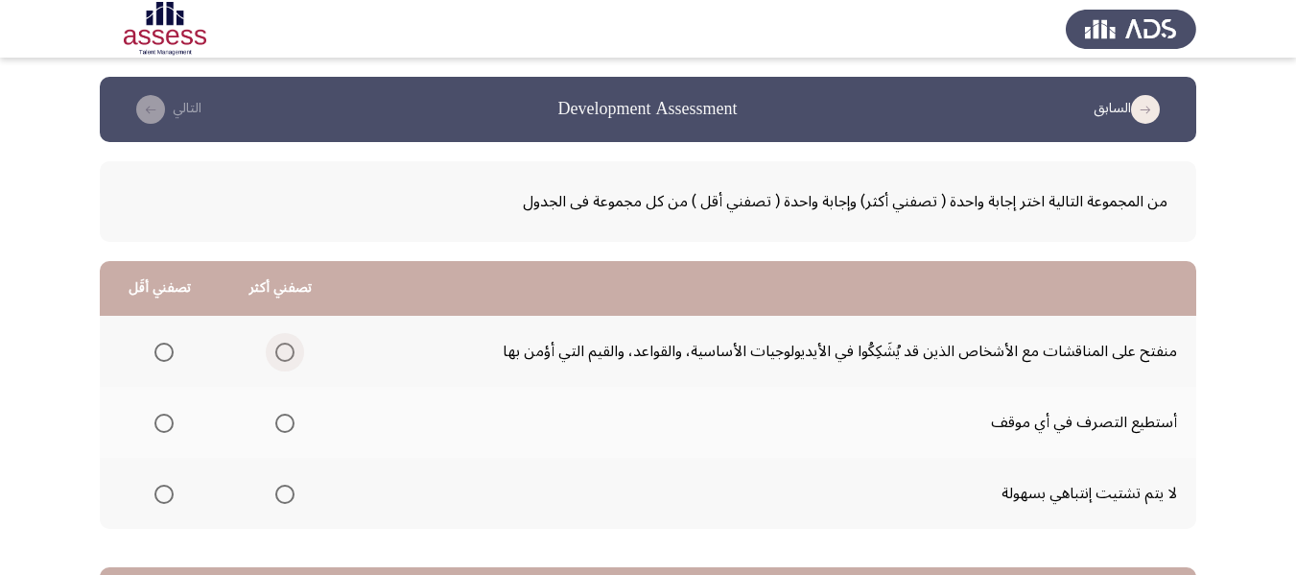
click at [283, 350] on span "Select an option" at bounding box center [284, 351] width 19 height 19
click at [283, 350] on input "Select an option" at bounding box center [284, 351] width 19 height 19
click at [281, 490] on span "Select an option" at bounding box center [284, 493] width 19 height 19
click at [281, 490] on input "Select an option" at bounding box center [284, 493] width 19 height 19
click at [155, 348] on span "Select an option" at bounding box center [163, 351] width 19 height 19
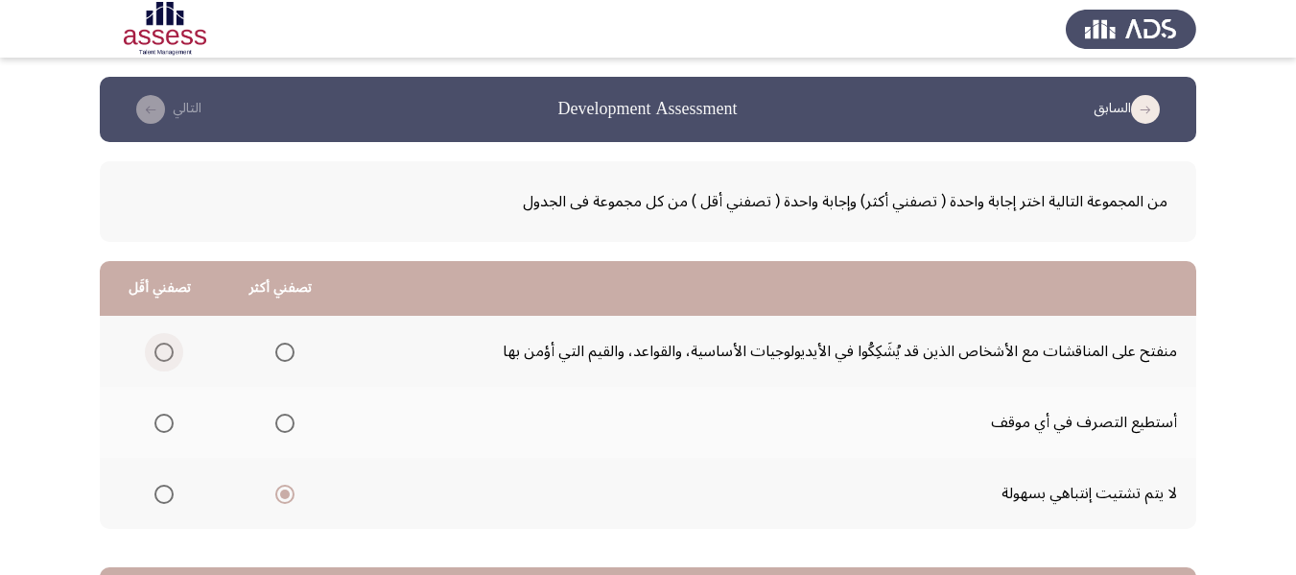
click at [155, 348] on input "Select an option" at bounding box center [163, 351] width 19 height 19
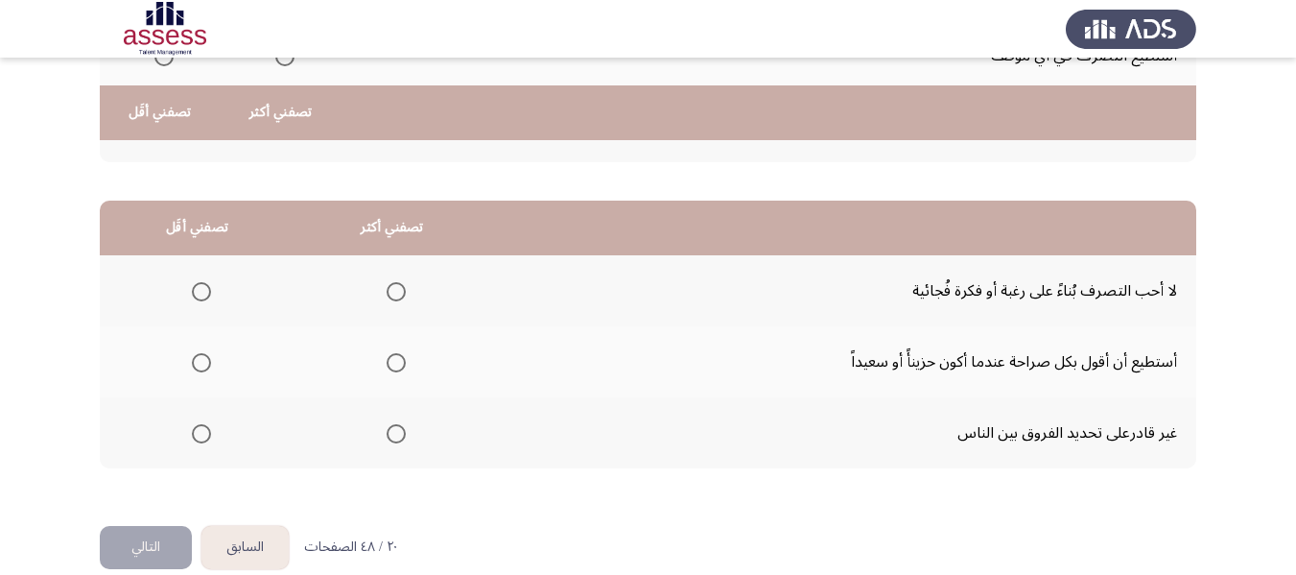
scroll to position [394, 0]
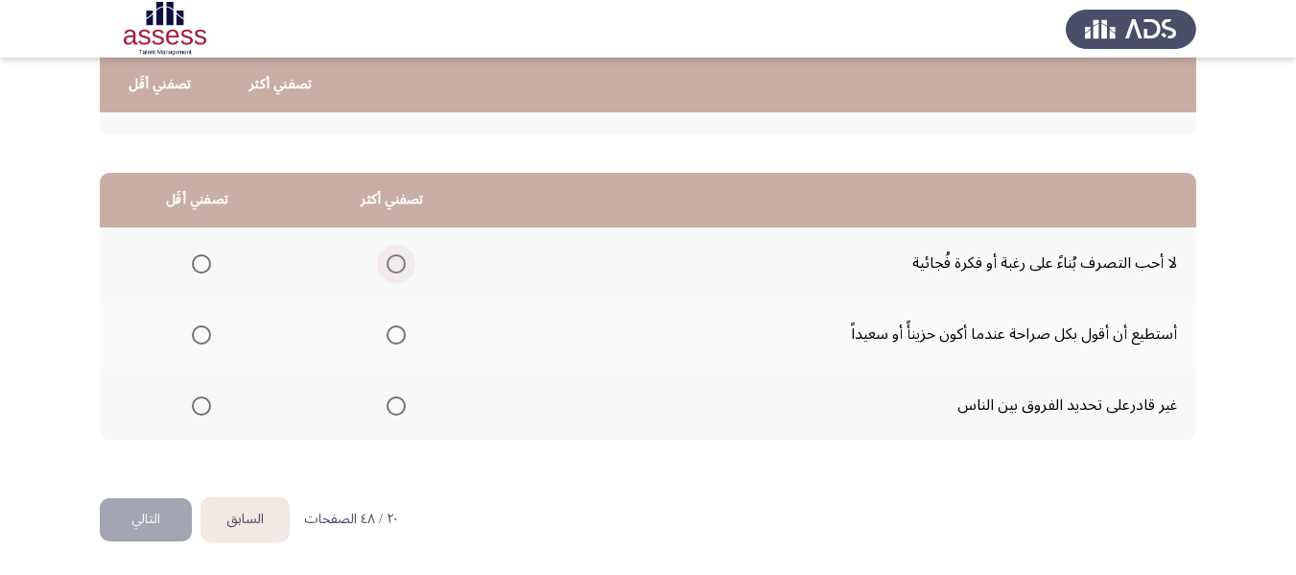
click at [392, 265] on span "Select an option" at bounding box center [396, 263] width 19 height 19
click at [392, 265] on input "Select an option" at bounding box center [396, 263] width 19 height 19
click at [200, 410] on span "Select an option" at bounding box center [201, 405] width 19 height 19
click at [200, 410] on input "Select an option" at bounding box center [201, 405] width 19 height 19
click at [148, 506] on button "التالي" at bounding box center [146, 519] width 92 height 43
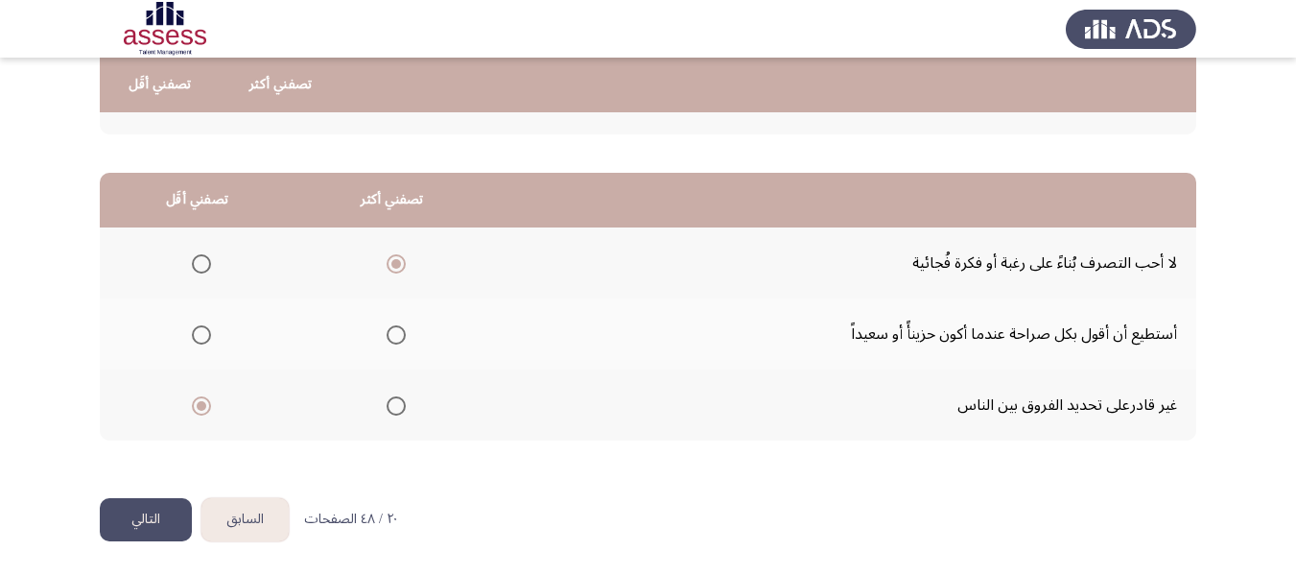
scroll to position [0, 0]
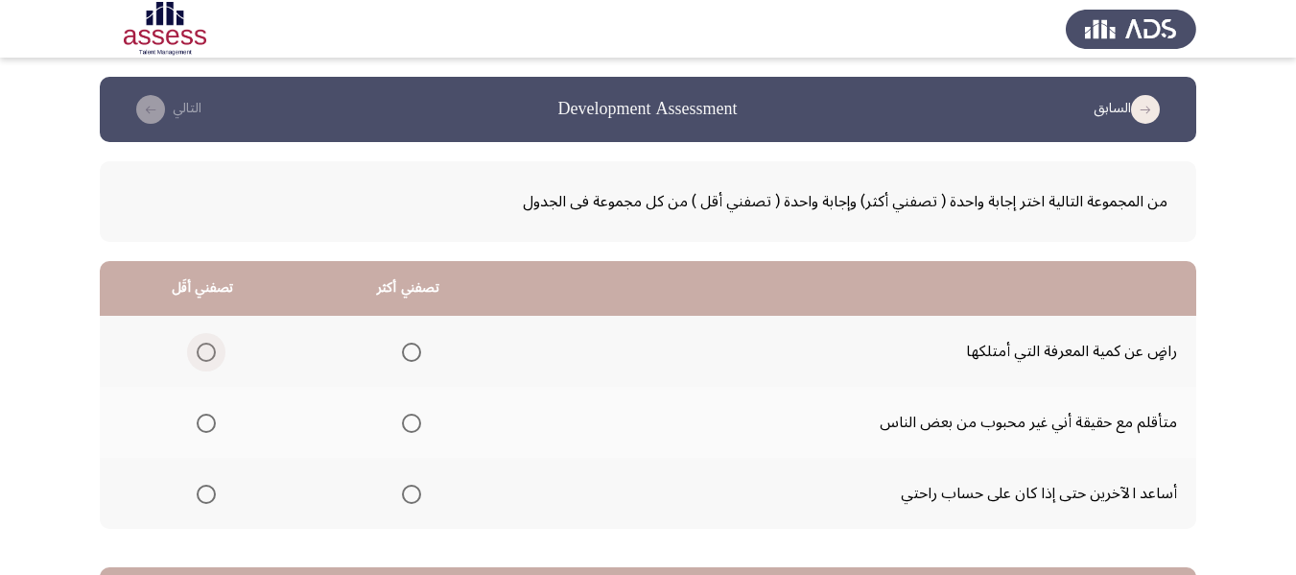
click at [208, 348] on span "Select an option" at bounding box center [206, 351] width 19 height 19
click at [208, 348] on input "Select an option" at bounding box center [206, 351] width 19 height 19
click at [403, 493] on span "Select an option" at bounding box center [411, 493] width 19 height 19
click at [403, 493] on input "Select an option" at bounding box center [411, 493] width 19 height 19
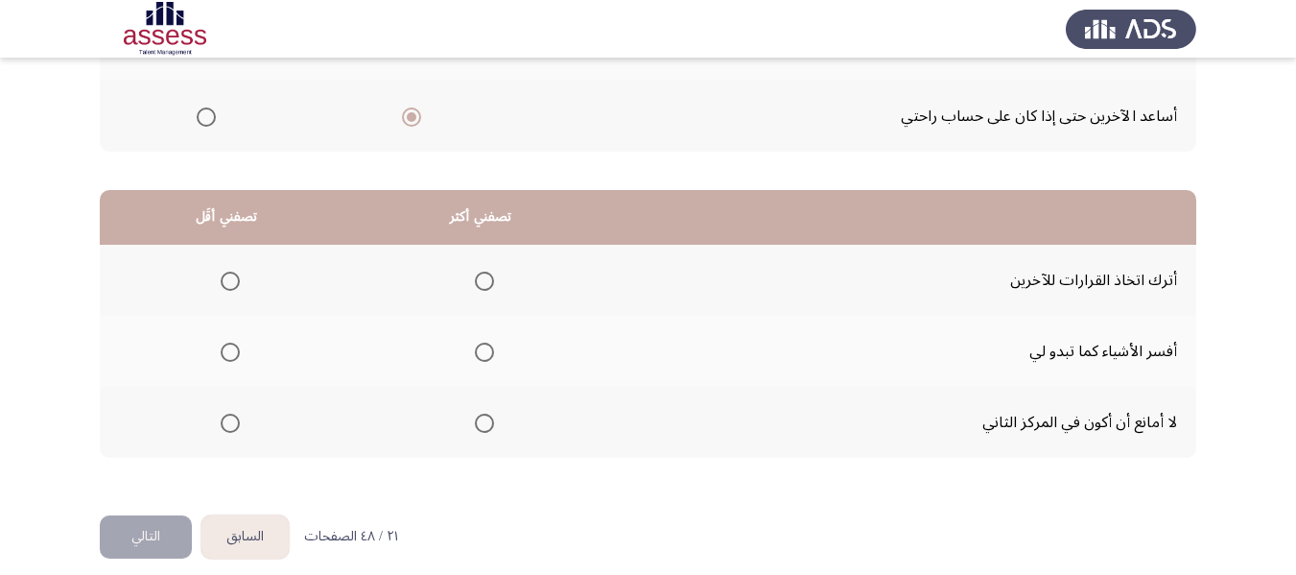
scroll to position [394, 0]
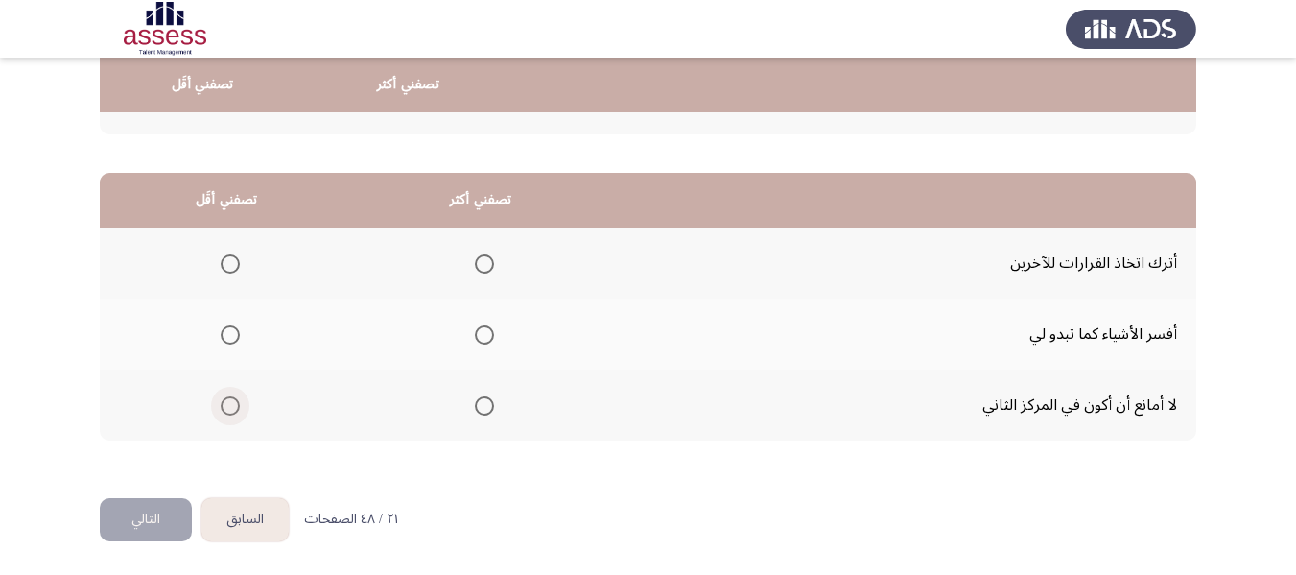
click at [233, 411] on span "Select an option" at bounding box center [230, 405] width 19 height 19
click at [233, 411] on input "Select an option" at bounding box center [230, 405] width 19 height 19
click at [235, 333] on span "Select an option" at bounding box center [230, 334] width 19 height 19
click at [235, 333] on input "Select an option" at bounding box center [230, 334] width 19 height 19
click at [237, 261] on span "Select an option" at bounding box center [230, 263] width 19 height 19
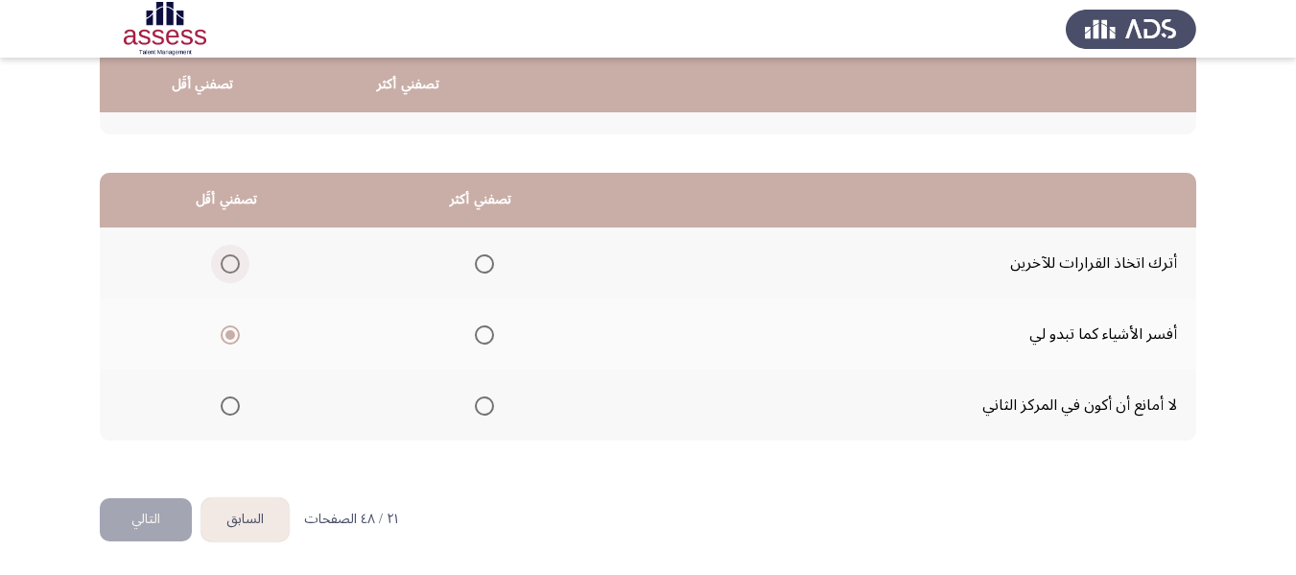
click at [237, 261] on input "Select an option" at bounding box center [230, 263] width 19 height 19
click at [235, 407] on span "Select an option" at bounding box center [230, 405] width 19 height 19
click at [235, 407] on input "Select an option" at bounding box center [230, 405] width 19 height 19
click at [485, 327] on span "Select an option" at bounding box center [484, 334] width 19 height 19
click at [485, 327] on input "Select an option" at bounding box center [484, 334] width 19 height 19
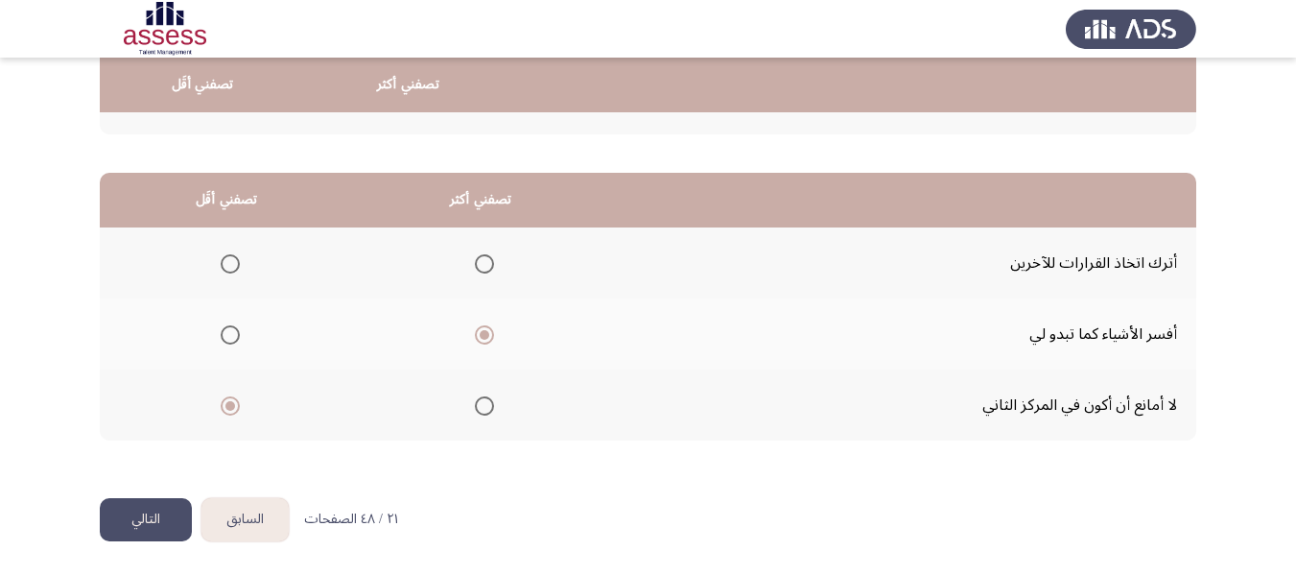
click at [135, 522] on button "التالي" at bounding box center [146, 519] width 92 height 43
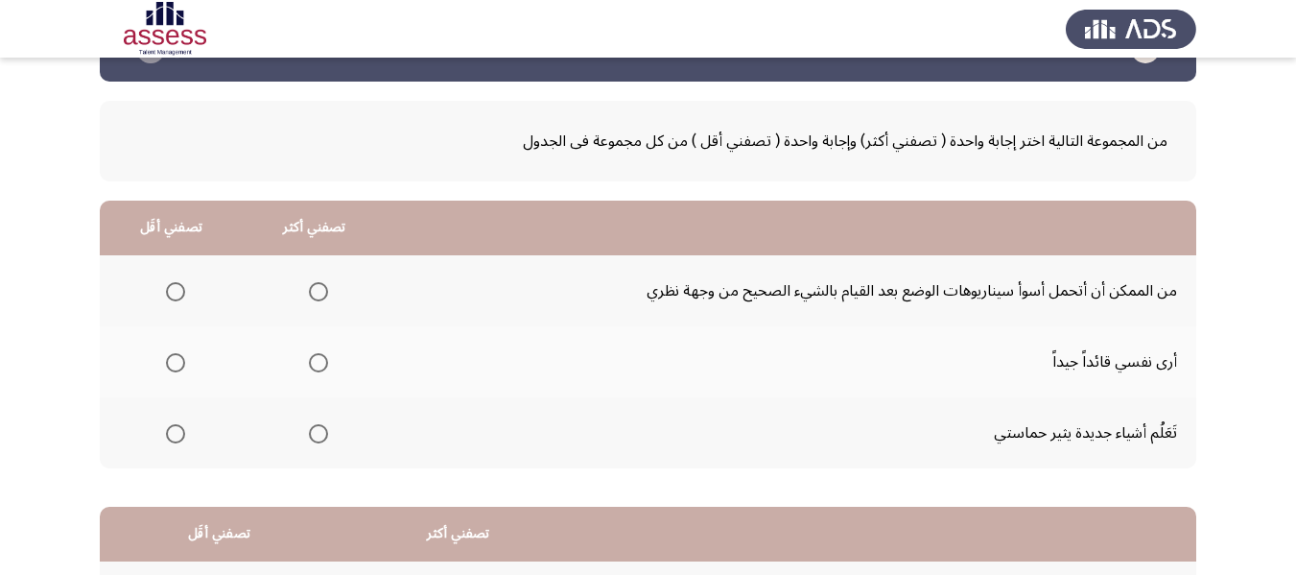
scroll to position [63, 0]
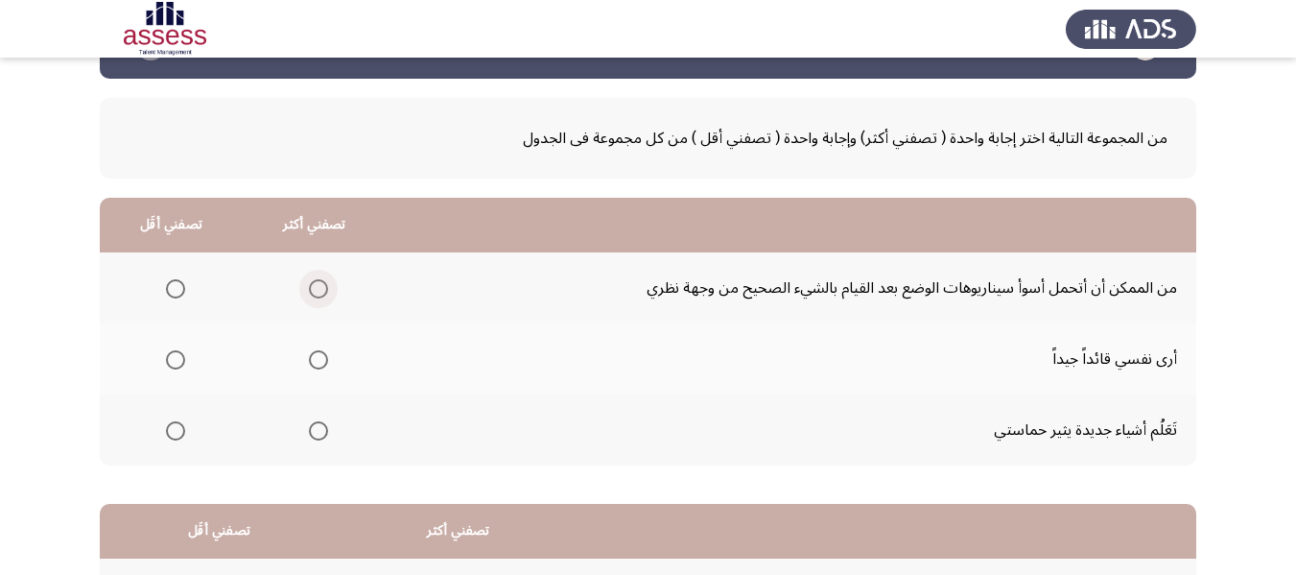
click at [317, 286] on span "Select an option" at bounding box center [318, 288] width 19 height 19
click at [317, 286] on input "Select an option" at bounding box center [318, 288] width 19 height 19
click at [316, 356] on span "Select an option" at bounding box center [318, 359] width 19 height 19
click at [316, 356] on input "Select an option" at bounding box center [318, 359] width 19 height 19
click at [173, 426] on span "Select an option" at bounding box center [175, 430] width 19 height 19
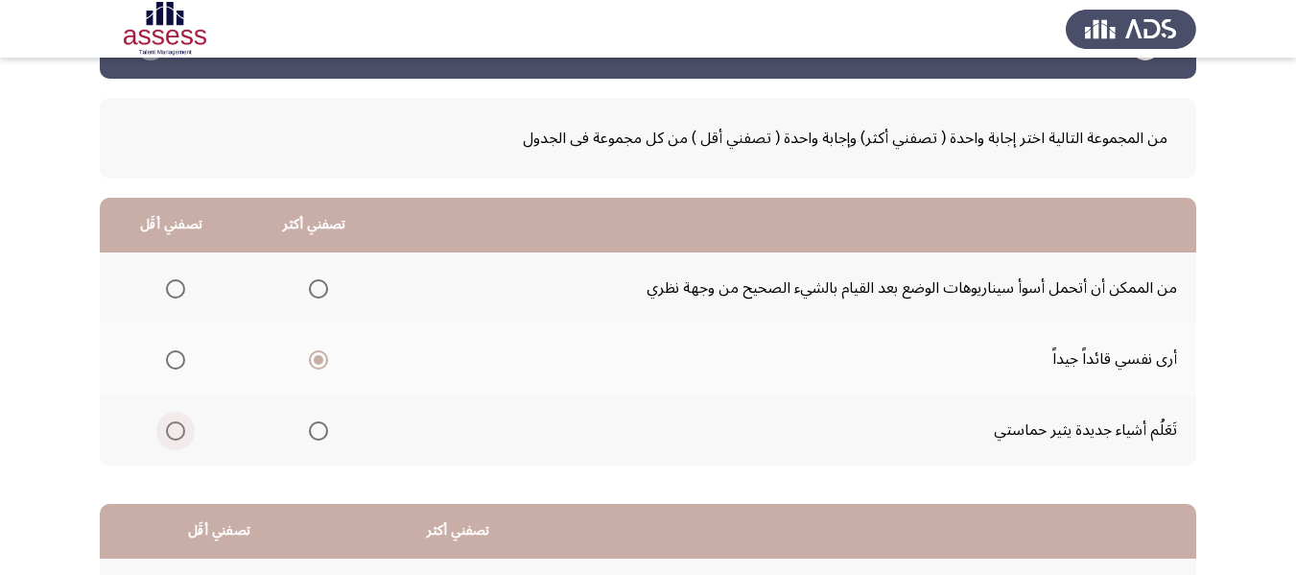
click at [173, 426] on input "Select an option" at bounding box center [175, 430] width 19 height 19
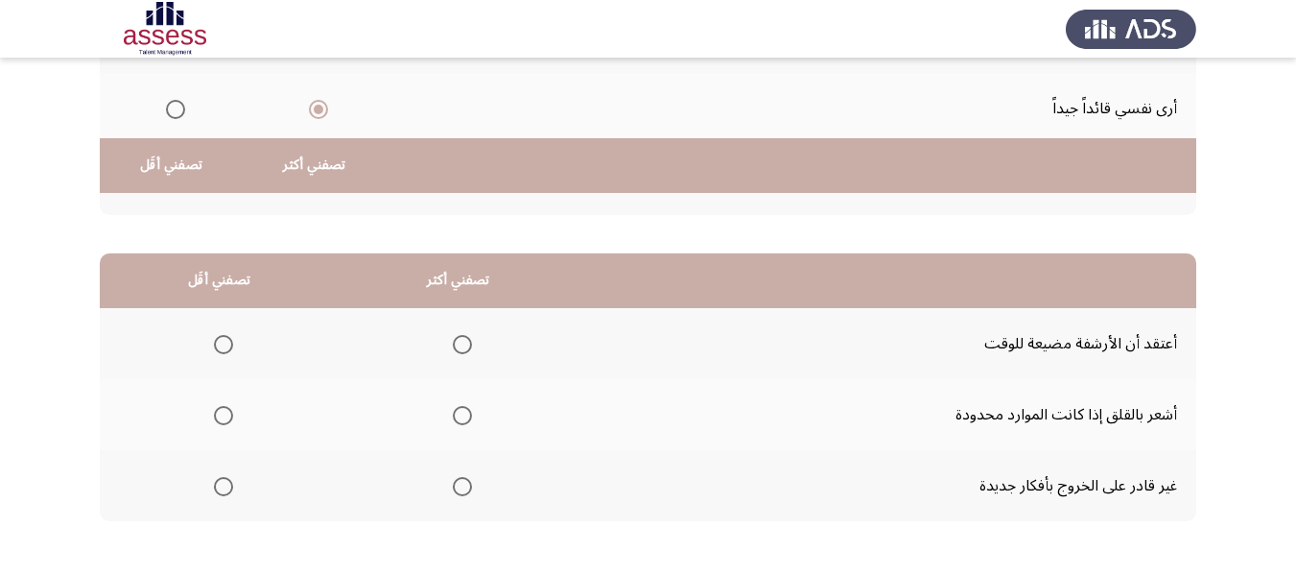
scroll to position [394, 0]
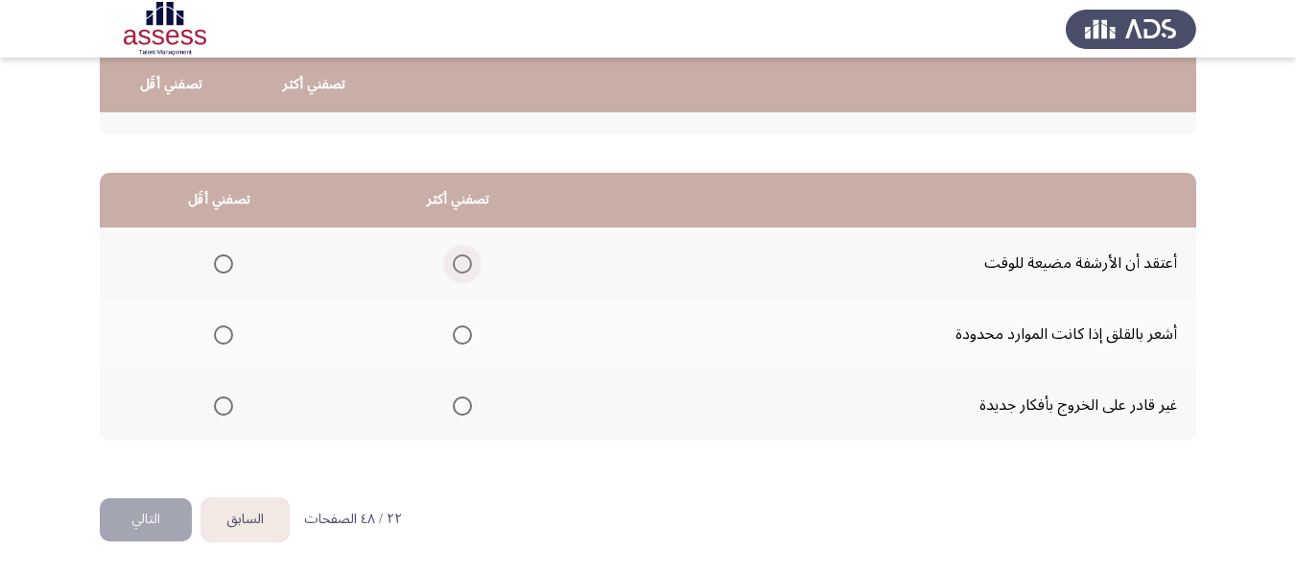
click at [455, 261] on span "Select an option" at bounding box center [462, 263] width 19 height 19
click at [455, 261] on input "Select an option" at bounding box center [462, 263] width 19 height 19
click at [217, 332] on span "Select an option" at bounding box center [223, 334] width 19 height 19
click at [217, 332] on input "Select an option" at bounding box center [223, 334] width 19 height 19
click at [144, 517] on button "التالي" at bounding box center [146, 519] width 92 height 43
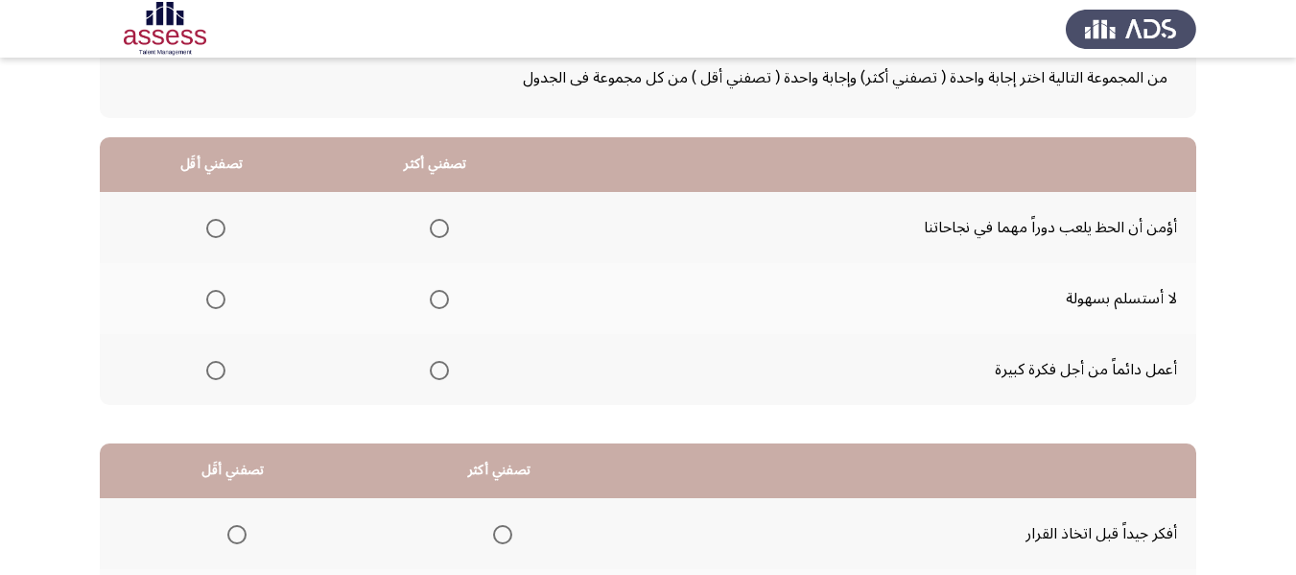
scroll to position [132, 0]
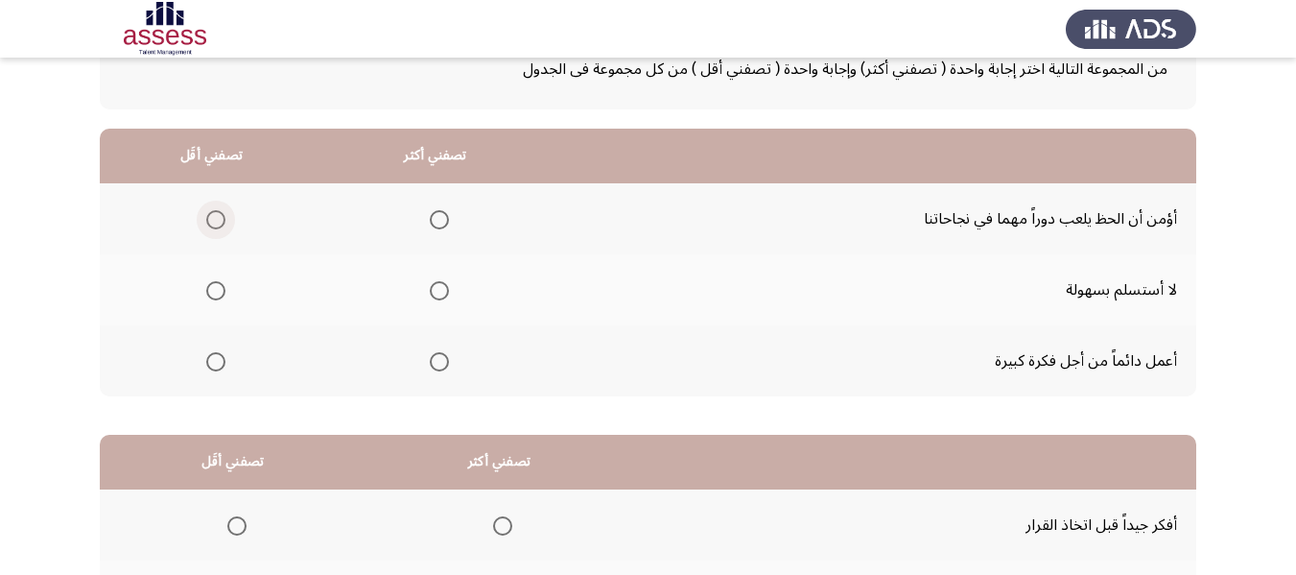
click at [212, 223] on span "Select an option" at bounding box center [215, 219] width 19 height 19
click at [212, 223] on input "Select an option" at bounding box center [215, 219] width 19 height 19
click at [442, 293] on span "Select an option" at bounding box center [439, 290] width 19 height 19
click at [442, 293] on input "Select an option" at bounding box center [439, 290] width 19 height 19
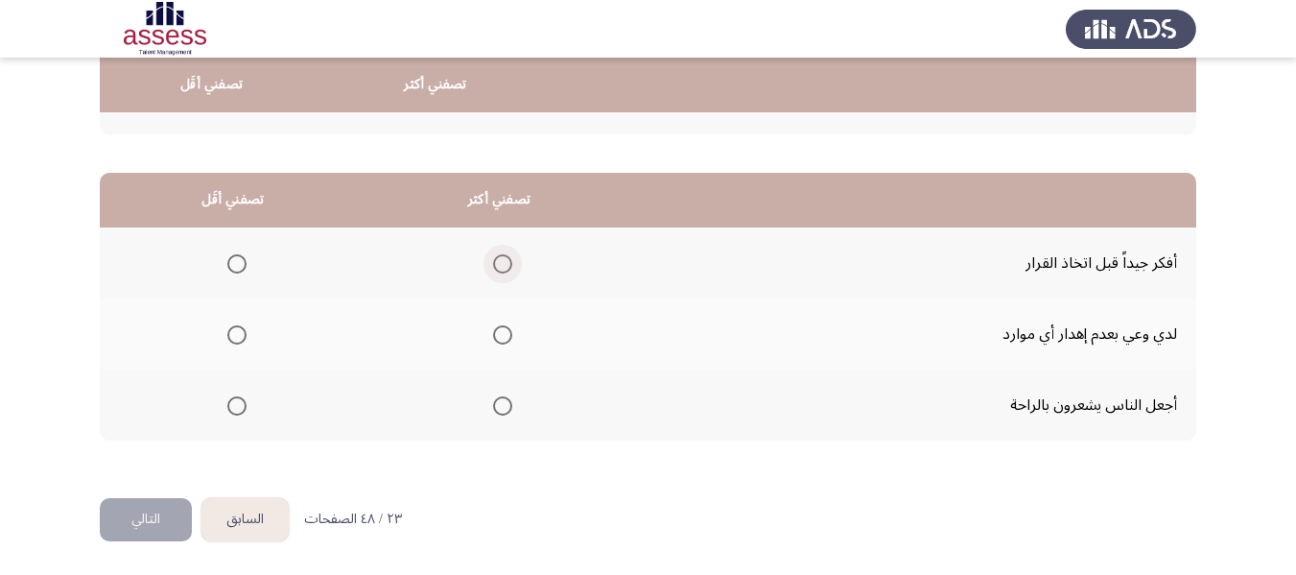
click at [503, 264] on span "Select an option" at bounding box center [503, 264] width 0 height 0
click at [500, 264] on input "Select an option" at bounding box center [502, 263] width 19 height 19
click at [238, 396] on span "Select an option" at bounding box center [236, 405] width 19 height 19
click at [238, 396] on input "Select an option" at bounding box center [236, 405] width 19 height 19
click at [126, 518] on button "التالي" at bounding box center [146, 519] width 92 height 43
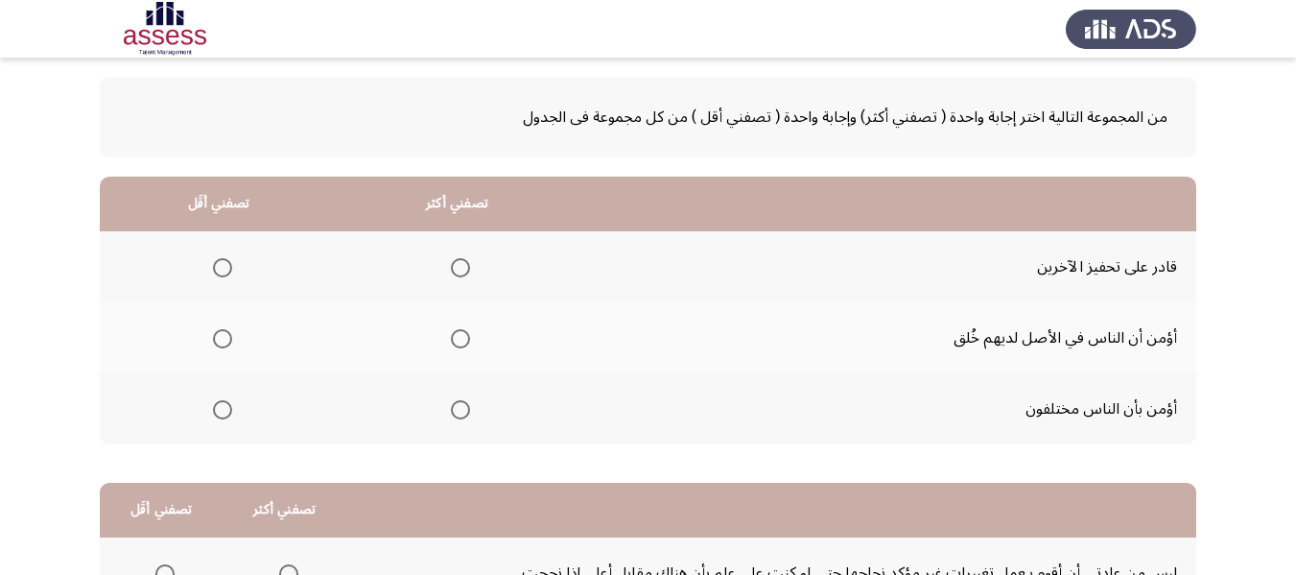
scroll to position [98, 0]
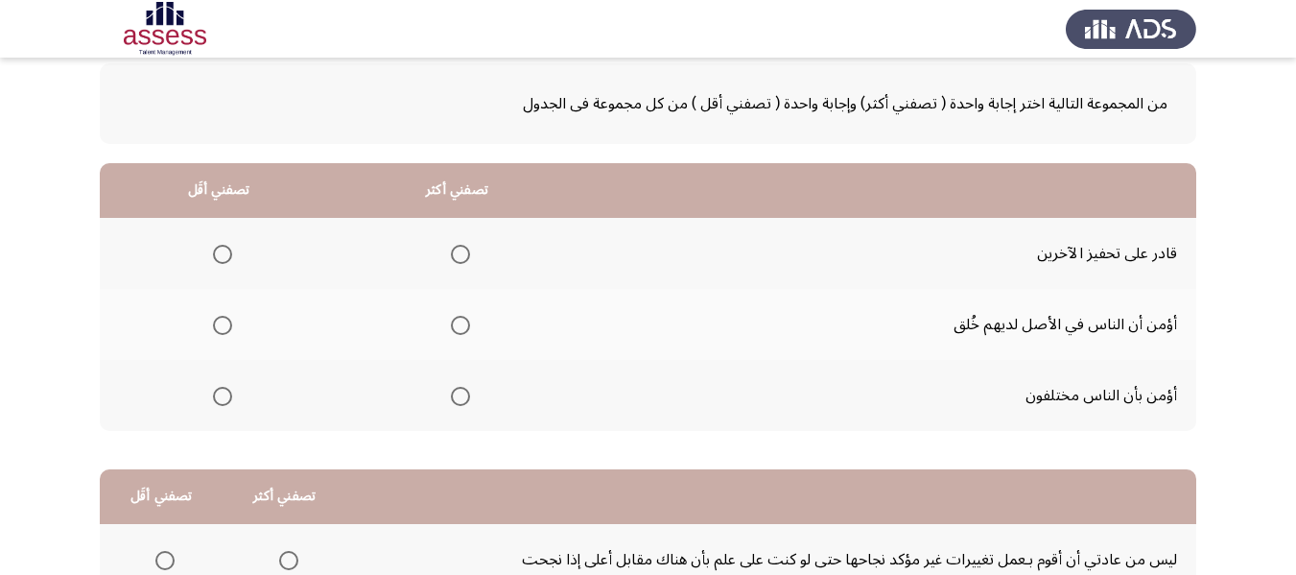
click at [458, 323] on span "Select an option" at bounding box center [460, 325] width 19 height 19
click at [458, 323] on input "Select an option" at bounding box center [460, 325] width 19 height 19
click at [461, 397] on span "Select an option" at bounding box center [460, 396] width 19 height 19
click at [461, 397] on input "Select an option" at bounding box center [460, 396] width 19 height 19
click at [461, 330] on span "Select an option" at bounding box center [460, 325] width 19 height 19
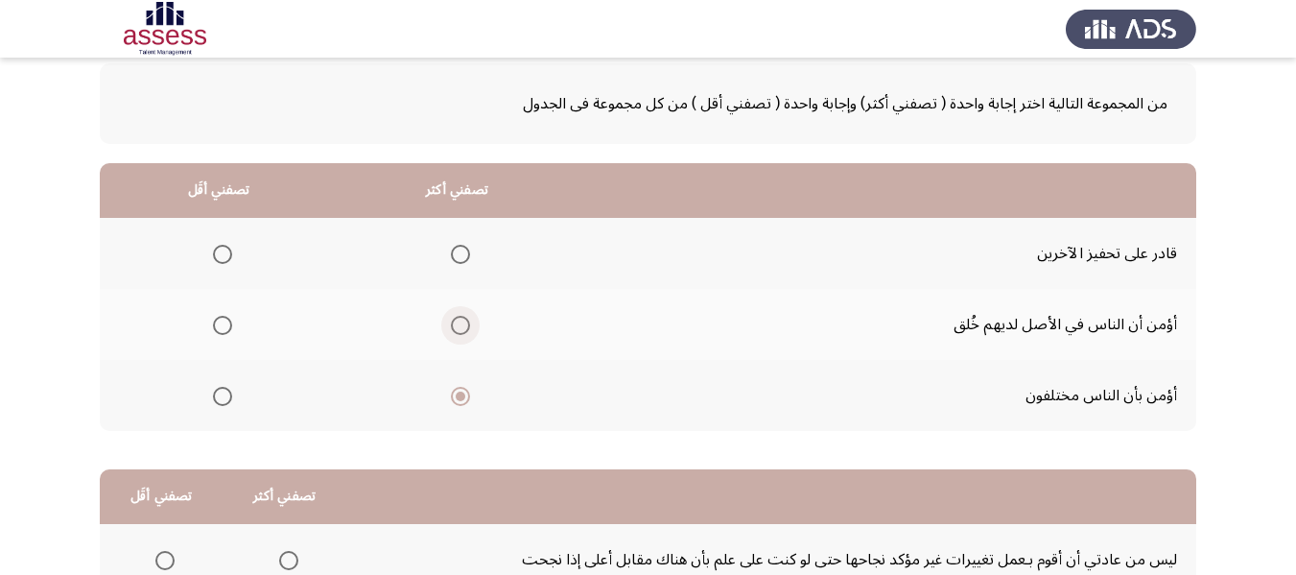
click at [461, 330] on input "Select an option" at bounding box center [460, 325] width 19 height 19
click at [458, 247] on span "Select an option" at bounding box center [460, 254] width 19 height 19
click at [458, 247] on input "Select an option" at bounding box center [460, 254] width 19 height 19
click at [220, 328] on span "Select an option" at bounding box center [222, 325] width 19 height 19
click at [220, 328] on input "Select an option" at bounding box center [222, 325] width 19 height 19
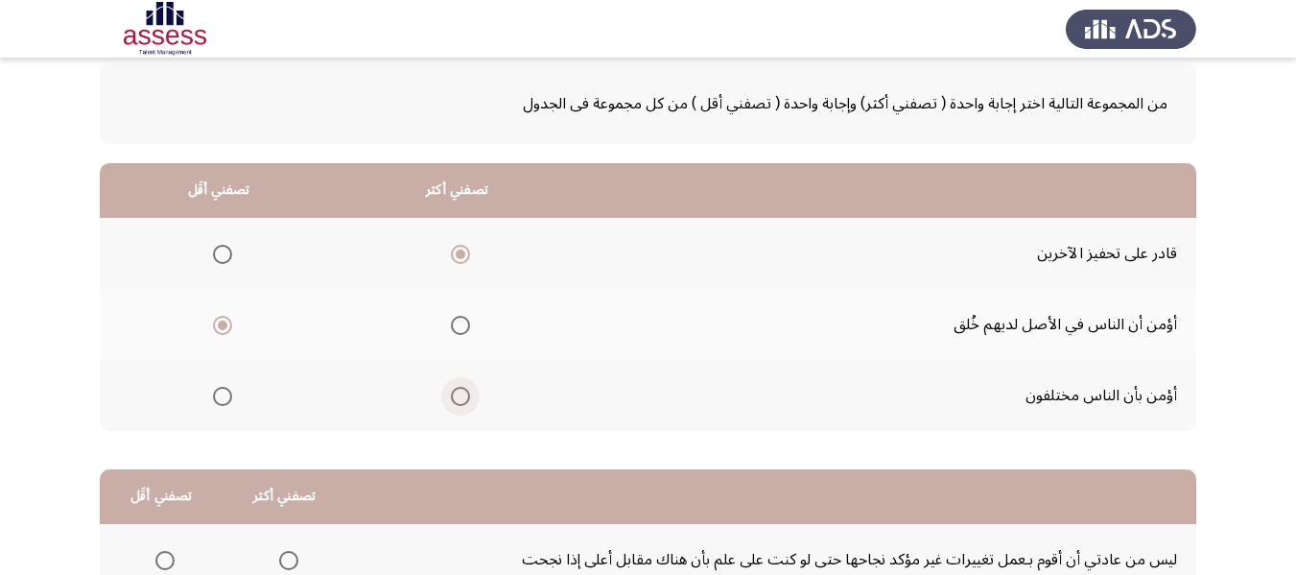
click at [463, 388] on span "Select an option" at bounding box center [460, 396] width 19 height 19
click at [463, 388] on input "Select an option" at bounding box center [460, 396] width 19 height 19
click at [459, 242] on mat-radio-group "Select an option" at bounding box center [456, 253] width 27 height 33
click at [460, 254] on span "Select an option" at bounding box center [460, 254] width 0 height 0
click at [459, 254] on input "Select an option" at bounding box center [460, 254] width 19 height 19
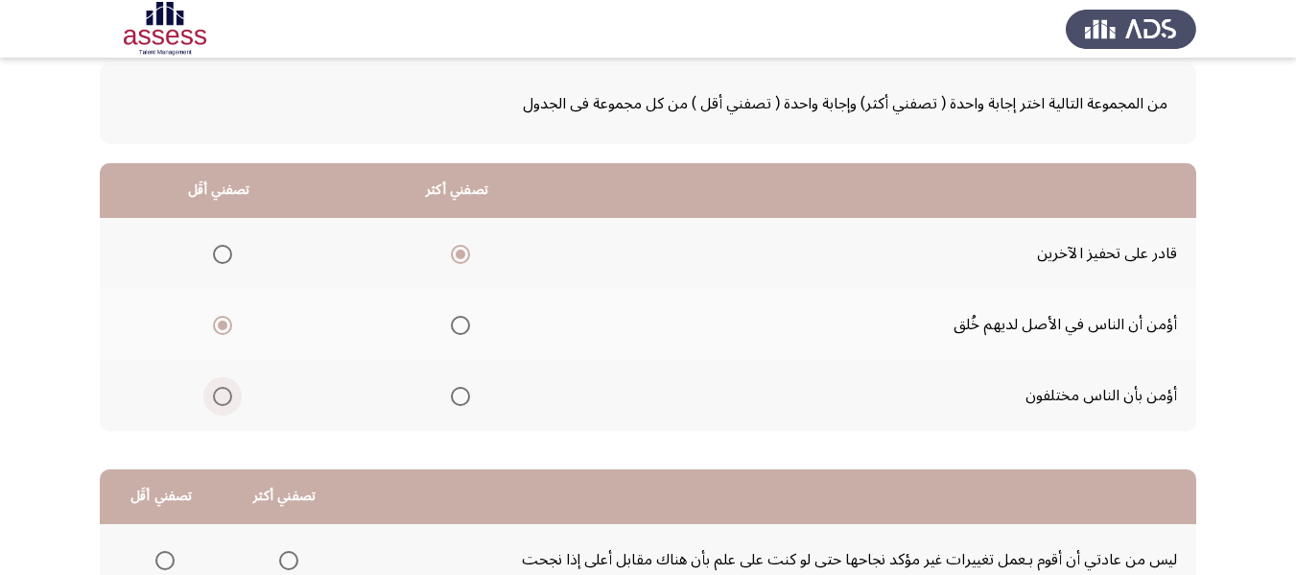
click at [222, 392] on span "Select an option" at bounding box center [222, 396] width 19 height 19
click at [222, 392] on input "Select an option" at bounding box center [222, 396] width 19 height 19
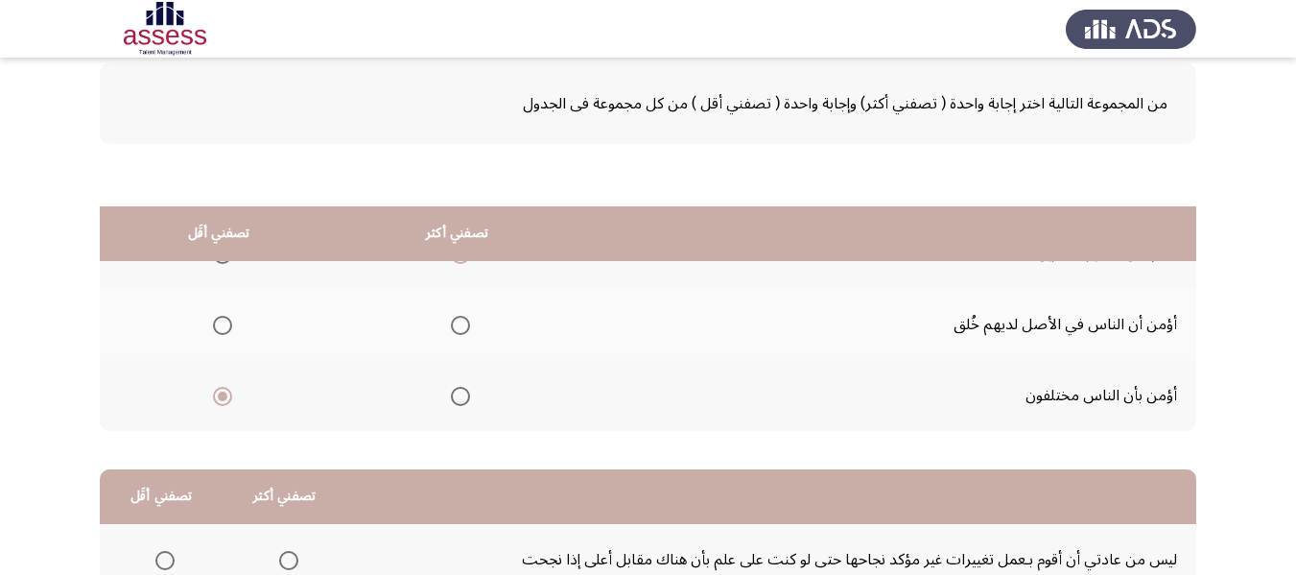
scroll to position [394, 0]
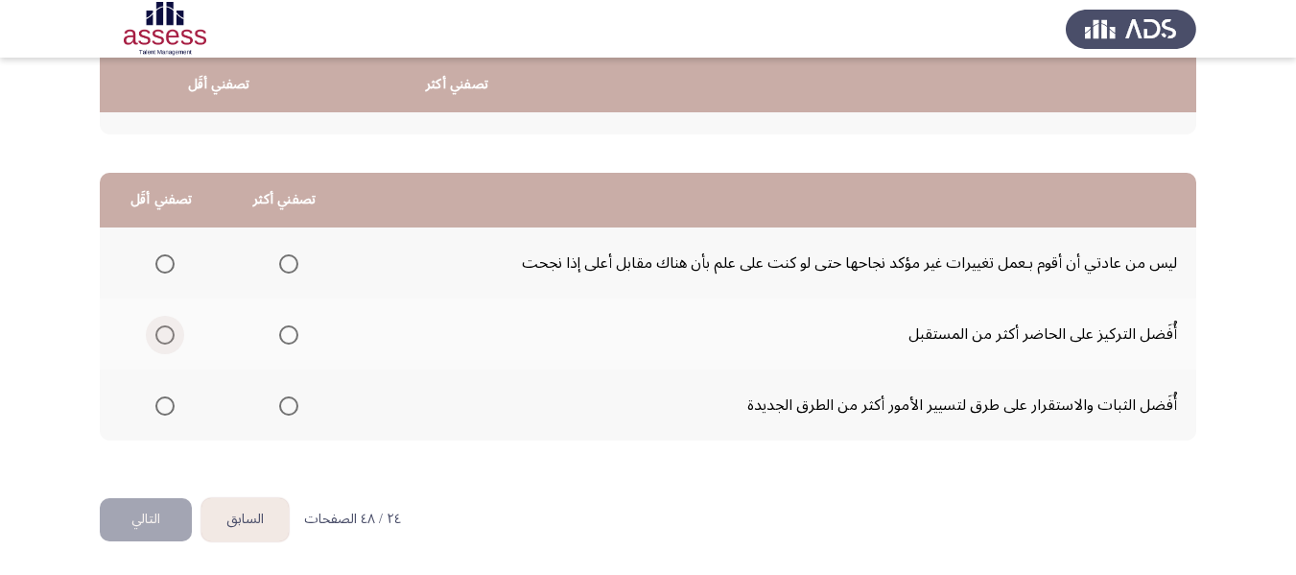
click at [164, 332] on span "Select an option" at bounding box center [164, 334] width 19 height 19
click at [164, 332] on input "Select an option" at bounding box center [164, 334] width 19 height 19
click at [165, 408] on span "Select an option" at bounding box center [164, 405] width 19 height 19
click at [165, 408] on input "Select an option" at bounding box center [164, 405] width 19 height 19
click at [168, 333] on span "Select an option" at bounding box center [164, 334] width 19 height 19
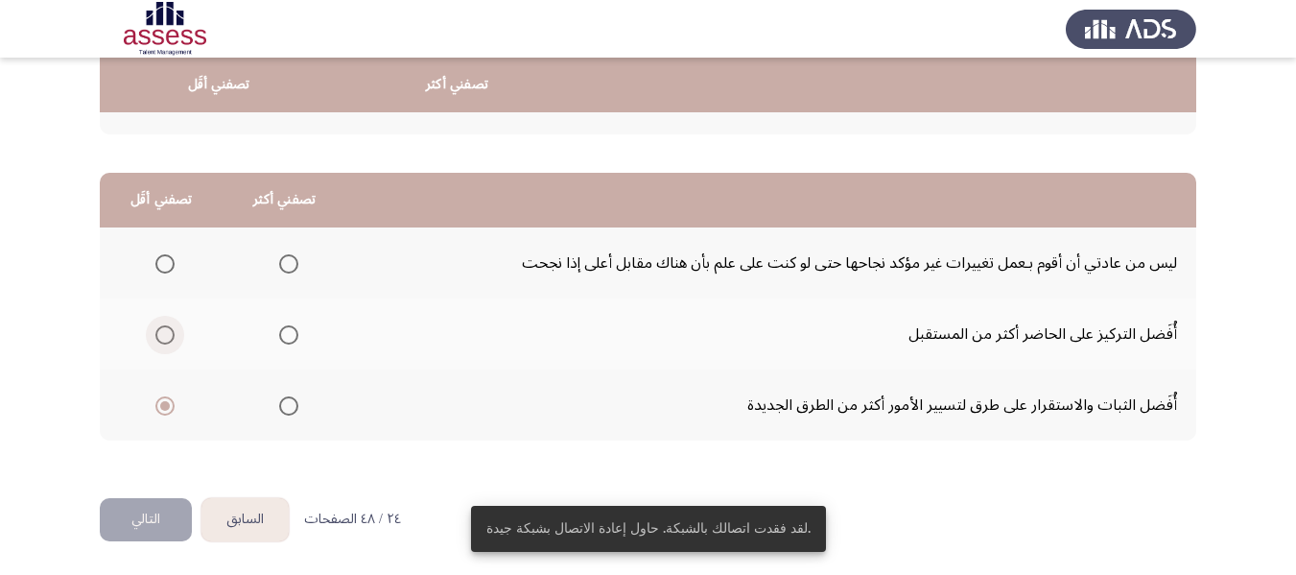
click at [168, 333] on span "Select an option" at bounding box center [164, 334] width 19 height 19
click at [168, 333] on input "Select an option" at bounding box center [164, 334] width 19 height 19
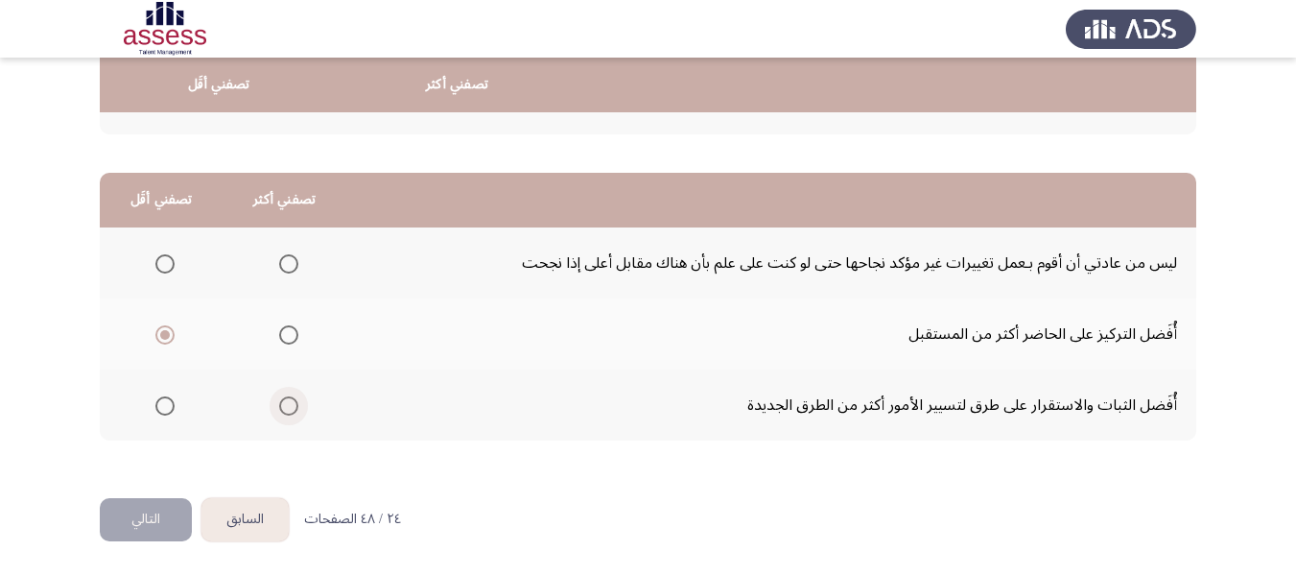
click at [289, 408] on span "Select an option" at bounding box center [288, 405] width 19 height 19
click at [289, 408] on input "Select an option" at bounding box center [288, 405] width 19 height 19
click at [169, 527] on button "التالي" at bounding box center [146, 519] width 92 height 43
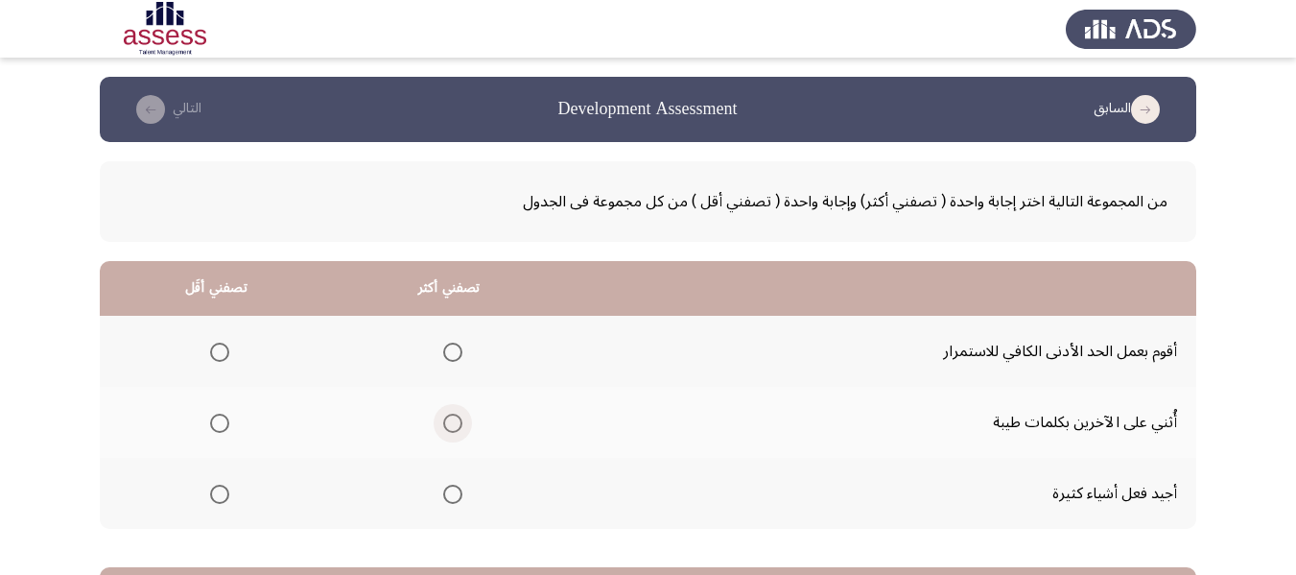
click at [444, 426] on span "Select an option" at bounding box center [452, 422] width 19 height 19
click at [444, 426] on input "Select an option" at bounding box center [452, 422] width 19 height 19
click at [223, 498] on span "Select an option" at bounding box center [219, 493] width 19 height 19
click at [223, 498] on input "Select an option" at bounding box center [219, 493] width 19 height 19
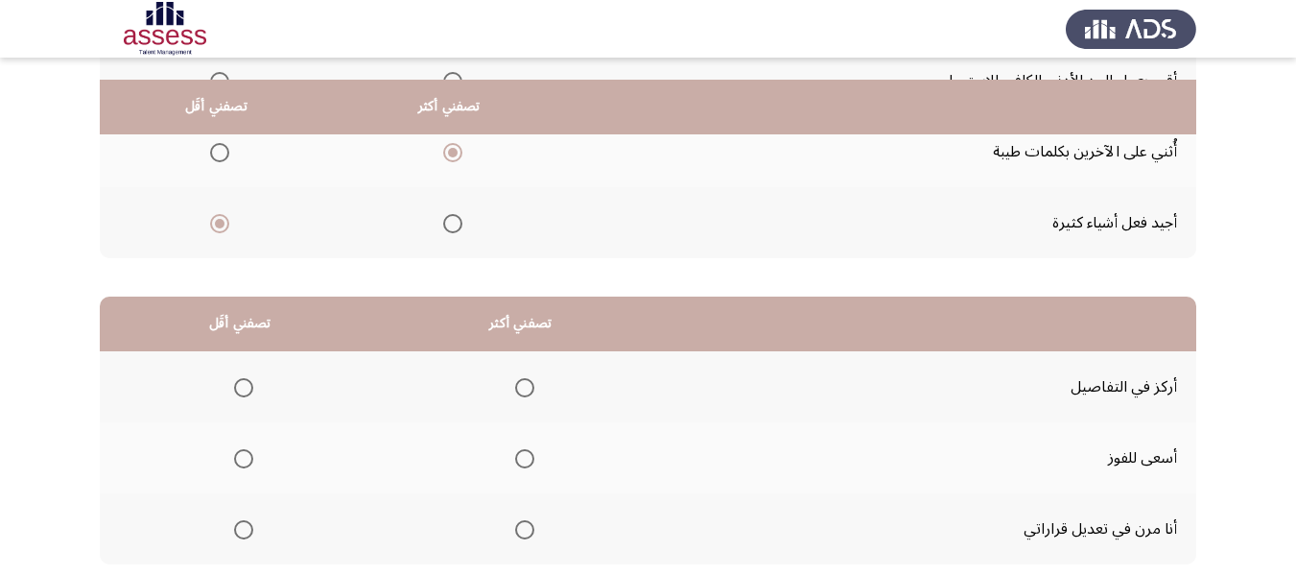
scroll to position [394, 0]
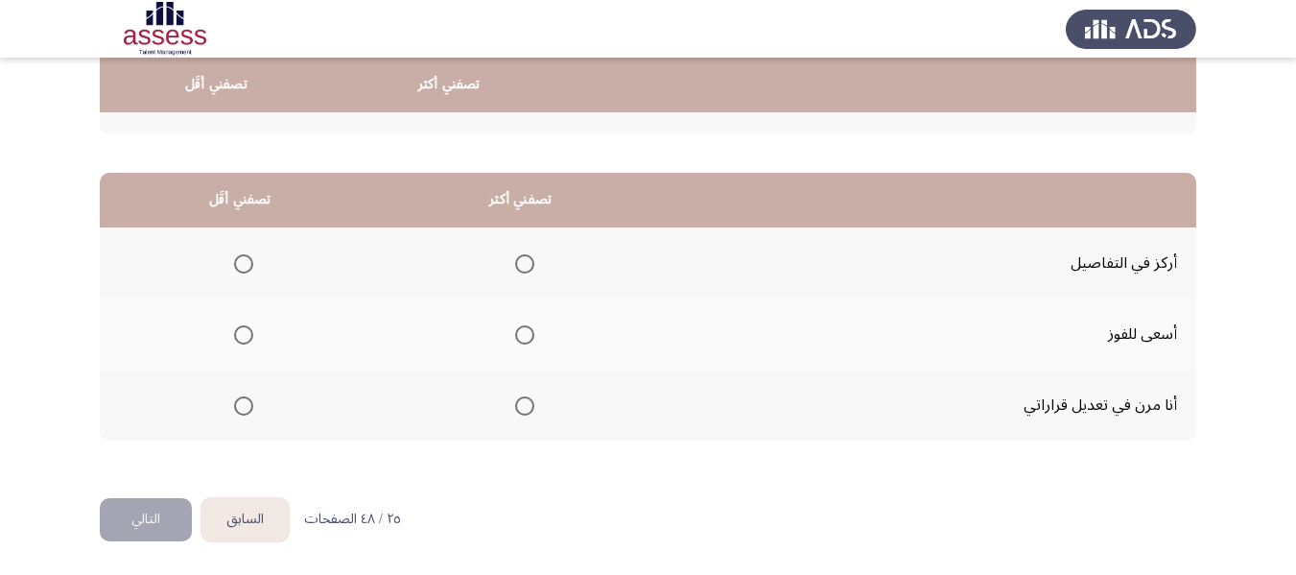
click at [516, 261] on span "Select an option" at bounding box center [524, 263] width 19 height 19
click at [516, 261] on input "Select an option" at bounding box center [524, 263] width 19 height 19
click at [246, 411] on span "Select an option" at bounding box center [243, 405] width 19 height 19
click at [246, 411] on input "Select an option" at bounding box center [243, 405] width 19 height 19
click at [159, 510] on button "التالي" at bounding box center [146, 519] width 92 height 43
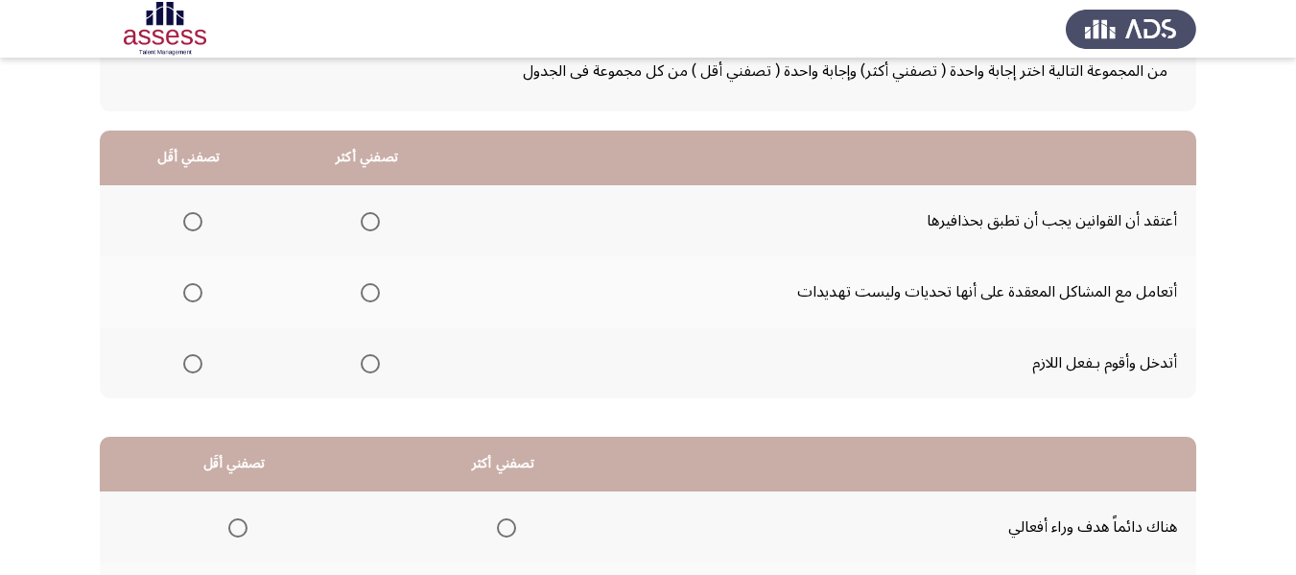
scroll to position [148, 0]
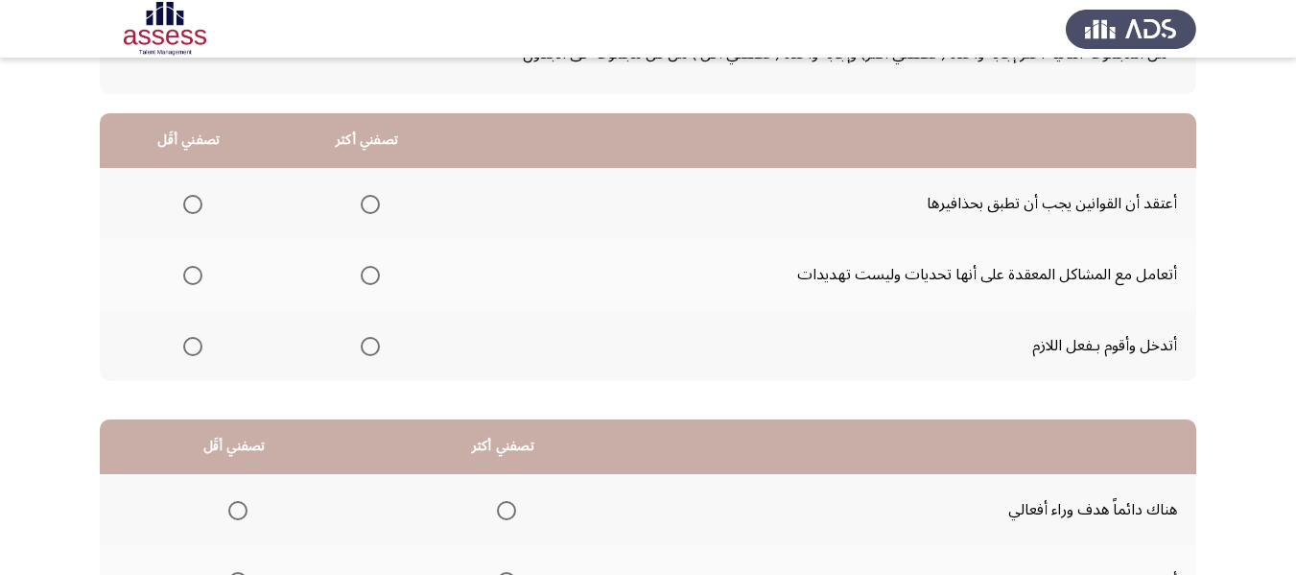
click at [370, 270] on span "Select an option" at bounding box center [370, 275] width 19 height 19
click at [370, 270] on input "Select an option" at bounding box center [370, 275] width 19 height 19
click at [190, 209] on span "Select an option" at bounding box center [192, 204] width 19 height 19
click at [190, 209] on input "Select an option" at bounding box center [192, 204] width 19 height 19
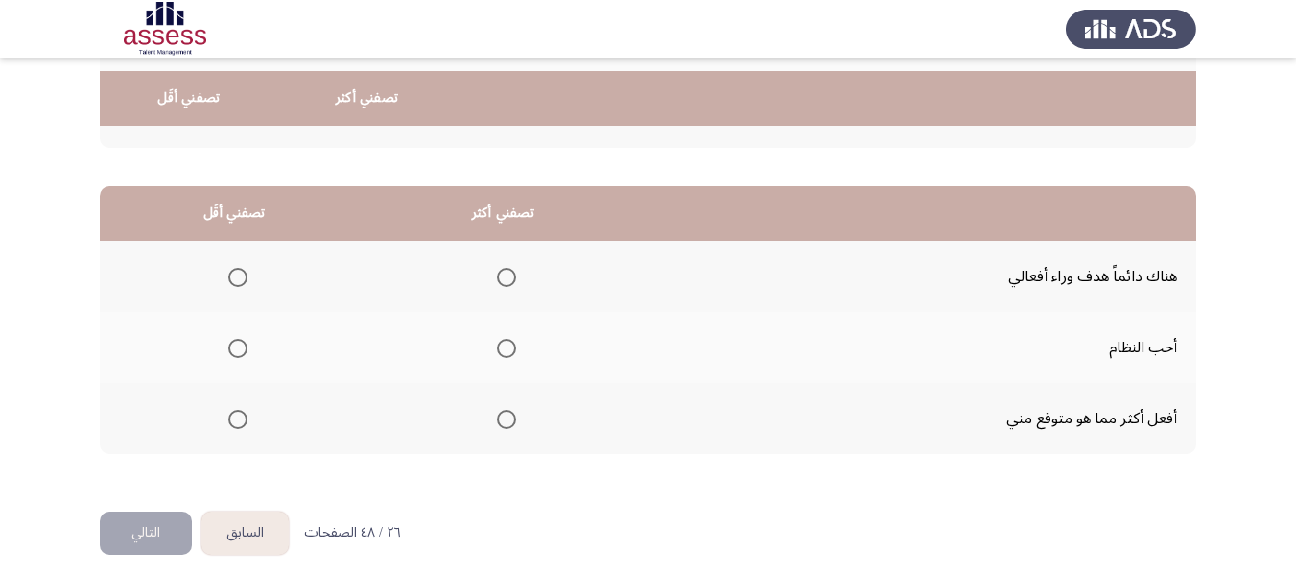
scroll to position [394, 0]
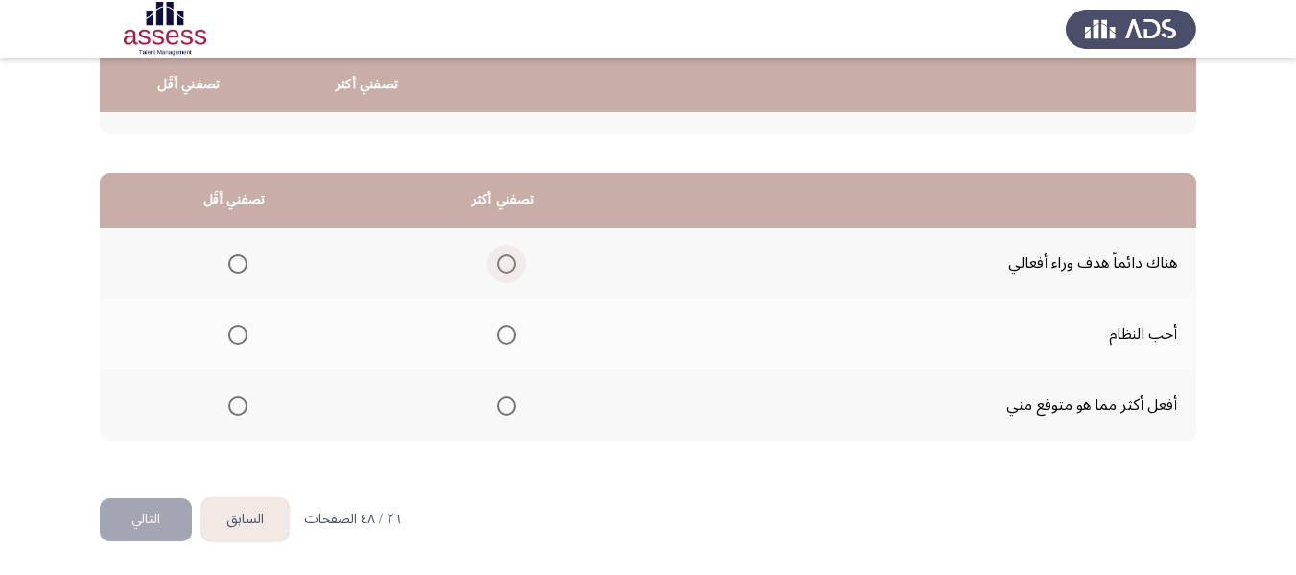
click at [505, 261] on span "Select an option" at bounding box center [506, 263] width 19 height 19
click at [505, 261] on input "Select an option" at bounding box center [506, 263] width 19 height 19
click at [506, 402] on span "Select an option" at bounding box center [506, 405] width 19 height 19
click at [506, 402] on input "Select an option" at bounding box center [506, 405] width 19 height 19
click at [241, 330] on span "Select an option" at bounding box center [237, 334] width 19 height 19
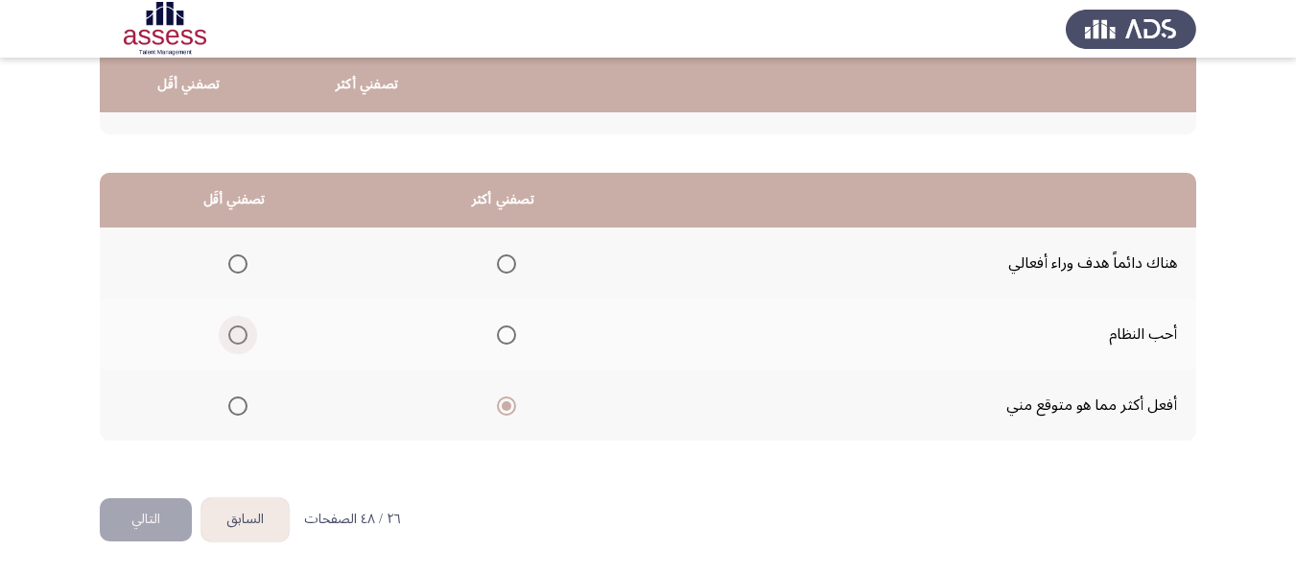
click at [241, 330] on input "Select an option" at bounding box center [237, 334] width 19 height 19
click at [145, 516] on button "التالي" at bounding box center [146, 519] width 92 height 43
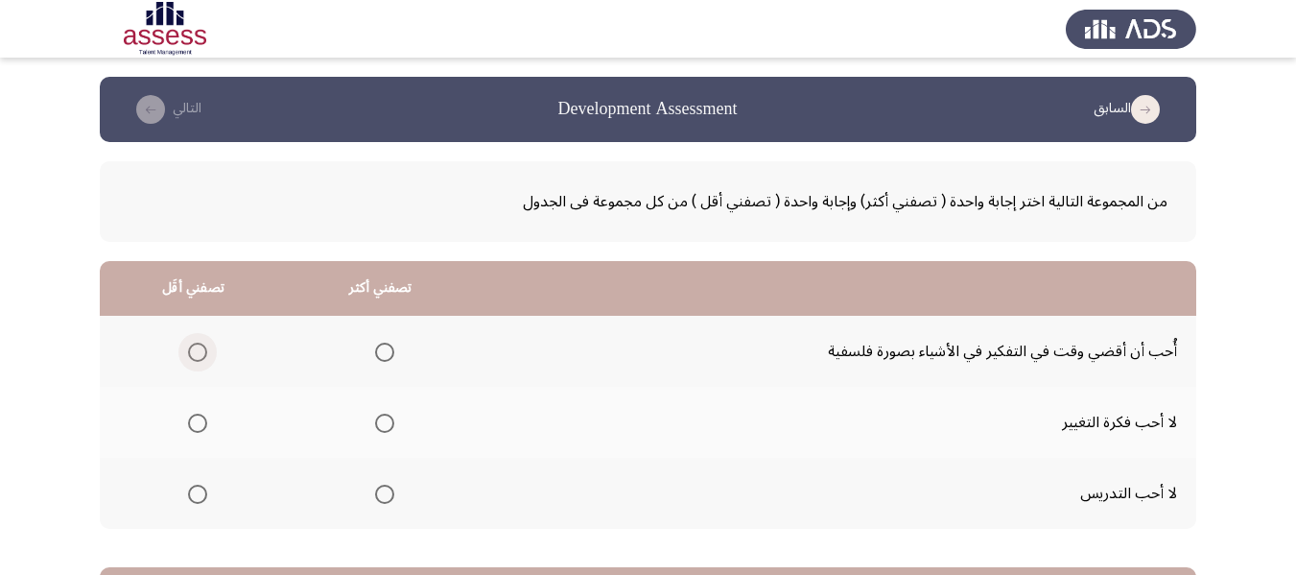
click at [195, 346] on span "Select an option" at bounding box center [197, 351] width 19 height 19
click at [195, 346] on input "Select an option" at bounding box center [197, 351] width 19 height 19
click at [382, 495] on span "Select an option" at bounding box center [384, 493] width 19 height 19
click at [382, 495] on input "Select an option" at bounding box center [384, 493] width 19 height 19
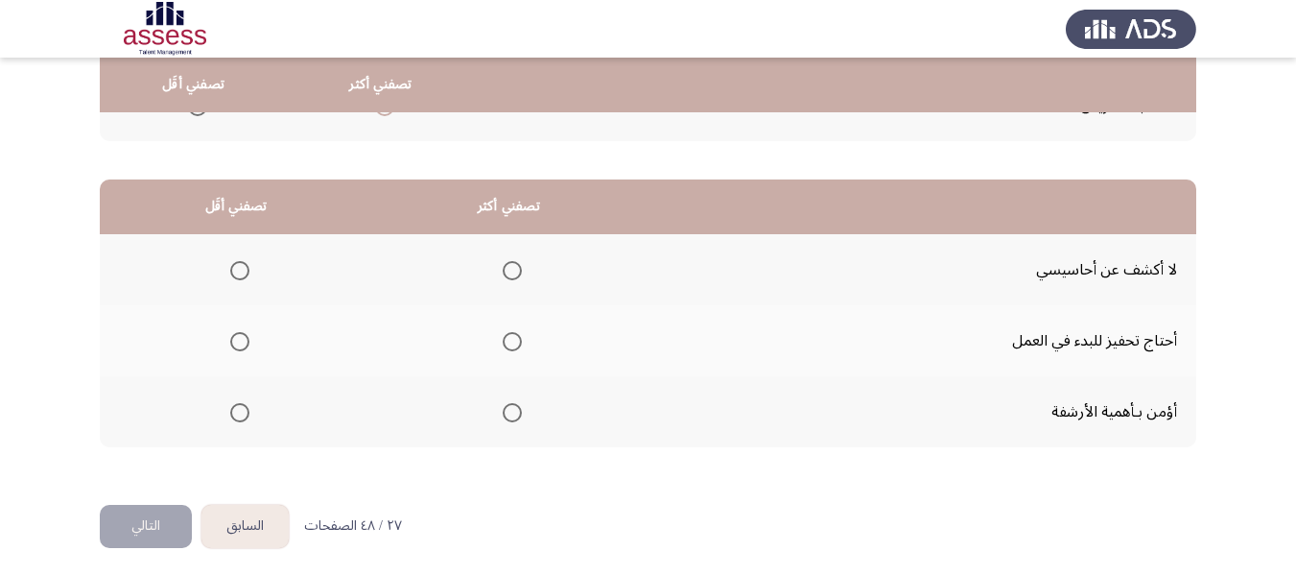
scroll to position [394, 0]
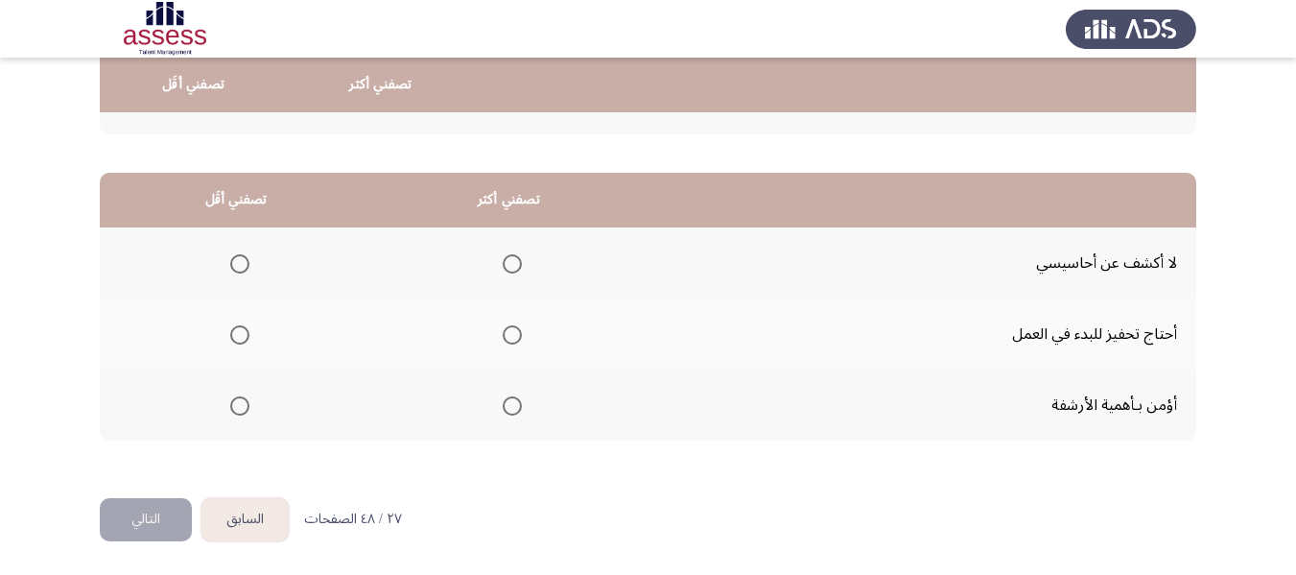
click at [233, 262] on span "Select an option" at bounding box center [239, 263] width 19 height 19
click at [233, 262] on input "Select an option" at bounding box center [239, 263] width 19 height 19
click at [512, 253] on mat-radio-button "Select an option" at bounding box center [508, 263] width 27 height 20
click at [511, 265] on span "Select an option" at bounding box center [512, 263] width 19 height 19
click at [511, 265] on input "Select an option" at bounding box center [512, 263] width 19 height 19
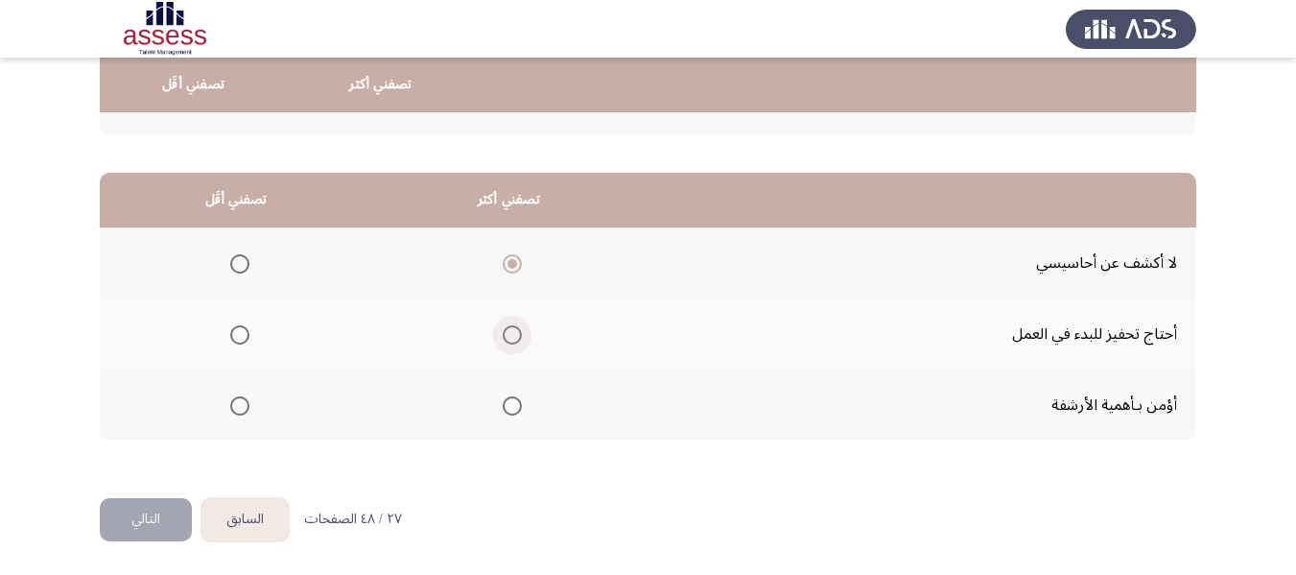
click at [509, 326] on span "Select an option" at bounding box center [512, 334] width 19 height 19
click at [509, 326] on input "Select an option" at bounding box center [512, 334] width 19 height 19
click at [238, 256] on span "Select an option" at bounding box center [239, 263] width 19 height 19
click at [238, 256] on input "Select an option" at bounding box center [239, 263] width 19 height 19
click at [158, 518] on button "التالي" at bounding box center [146, 519] width 92 height 43
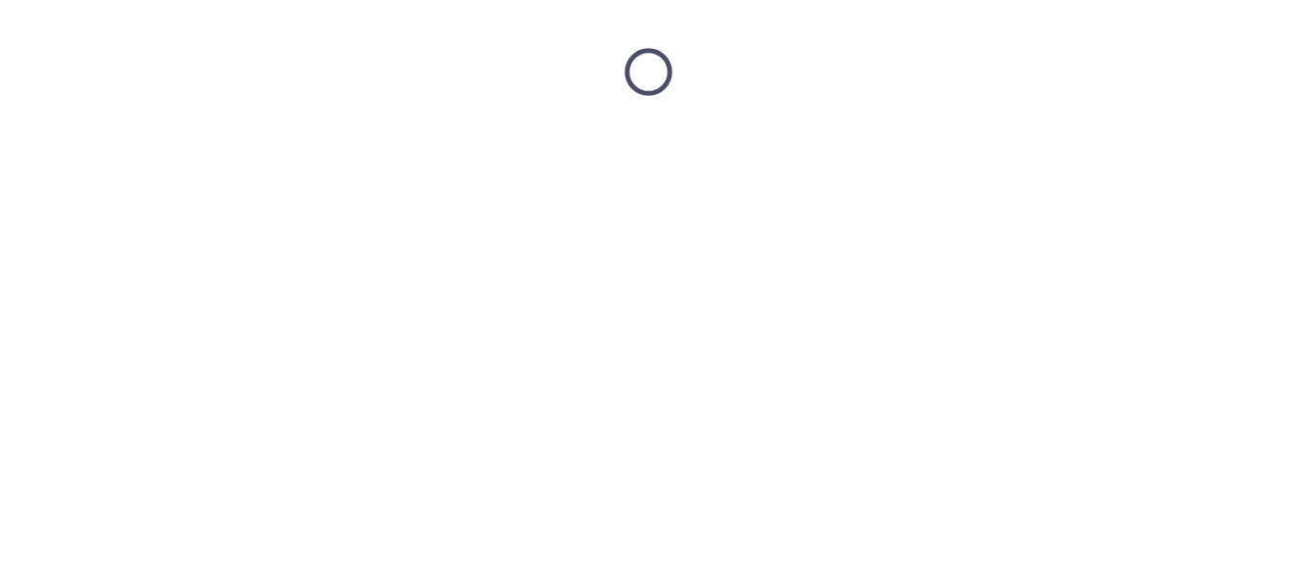
scroll to position [0, 0]
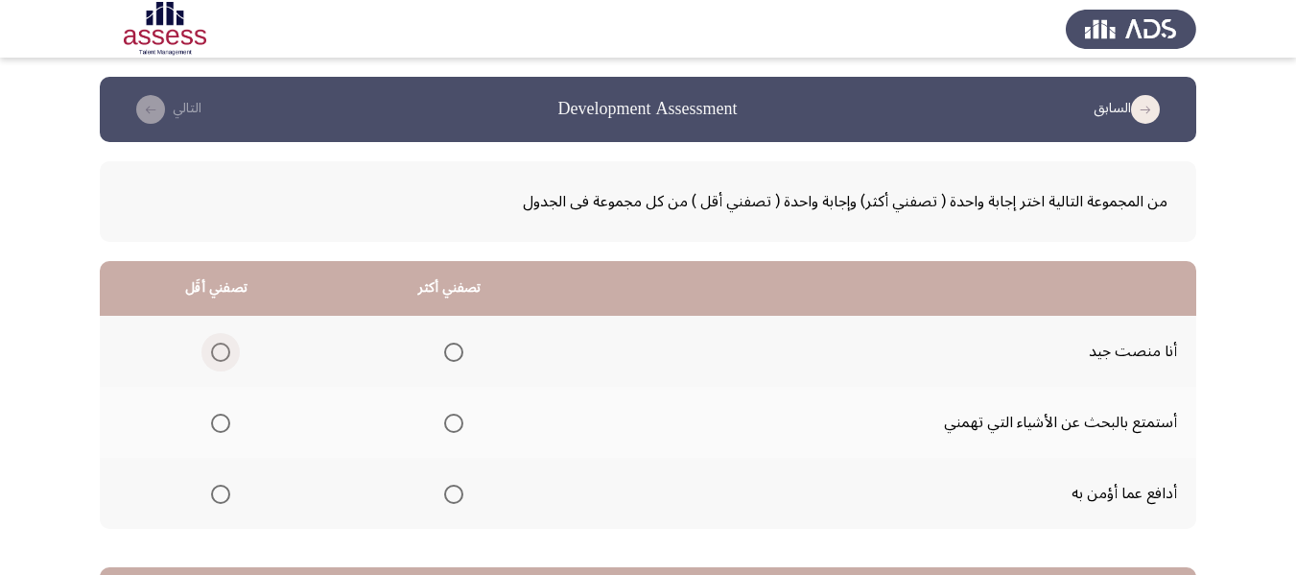
click at [223, 347] on span "Select an option" at bounding box center [220, 351] width 19 height 19
click at [223, 347] on input "Select an option" at bounding box center [220, 351] width 19 height 19
click at [454, 496] on span "Select an option" at bounding box center [453, 493] width 19 height 19
click at [454, 496] on input "Select an option" at bounding box center [453, 493] width 19 height 19
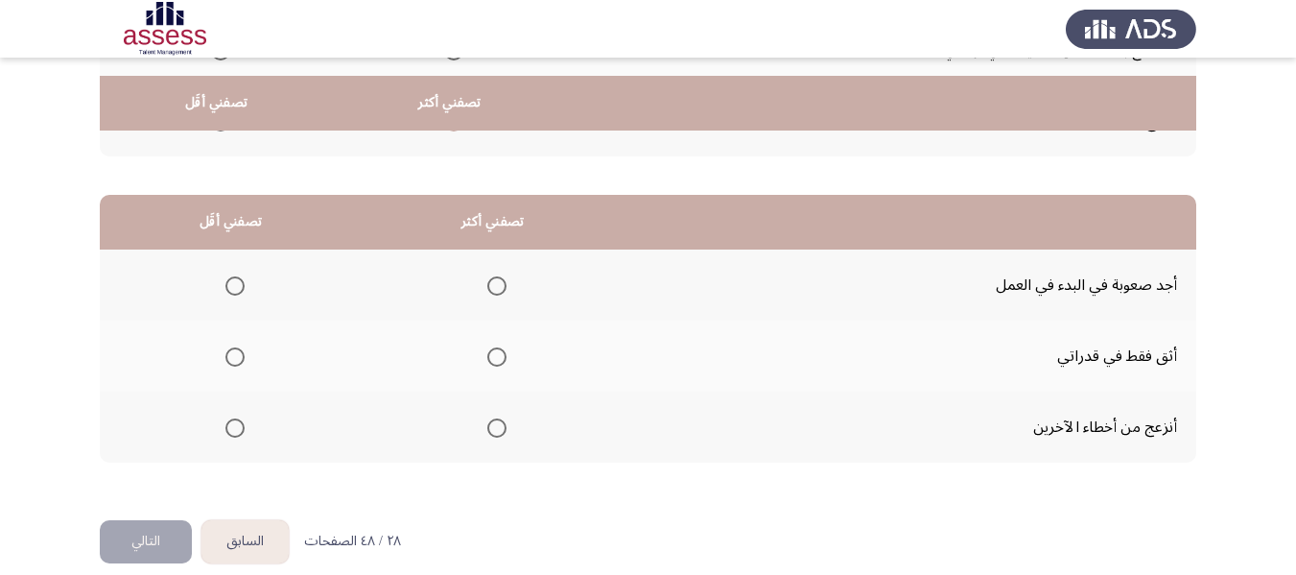
scroll to position [394, 0]
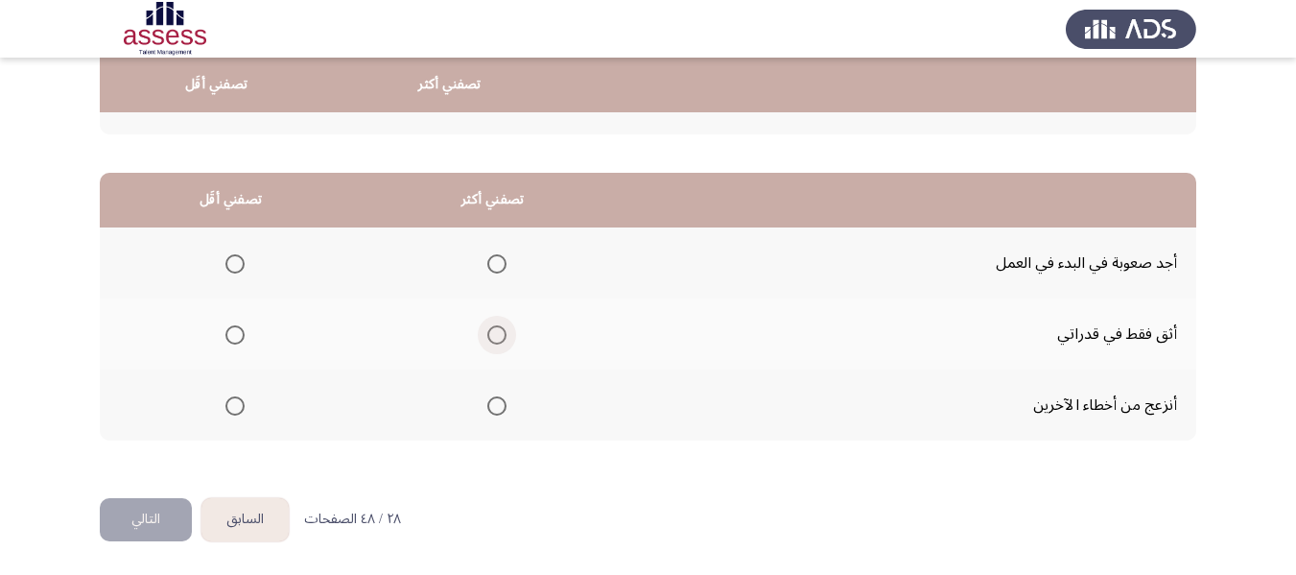
click at [495, 341] on span "Select an option" at bounding box center [496, 334] width 19 height 19
click at [495, 341] on input "Select an option" at bounding box center [496, 334] width 19 height 19
click at [235, 407] on span "Select an option" at bounding box center [234, 405] width 19 height 19
click at [235, 407] on input "Select an option" at bounding box center [234, 405] width 19 height 19
click at [160, 525] on button "التالي" at bounding box center [146, 519] width 92 height 43
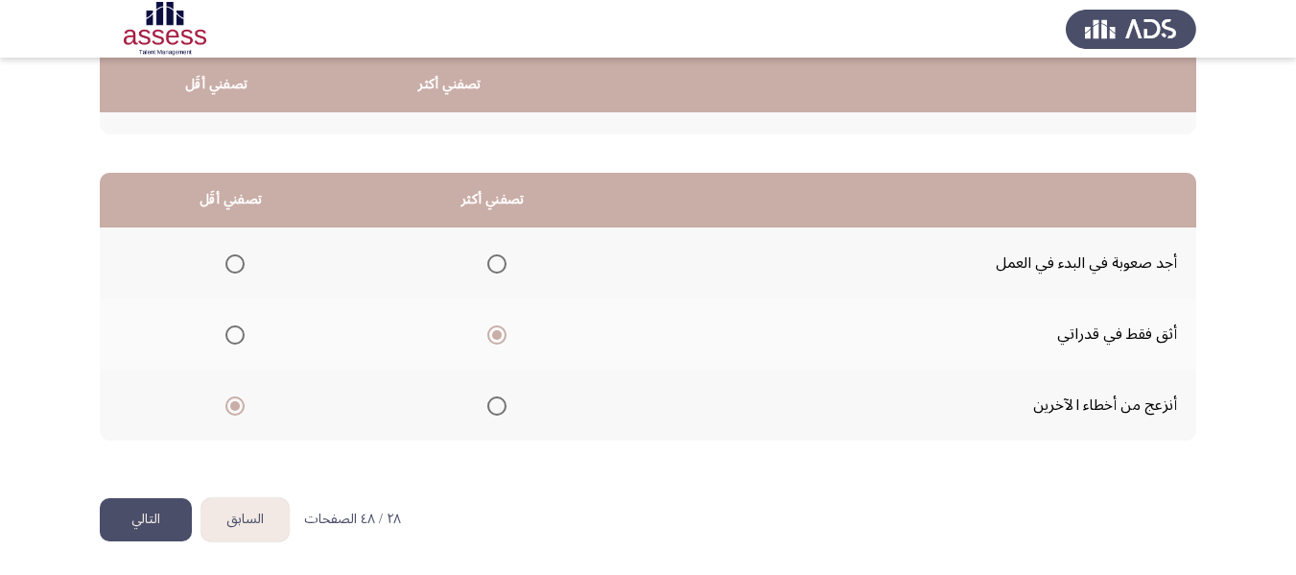
scroll to position [0, 0]
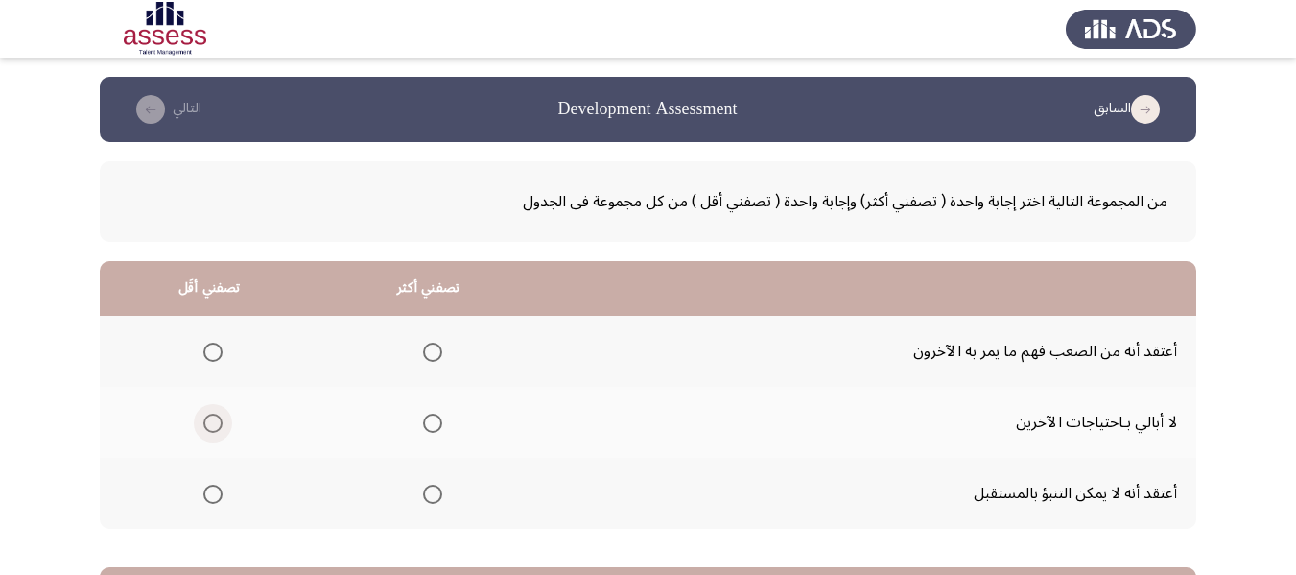
click at [210, 424] on span "Select an option" at bounding box center [212, 422] width 19 height 19
click at [210, 424] on input "Select an option" at bounding box center [212, 422] width 19 height 19
click at [436, 342] on span "Select an option" at bounding box center [432, 351] width 19 height 19
click at [436, 342] on input "Select an option" at bounding box center [432, 351] width 19 height 19
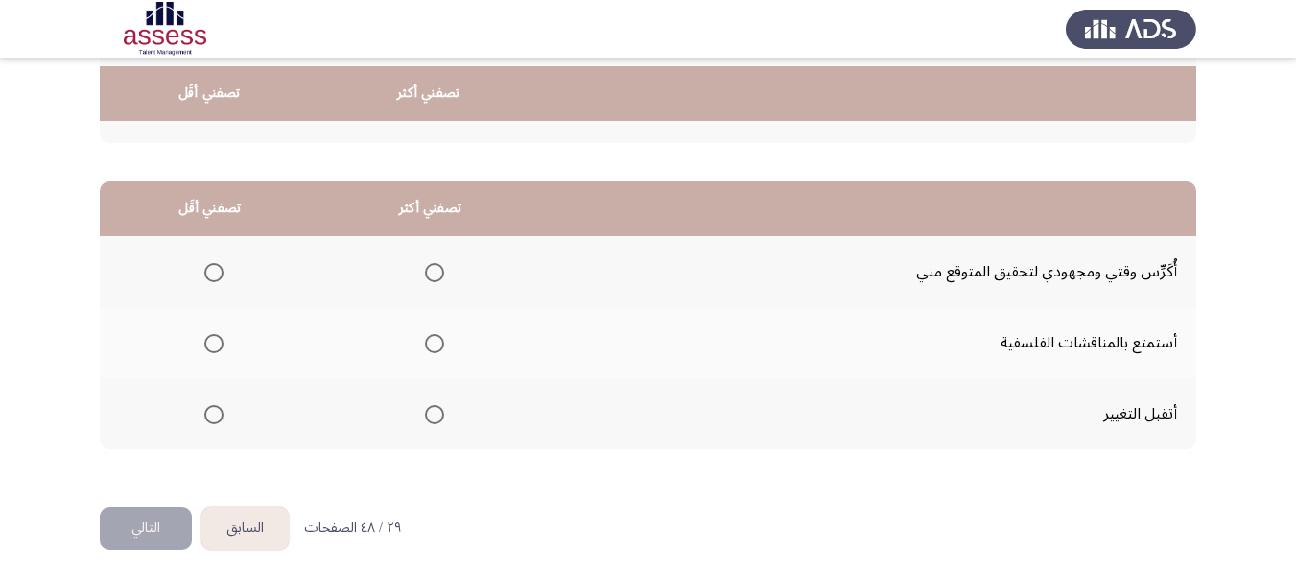
scroll to position [394, 0]
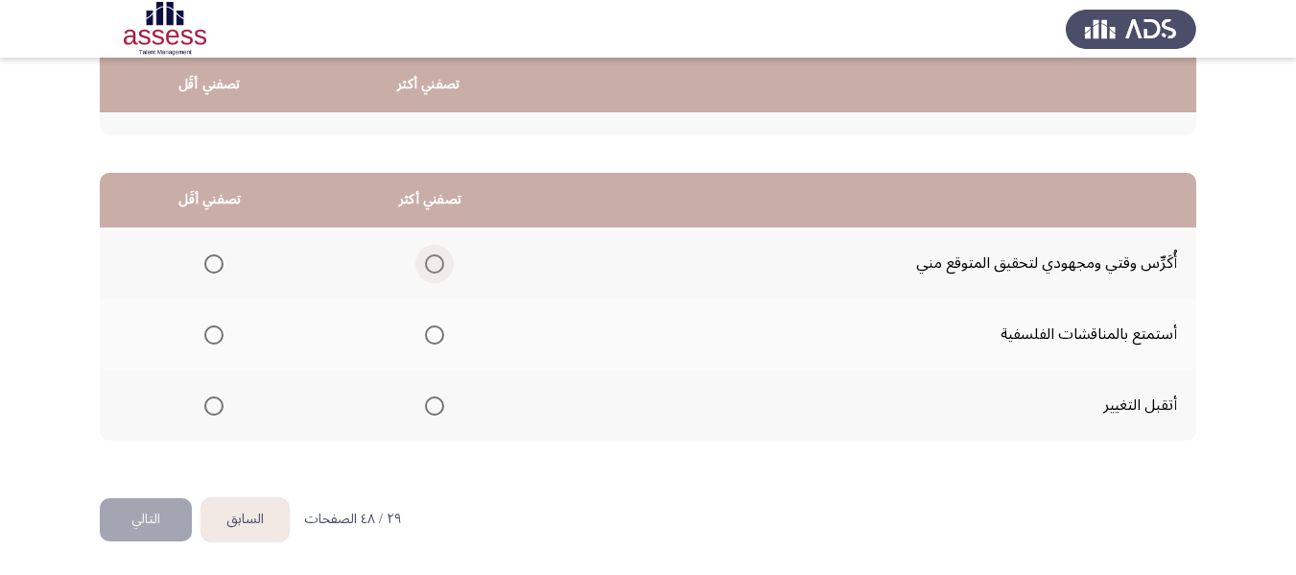
click at [434, 262] on span "Select an option" at bounding box center [434, 263] width 19 height 19
click at [434, 262] on input "Select an option" at bounding box center [434, 263] width 19 height 19
click at [220, 408] on span "Select an option" at bounding box center [213, 405] width 19 height 19
click at [220, 408] on input "Select an option" at bounding box center [213, 405] width 19 height 19
click at [170, 527] on button "التالي" at bounding box center [146, 519] width 92 height 43
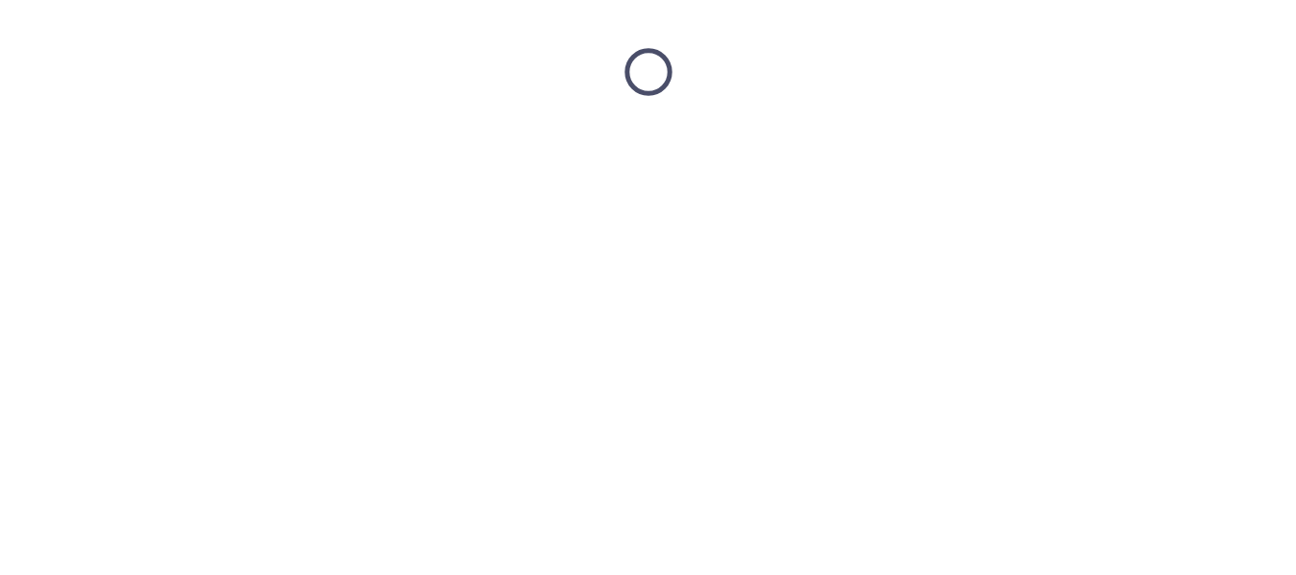
scroll to position [0, 0]
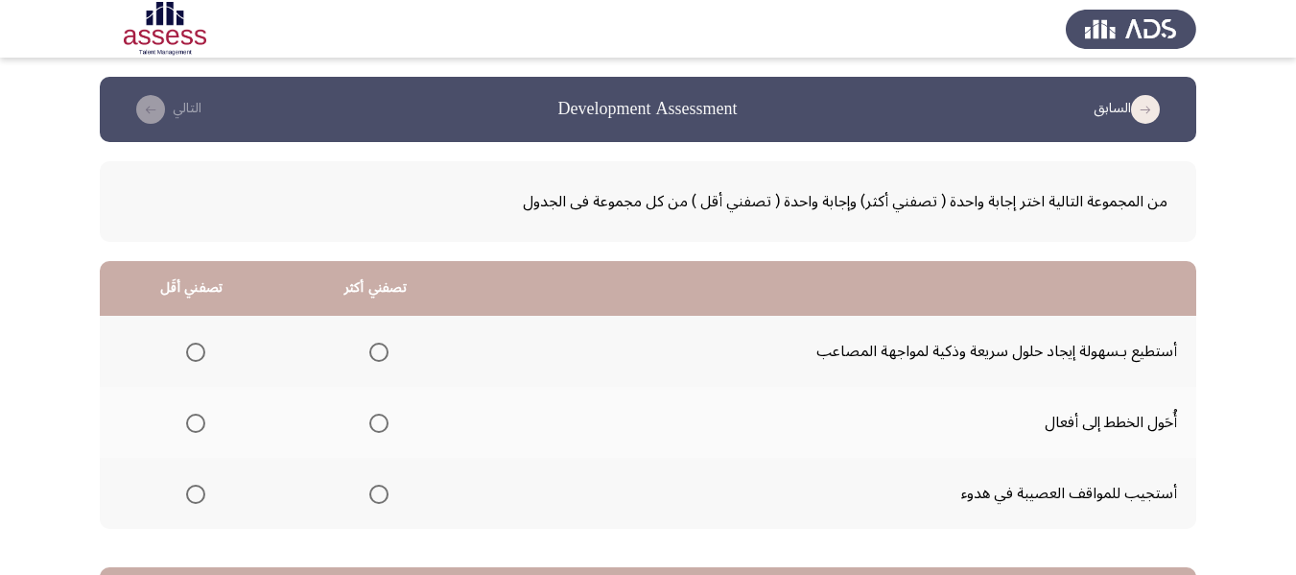
click at [372, 419] on span "Select an option" at bounding box center [378, 422] width 19 height 19
click at [372, 419] on input "Select an option" at bounding box center [378, 422] width 19 height 19
click at [199, 495] on span "Select an option" at bounding box center [195, 493] width 19 height 19
click at [199, 495] on input "Select an option" at bounding box center [195, 493] width 19 height 19
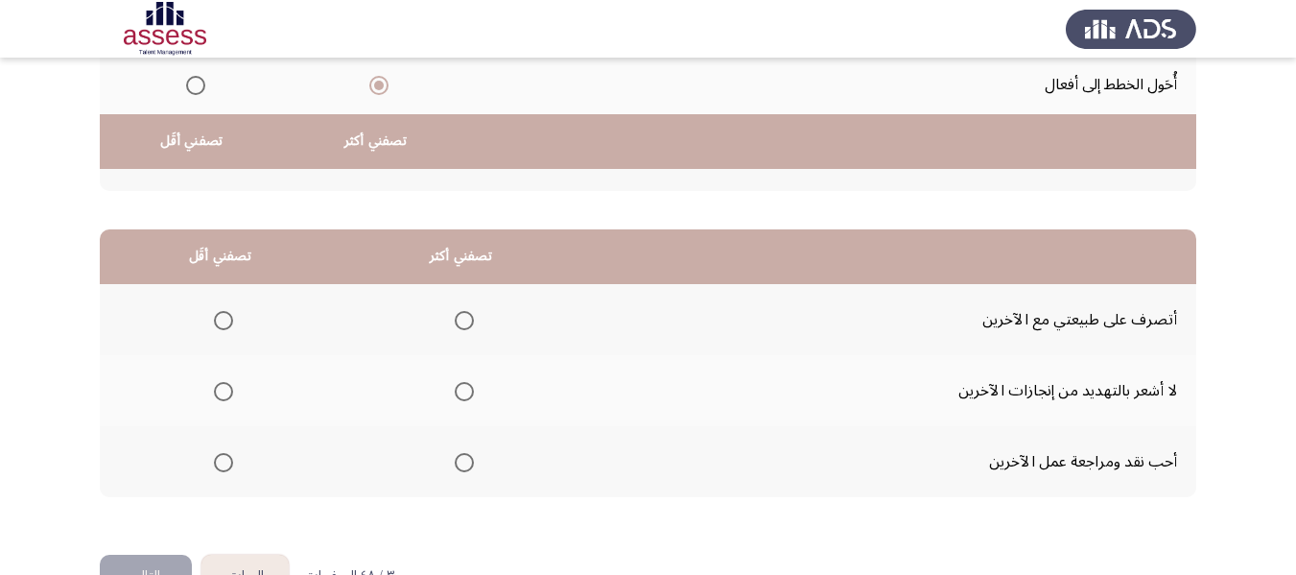
scroll to position [394, 0]
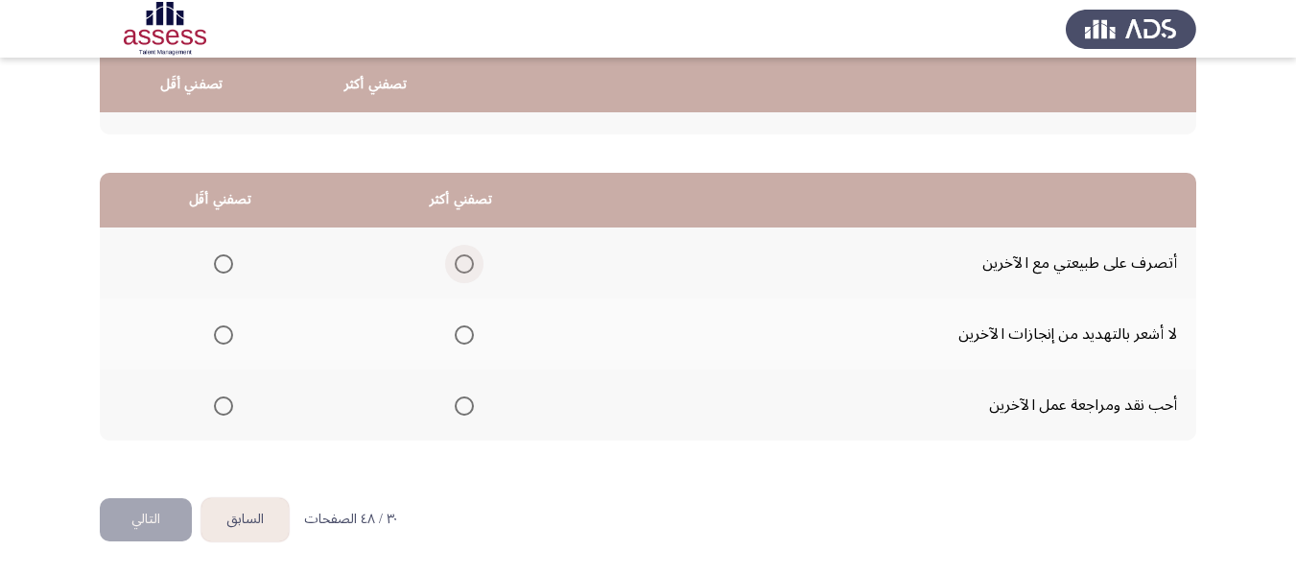
click at [457, 261] on span "Select an option" at bounding box center [464, 263] width 19 height 19
click at [457, 261] on input "Select an option" at bounding box center [464, 263] width 19 height 19
click at [219, 409] on span "Select an option" at bounding box center [223, 405] width 19 height 19
click at [219, 409] on input "Select an option" at bounding box center [223, 405] width 19 height 19
click at [134, 525] on button "التالي" at bounding box center [146, 519] width 92 height 43
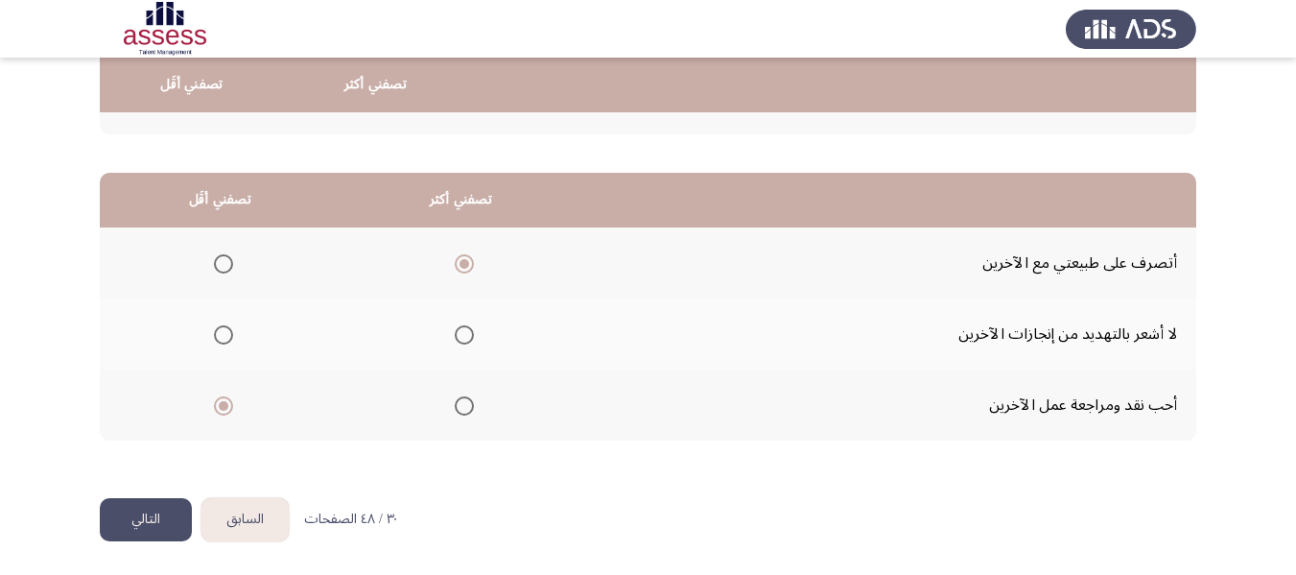
scroll to position [0, 0]
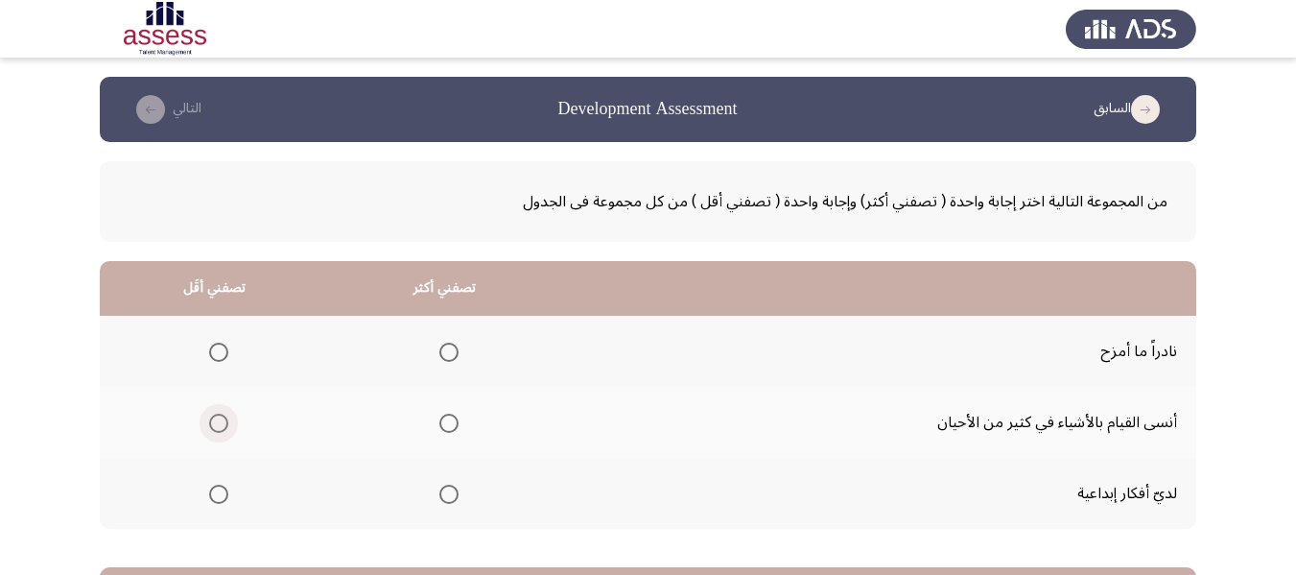
click at [222, 422] on span "Select an option" at bounding box center [218, 422] width 19 height 19
click at [222, 422] on input "Select an option" at bounding box center [218, 422] width 19 height 19
click at [449, 494] on span "Select an option" at bounding box center [449, 494] width 0 height 0
click at [445, 494] on input "Select an option" at bounding box center [448, 493] width 19 height 19
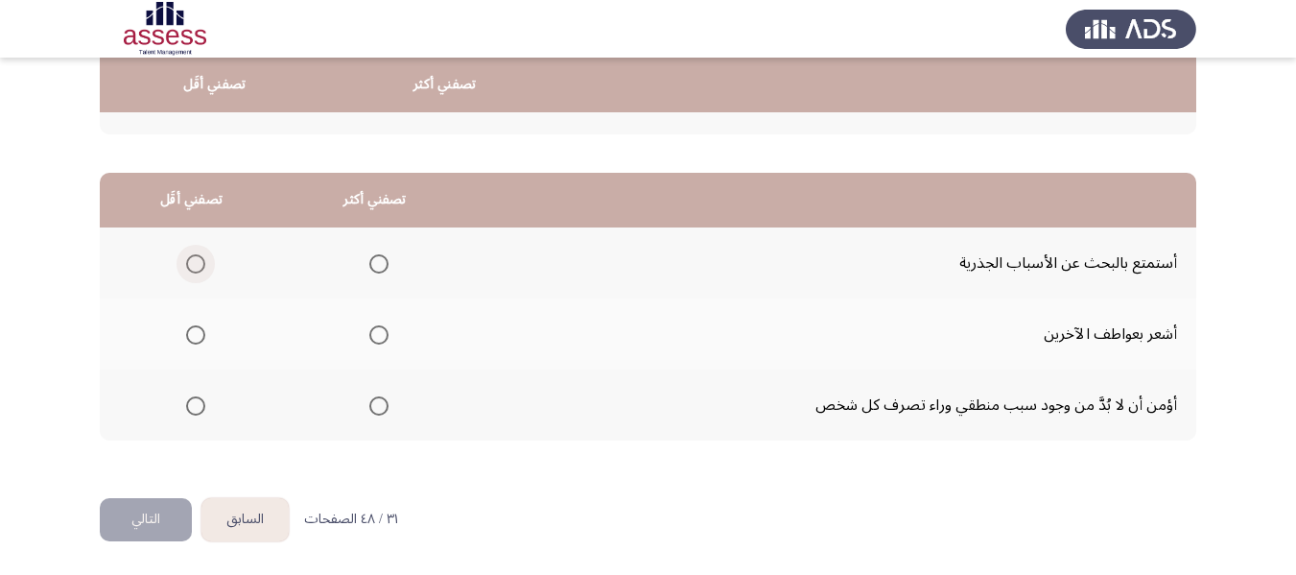
click at [195, 270] on span "Select an option" at bounding box center [195, 263] width 19 height 19
click at [195, 270] on input "Select an option" at bounding box center [195, 263] width 19 height 19
click at [377, 408] on span "Select an option" at bounding box center [378, 405] width 19 height 19
click at [377, 408] on input "Select an option" at bounding box center [378, 405] width 19 height 19
click at [138, 511] on button "التالي" at bounding box center [146, 519] width 92 height 43
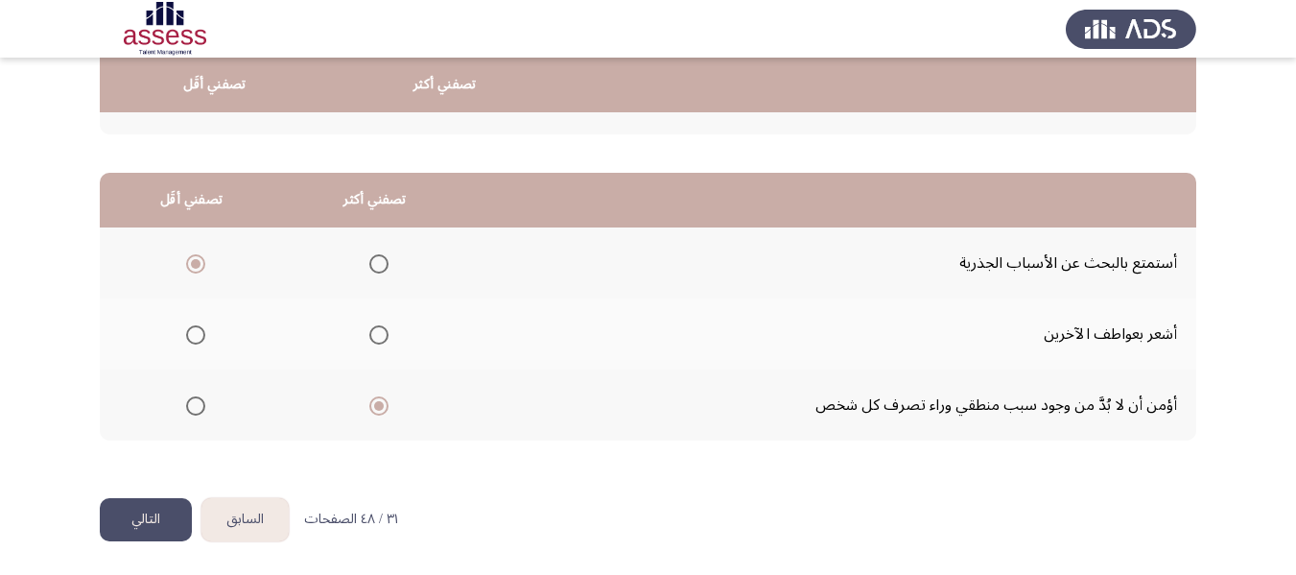
scroll to position [0, 0]
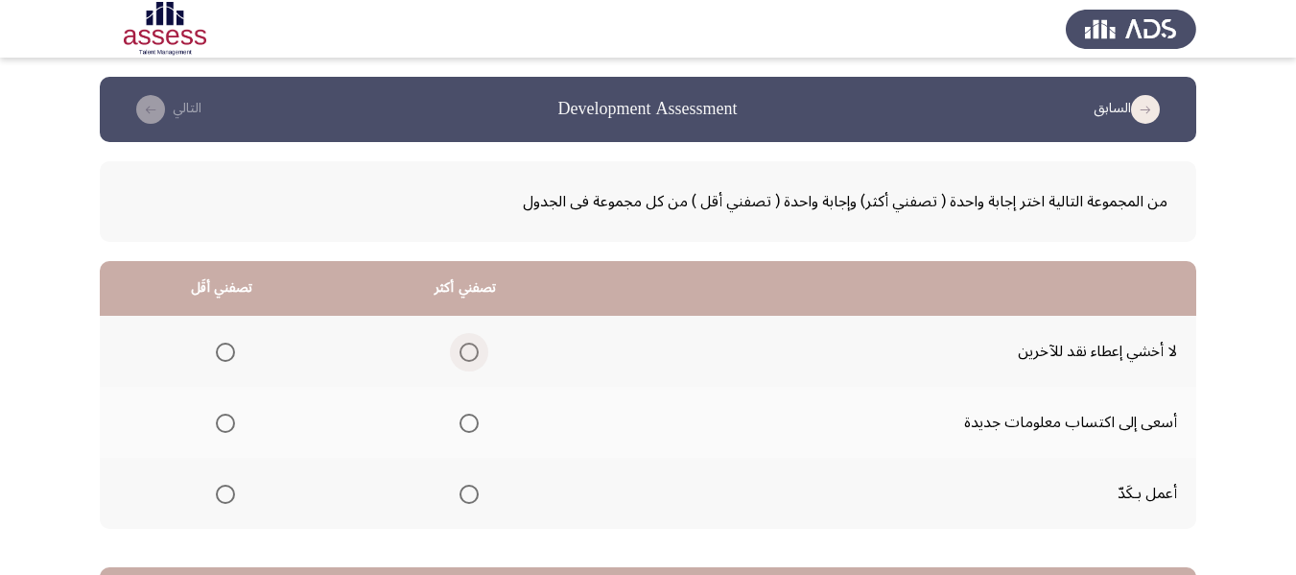
click at [467, 345] on span "Select an option" at bounding box center [468, 351] width 19 height 19
click at [467, 345] on input "Select an option" at bounding box center [468, 351] width 19 height 19
click at [462, 495] on span "Select an option" at bounding box center [468, 493] width 19 height 19
click at [462, 495] on input "Select an option" at bounding box center [468, 493] width 19 height 19
click at [228, 349] on span "Select an option" at bounding box center [225, 351] width 19 height 19
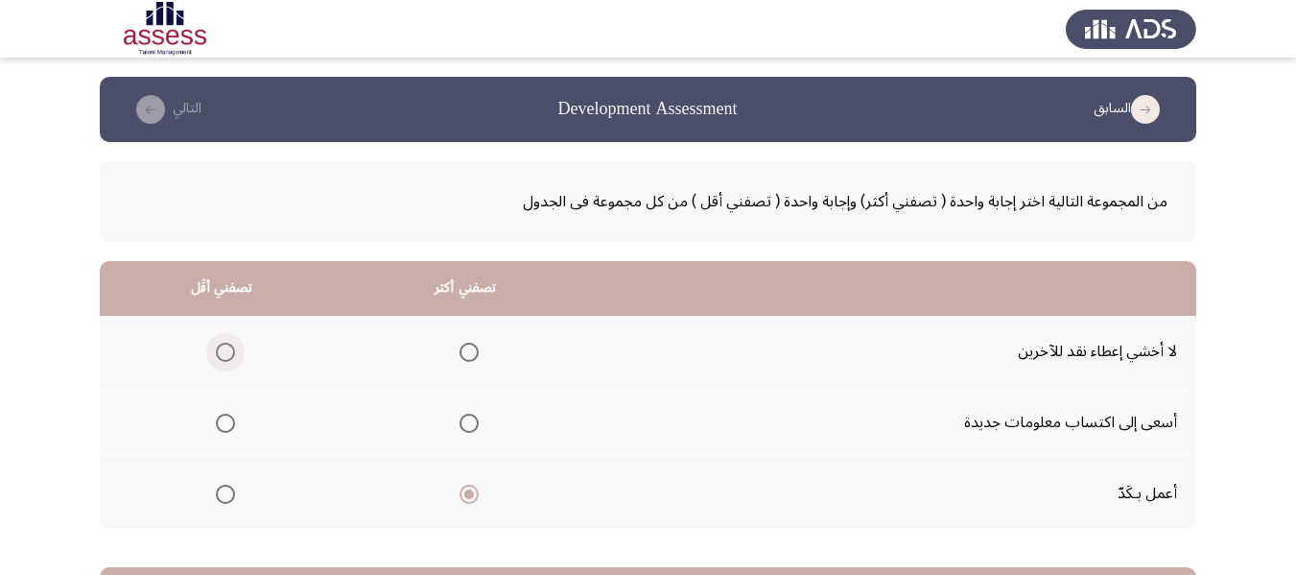
click at [228, 349] on input "Select an option" at bounding box center [225, 351] width 19 height 19
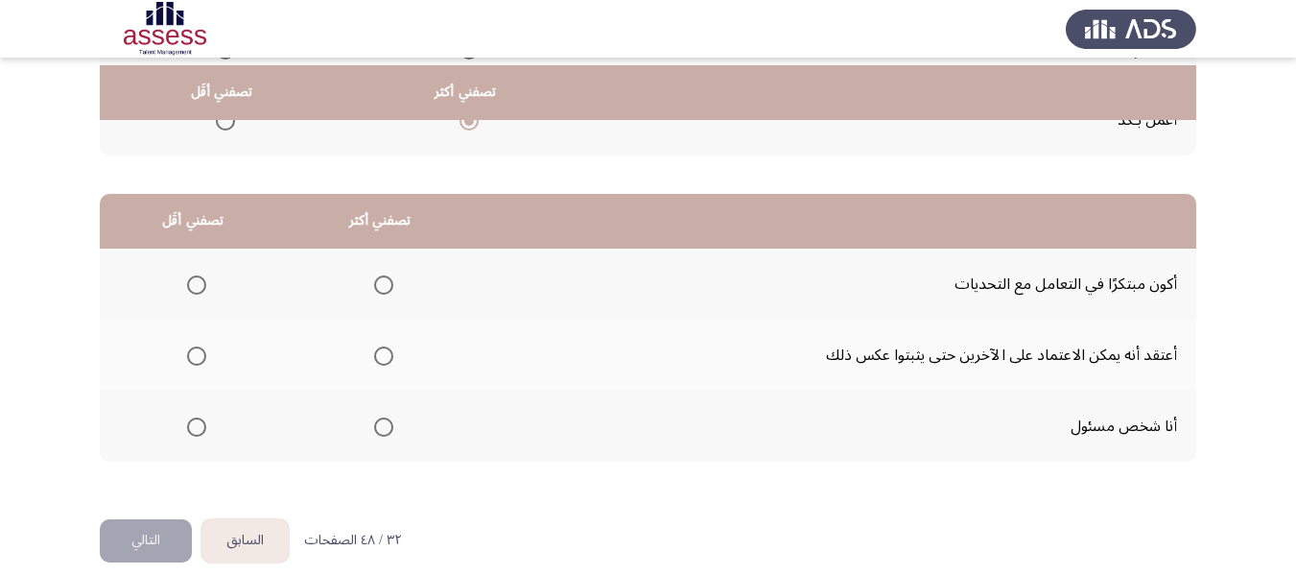
scroll to position [394, 0]
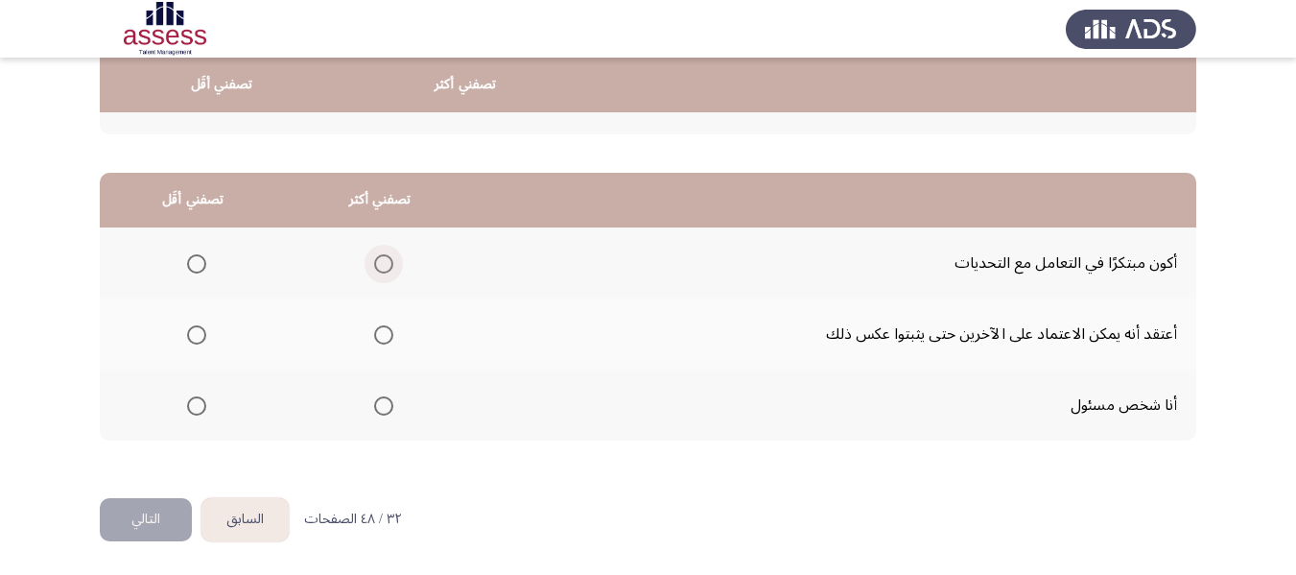
click at [375, 268] on span "Select an option" at bounding box center [383, 263] width 19 height 19
click at [375, 268] on input "Select an option" at bounding box center [383, 263] width 19 height 19
click at [197, 337] on span "Select an option" at bounding box center [196, 334] width 19 height 19
click at [197, 337] on input "Select an option" at bounding box center [196, 334] width 19 height 19
click at [155, 511] on button "التالي" at bounding box center [146, 519] width 92 height 43
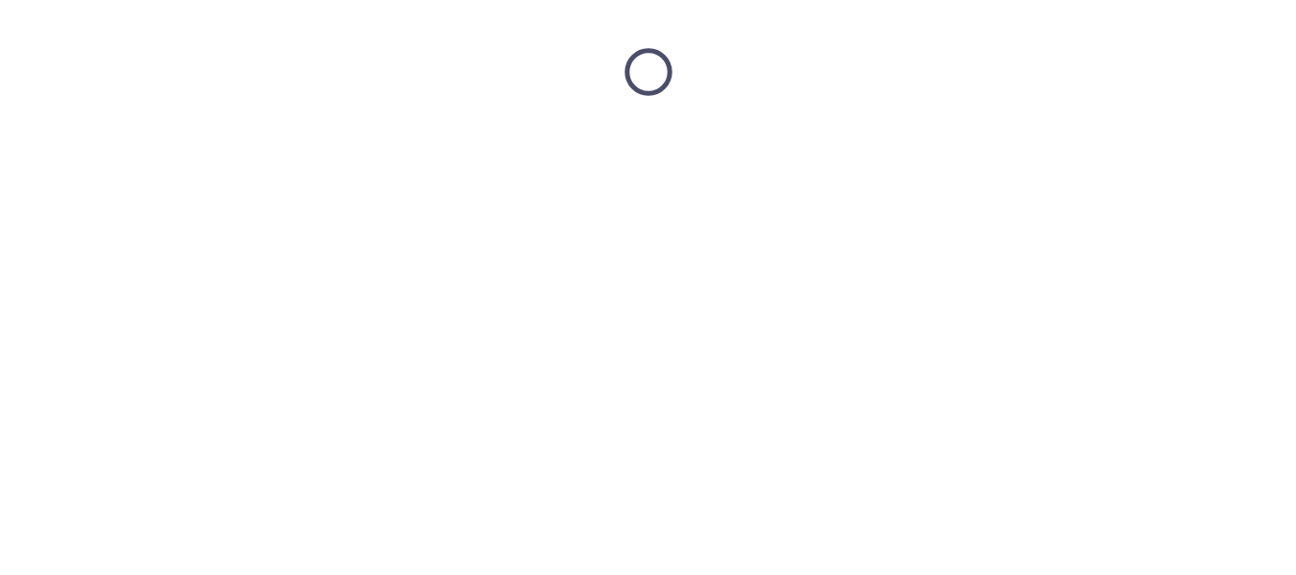
scroll to position [0, 0]
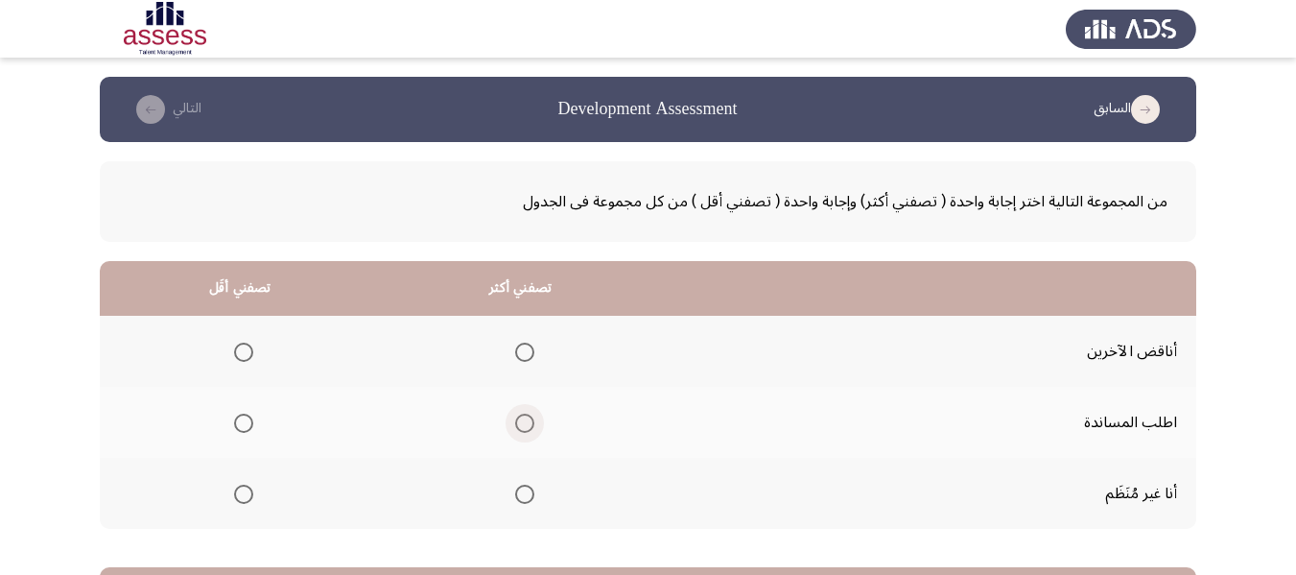
click at [515, 421] on span "Select an option" at bounding box center [524, 422] width 19 height 19
click at [515, 421] on input "Select an option" at bounding box center [524, 422] width 19 height 19
click at [240, 490] on span "Select an option" at bounding box center [243, 493] width 19 height 19
click at [240, 490] on input "Select an option" at bounding box center [243, 493] width 19 height 19
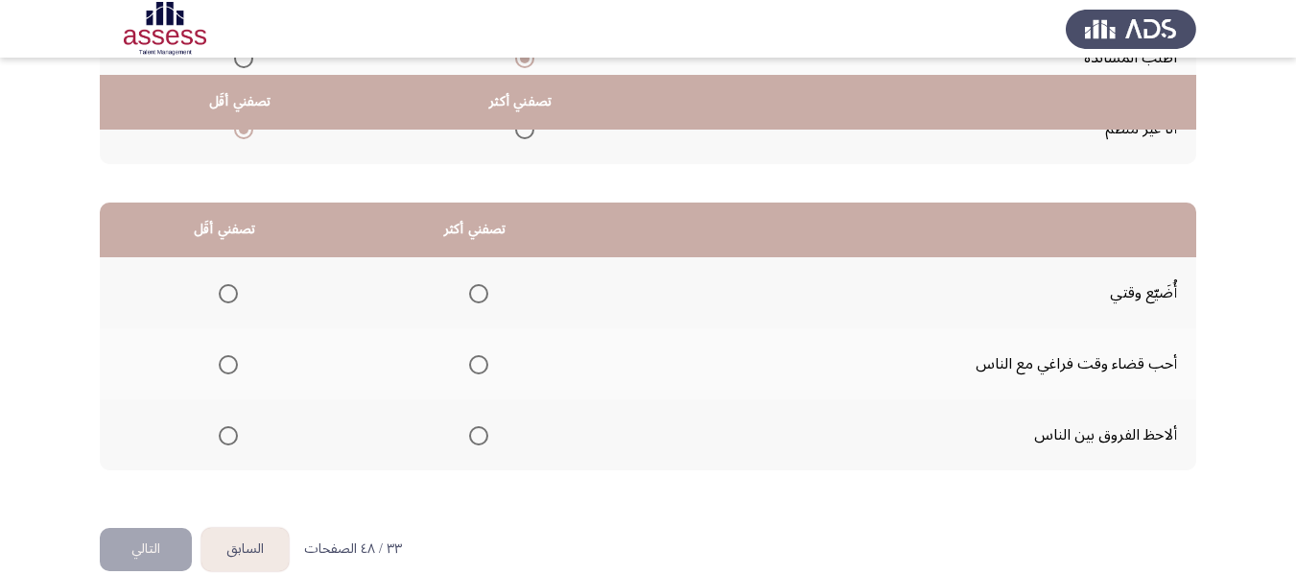
scroll to position [386, 0]
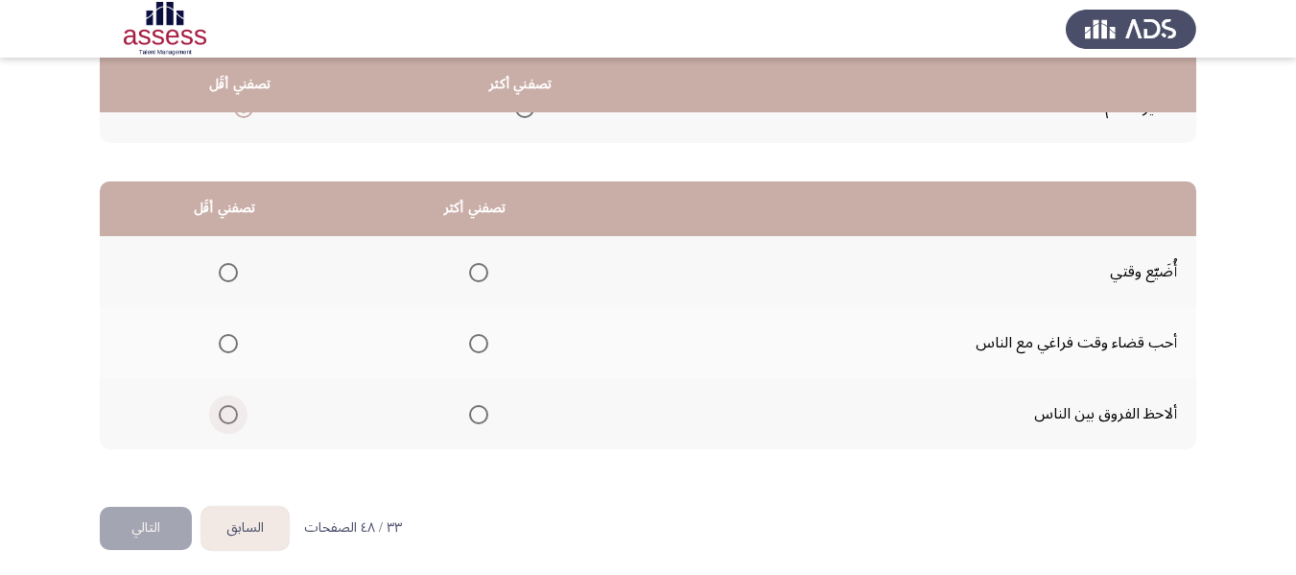
click at [228, 414] on span "Select an option" at bounding box center [228, 414] width 0 height 0
click at [228, 414] on input "Select an option" at bounding box center [228, 414] width 19 height 19
click at [473, 339] on span "Select an option" at bounding box center [478, 343] width 19 height 19
click at [473, 339] on input "Select an option" at bounding box center [478, 343] width 19 height 19
click at [154, 528] on button "التالي" at bounding box center [146, 527] width 92 height 43
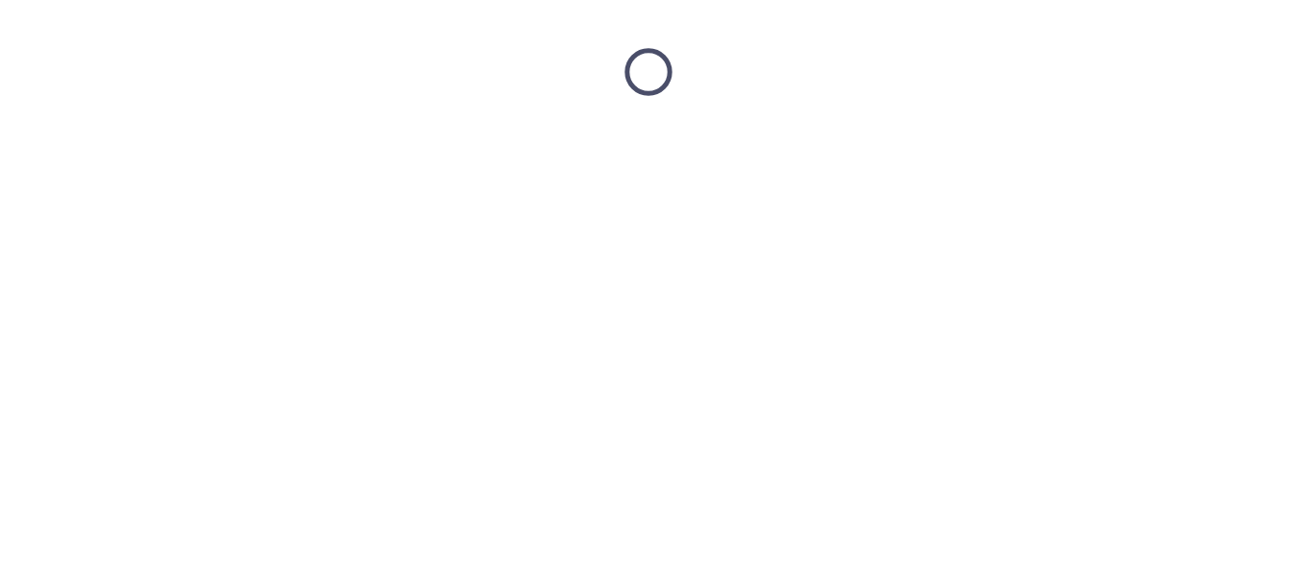
scroll to position [0, 0]
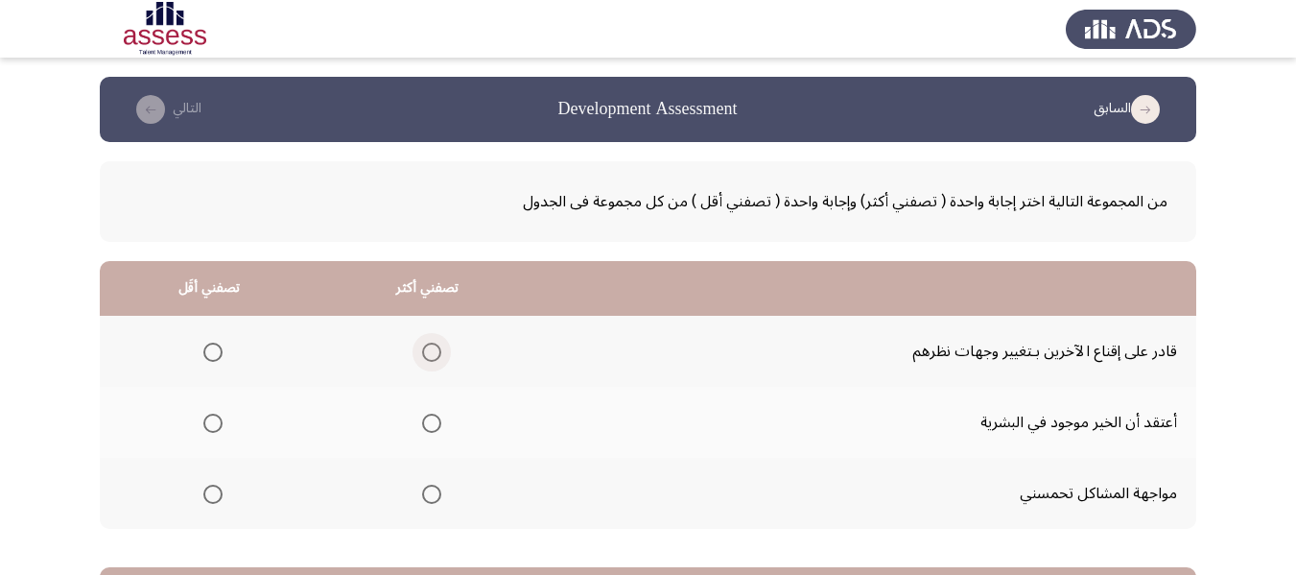
click at [432, 352] on span "Select an option" at bounding box center [432, 352] width 0 height 0
click at [426, 351] on input "Select an option" at bounding box center [431, 351] width 19 height 19
click at [422, 411] on mat-radio-group "Select an option" at bounding box center [427, 422] width 27 height 33
click at [429, 422] on span "Select an option" at bounding box center [431, 422] width 19 height 19
click at [429, 422] on input "Select an option" at bounding box center [431, 422] width 19 height 19
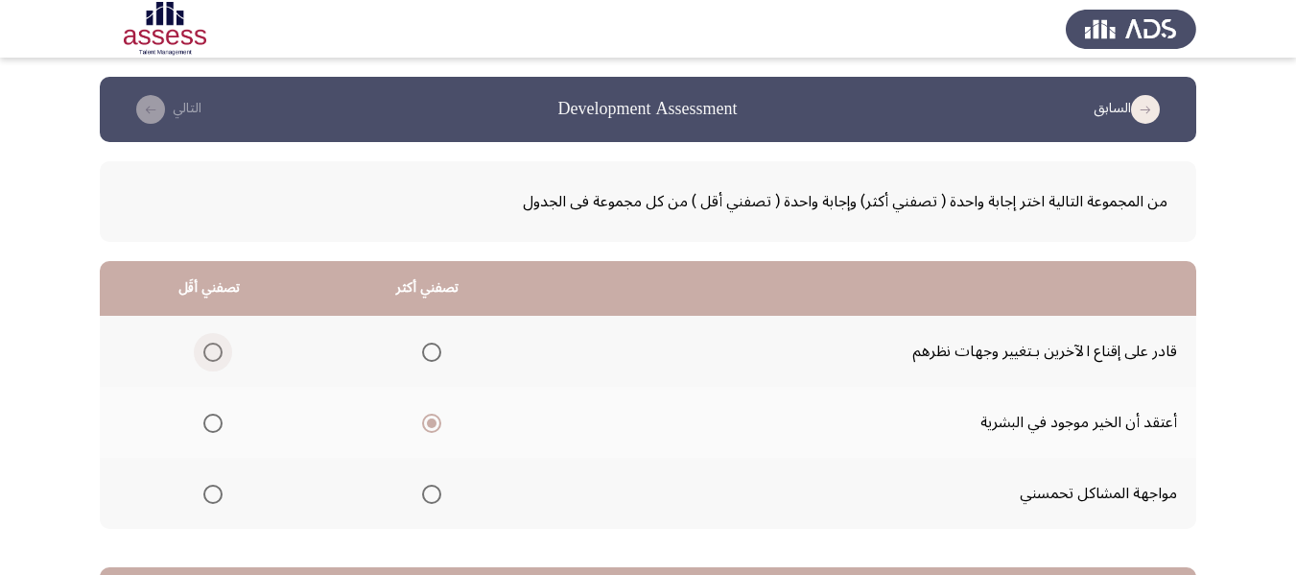
click at [207, 350] on span "Select an option" at bounding box center [212, 351] width 19 height 19
click at [207, 350] on input "Select an option" at bounding box center [212, 351] width 19 height 19
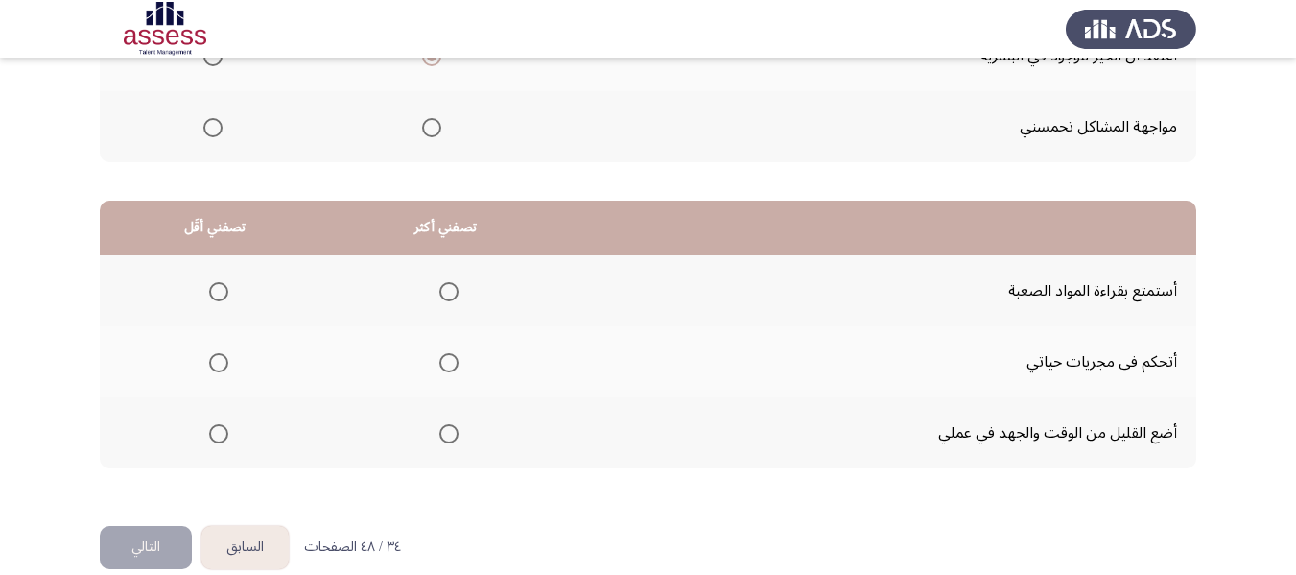
scroll to position [394, 0]
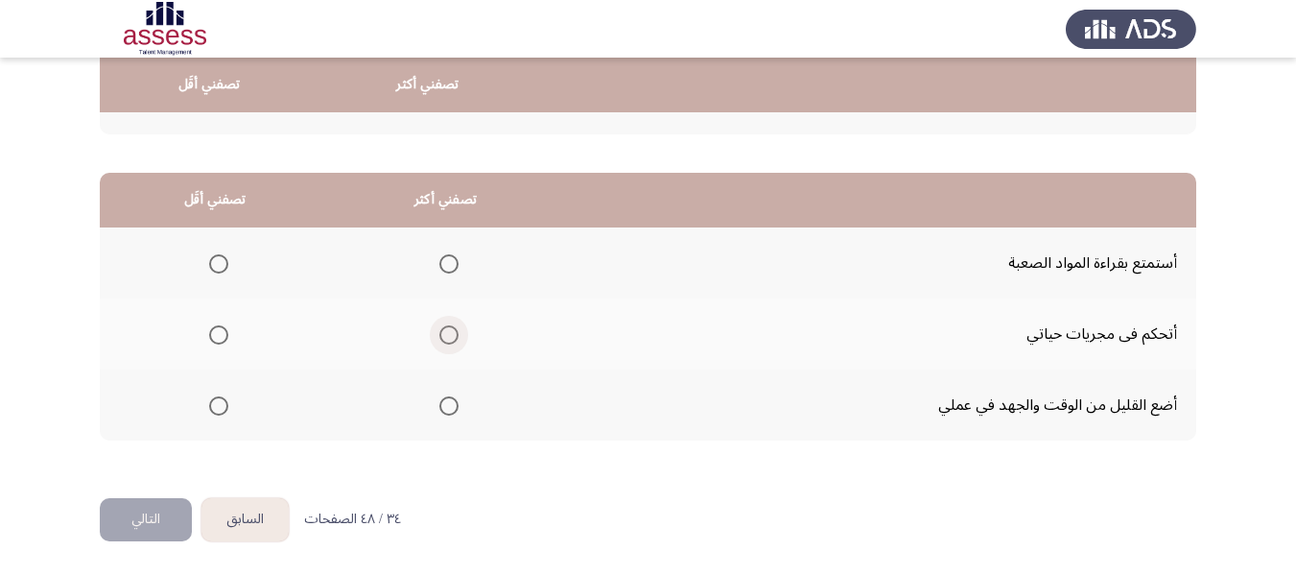
click at [454, 340] on span "Select an option" at bounding box center [448, 334] width 19 height 19
click at [454, 340] on input "Select an option" at bounding box center [448, 334] width 19 height 19
click at [451, 409] on span "Select an option" at bounding box center [448, 405] width 19 height 19
click at [451, 409] on input "Select an option" at bounding box center [448, 405] width 19 height 19
click at [221, 332] on span "Select an option" at bounding box center [218, 334] width 19 height 19
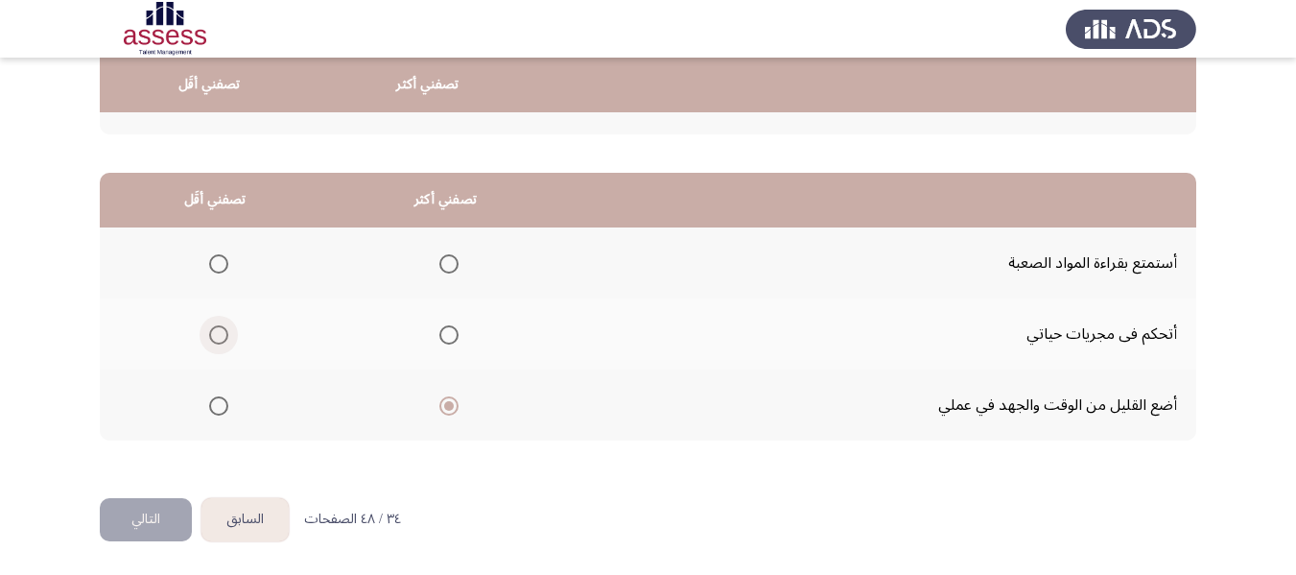
click at [221, 332] on input "Select an option" at bounding box center [218, 334] width 19 height 19
click at [160, 515] on button "التالي" at bounding box center [146, 519] width 92 height 43
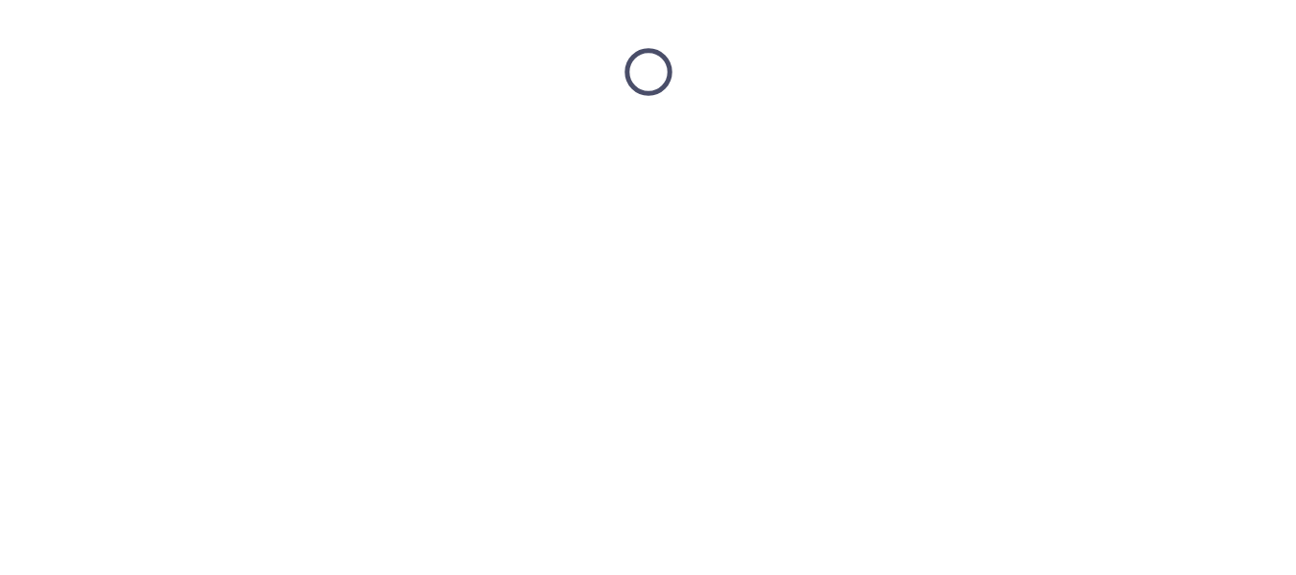
scroll to position [0, 0]
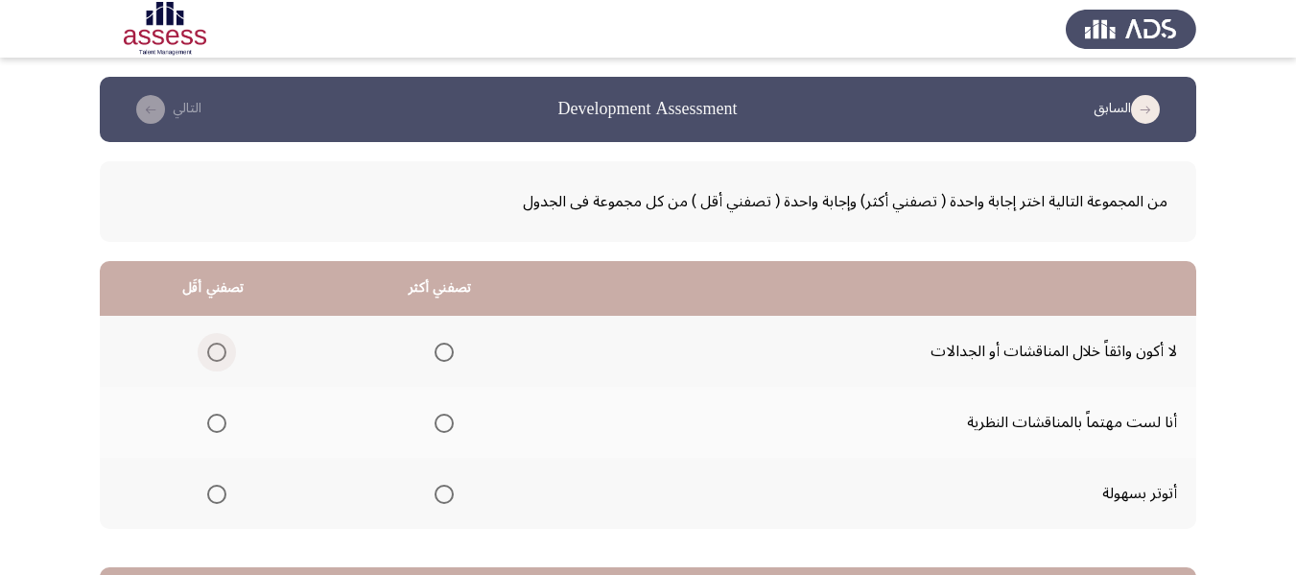
click at [214, 349] on span "Select an option" at bounding box center [216, 351] width 19 height 19
click at [214, 349] on input "Select an option" at bounding box center [216, 351] width 19 height 19
click at [212, 495] on span "Select an option" at bounding box center [216, 493] width 19 height 19
click at [212, 495] on input "Select an option" at bounding box center [216, 493] width 19 height 19
click at [444, 426] on span "Select an option" at bounding box center [443, 422] width 19 height 19
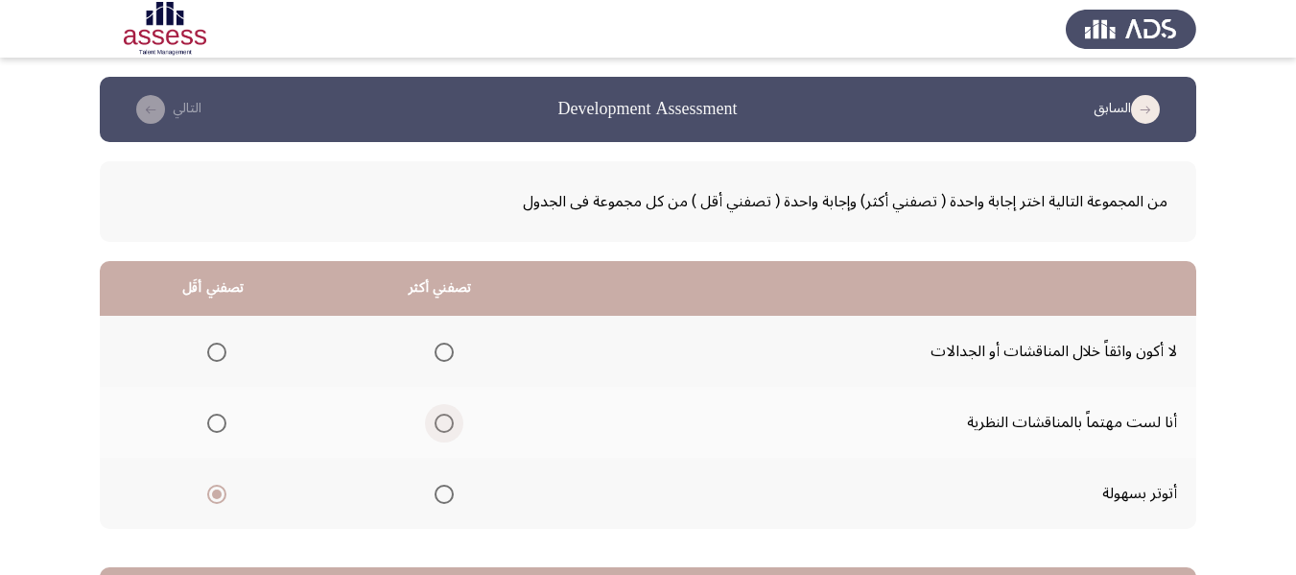
click at [444, 426] on input "Select an option" at bounding box center [443, 422] width 19 height 19
click at [212, 351] on span "Select an option" at bounding box center [216, 351] width 19 height 19
click at [212, 351] on input "Select an option" at bounding box center [216, 351] width 19 height 19
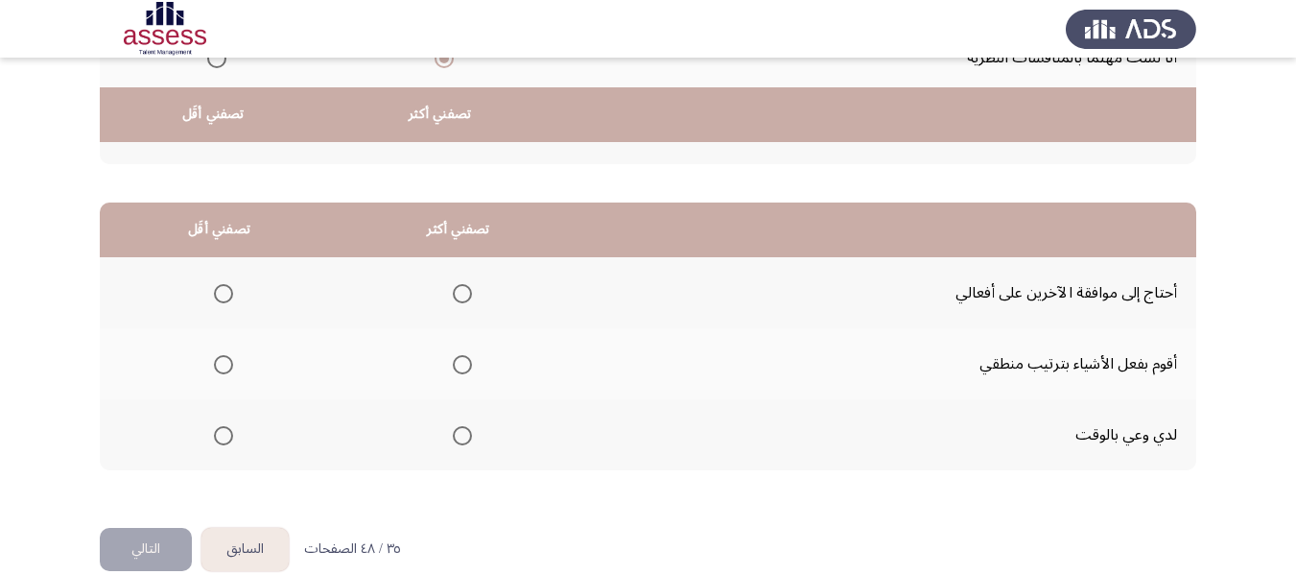
scroll to position [394, 0]
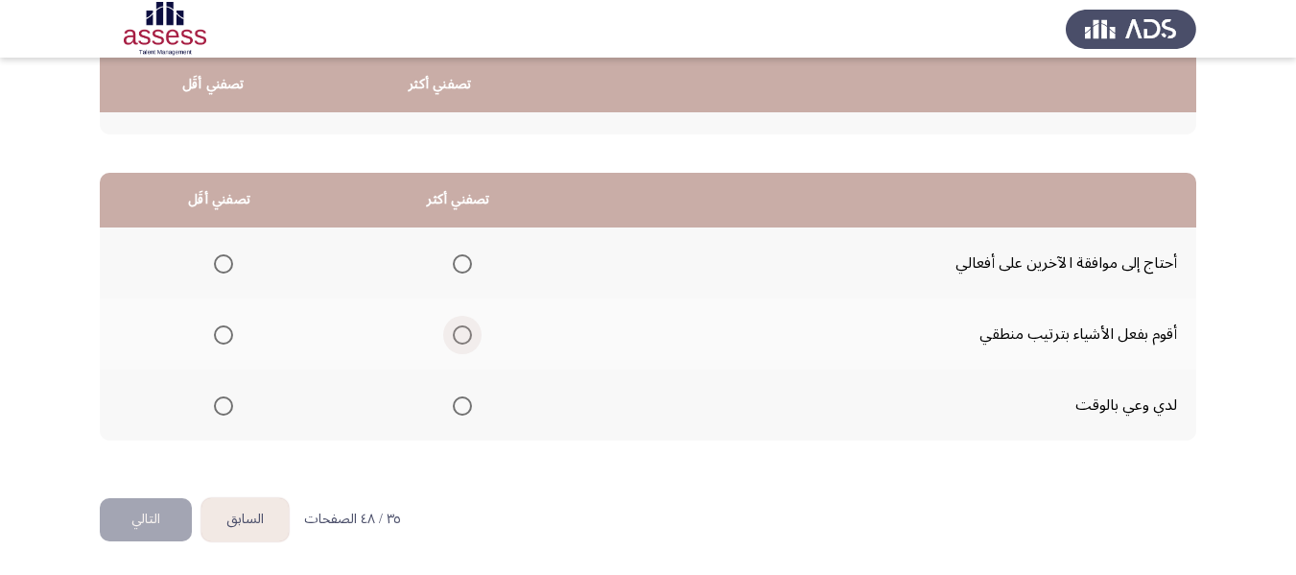
click at [460, 339] on span "Select an option" at bounding box center [462, 334] width 19 height 19
click at [460, 339] on input "Select an option" at bounding box center [462, 334] width 19 height 19
click at [228, 265] on span "Select an option" at bounding box center [223, 263] width 19 height 19
click at [228, 265] on input "Select an option" at bounding box center [223, 263] width 19 height 19
click at [167, 508] on button "التالي" at bounding box center [146, 519] width 92 height 43
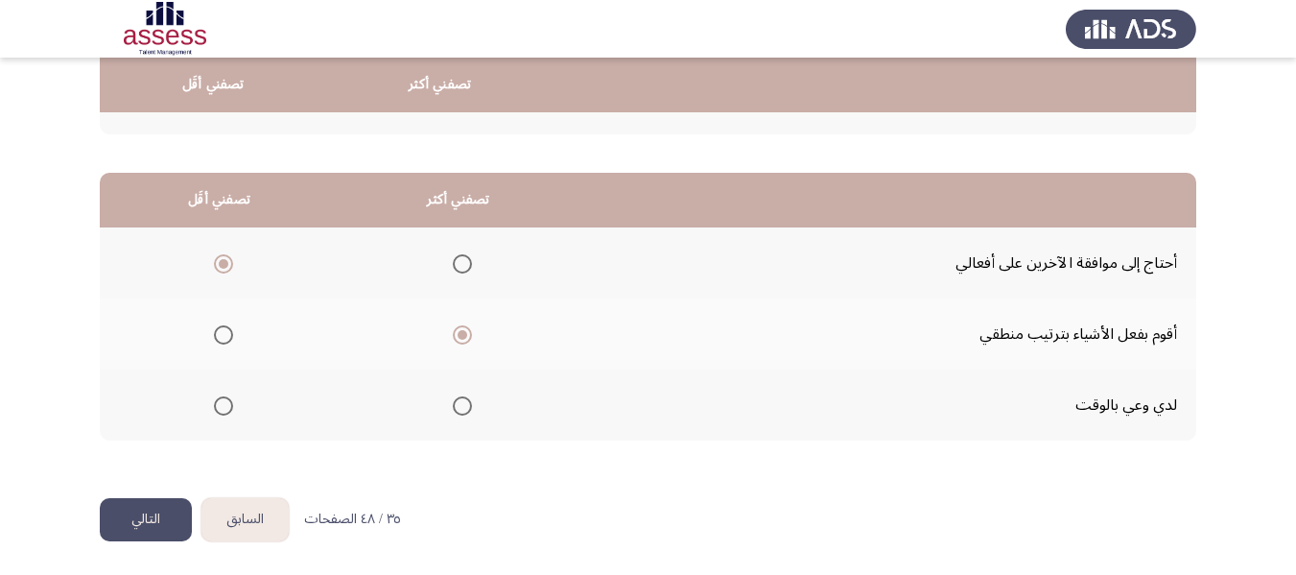
scroll to position [0, 0]
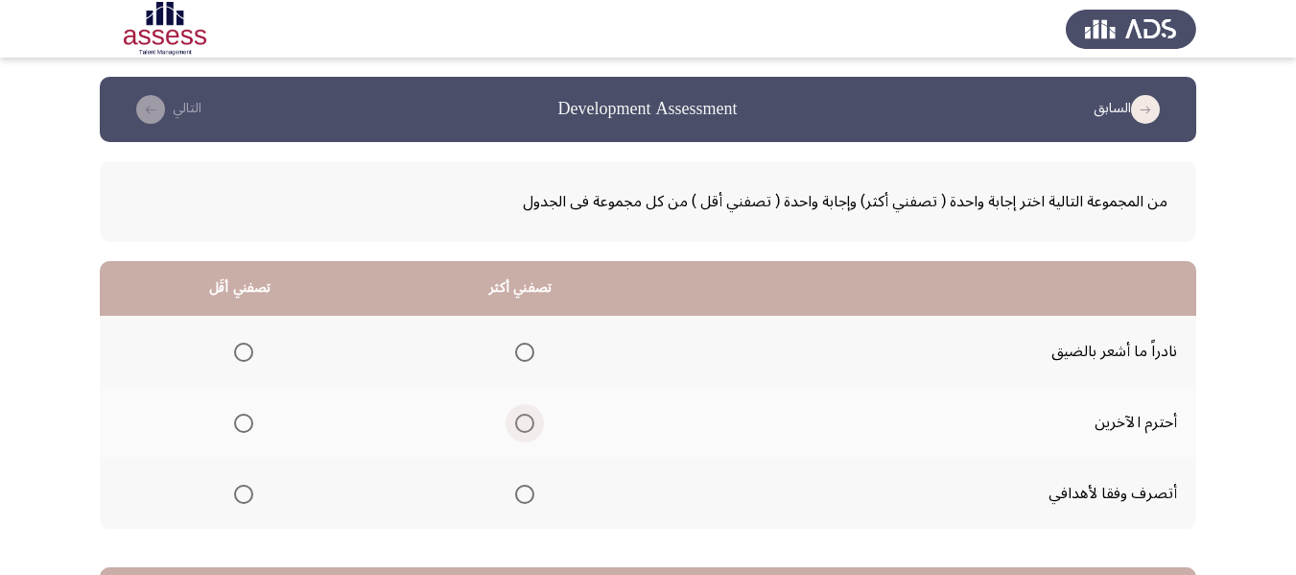
click at [516, 418] on span "Select an option" at bounding box center [524, 422] width 19 height 19
click at [516, 418] on input "Select an option" at bounding box center [524, 422] width 19 height 19
click at [526, 498] on span "Select an option" at bounding box center [524, 493] width 19 height 19
click at [526, 498] on input "Select an option" at bounding box center [524, 493] width 19 height 19
click at [239, 352] on span "Select an option" at bounding box center [243, 351] width 19 height 19
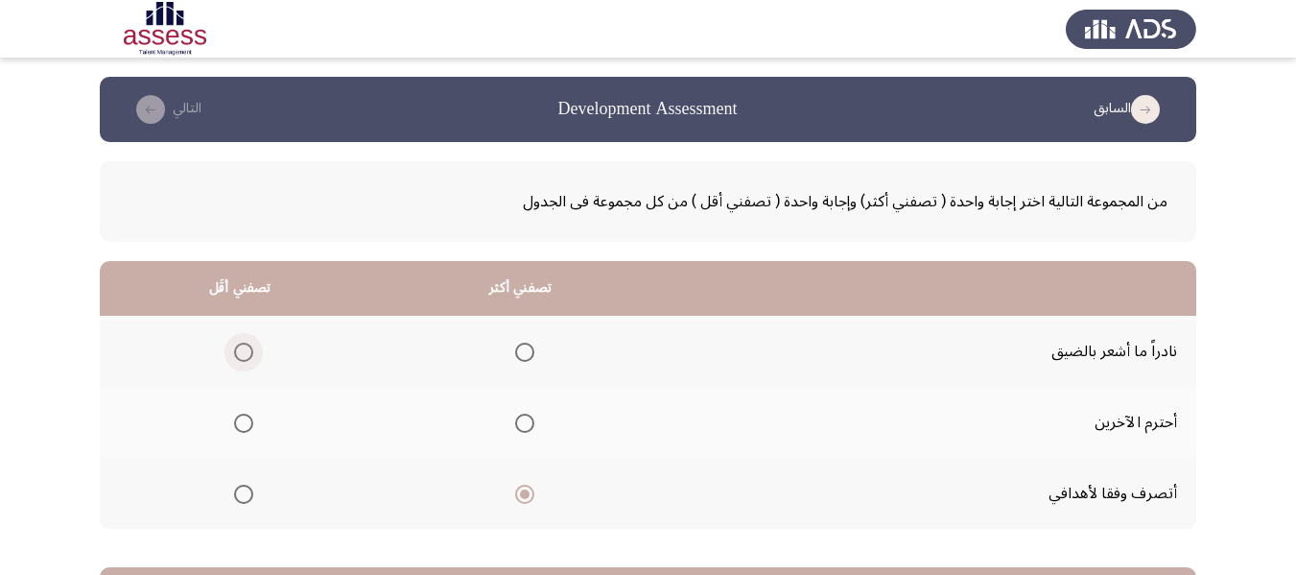
click at [239, 352] on input "Select an option" at bounding box center [243, 351] width 19 height 19
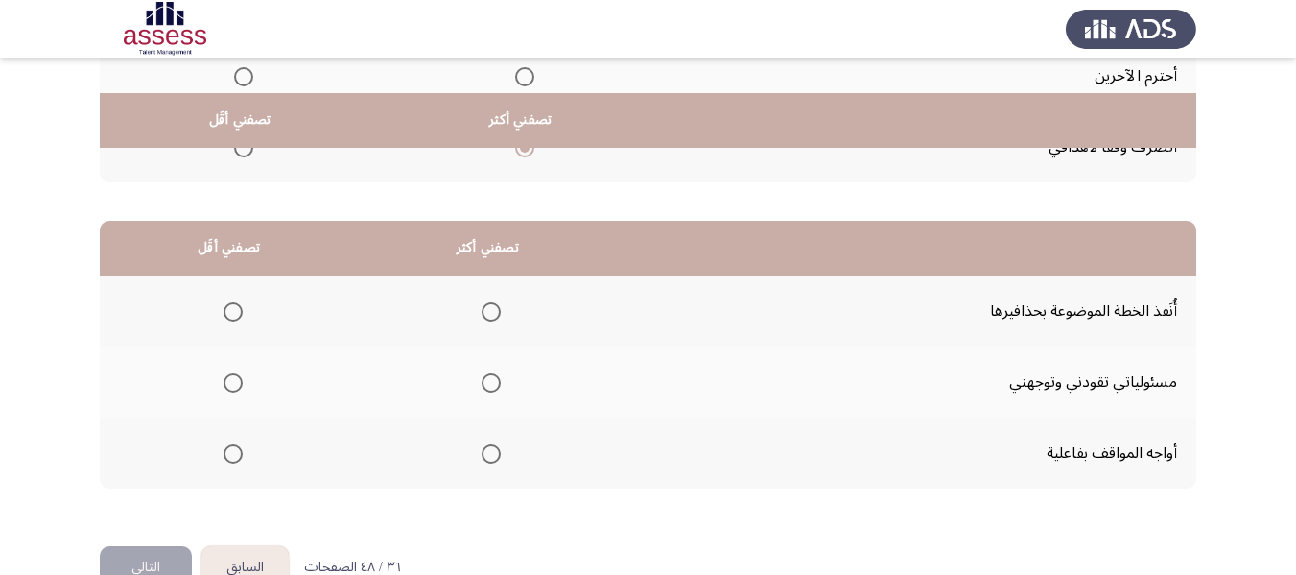
scroll to position [394, 0]
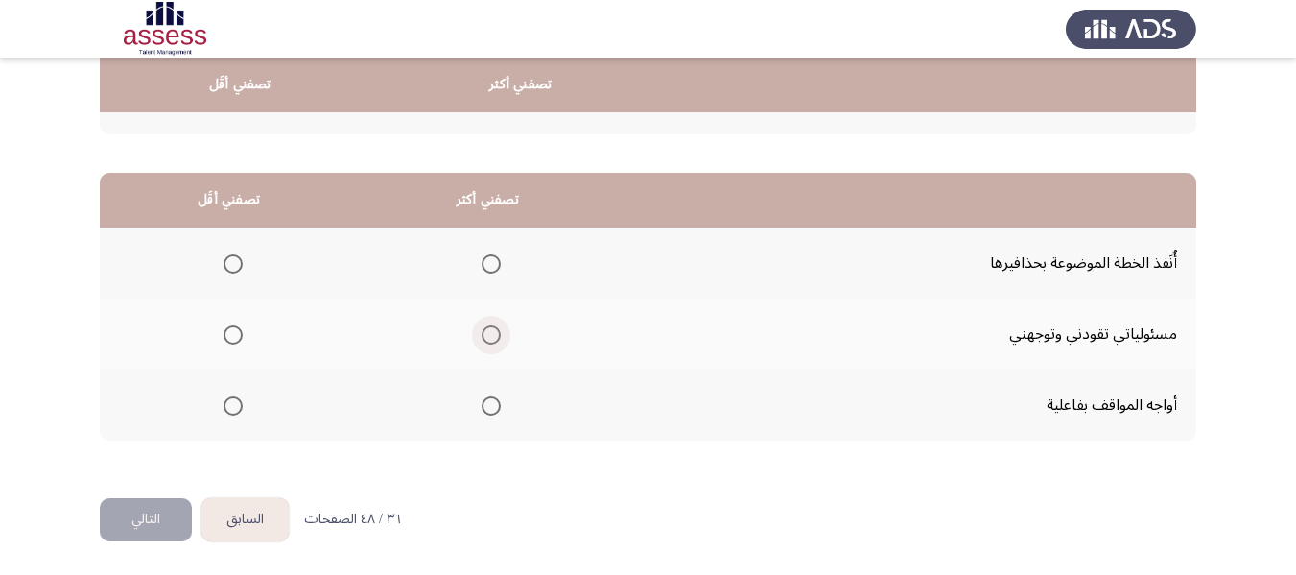
click at [488, 336] on span "Select an option" at bounding box center [490, 334] width 19 height 19
click at [488, 336] on input "Select an option" at bounding box center [490, 334] width 19 height 19
click at [493, 406] on span "Select an option" at bounding box center [490, 405] width 19 height 19
click at [493, 406] on input "Select an option" at bounding box center [490, 405] width 19 height 19
click at [230, 338] on span "Select an option" at bounding box center [232, 334] width 19 height 19
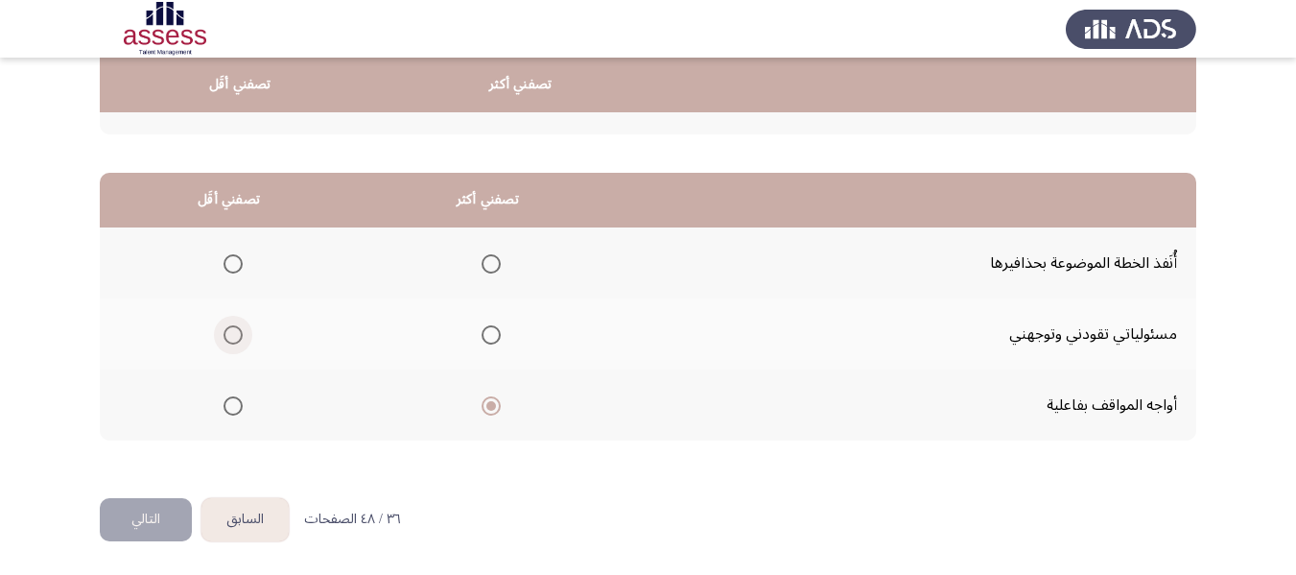
click at [230, 338] on input "Select an option" at bounding box center [232, 334] width 19 height 19
click at [236, 268] on span "Select an option" at bounding box center [232, 263] width 19 height 19
click at [236, 268] on input "Select an option" at bounding box center [232, 263] width 19 height 19
click at [168, 508] on button "التالي" at bounding box center [146, 519] width 92 height 43
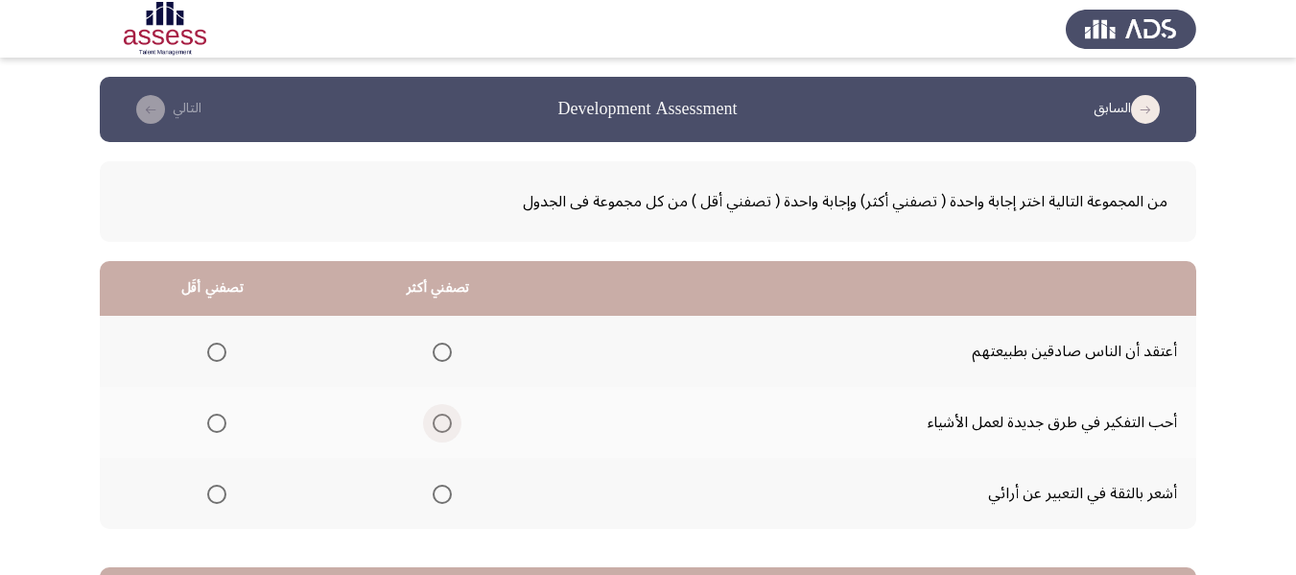
click at [442, 423] on span "Select an option" at bounding box center [442, 422] width 19 height 19
click at [442, 423] on input "Select an option" at bounding box center [442, 422] width 19 height 19
click at [442, 496] on span "Select an option" at bounding box center [442, 493] width 19 height 19
click at [442, 496] on input "Select an option" at bounding box center [442, 493] width 19 height 19
click at [211, 414] on span "Select an option" at bounding box center [216, 422] width 19 height 19
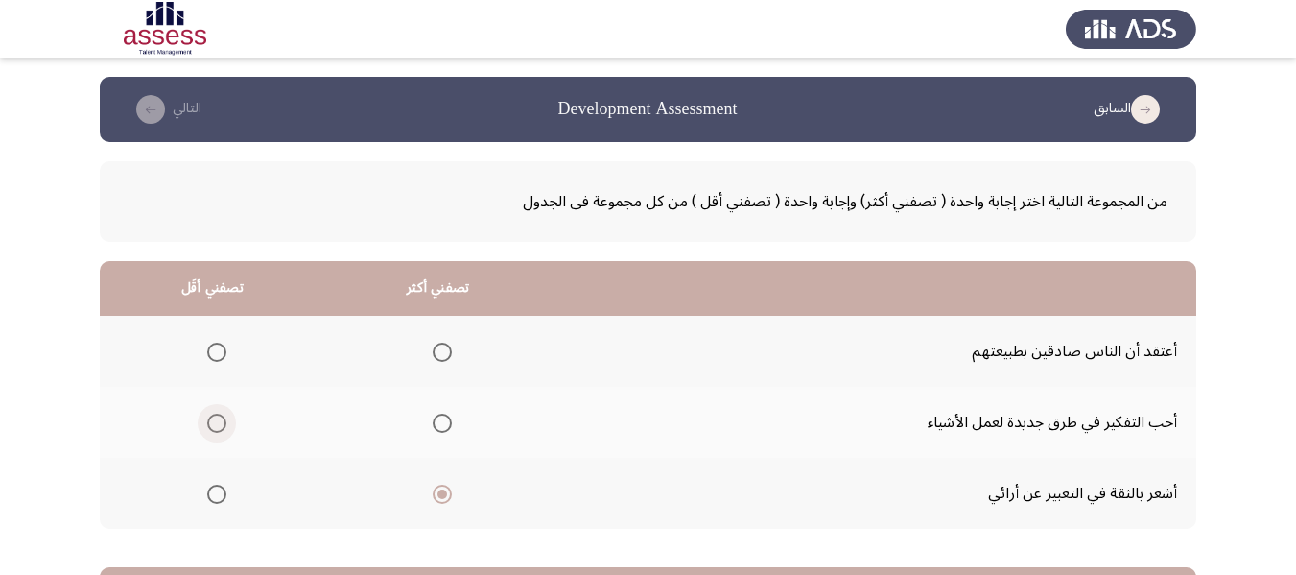
click at [211, 414] on input "Select an option" at bounding box center [216, 422] width 19 height 19
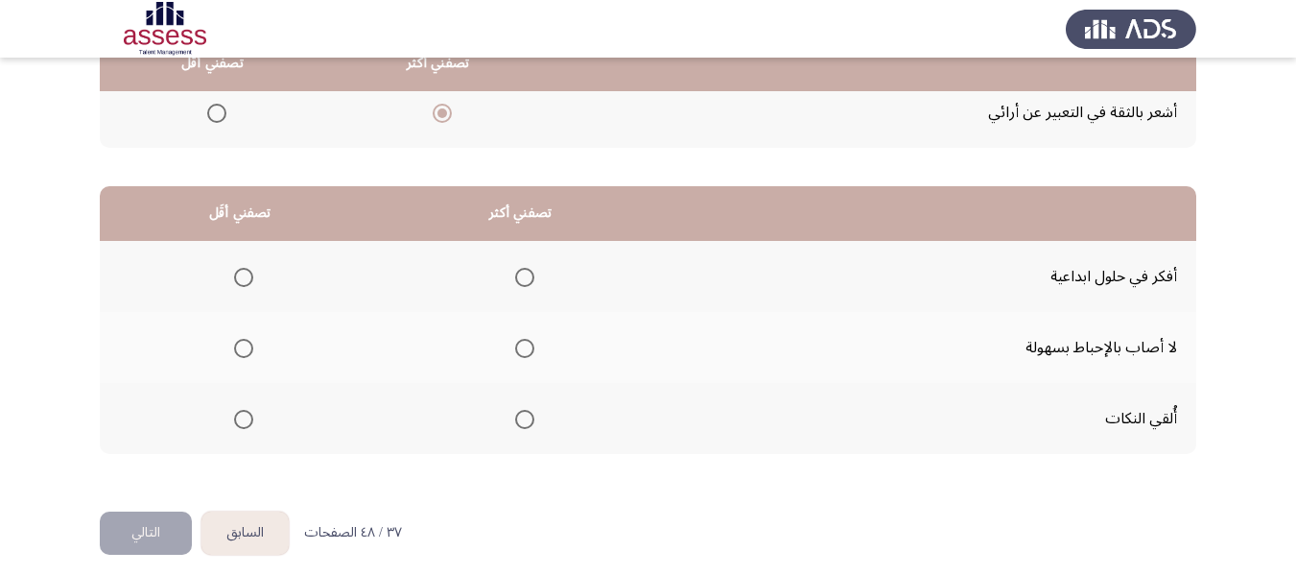
scroll to position [394, 0]
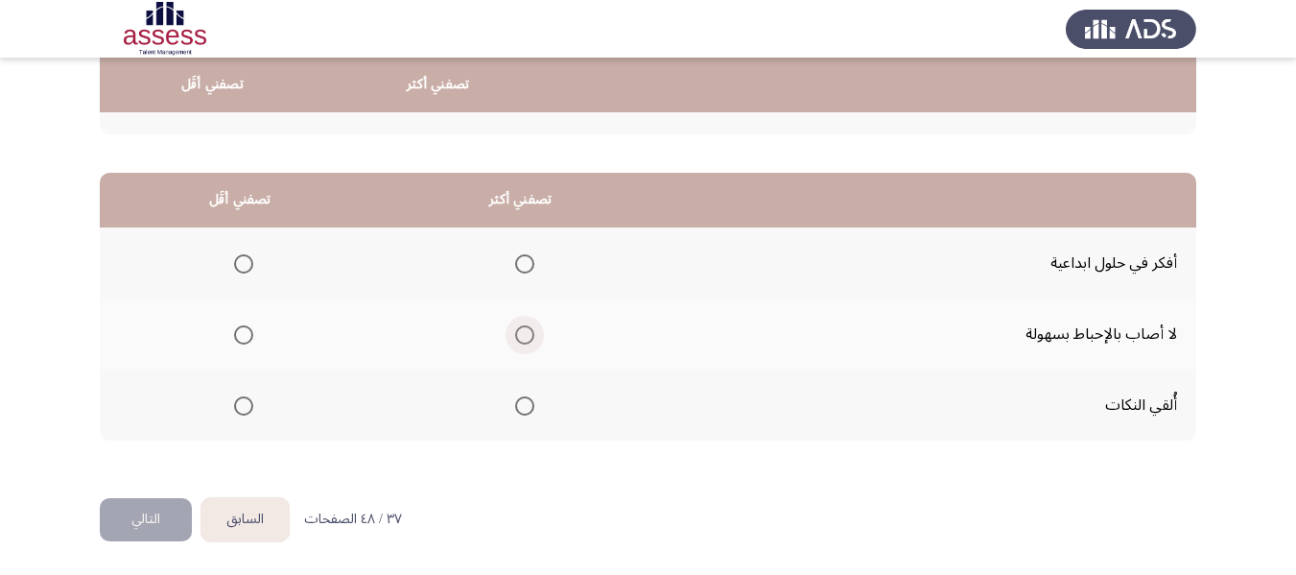
click at [518, 332] on span "Select an option" at bounding box center [524, 334] width 19 height 19
click at [518, 332] on input "Select an option" at bounding box center [524, 334] width 19 height 19
click at [239, 265] on span "Select an option" at bounding box center [243, 263] width 19 height 19
click at [239, 265] on input "Select an option" at bounding box center [243, 263] width 19 height 19
click at [165, 512] on button "التالي" at bounding box center [146, 519] width 92 height 43
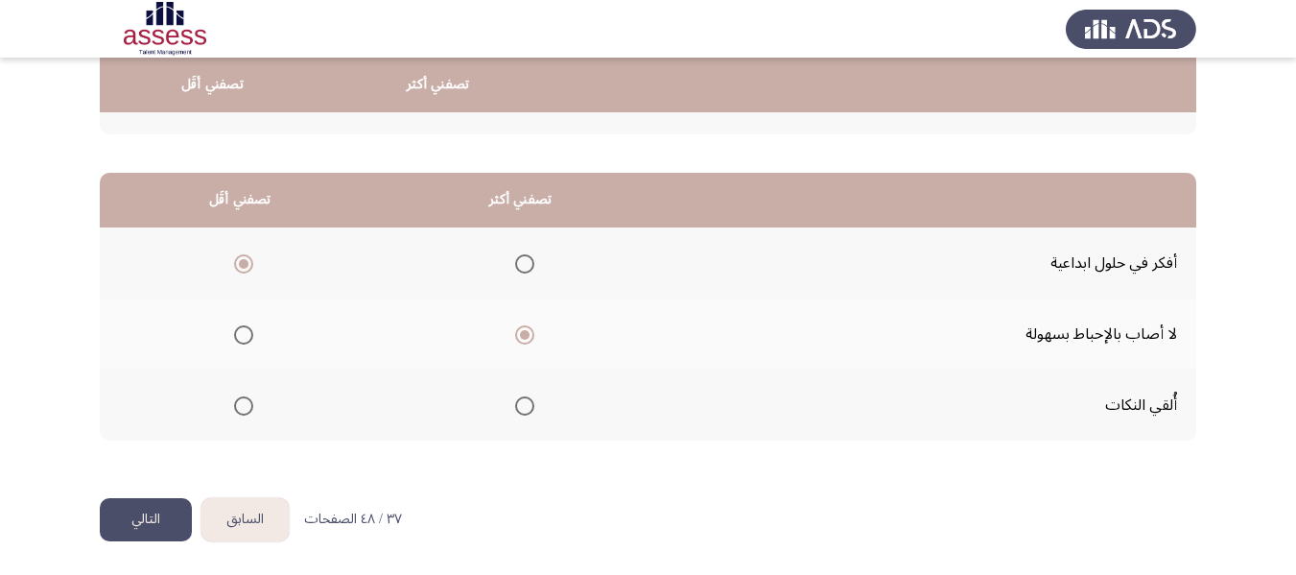
scroll to position [0, 0]
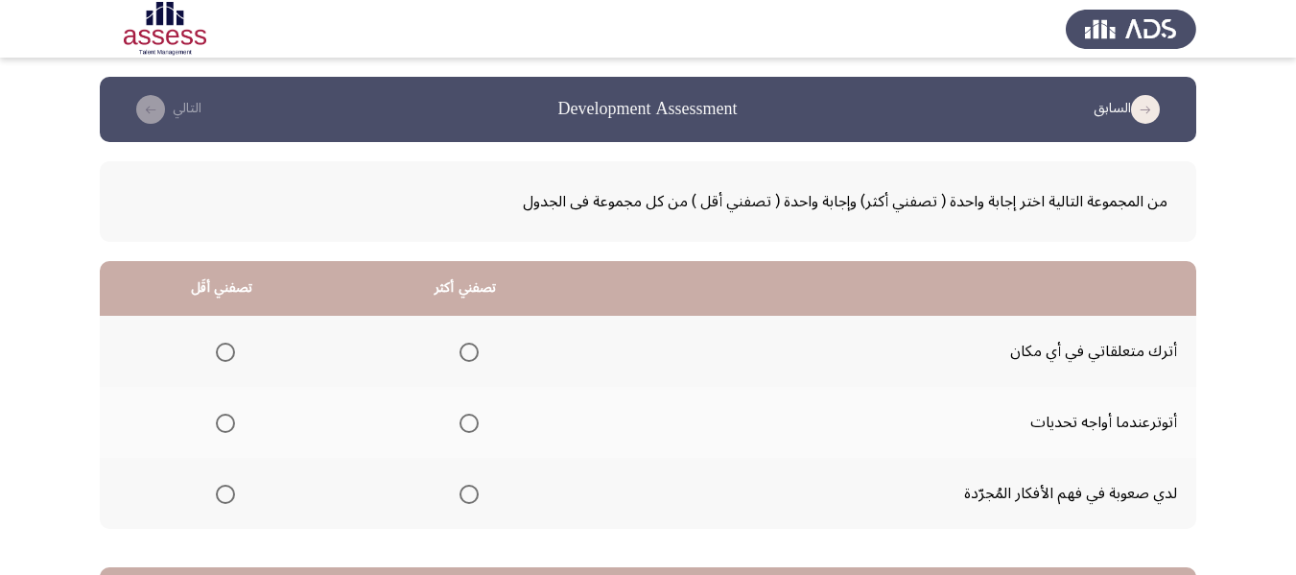
click at [224, 427] on span "Select an option" at bounding box center [225, 422] width 19 height 19
click at [224, 427] on input "Select an option" at bounding box center [225, 422] width 19 height 19
click at [469, 489] on span "Select an option" at bounding box center [468, 493] width 19 height 19
click at [469, 489] on input "Select an option" at bounding box center [468, 493] width 19 height 19
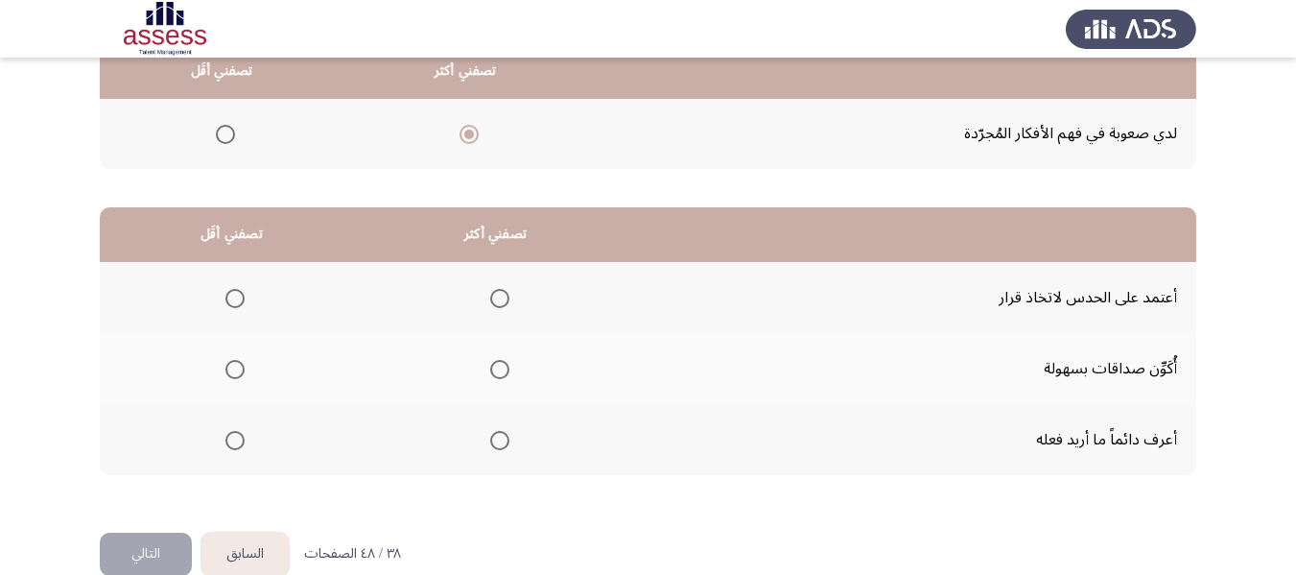
scroll to position [394, 0]
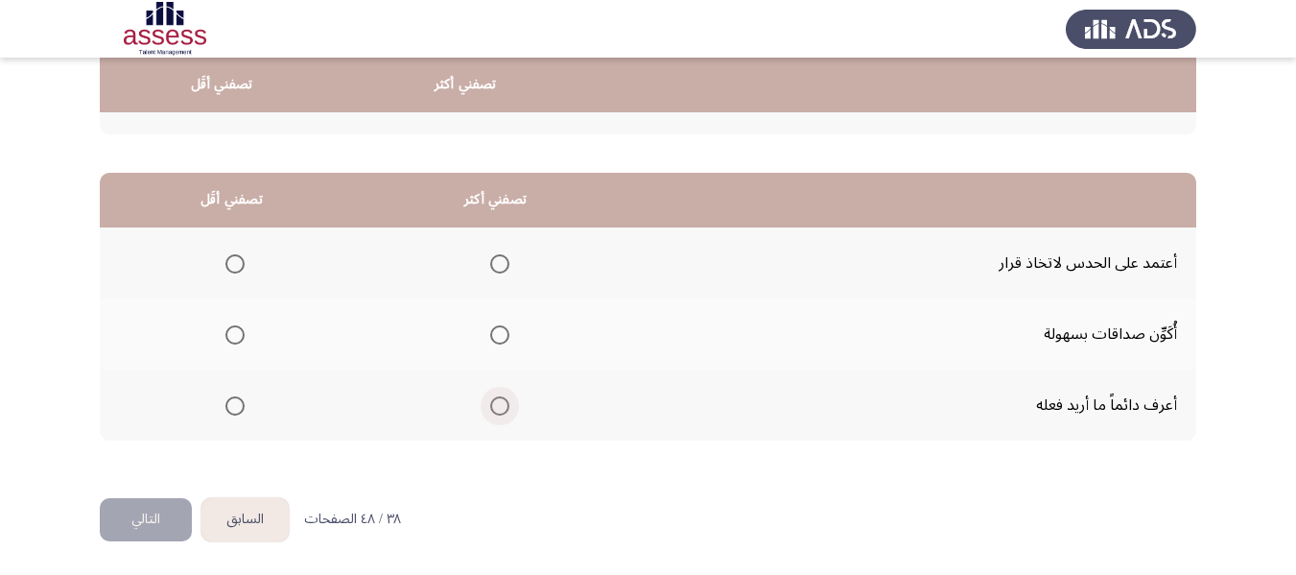
click at [497, 409] on span "Select an option" at bounding box center [499, 405] width 19 height 19
click at [497, 409] on input "Select an option" at bounding box center [499, 405] width 19 height 19
click at [228, 257] on span "Select an option" at bounding box center [234, 263] width 19 height 19
click at [228, 257] on input "Select an option" at bounding box center [234, 263] width 19 height 19
click at [166, 518] on button "التالي" at bounding box center [146, 519] width 92 height 43
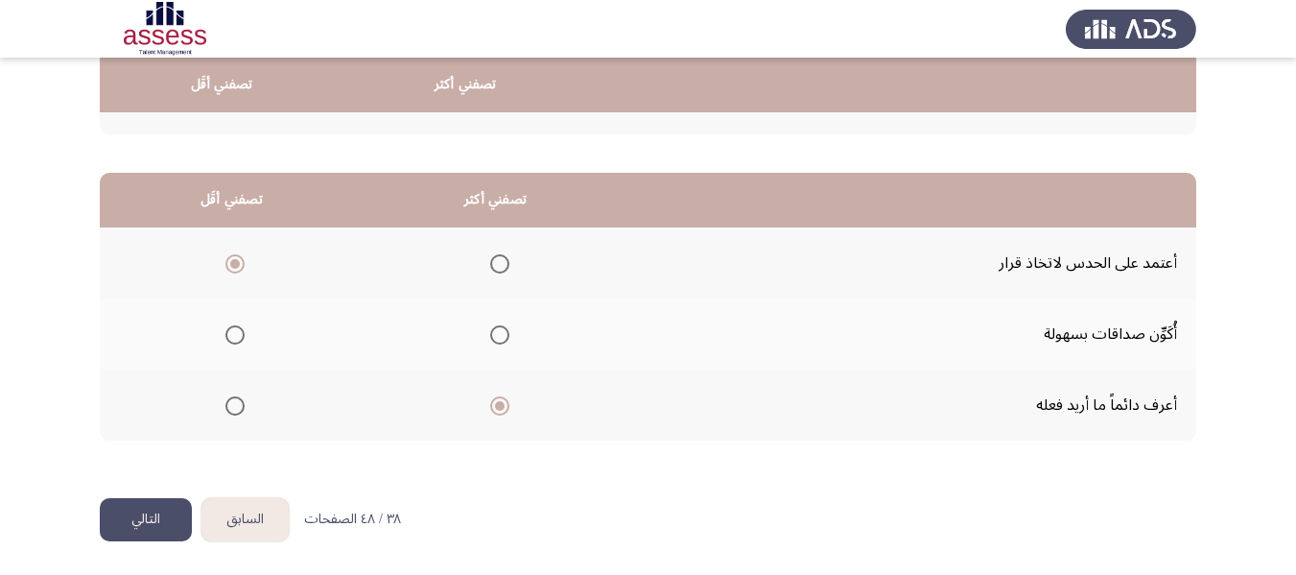
scroll to position [0, 0]
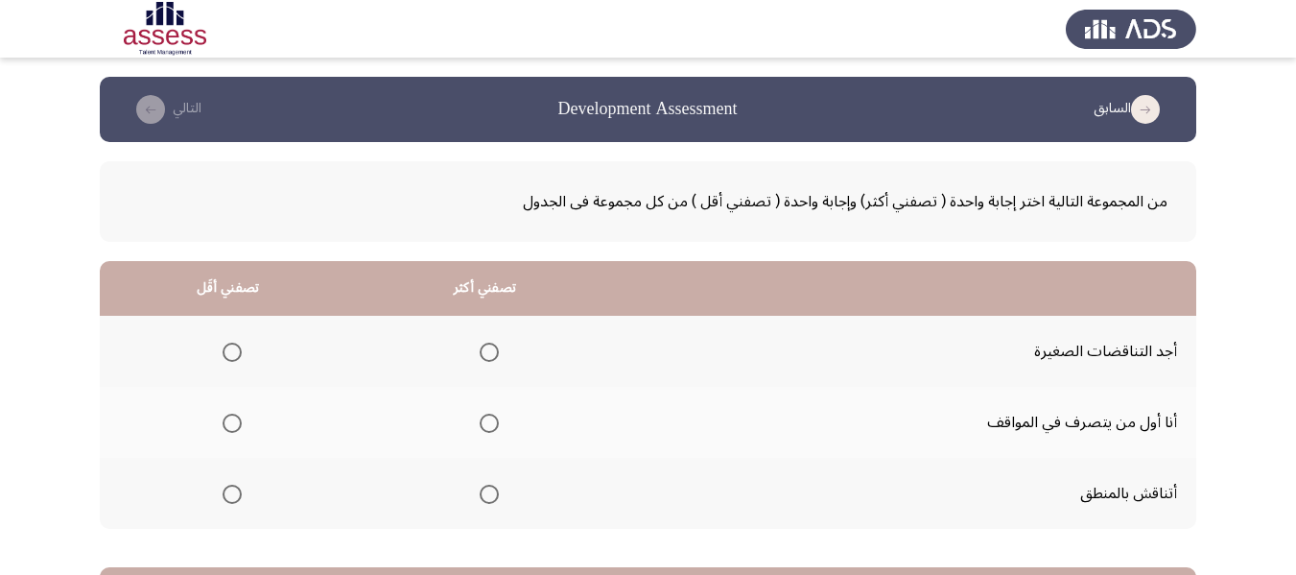
click at [230, 356] on span "Select an option" at bounding box center [232, 351] width 19 height 19
click at [230, 356] on input "Select an option" at bounding box center [232, 351] width 19 height 19
click at [490, 493] on span "Select an option" at bounding box center [489, 493] width 19 height 19
click at [490, 493] on input "Select an option" at bounding box center [489, 493] width 19 height 19
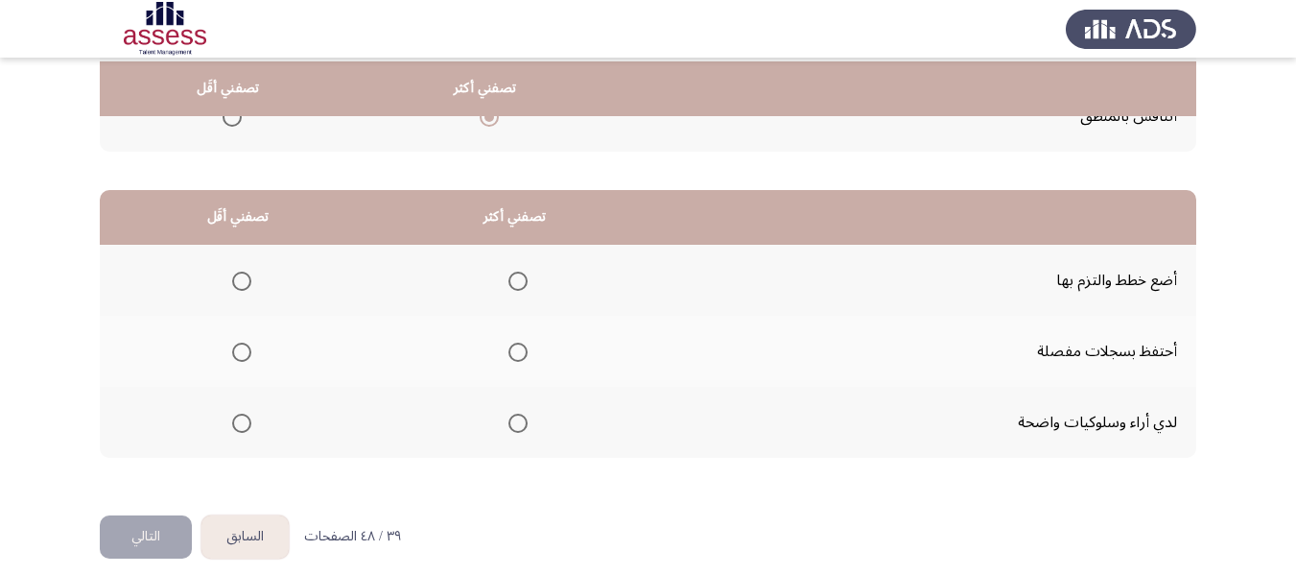
scroll to position [390, 0]
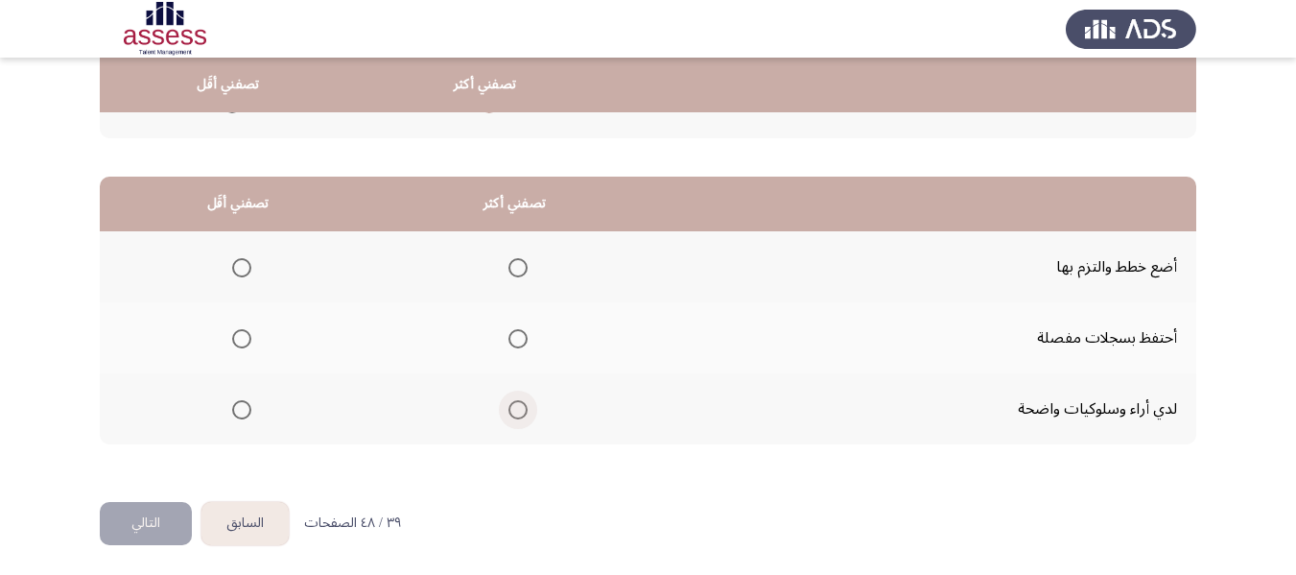
click at [517, 402] on span "Select an option" at bounding box center [517, 409] width 19 height 19
click at [517, 402] on input "Select an option" at bounding box center [517, 409] width 19 height 19
click at [508, 268] on span "Select an option" at bounding box center [517, 267] width 19 height 19
click at [508, 268] on input "Select an option" at bounding box center [517, 267] width 19 height 19
click at [239, 410] on span "Select an option" at bounding box center [241, 409] width 19 height 19
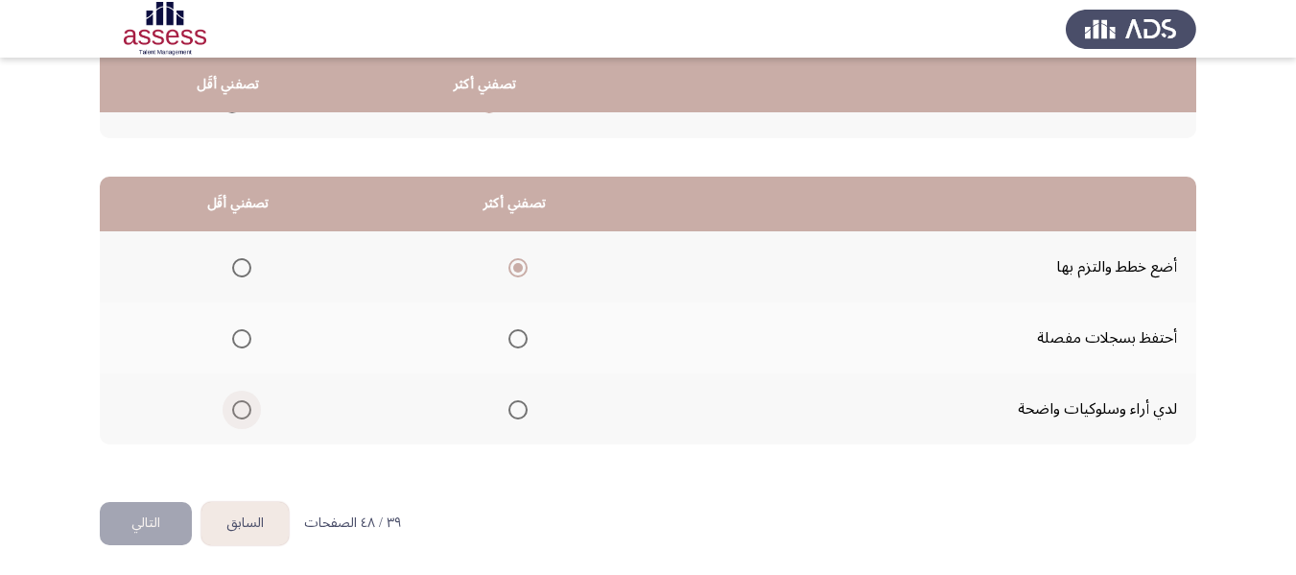
click at [239, 410] on input "Select an option" at bounding box center [241, 409] width 19 height 19
click at [239, 339] on span "Select an option" at bounding box center [241, 338] width 19 height 19
click at [239, 339] on input "Select an option" at bounding box center [241, 338] width 19 height 19
click at [152, 509] on button "التالي" at bounding box center [146, 523] width 92 height 43
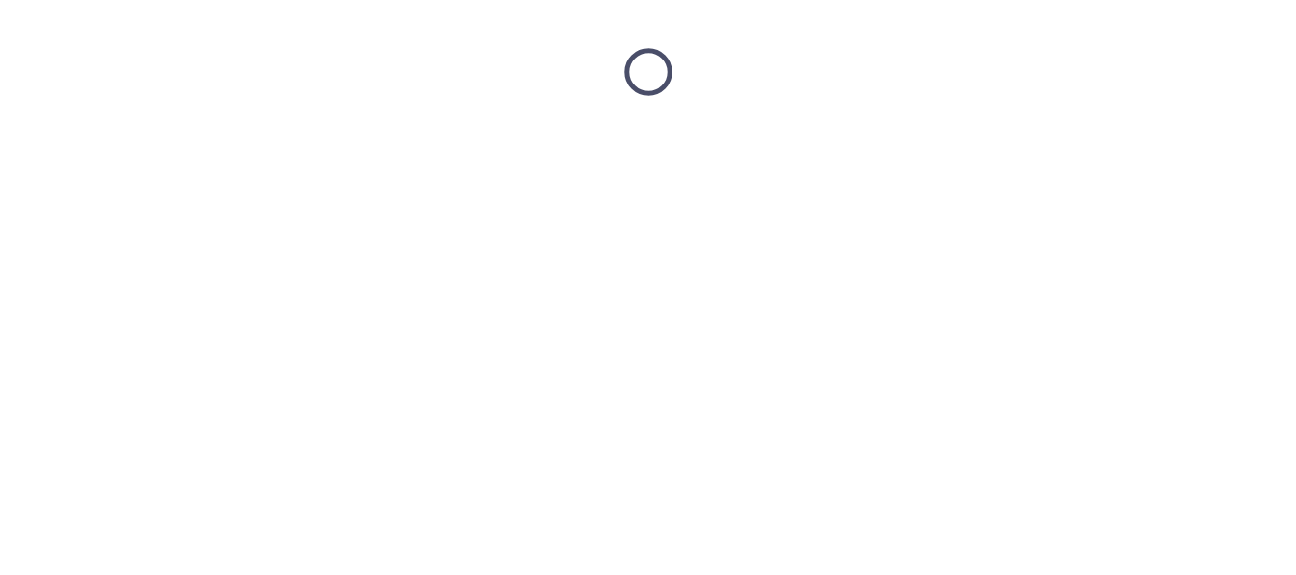
scroll to position [0, 0]
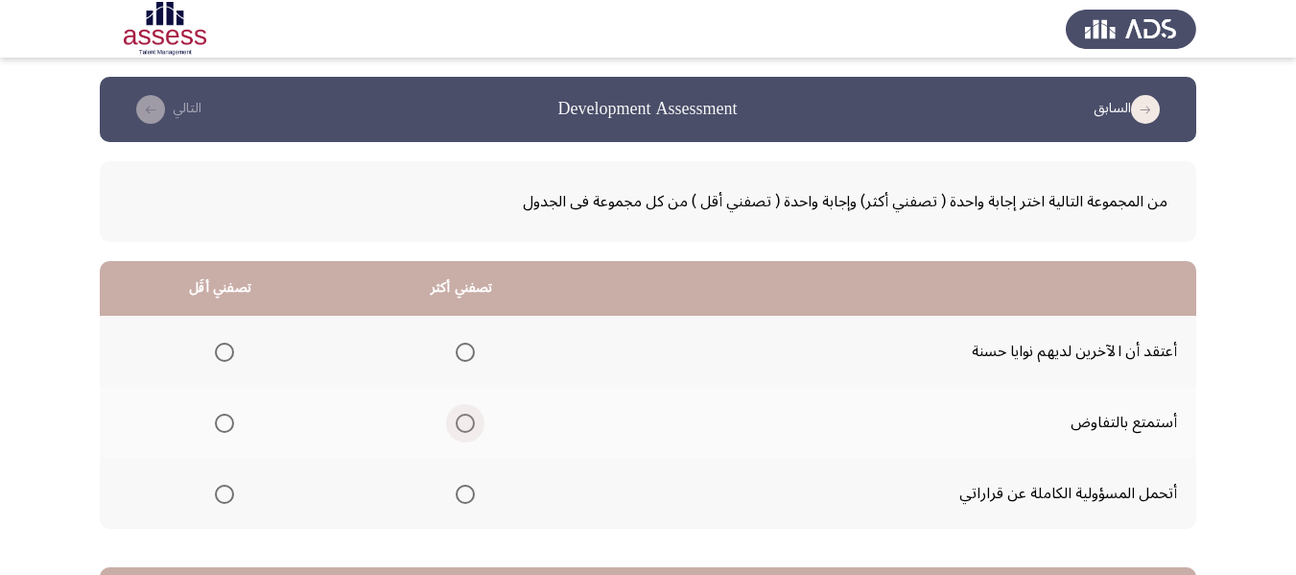
click at [465, 425] on span "Select an option" at bounding box center [465, 422] width 19 height 19
click at [465, 425] on input "Select an option" at bounding box center [465, 422] width 19 height 19
click at [462, 498] on span "Select an option" at bounding box center [465, 493] width 19 height 19
click at [462, 498] on input "Select an option" at bounding box center [465, 493] width 19 height 19
click at [221, 422] on span "Select an option" at bounding box center [224, 422] width 19 height 19
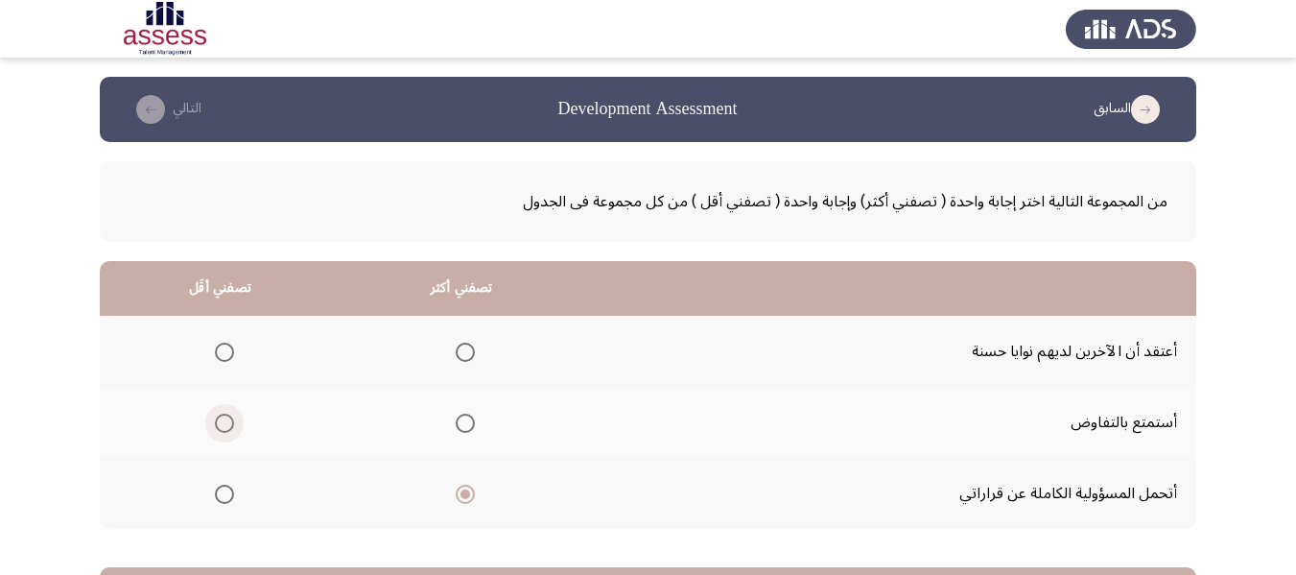
click at [221, 422] on input "Select an option" at bounding box center [224, 422] width 19 height 19
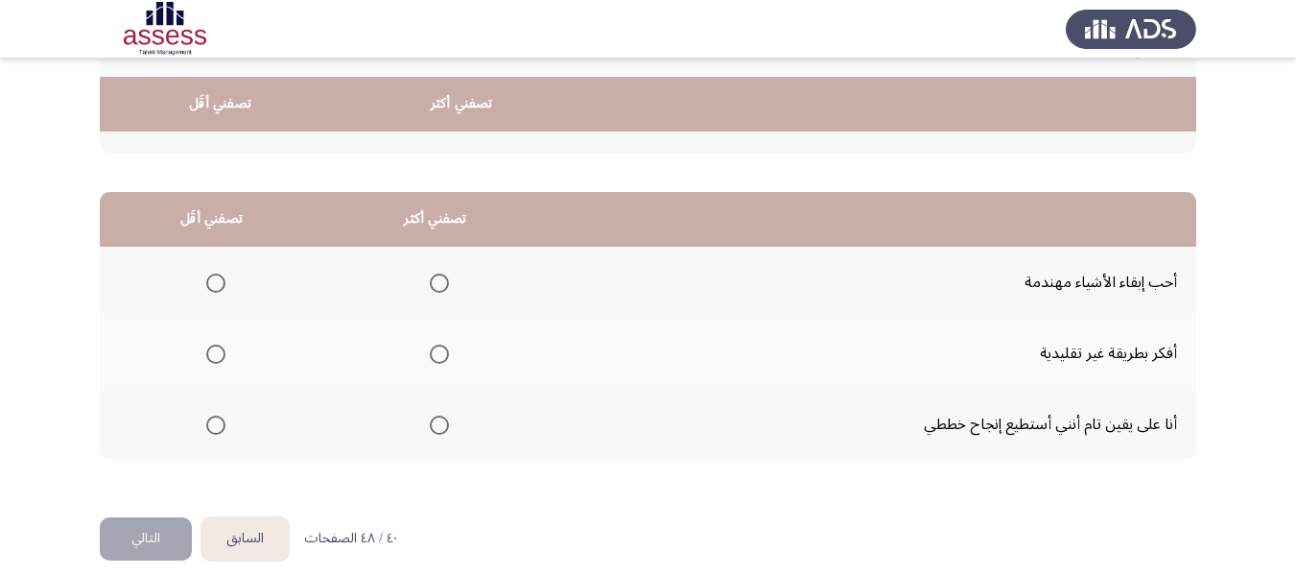
scroll to position [394, 0]
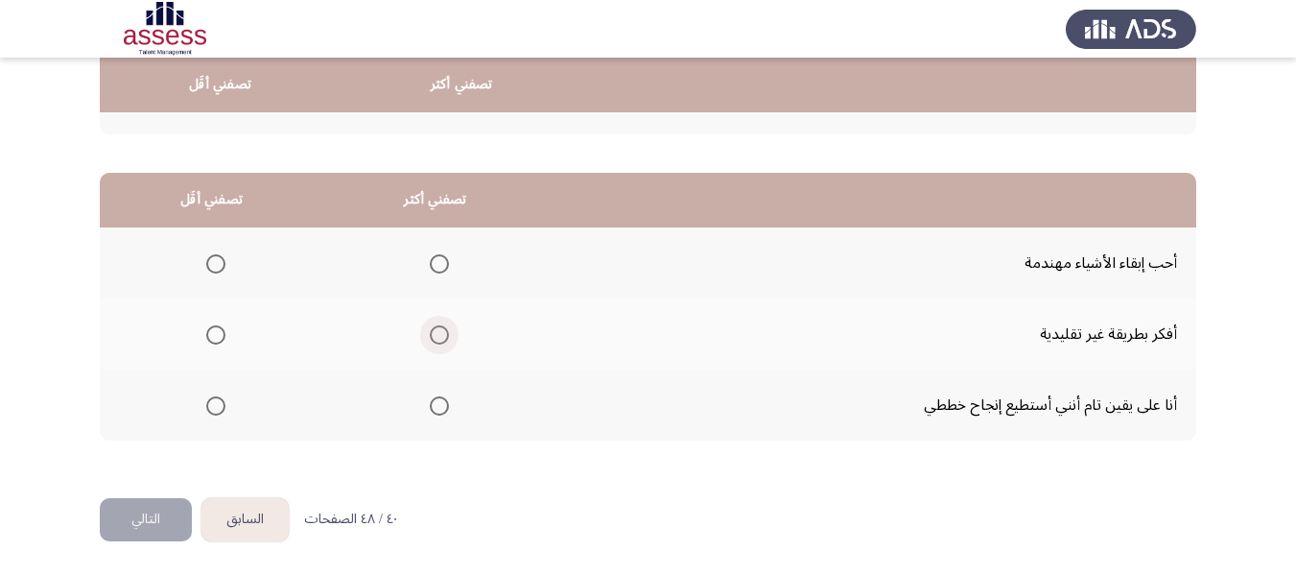
click at [439, 335] on span "Select an option" at bounding box center [439, 335] width 0 height 0
click at [435, 335] on input "Select an option" at bounding box center [439, 334] width 19 height 19
click at [207, 404] on span "Select an option" at bounding box center [215, 405] width 19 height 19
click at [207, 404] on input "Select an option" at bounding box center [215, 405] width 19 height 19
click at [145, 525] on button "التالي" at bounding box center [146, 519] width 92 height 43
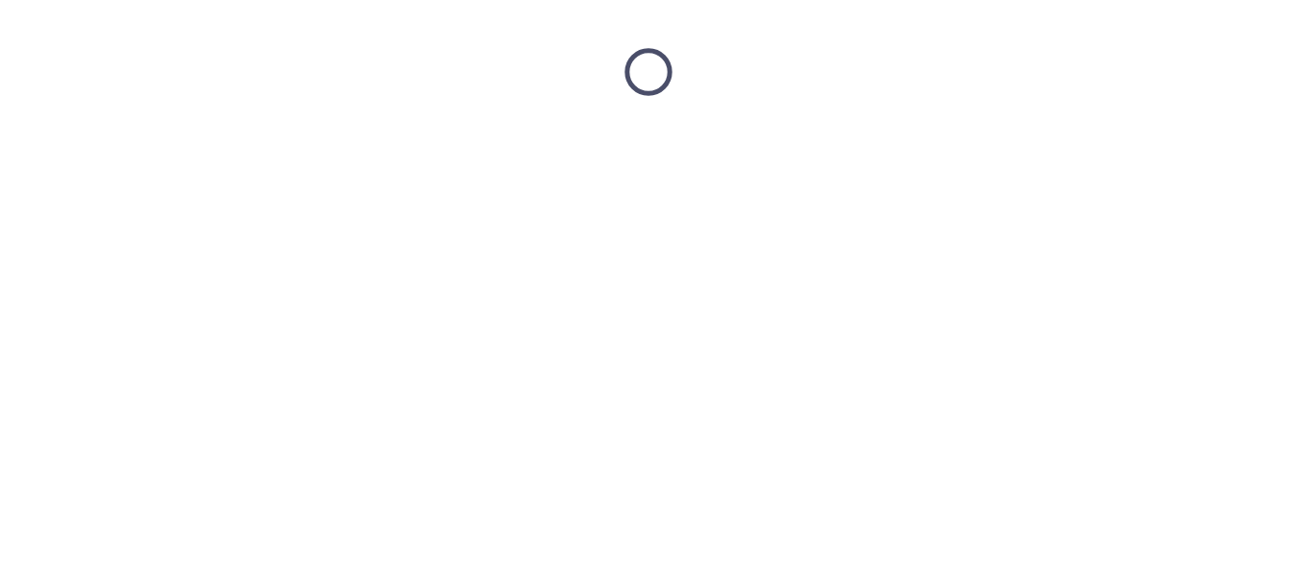
scroll to position [0, 0]
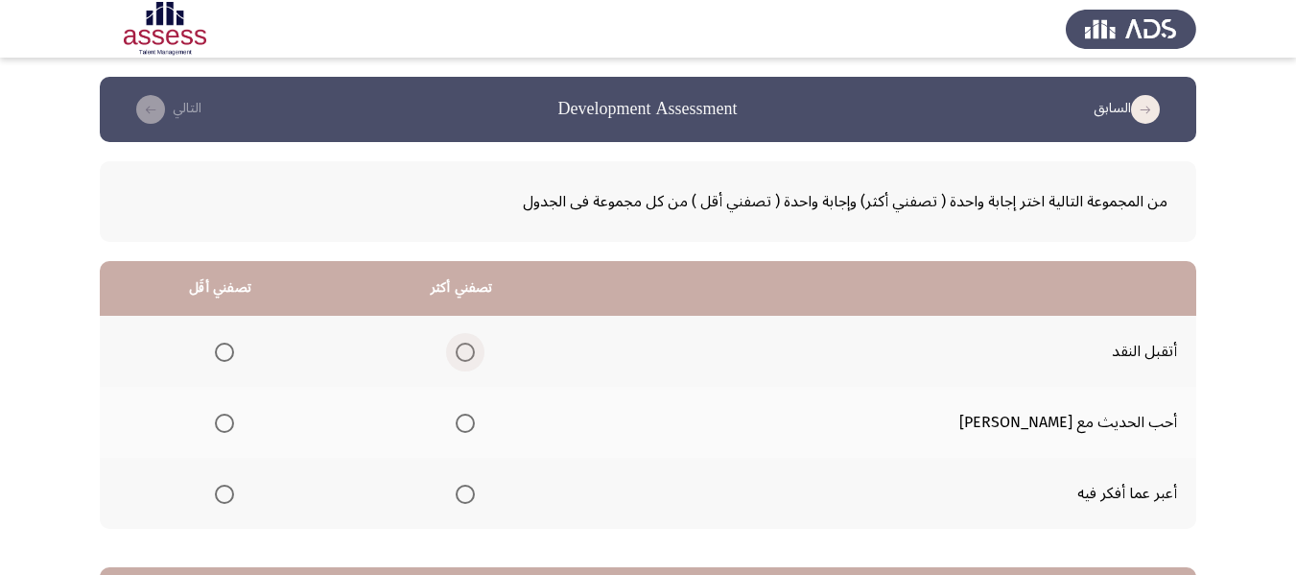
click at [475, 347] on span "Select an option" at bounding box center [465, 351] width 19 height 19
click at [475, 347] on input "Select an option" at bounding box center [465, 351] width 19 height 19
click at [234, 492] on span "Select an option" at bounding box center [224, 493] width 19 height 19
click at [234, 492] on input "Select an option" at bounding box center [224, 493] width 19 height 19
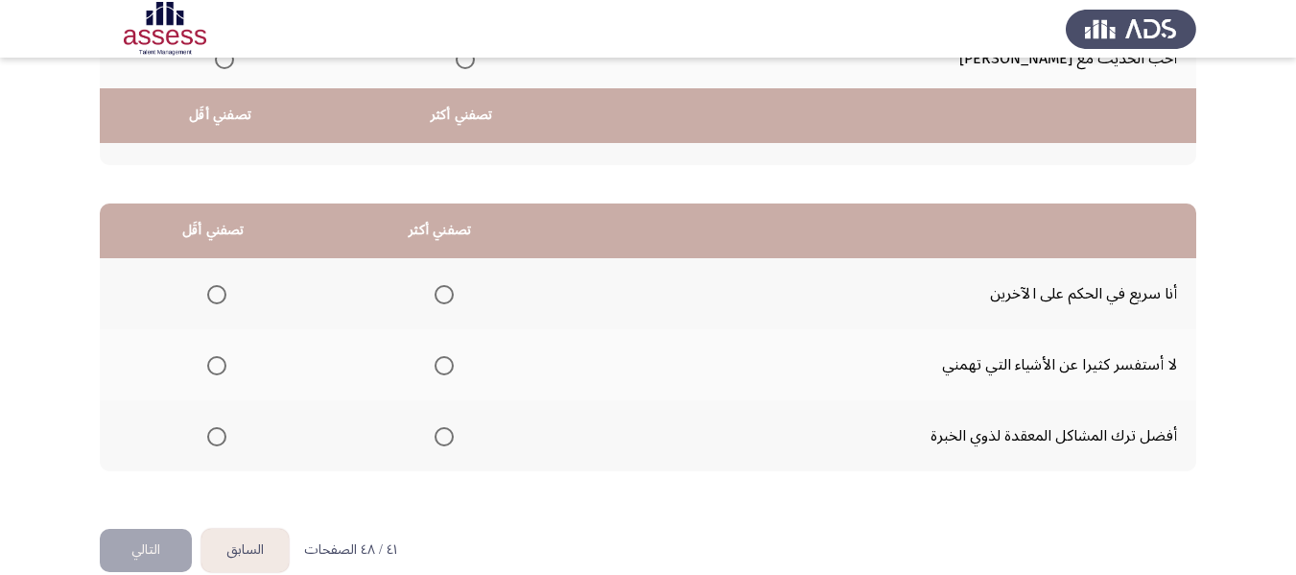
scroll to position [394, 0]
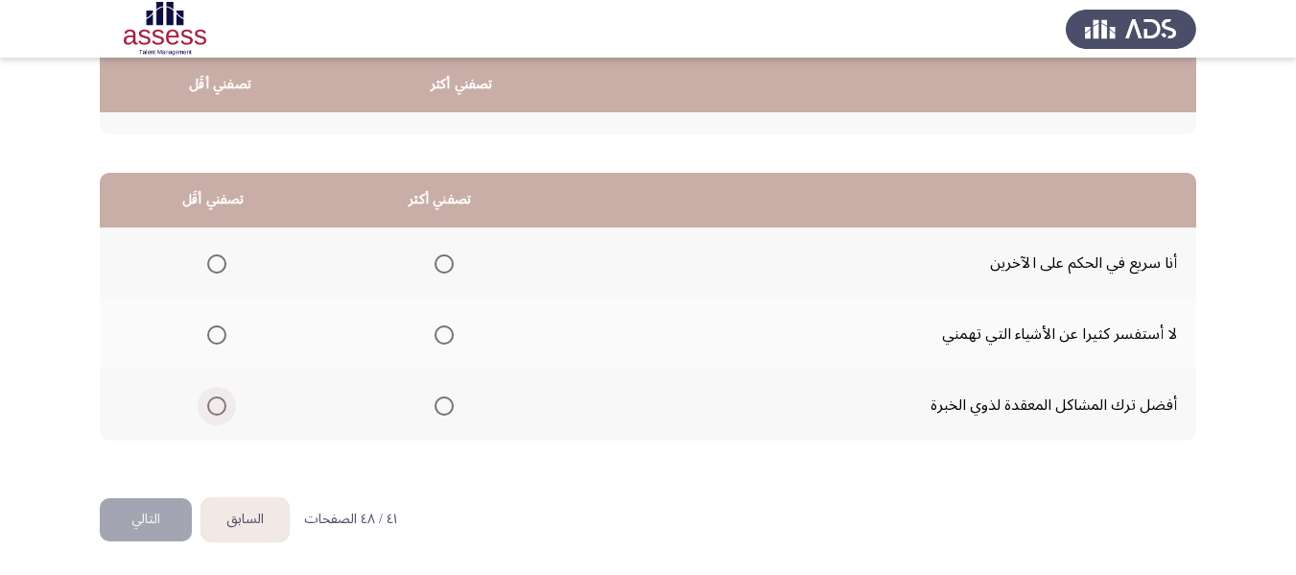
click at [210, 402] on span "Select an option" at bounding box center [216, 405] width 19 height 19
click at [210, 402] on input "Select an option" at bounding box center [216, 405] width 19 height 19
click at [214, 254] on span "Select an option" at bounding box center [216, 263] width 19 height 19
click at [214, 254] on input "Select an option" at bounding box center [216, 263] width 19 height 19
click at [218, 336] on span "Select an option" at bounding box center [216, 334] width 19 height 19
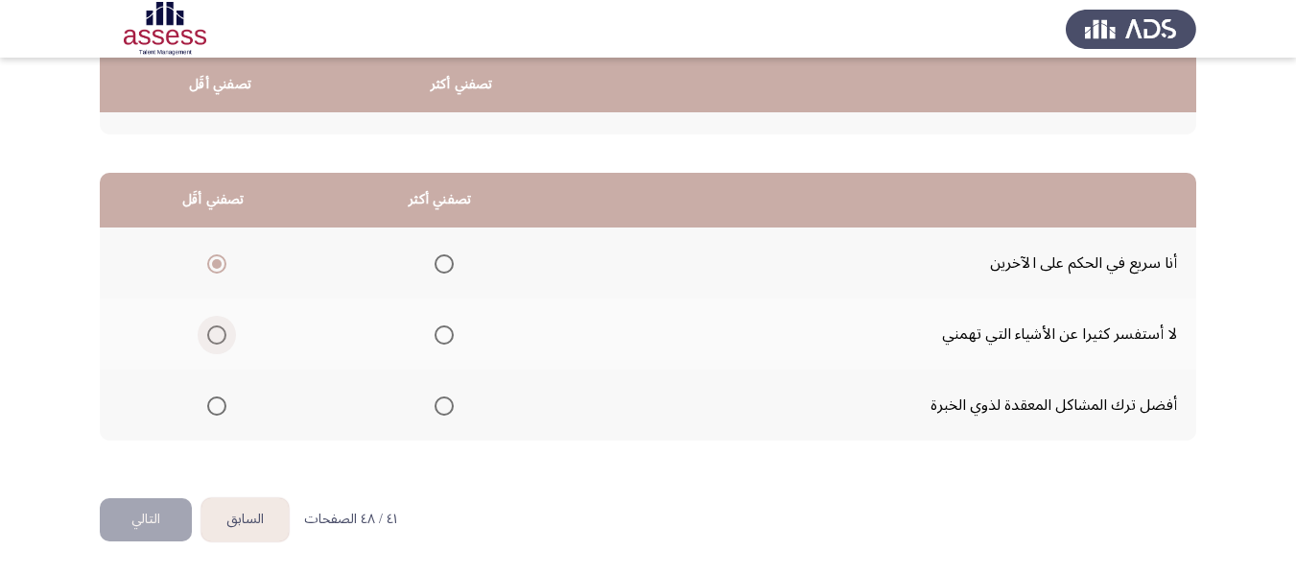
click at [218, 336] on input "Select an option" at bounding box center [216, 334] width 19 height 19
click at [445, 409] on span "Select an option" at bounding box center [443, 405] width 19 height 19
click at [445, 409] on input "Select an option" at bounding box center [443, 405] width 19 height 19
click at [164, 515] on button "التالي" at bounding box center [146, 519] width 92 height 43
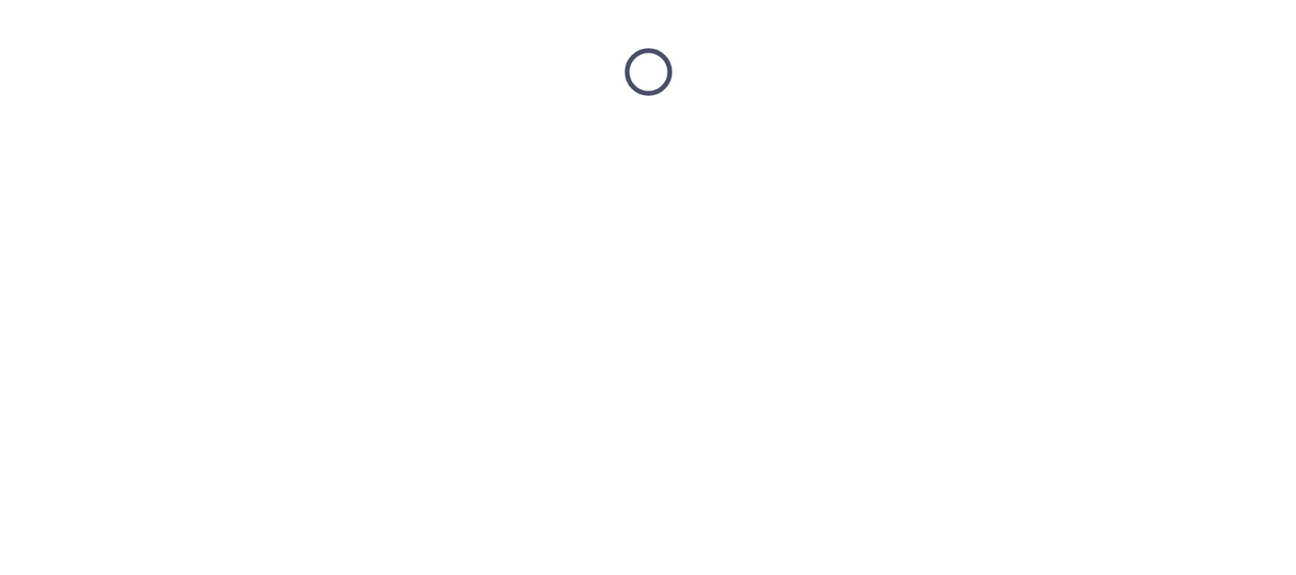
scroll to position [0, 0]
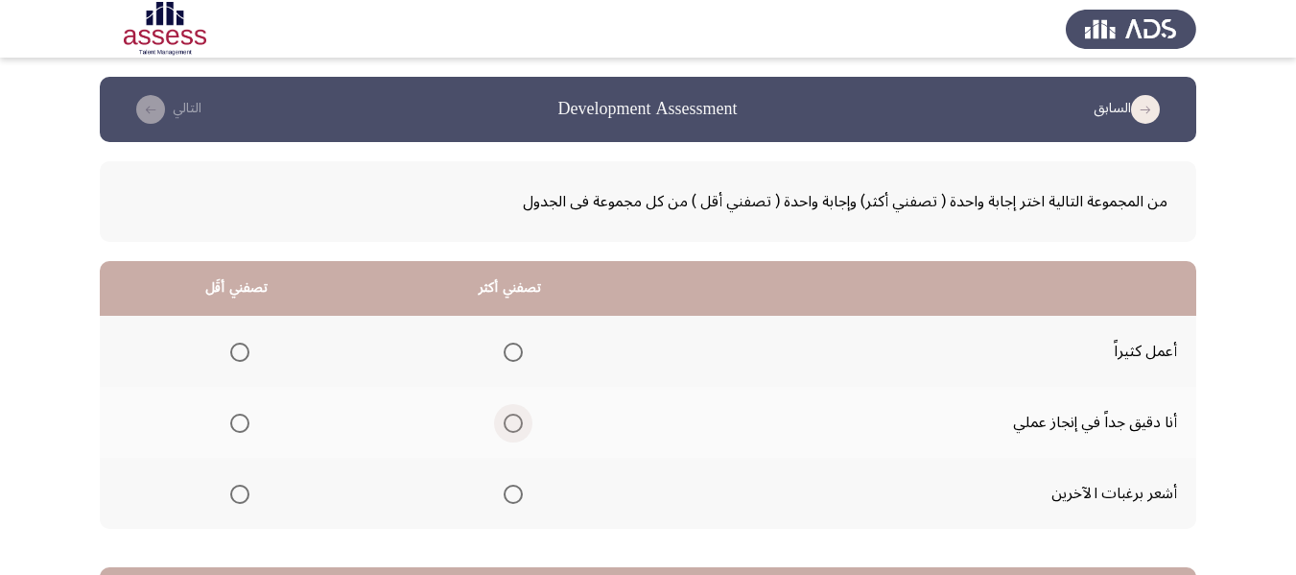
click at [513, 420] on span "Select an option" at bounding box center [513, 422] width 19 height 19
click at [513, 420] on input "Select an option" at bounding box center [513, 422] width 19 height 19
click at [505, 348] on span "Select an option" at bounding box center [513, 351] width 19 height 19
click at [505, 348] on input "Select an option" at bounding box center [513, 351] width 19 height 19
click at [240, 423] on span "Select an option" at bounding box center [240, 423] width 0 height 0
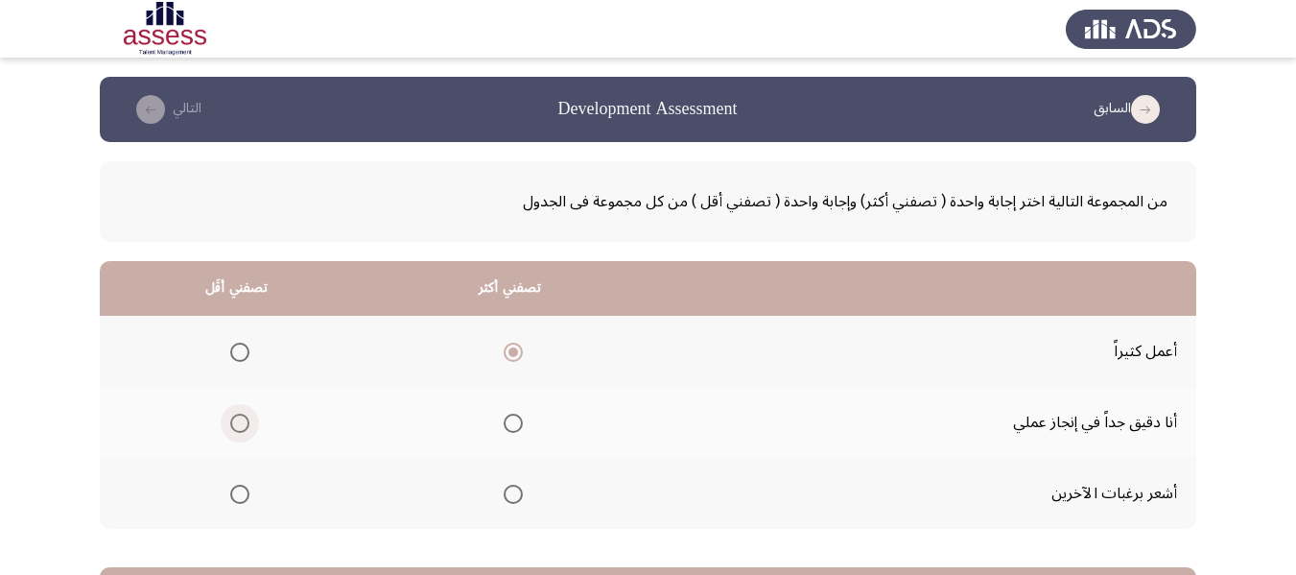
click at [239, 422] on input "Select an option" at bounding box center [239, 422] width 19 height 19
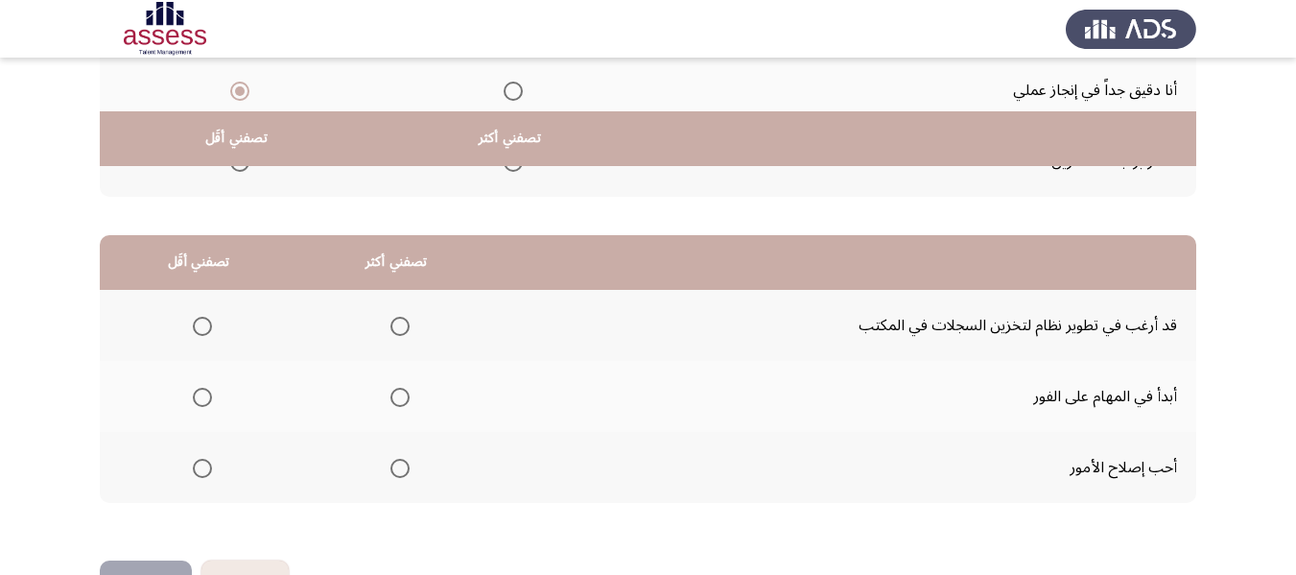
scroll to position [394, 0]
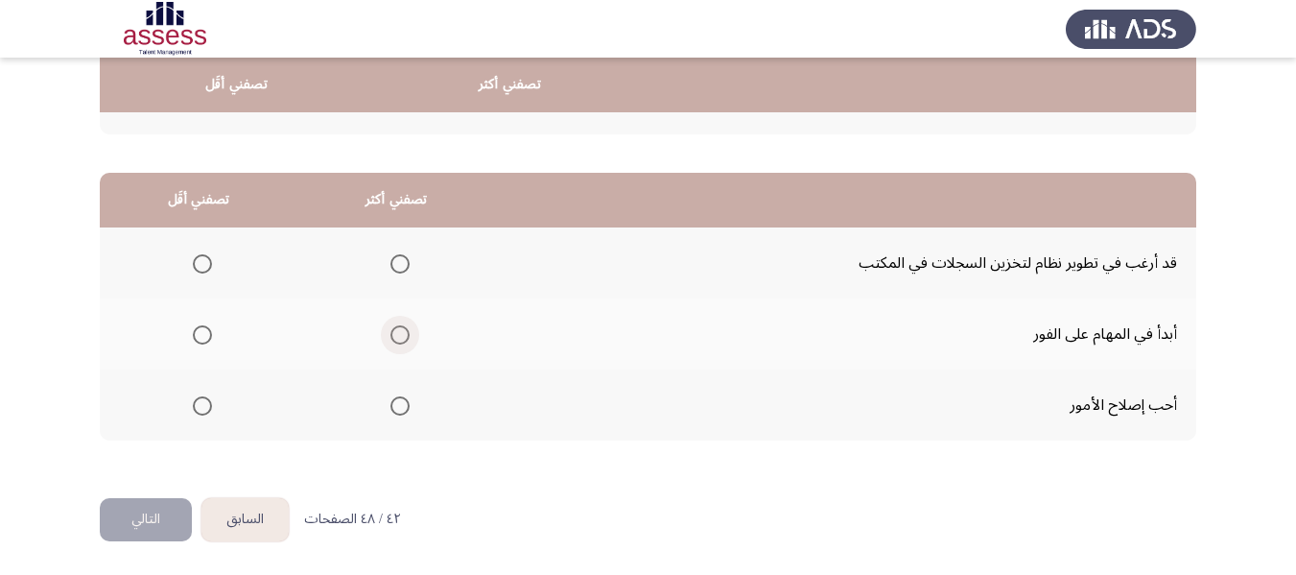
click at [392, 331] on span "Select an option" at bounding box center [399, 334] width 19 height 19
click at [392, 331] on input "Select an option" at bounding box center [399, 334] width 19 height 19
click at [197, 268] on span "Select an option" at bounding box center [202, 263] width 19 height 19
click at [197, 268] on input "Select an option" at bounding box center [202, 263] width 19 height 19
click at [153, 511] on button "التالي" at bounding box center [146, 519] width 92 height 43
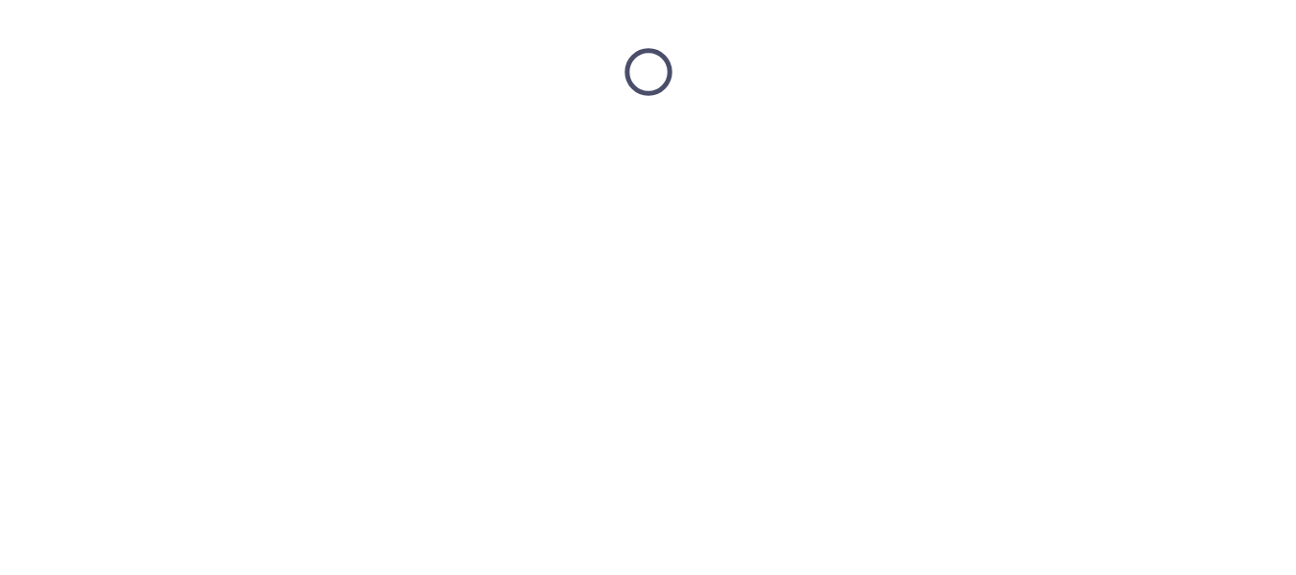
scroll to position [0, 0]
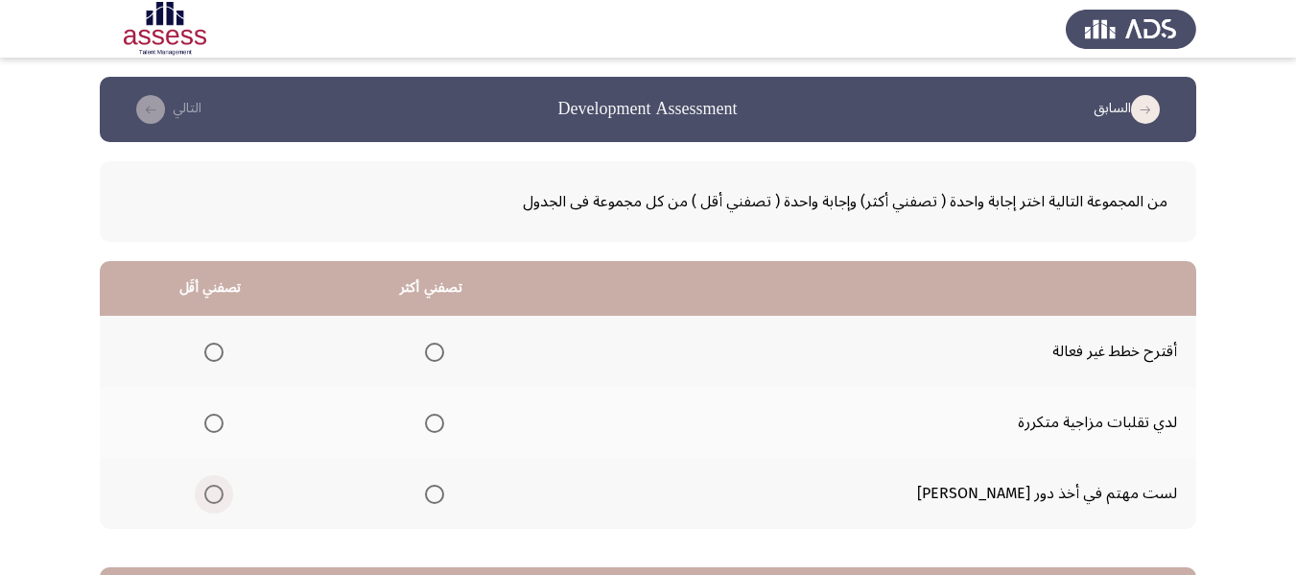
click at [223, 487] on span "Select an option" at bounding box center [213, 493] width 19 height 19
click at [223, 487] on input "Select an option" at bounding box center [213, 493] width 19 height 19
click at [444, 421] on span "Select an option" at bounding box center [434, 422] width 19 height 19
click at [444, 421] on input "Select an option" at bounding box center [434, 422] width 19 height 19
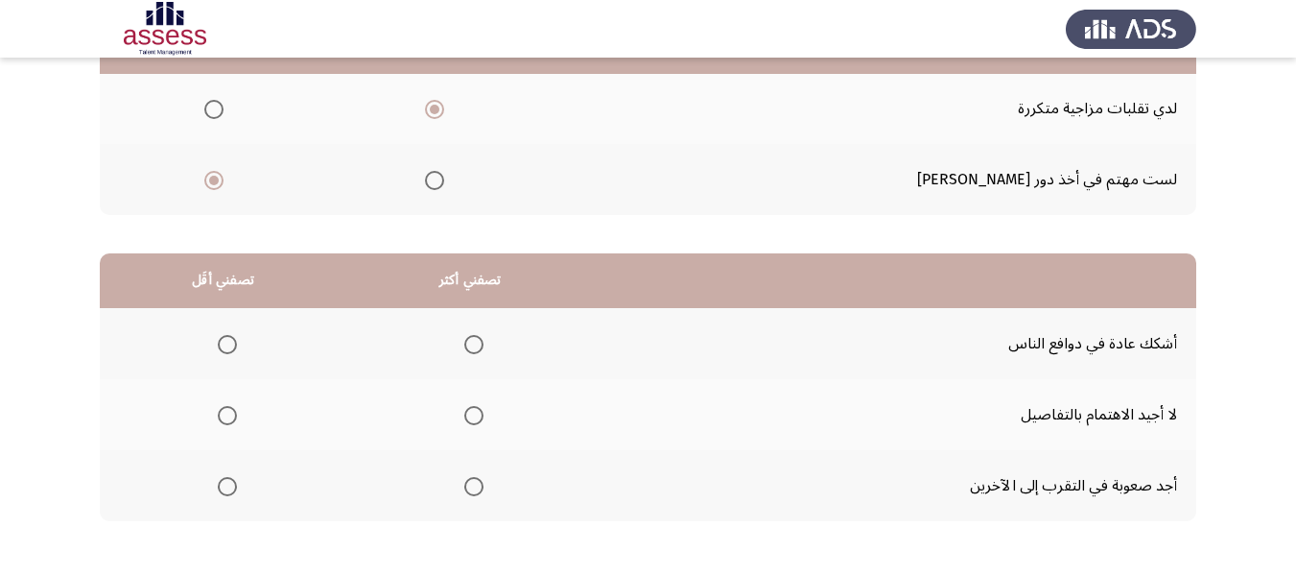
scroll to position [394, 0]
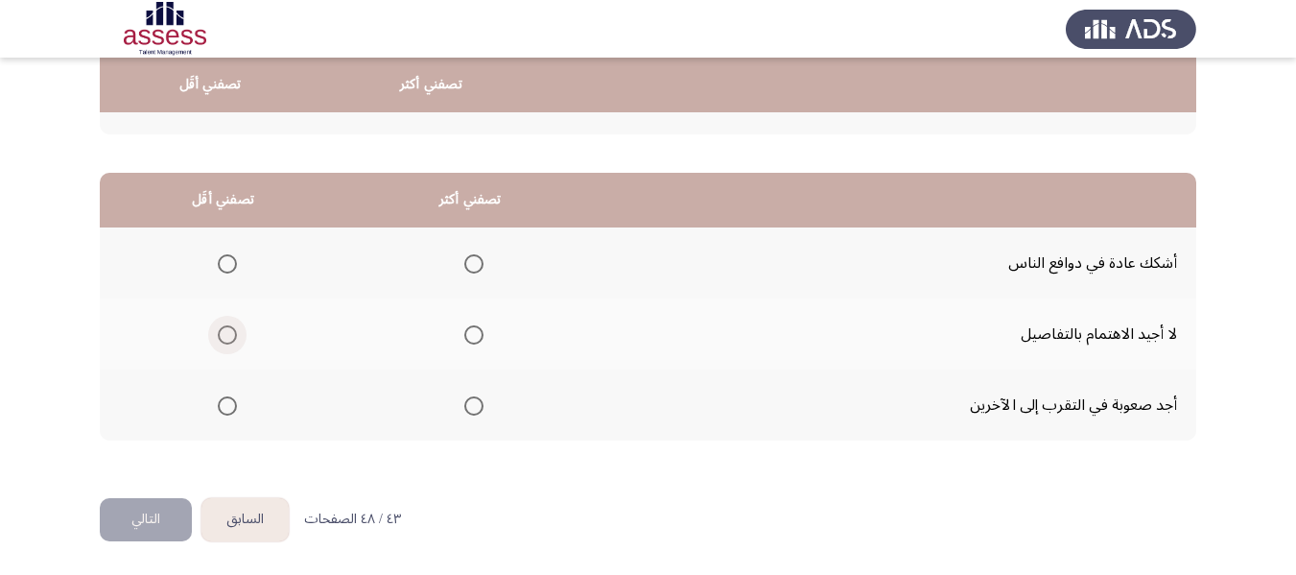
click at [222, 329] on span "Select an option" at bounding box center [227, 334] width 19 height 19
click at [222, 329] on input "Select an option" at bounding box center [227, 334] width 19 height 19
click at [231, 408] on span "Select an option" at bounding box center [227, 405] width 19 height 19
click at [231, 408] on input "Select an option" at bounding box center [227, 405] width 19 height 19
click at [226, 333] on span "Select an option" at bounding box center [227, 334] width 19 height 19
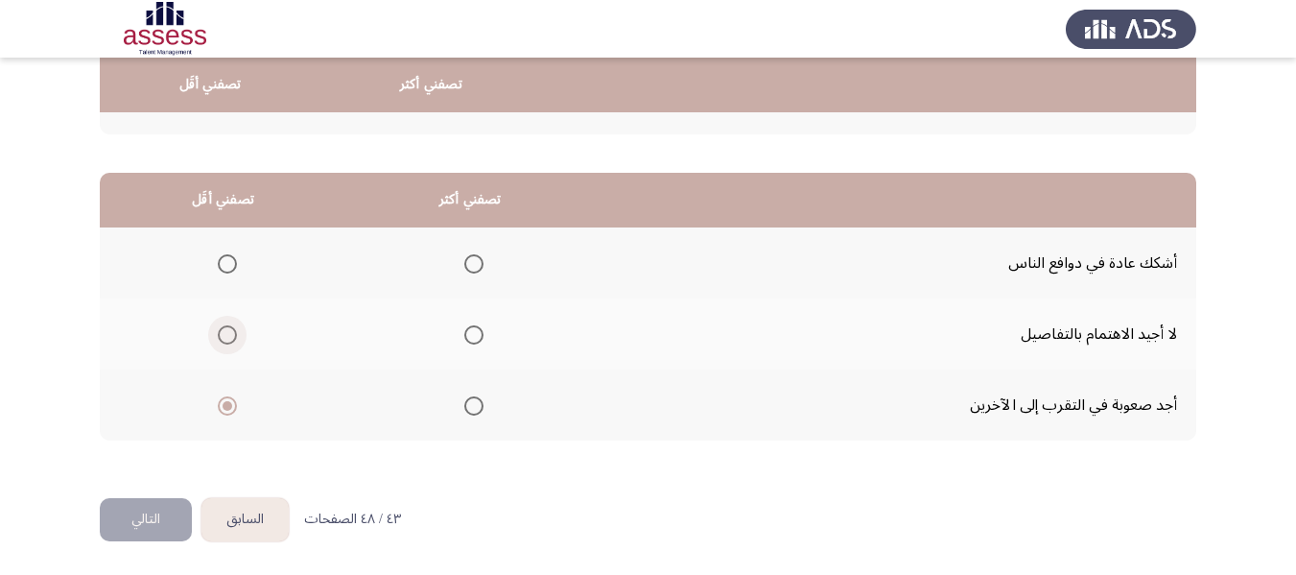
click at [226, 333] on input "Select an option" at bounding box center [227, 334] width 19 height 19
click at [469, 256] on span "Select an option" at bounding box center [473, 263] width 19 height 19
click at [469, 256] on input "Select an option" at bounding box center [473, 263] width 19 height 19
click at [155, 524] on button "التالي" at bounding box center [146, 519] width 92 height 43
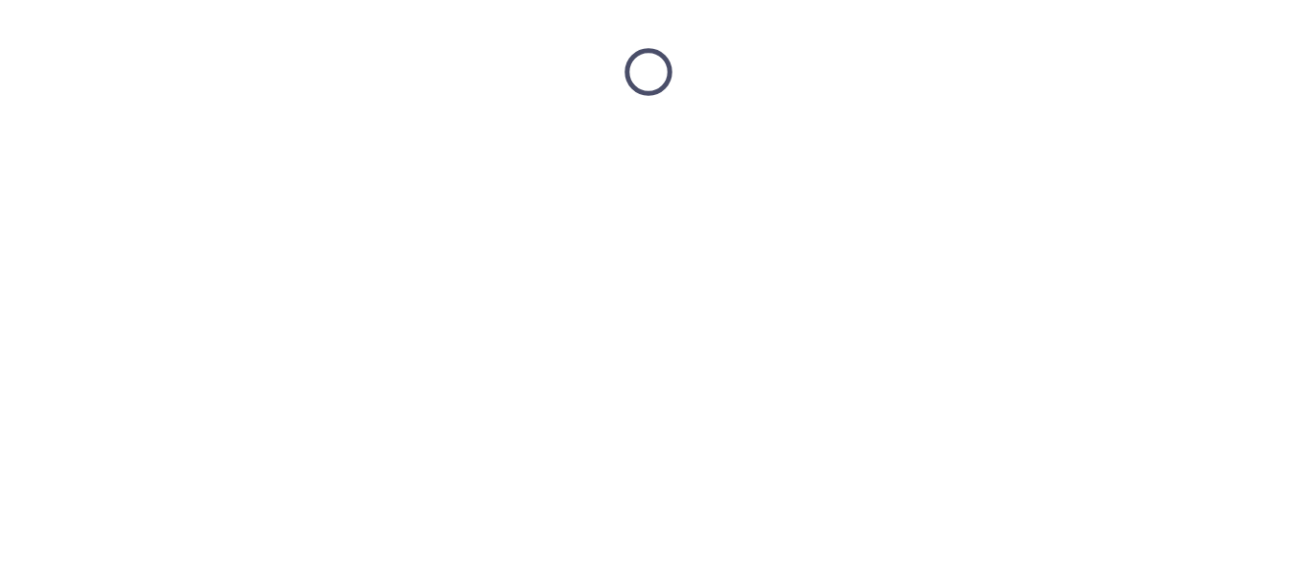
scroll to position [0, 0]
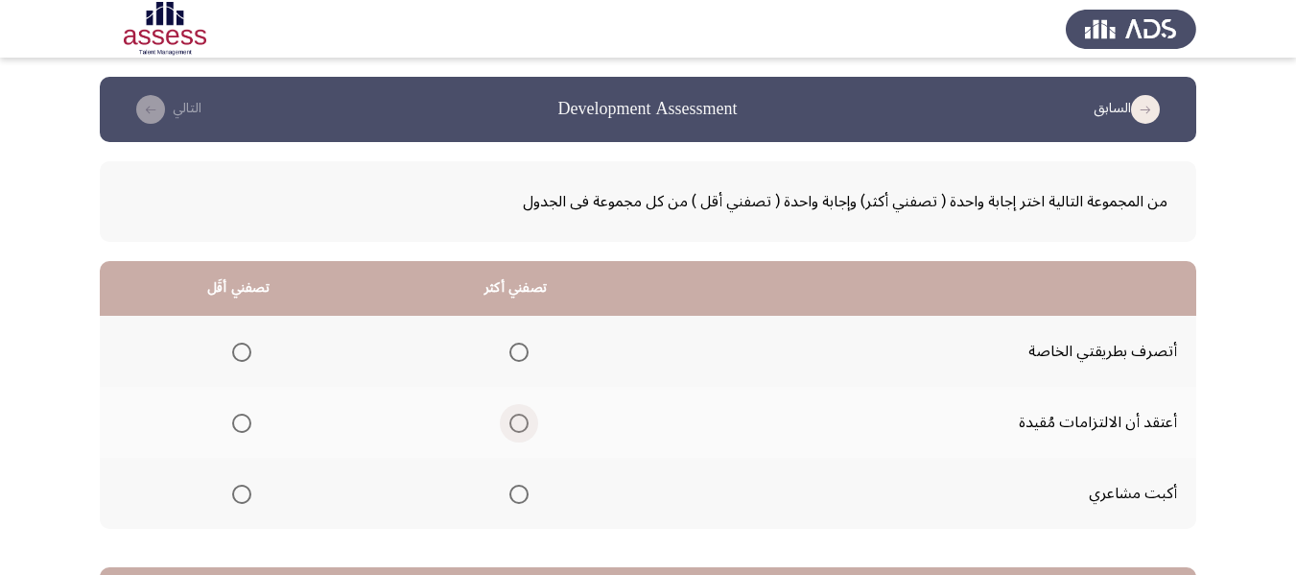
click at [518, 417] on span "Select an option" at bounding box center [518, 422] width 19 height 19
click at [518, 417] on input "Select an option" at bounding box center [518, 422] width 19 height 19
click at [237, 343] on span "Select an option" at bounding box center [241, 351] width 19 height 19
click at [237, 343] on input "Select an option" at bounding box center [241, 351] width 19 height 19
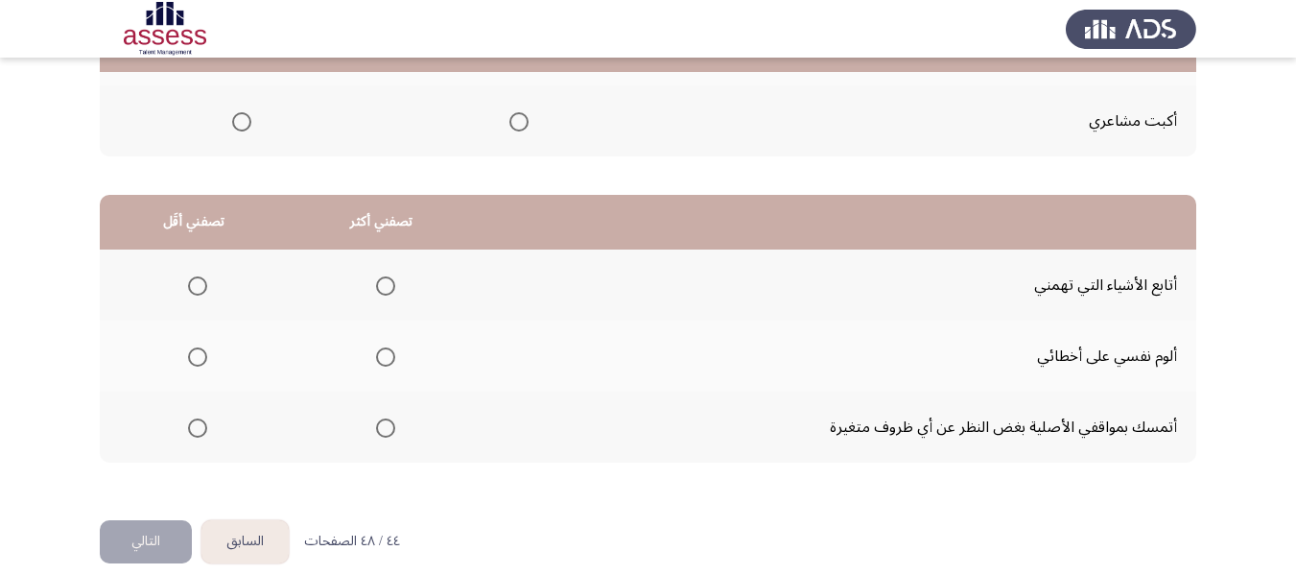
scroll to position [384, 0]
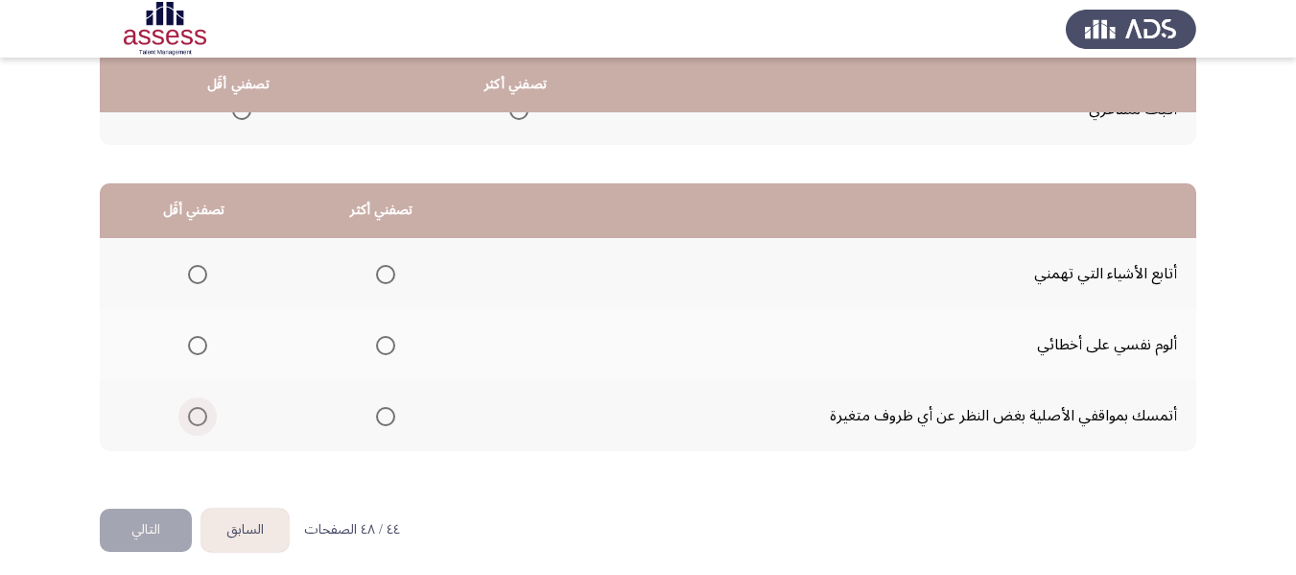
click at [198, 413] on span "Select an option" at bounding box center [197, 416] width 19 height 19
click at [198, 413] on input "Select an option" at bounding box center [197, 416] width 19 height 19
click at [385, 268] on span "Select an option" at bounding box center [385, 274] width 19 height 19
click at [385, 268] on input "Select an option" at bounding box center [385, 274] width 19 height 19
click at [156, 530] on button "التالي" at bounding box center [146, 529] width 92 height 43
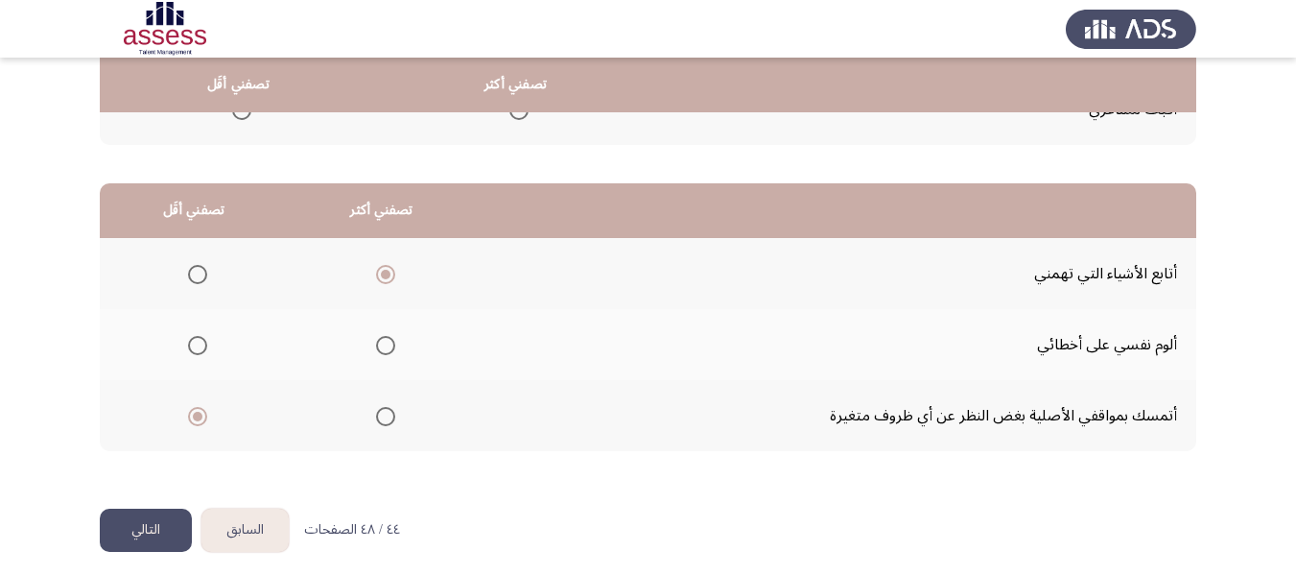
scroll to position [0, 0]
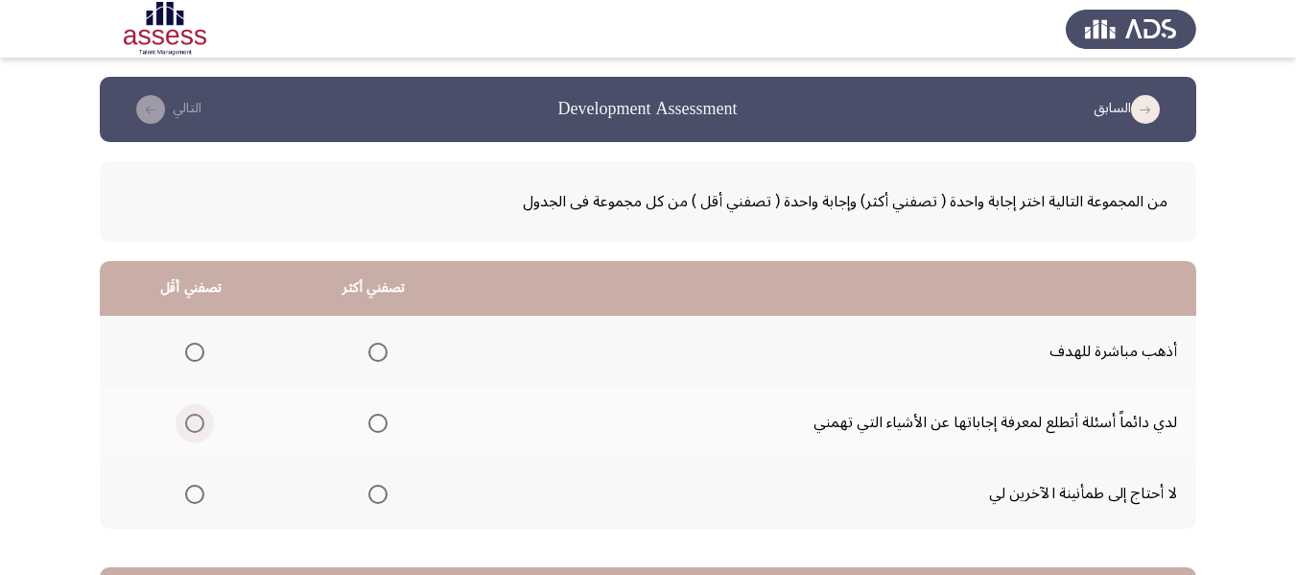
click at [193, 419] on span "Select an option" at bounding box center [194, 422] width 19 height 19
click at [193, 419] on input "Select an option" at bounding box center [194, 422] width 19 height 19
click at [378, 352] on span "Select an option" at bounding box center [378, 352] width 0 height 0
click at [375, 352] on input "Select an option" at bounding box center [377, 351] width 19 height 19
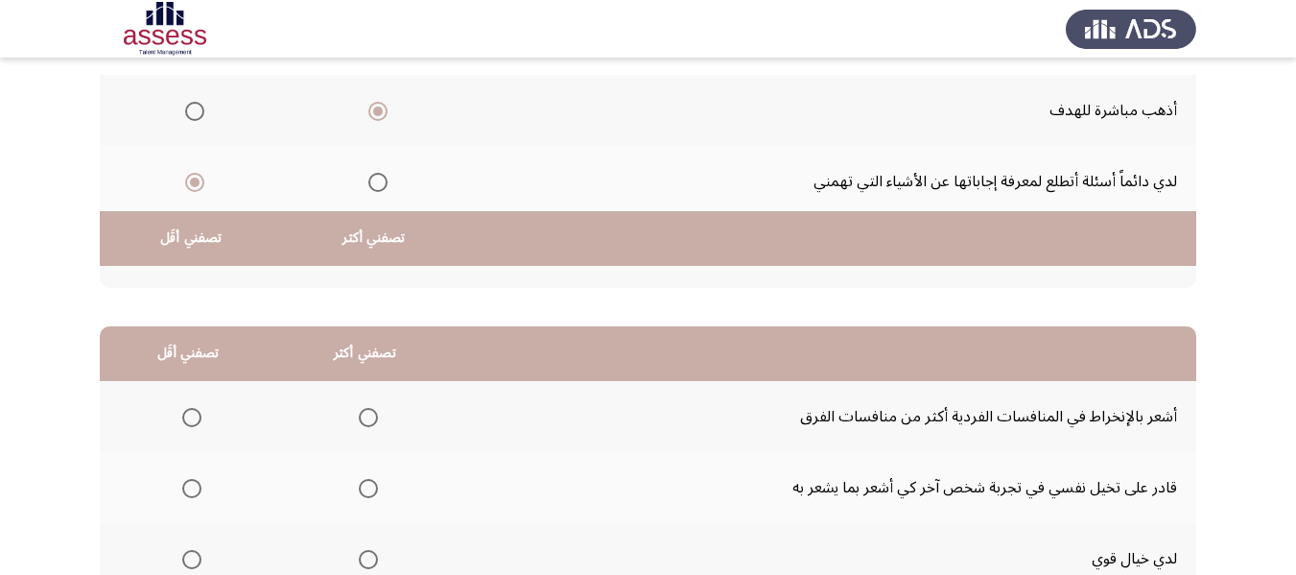
scroll to position [394, 0]
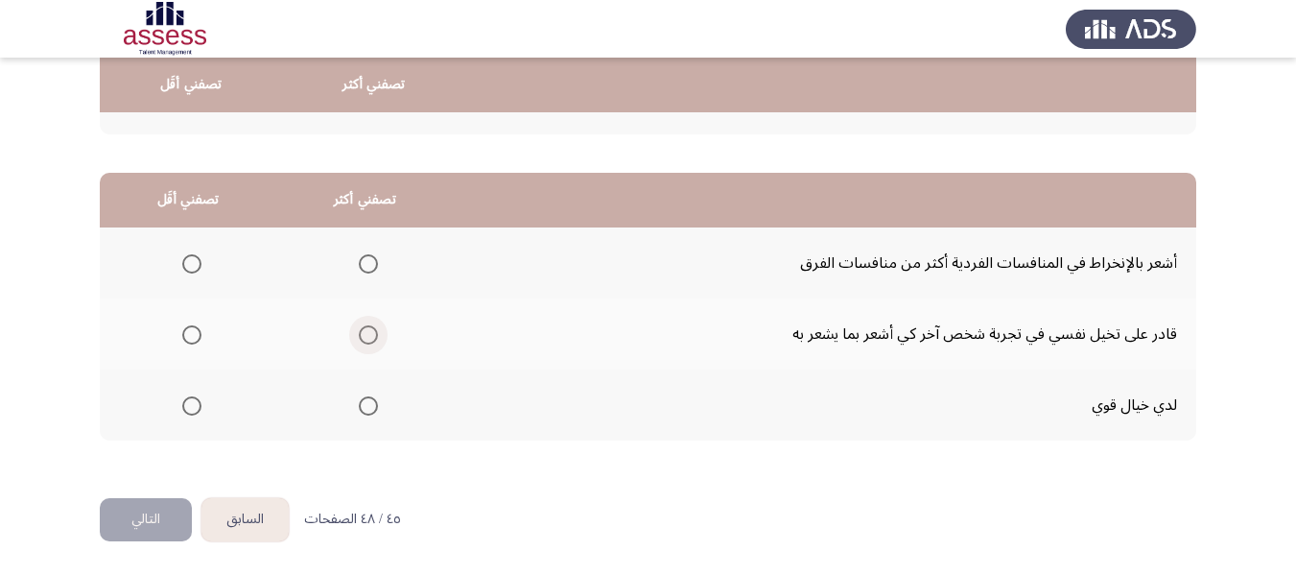
click at [369, 336] on span "Select an option" at bounding box center [368, 334] width 19 height 19
click at [369, 336] on input "Select an option" at bounding box center [368, 334] width 19 height 19
click at [188, 262] on span "Select an option" at bounding box center [191, 263] width 19 height 19
click at [188, 262] on input "Select an option" at bounding box center [191, 263] width 19 height 19
click at [198, 333] on span "Select an option" at bounding box center [191, 334] width 19 height 19
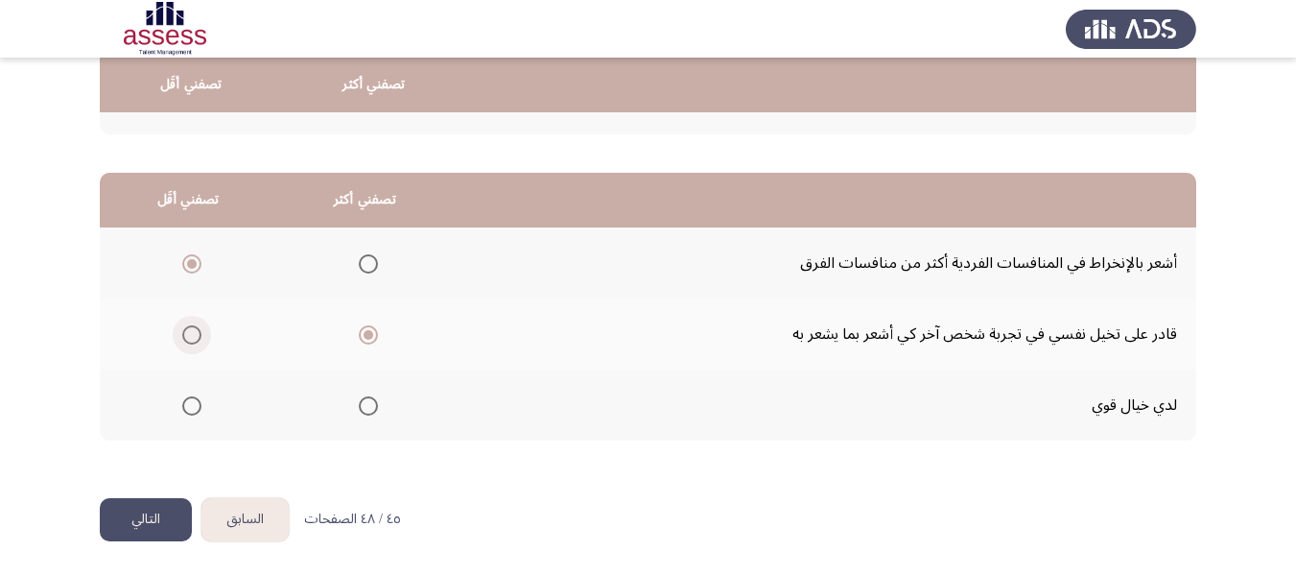
click at [198, 333] on input "Select an option" at bounding box center [191, 334] width 19 height 19
click at [361, 267] on span "Select an option" at bounding box center [368, 263] width 19 height 19
click at [361, 267] on input "Select an option" at bounding box center [368, 263] width 19 height 19
click at [171, 524] on button "التالي" at bounding box center [146, 519] width 92 height 43
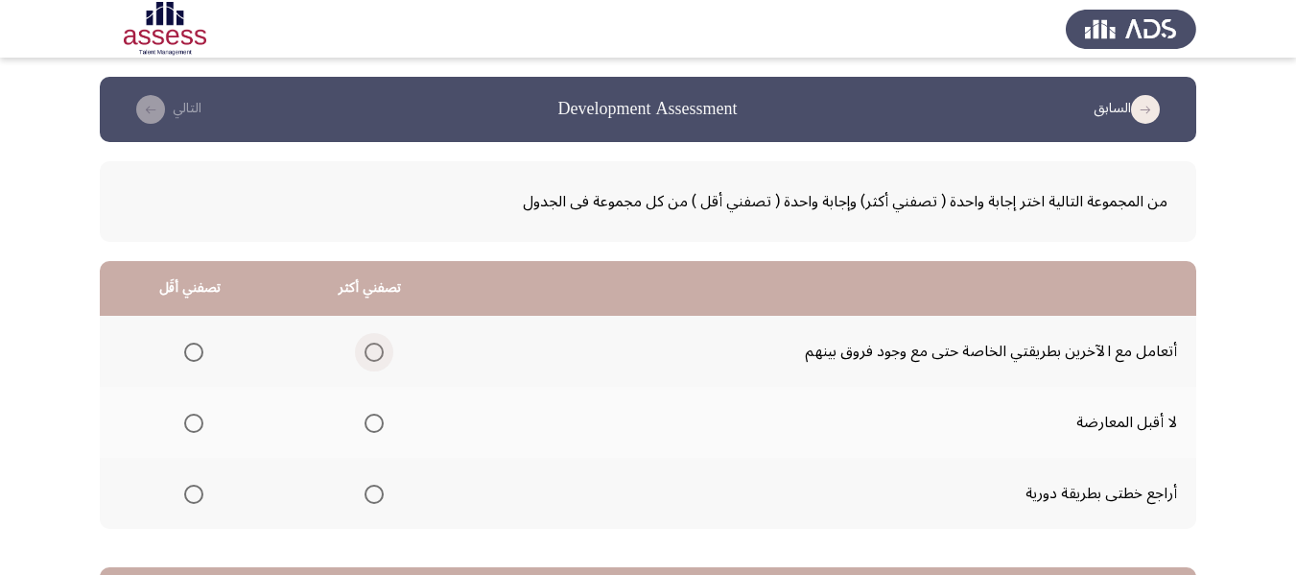
click at [371, 347] on span "Select an option" at bounding box center [373, 351] width 19 height 19
click at [371, 347] on input "Select an option" at bounding box center [373, 351] width 19 height 19
click at [365, 490] on span "Select an option" at bounding box center [373, 493] width 19 height 19
click at [365, 490] on input "Select an option" at bounding box center [373, 493] width 19 height 19
click at [197, 353] on span "Select an option" at bounding box center [193, 351] width 19 height 19
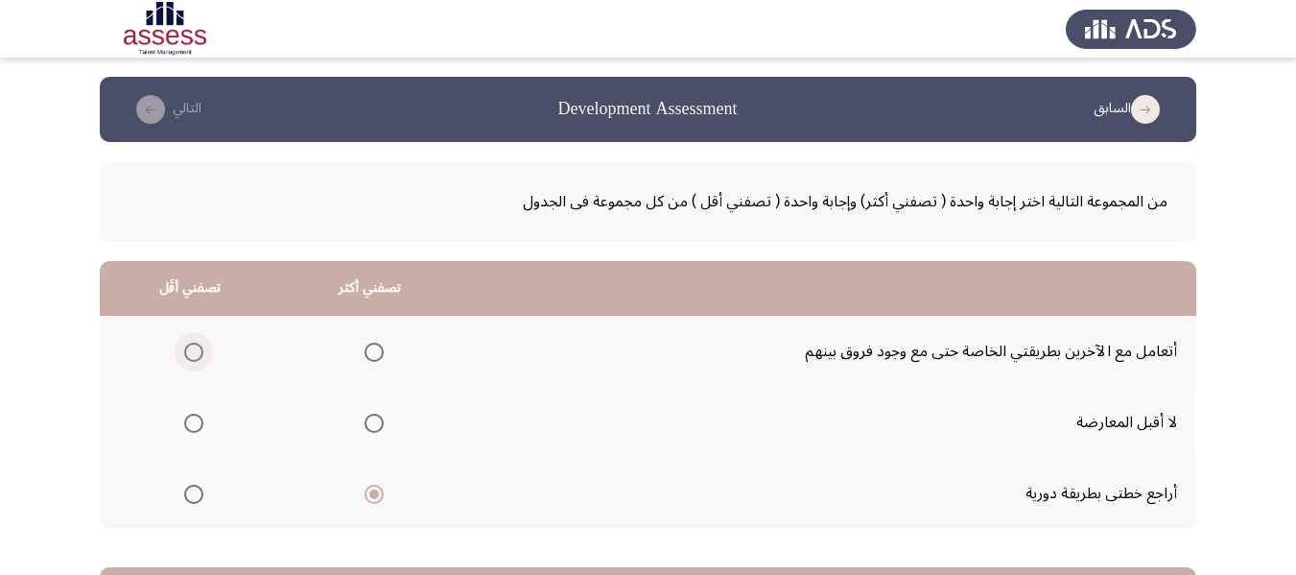
click at [197, 353] on input "Select an option" at bounding box center [193, 351] width 19 height 19
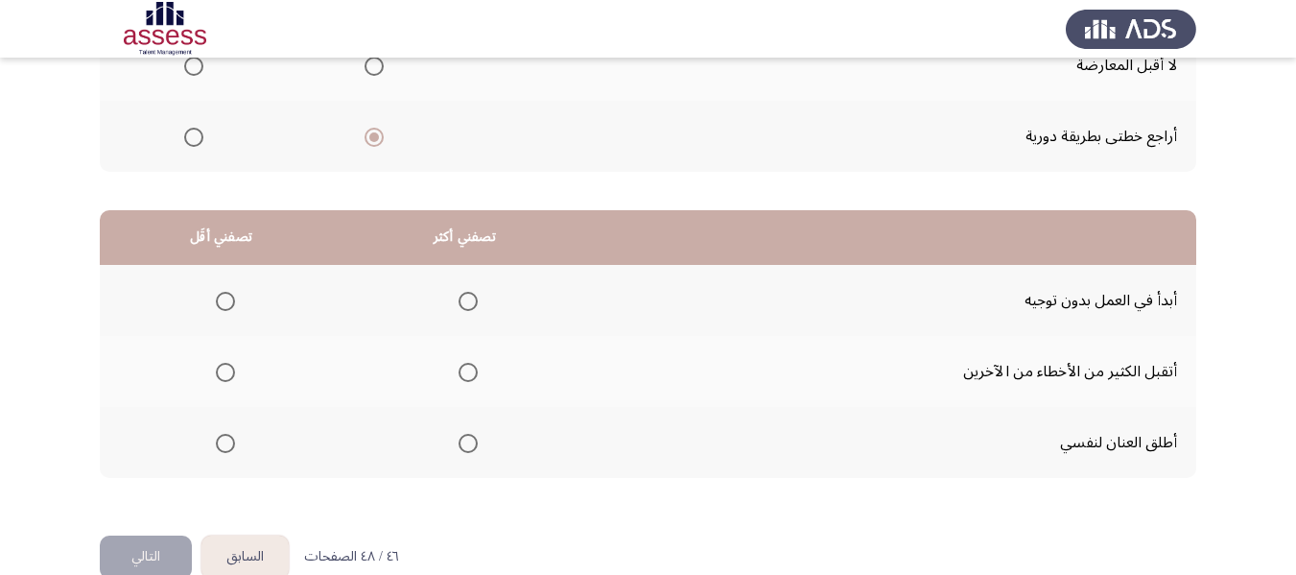
scroll to position [394, 0]
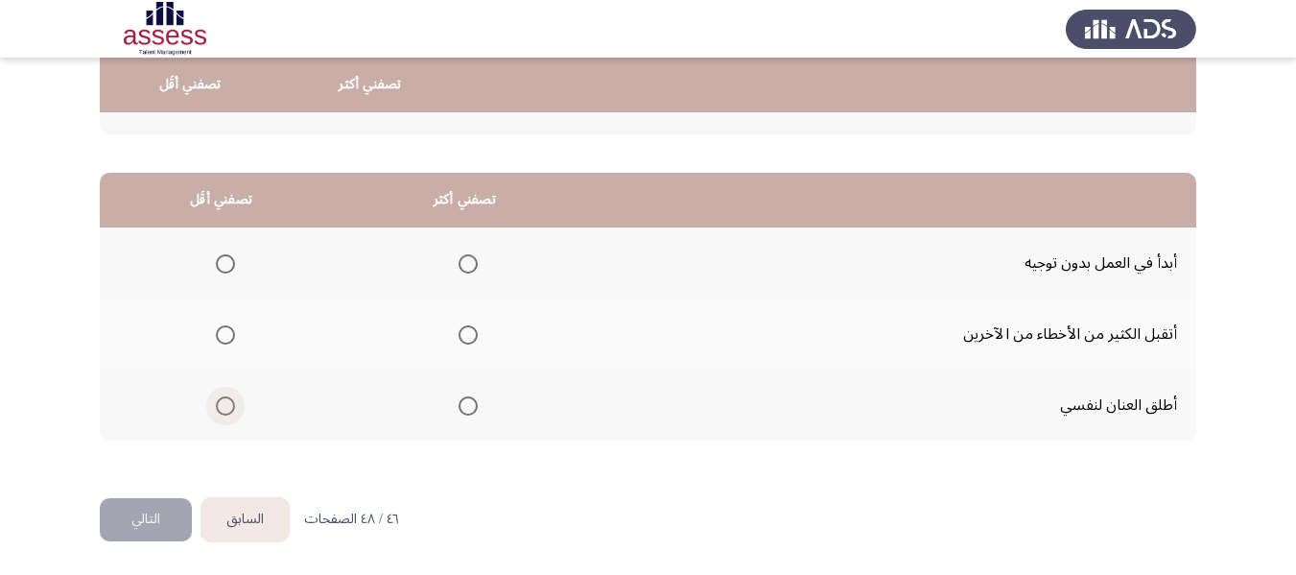
click at [220, 406] on span "Select an option" at bounding box center [225, 405] width 19 height 19
click at [220, 406] on input "Select an option" at bounding box center [225, 405] width 19 height 19
click at [468, 260] on span "Select an option" at bounding box center [467, 263] width 19 height 19
click at [468, 260] on input "Select an option" at bounding box center [467, 263] width 19 height 19
click at [121, 520] on button "التالي" at bounding box center [146, 519] width 92 height 43
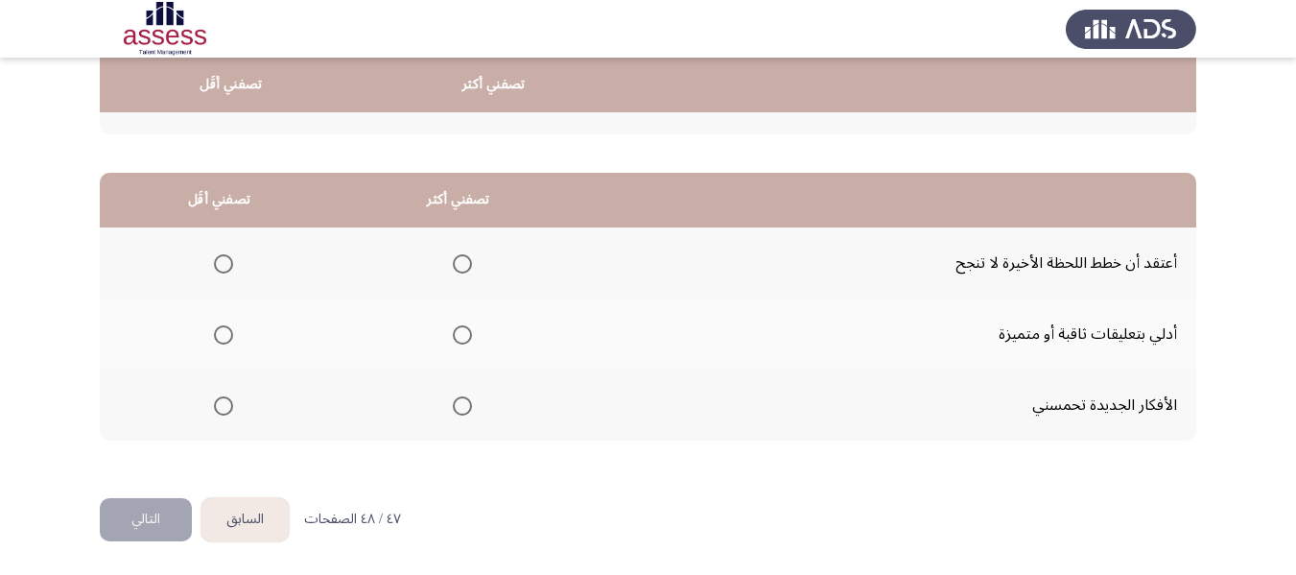
click at [251, 516] on button "السابق" at bounding box center [244, 519] width 87 height 43
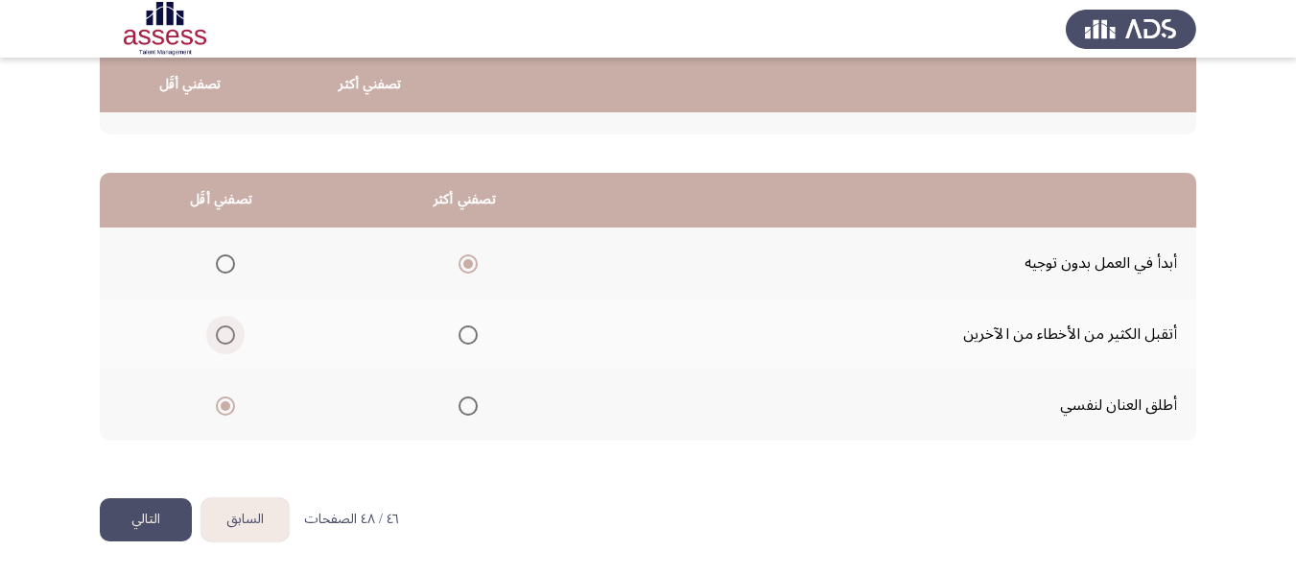
click at [224, 326] on span "Select an option" at bounding box center [225, 334] width 19 height 19
click at [224, 326] on input "Select an option" at bounding box center [225, 334] width 19 height 19
click at [157, 521] on button "التالي" at bounding box center [146, 519] width 92 height 43
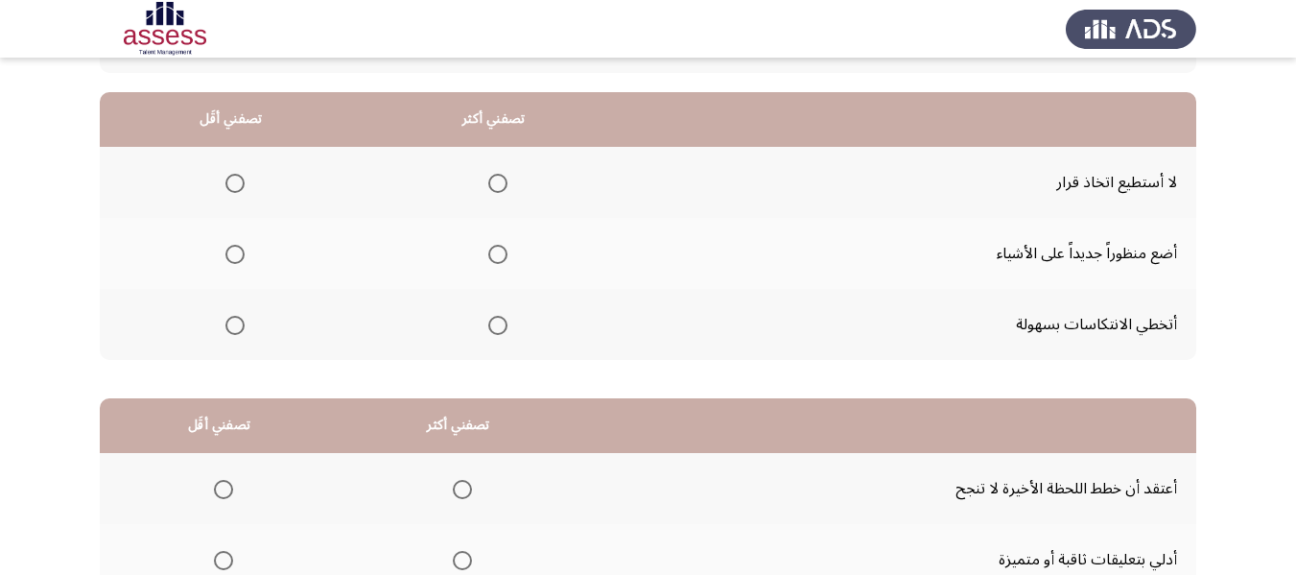
scroll to position [171, 0]
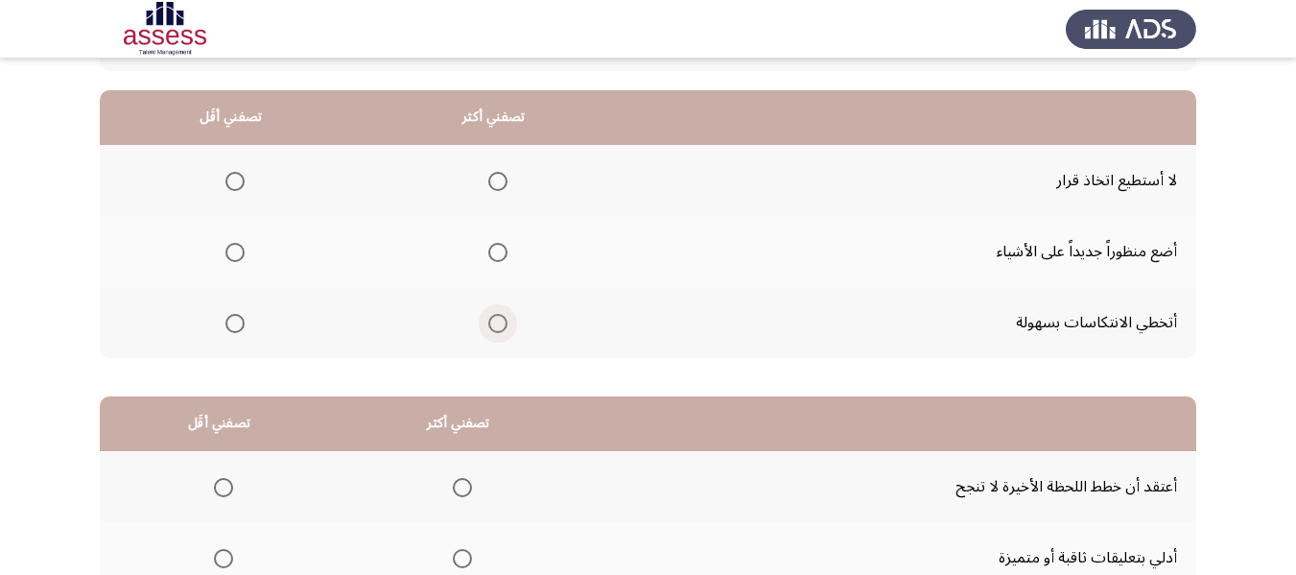
click at [498, 323] on span "Select an option" at bounding box center [498, 323] width 0 height 0
click at [492, 323] on input "Select an option" at bounding box center [497, 323] width 19 height 19
click at [232, 182] on span "Select an option" at bounding box center [234, 181] width 19 height 19
click at [232, 182] on input "Select an option" at bounding box center [234, 181] width 19 height 19
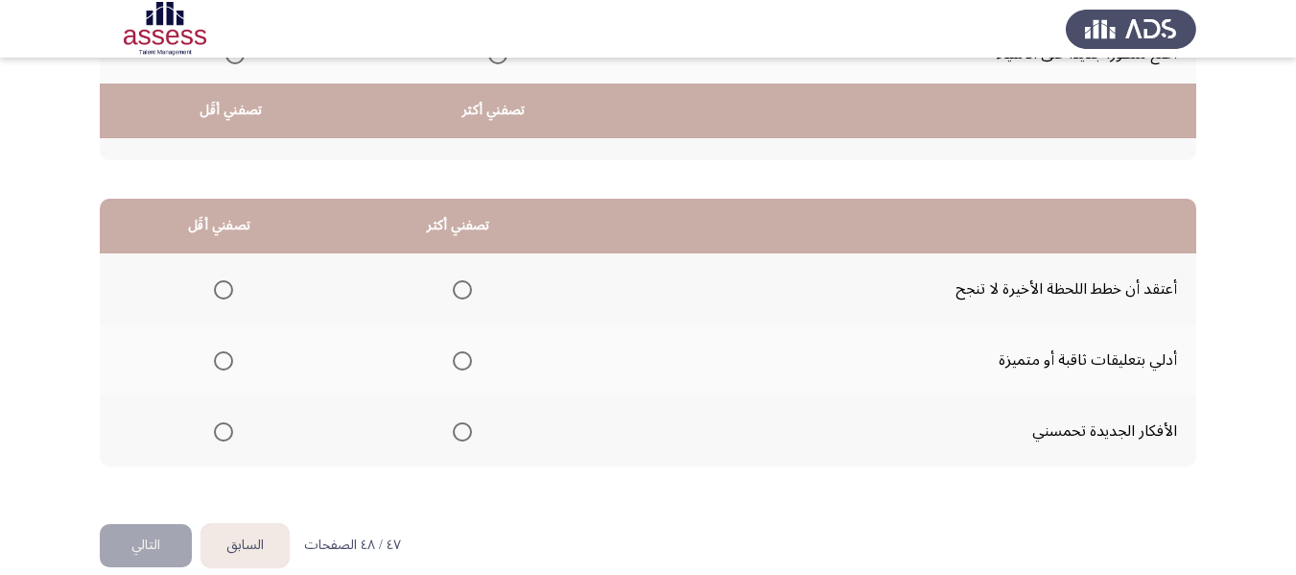
scroll to position [394, 0]
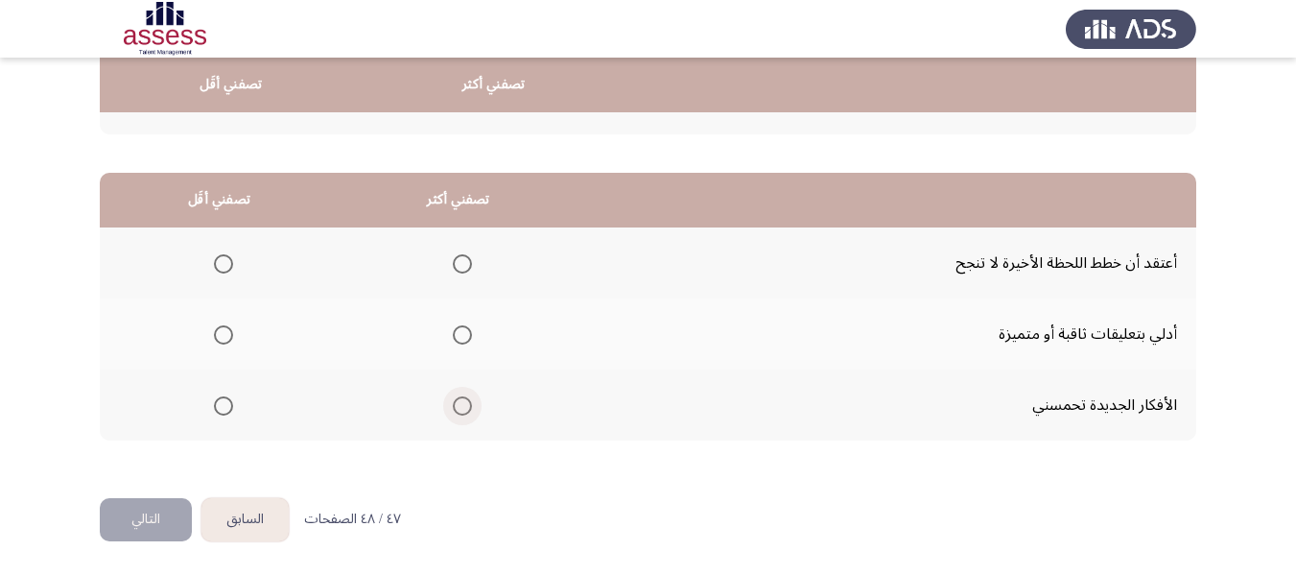
click at [461, 408] on span "Select an option" at bounding box center [462, 405] width 19 height 19
click at [461, 408] on input "Select an option" at bounding box center [462, 405] width 19 height 19
click at [220, 264] on span "Select an option" at bounding box center [223, 263] width 19 height 19
click at [220, 264] on input "Select an option" at bounding box center [223, 263] width 19 height 19
click at [128, 520] on button "التالي" at bounding box center [146, 519] width 92 height 43
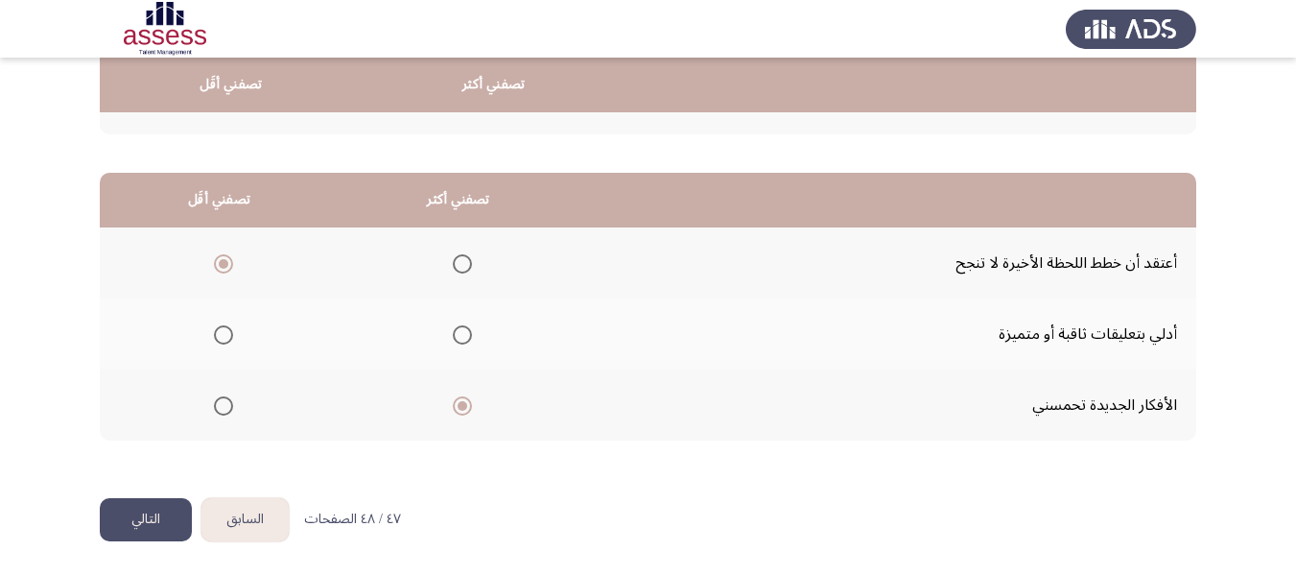
scroll to position [0, 0]
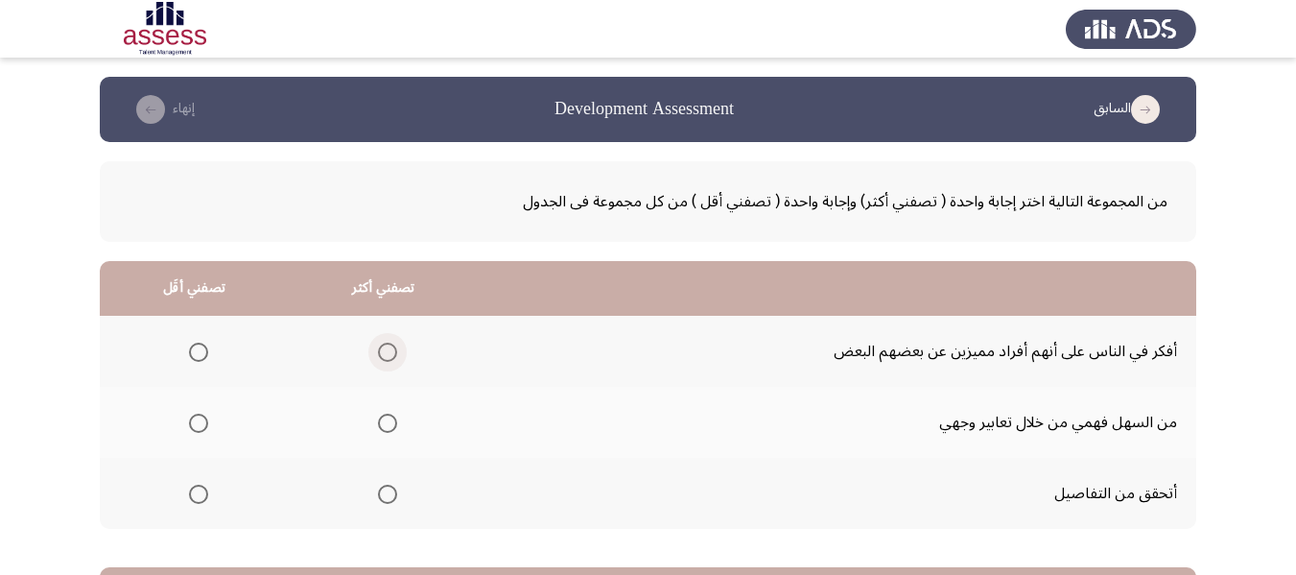
click at [385, 349] on span "Select an option" at bounding box center [387, 351] width 19 height 19
click at [385, 349] on input "Select an option" at bounding box center [387, 351] width 19 height 19
click at [387, 427] on span "Select an option" at bounding box center [387, 422] width 19 height 19
click at [387, 427] on input "Select an option" at bounding box center [387, 422] width 19 height 19
click at [199, 418] on span "Select an option" at bounding box center [198, 422] width 19 height 19
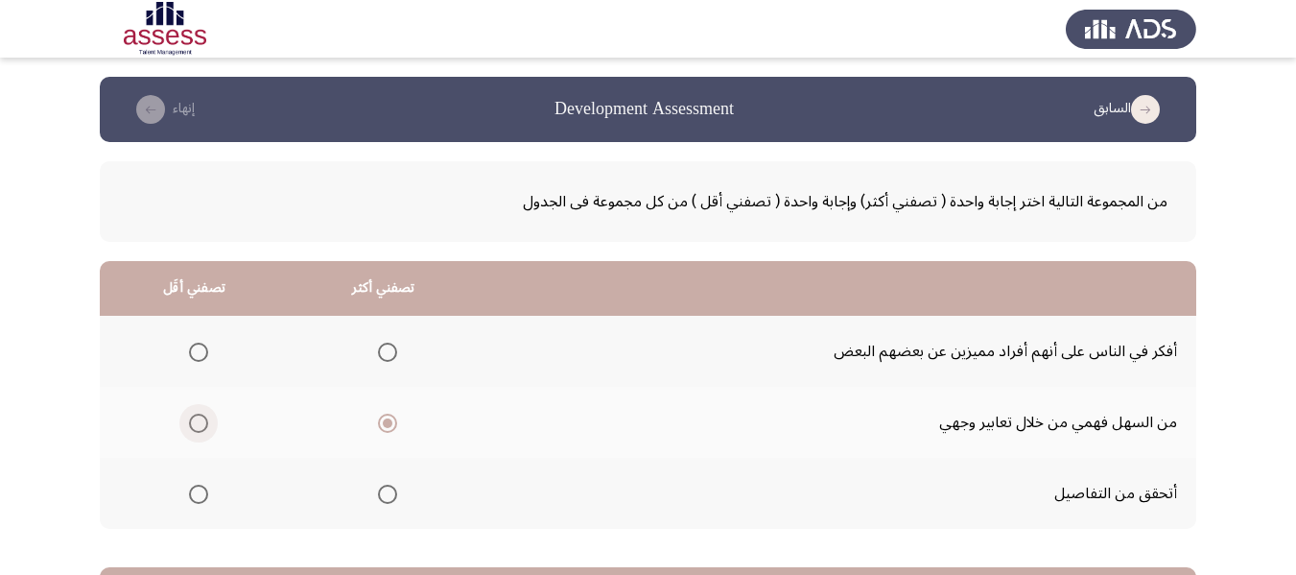
click at [199, 418] on input "Select an option" at bounding box center [198, 422] width 19 height 19
click at [382, 492] on span "Select an option" at bounding box center [387, 493] width 19 height 19
click at [382, 492] on input "Select an option" at bounding box center [387, 493] width 19 height 19
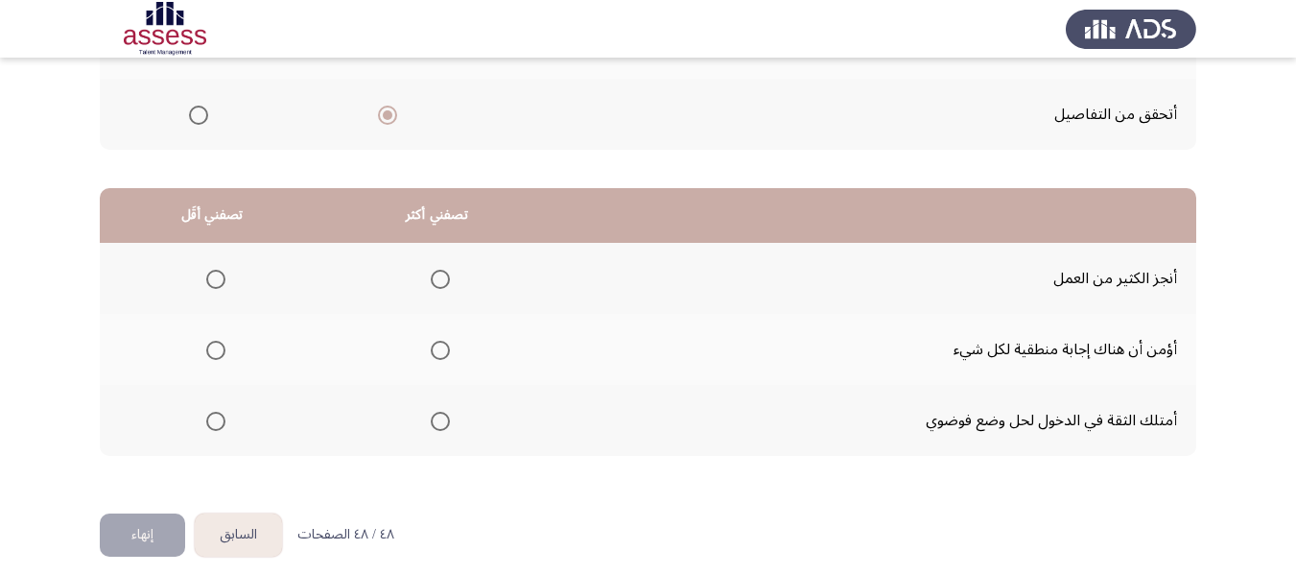
scroll to position [394, 0]
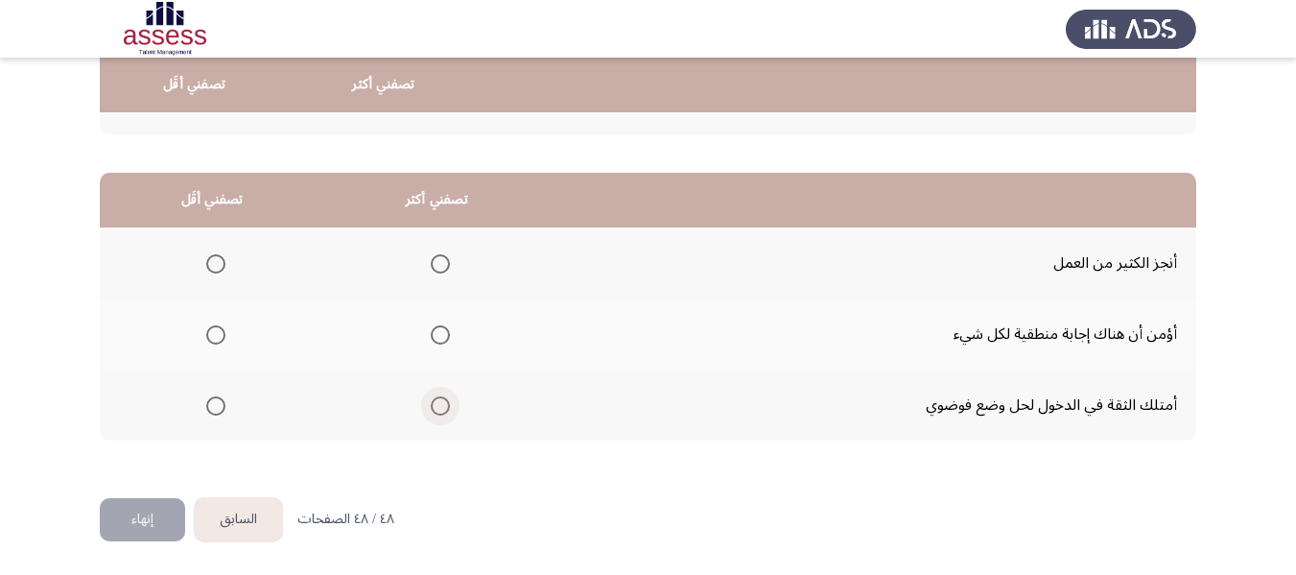
click at [438, 403] on span "Select an option" at bounding box center [440, 405] width 19 height 19
click at [438, 403] on input "Select an option" at bounding box center [440, 405] width 19 height 19
click at [434, 270] on span "Select an option" at bounding box center [440, 263] width 19 height 19
click at [434, 270] on input "Select an option" at bounding box center [440, 263] width 19 height 19
click at [213, 404] on span "Select an option" at bounding box center [215, 405] width 19 height 19
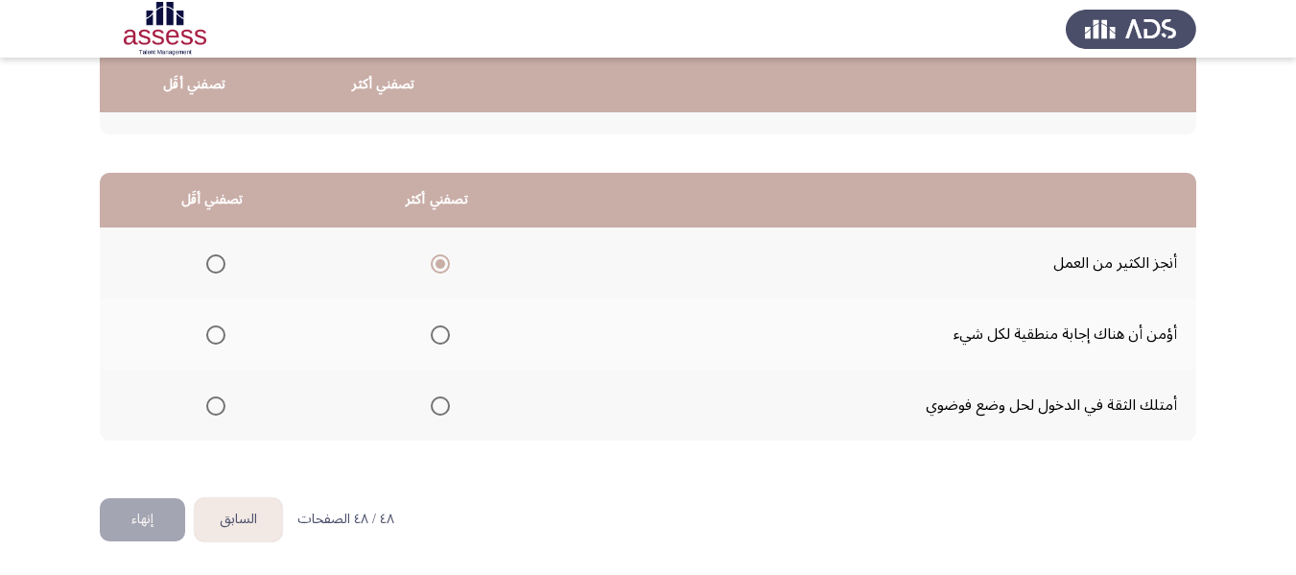
click at [213, 404] on input "Select an option" at bounding box center [215, 405] width 19 height 19
click at [434, 335] on span "Select an option" at bounding box center [440, 334] width 19 height 19
click at [434, 335] on input "Select an option" at bounding box center [440, 334] width 19 height 19
click at [431, 265] on span "Select an option" at bounding box center [440, 263] width 19 height 19
click at [431, 265] on input "Select an option" at bounding box center [440, 263] width 19 height 19
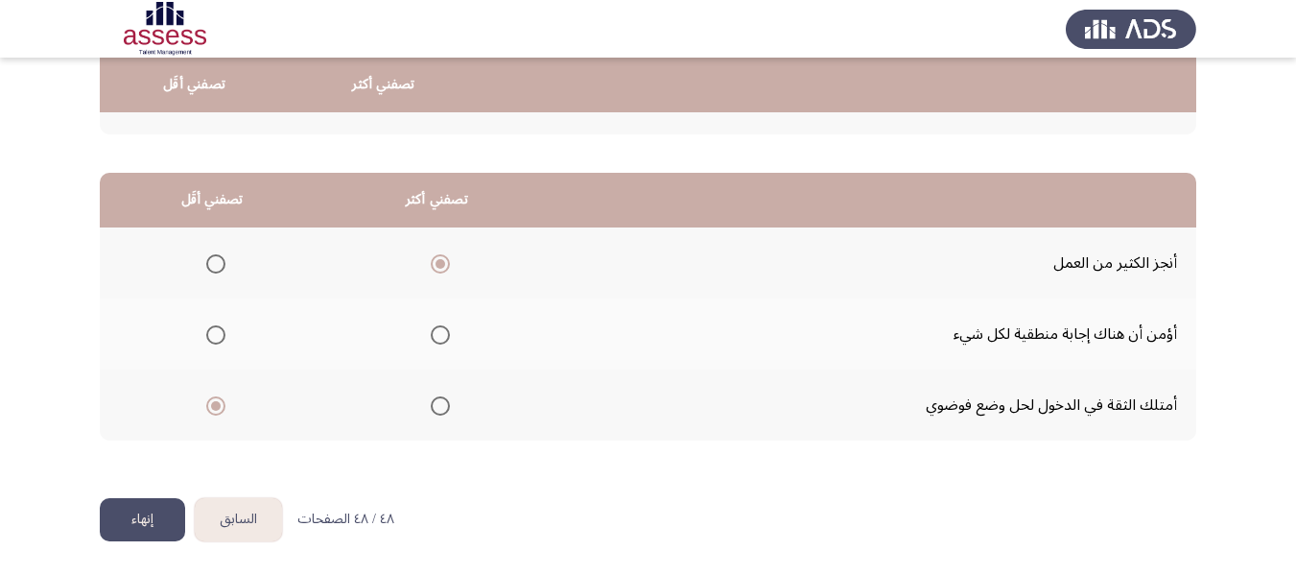
click at [146, 521] on button "إنهاء" at bounding box center [142, 519] width 85 height 43
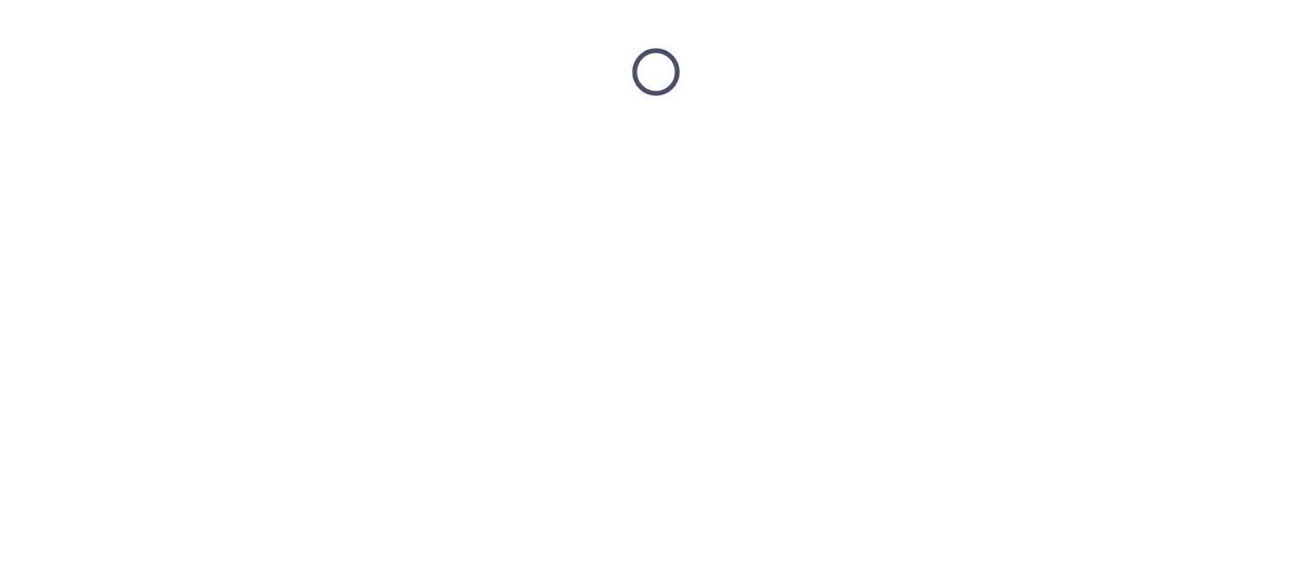
scroll to position [0, 0]
